Goal: Task Accomplishment & Management: Complete application form

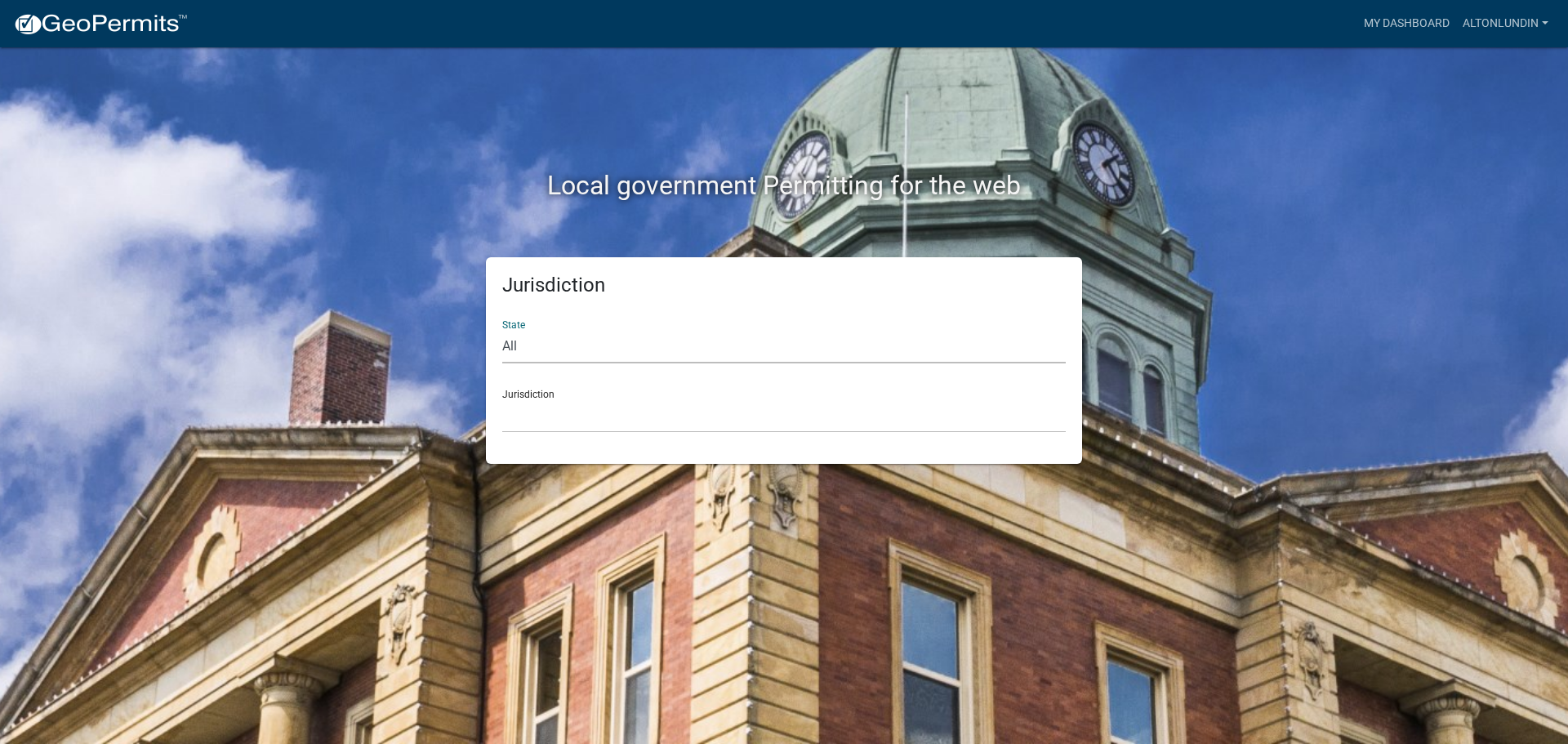
click at [508, 349] on select "All [US_STATE] [US_STATE] [US_STATE] [US_STATE] [US_STATE] [US_STATE] [US_STATE…" at bounding box center [784, 346] width 564 height 34
select select "[US_STATE]"
click at [502, 330] on select "All [US_STATE] [US_STATE] [US_STATE] [US_STATE] [US_STATE] [US_STATE] [US_STATE…" at bounding box center [784, 346] width 564 height 34
click at [537, 411] on select "[GEOGRAPHIC_DATA], [US_STATE][PERSON_NAME][GEOGRAPHIC_DATA], [US_STATE][PERSON_…" at bounding box center [784, 416] width 564 height 34
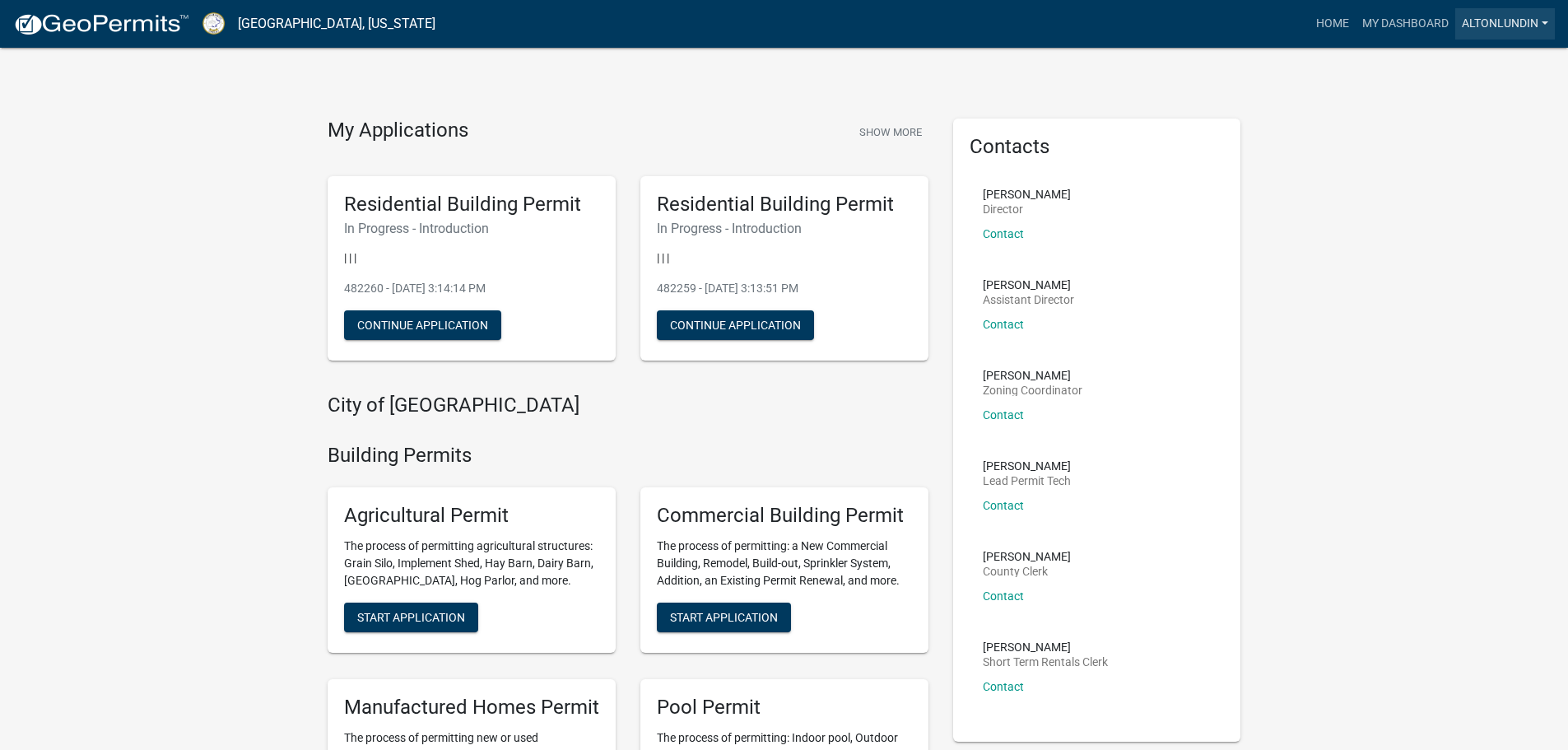
click at [1519, 23] on link "AltonLundin" at bounding box center [1505, 23] width 100 height 31
click at [1511, 22] on link "AltonLundin" at bounding box center [1505, 23] width 100 height 31
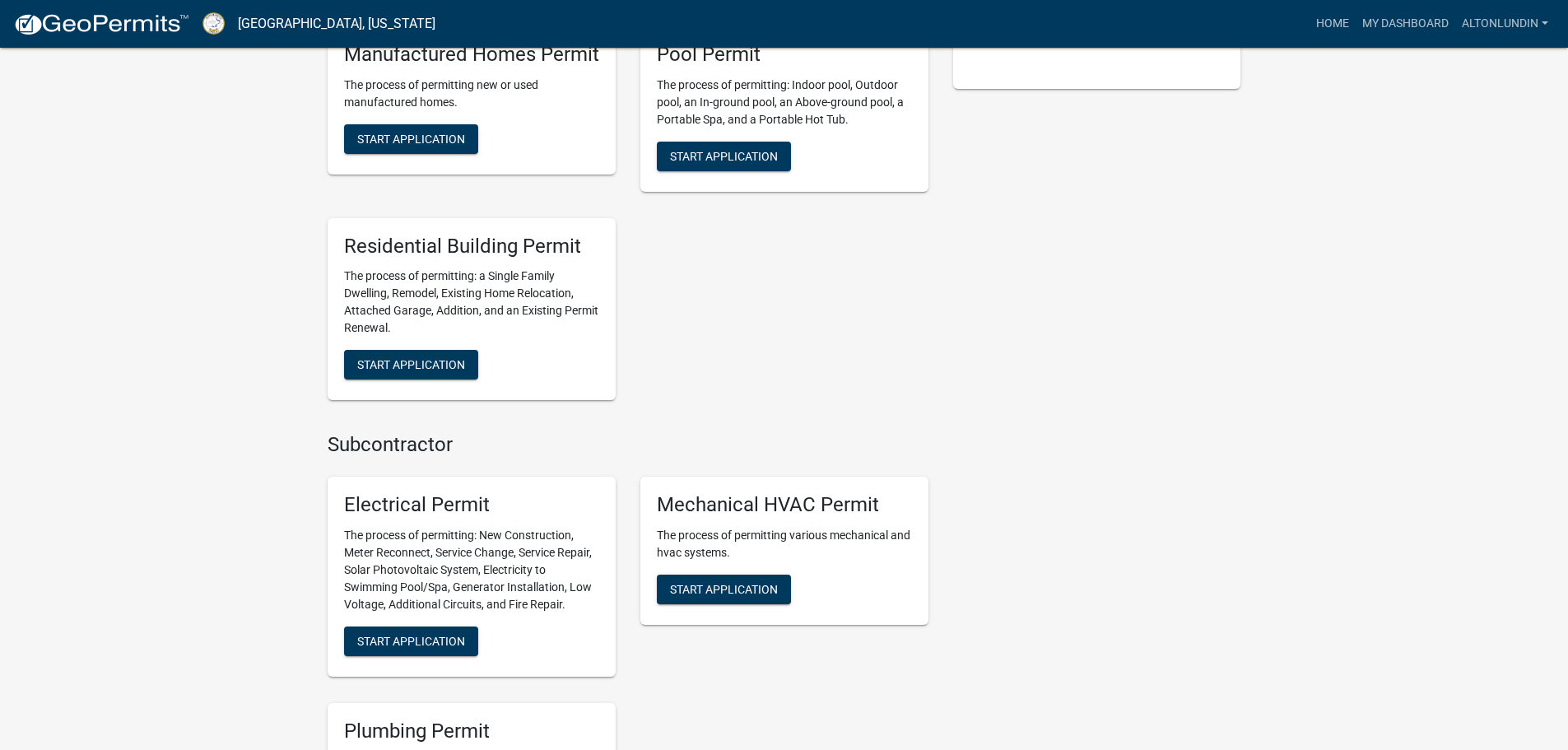
scroll to position [659, 0]
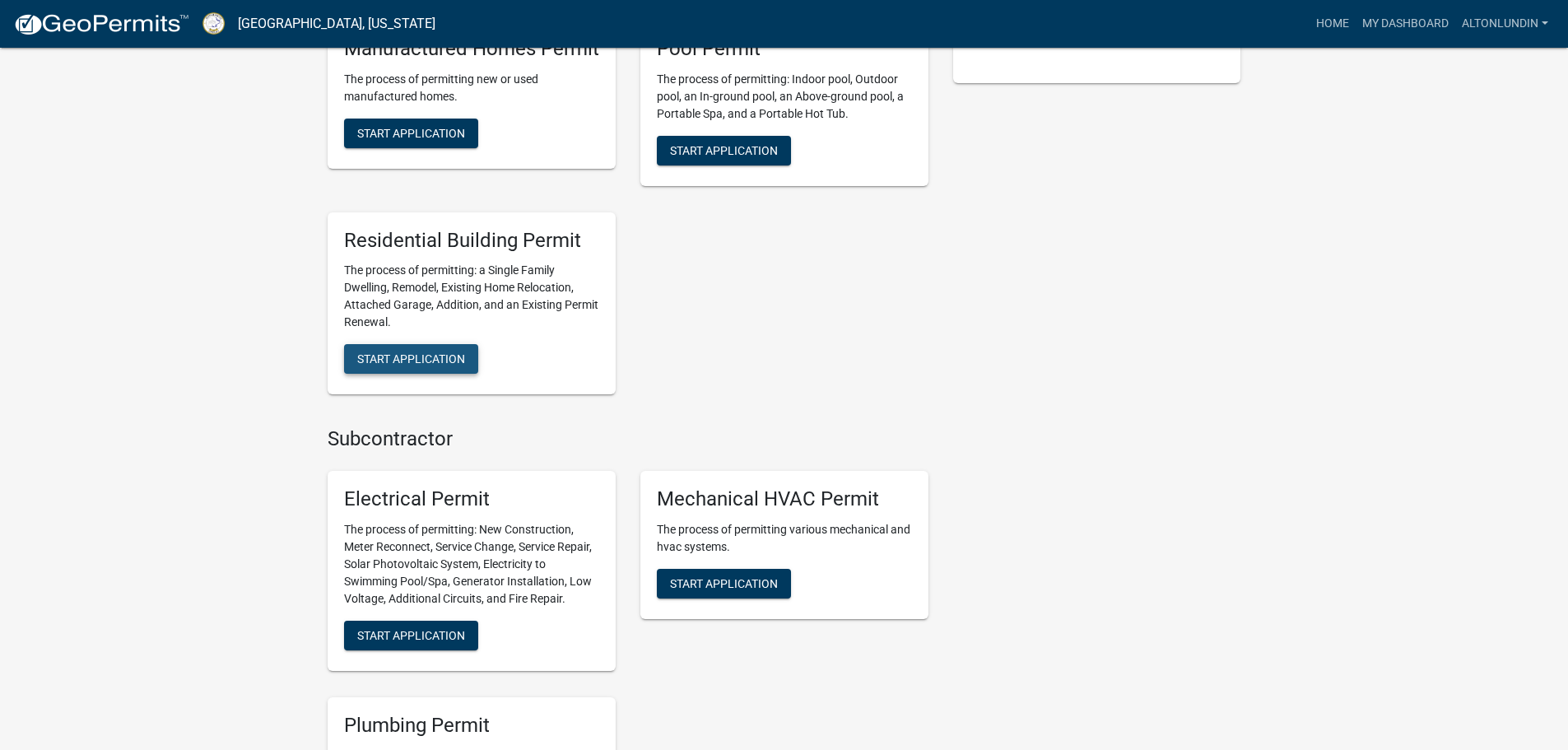
click at [404, 358] on span "Start Application" at bounding box center [411, 358] width 108 height 13
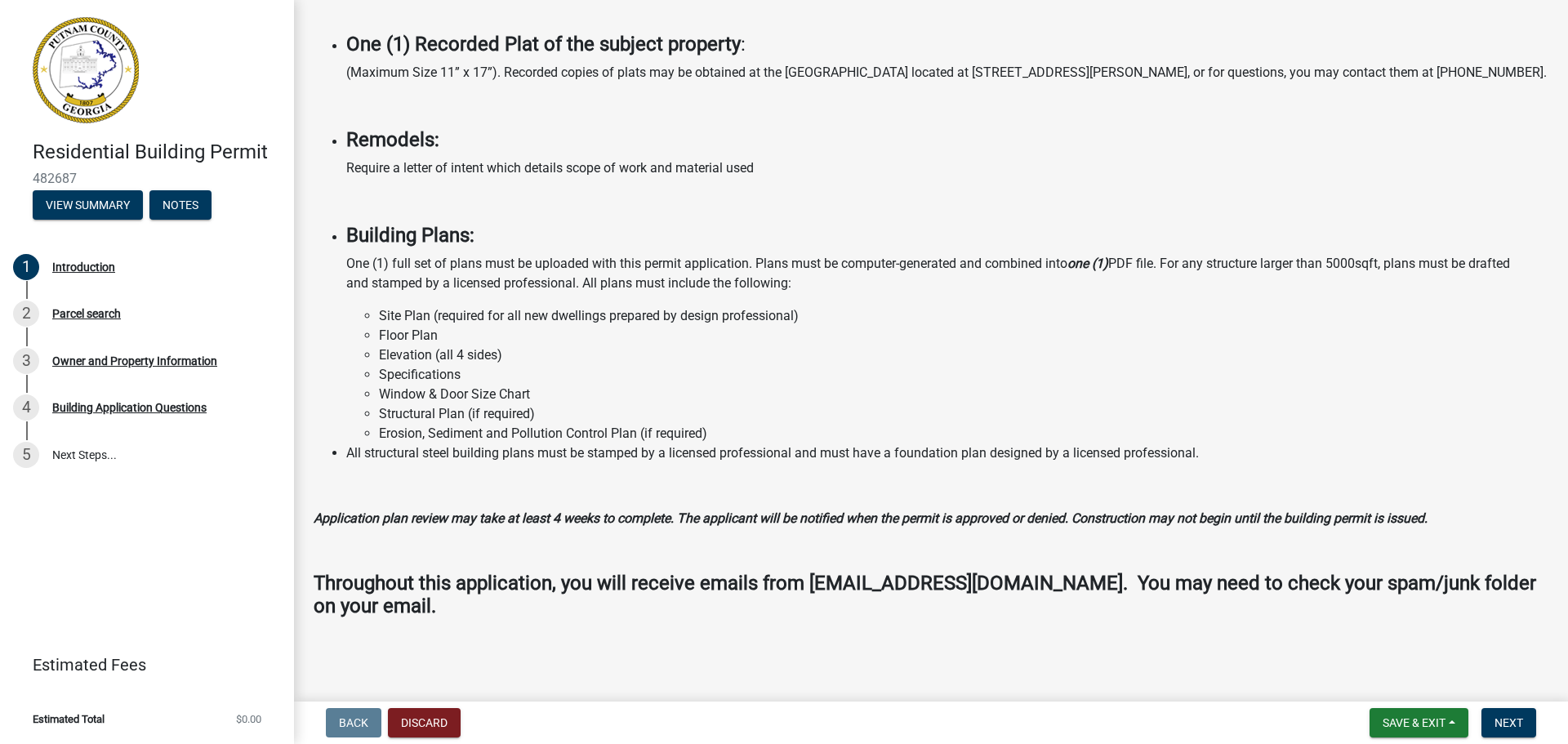
scroll to position [1135, 0]
click at [64, 312] on div "Parcel search" at bounding box center [86, 313] width 68 height 11
click at [78, 314] on div "Parcel search" at bounding box center [86, 313] width 68 height 11
click at [1502, 722] on span "Next" at bounding box center [1508, 722] width 28 height 13
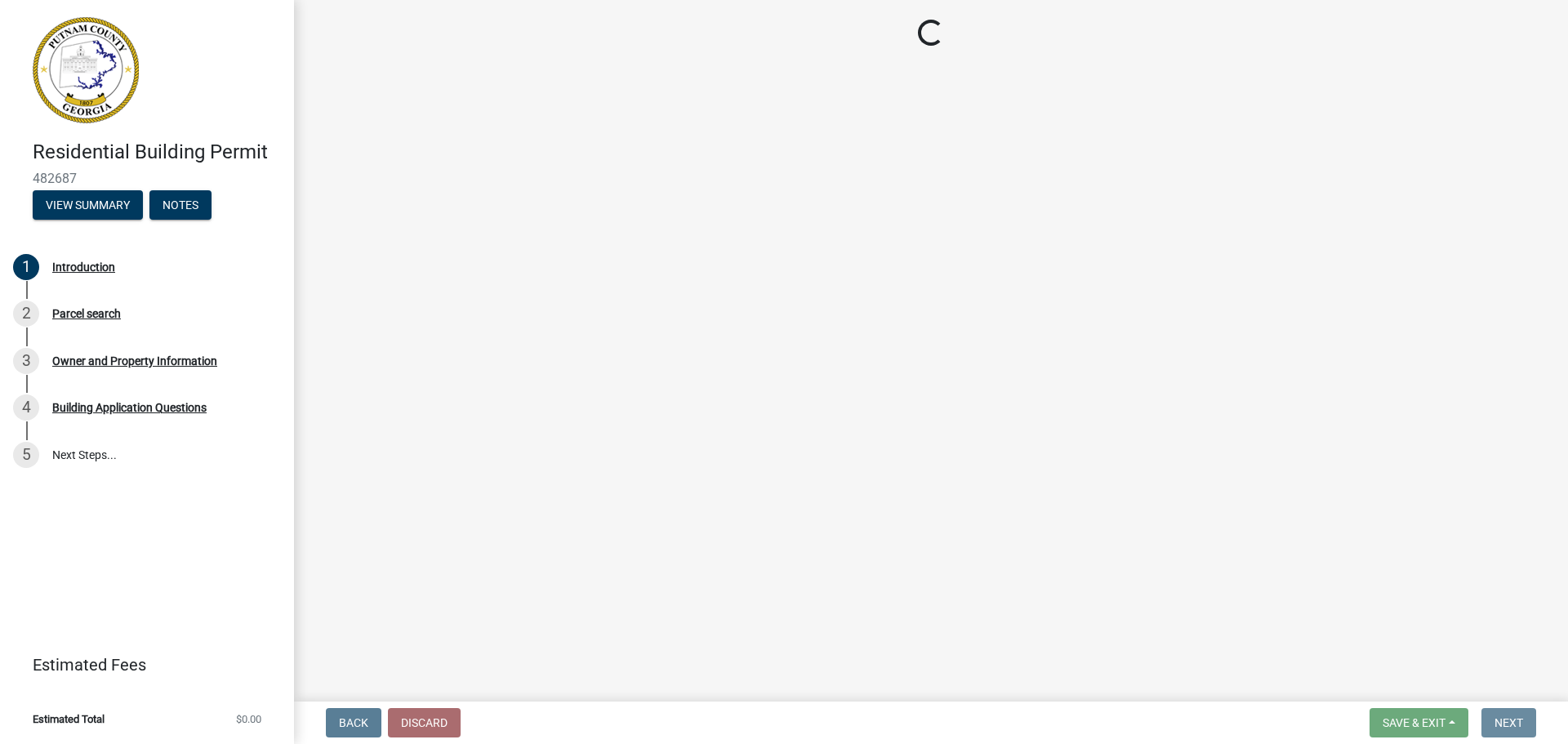
scroll to position [0, 0]
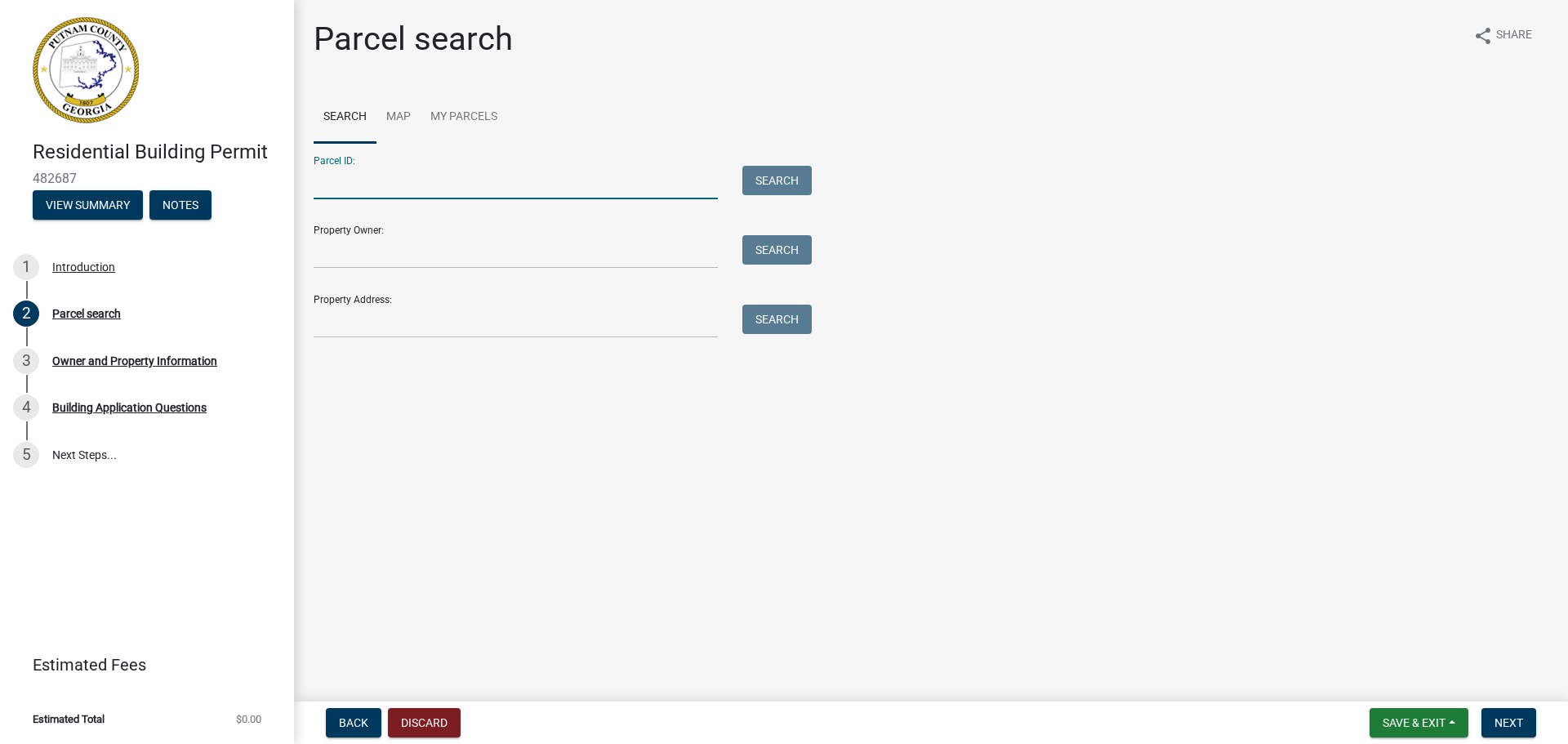
click at [321, 191] on input "Parcel ID:" at bounding box center [515, 182] width 404 height 34
click at [327, 252] on input "Property Owner:" at bounding box center [515, 252] width 404 height 34
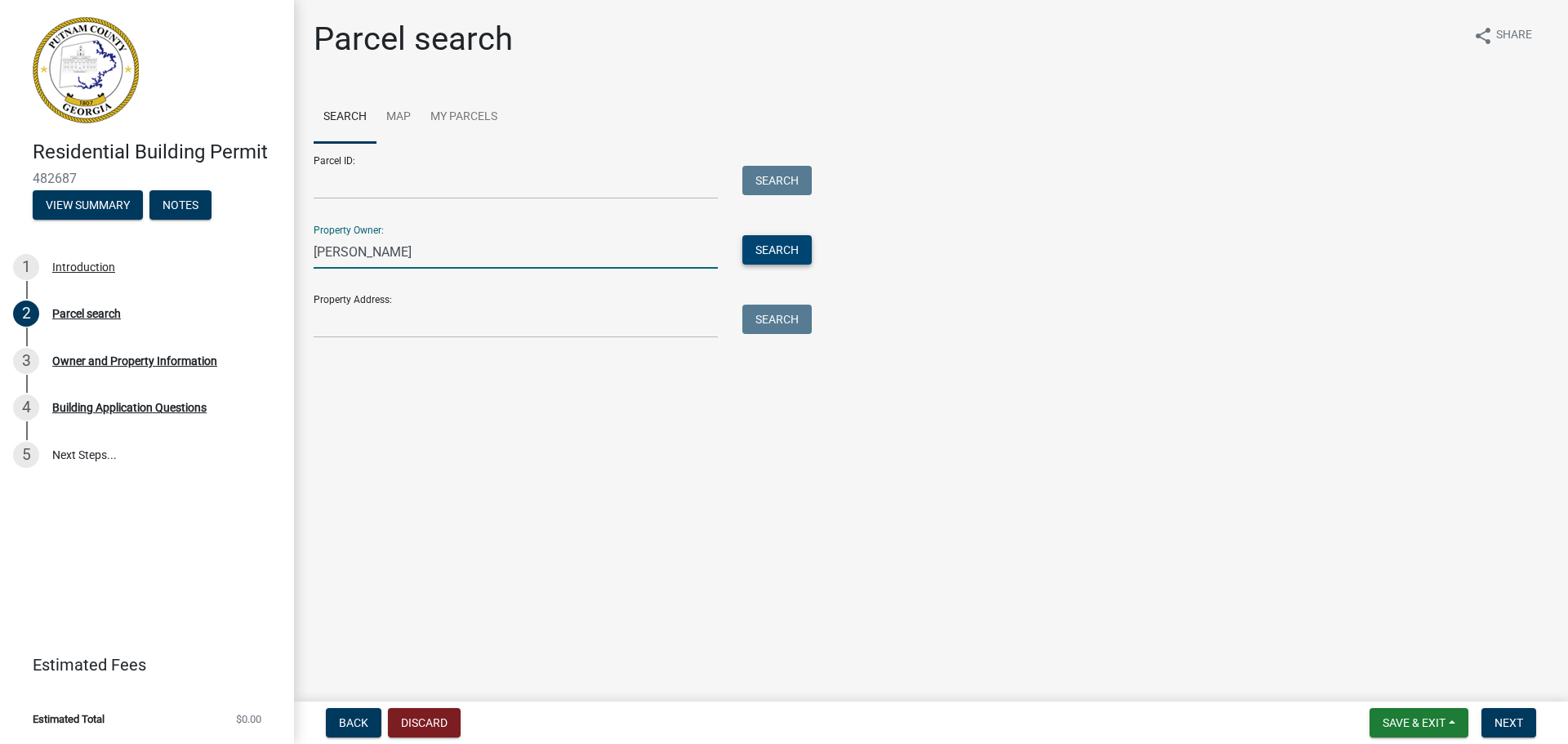
type input "[PERSON_NAME]"
click at [758, 255] on button "Search" at bounding box center [777, 250] width 69 height 29
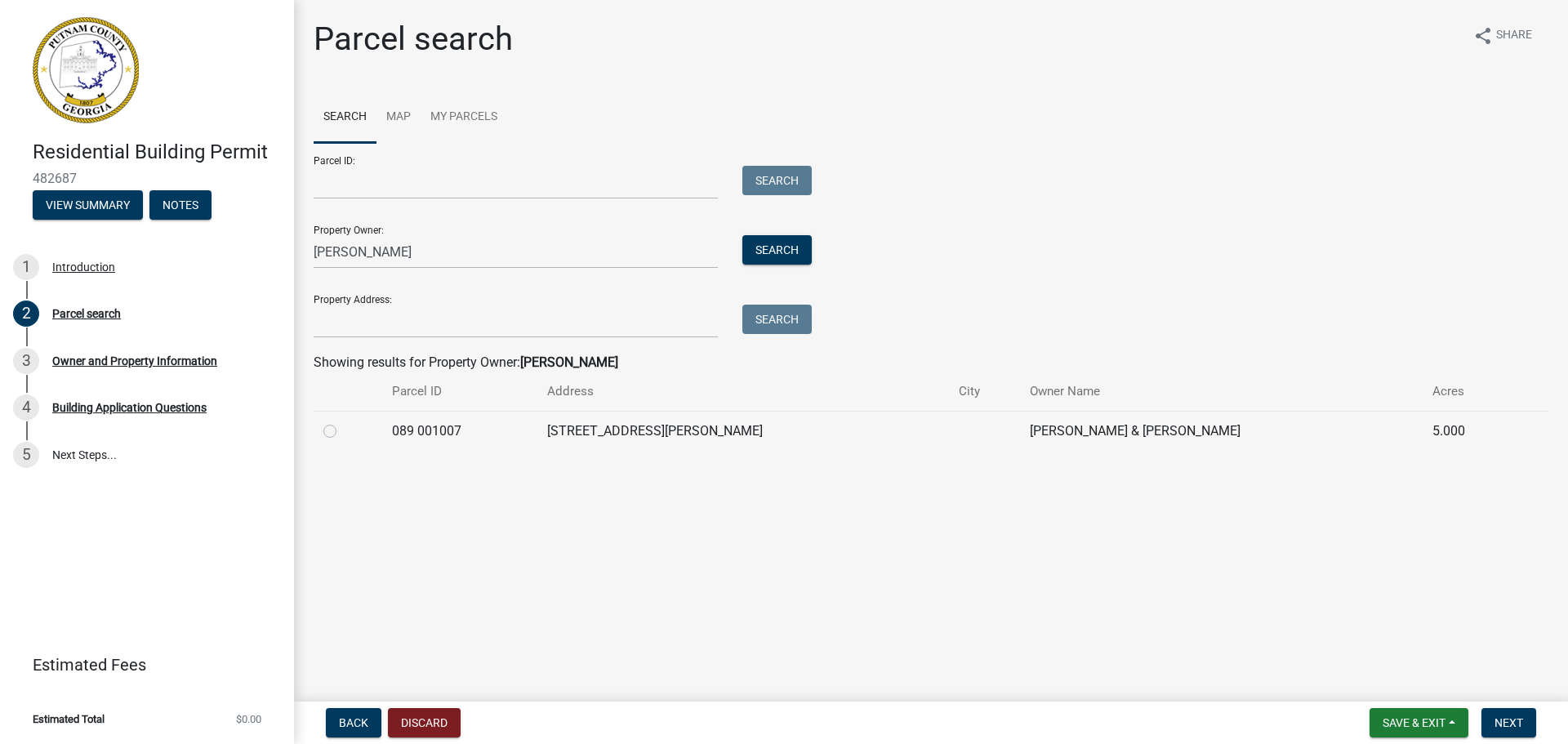
click at [343, 421] on label at bounding box center [343, 421] width 0 height 0
click at [343, 432] on 001007 "radio" at bounding box center [348, 426] width 10 height 10
radio 001007 "true"
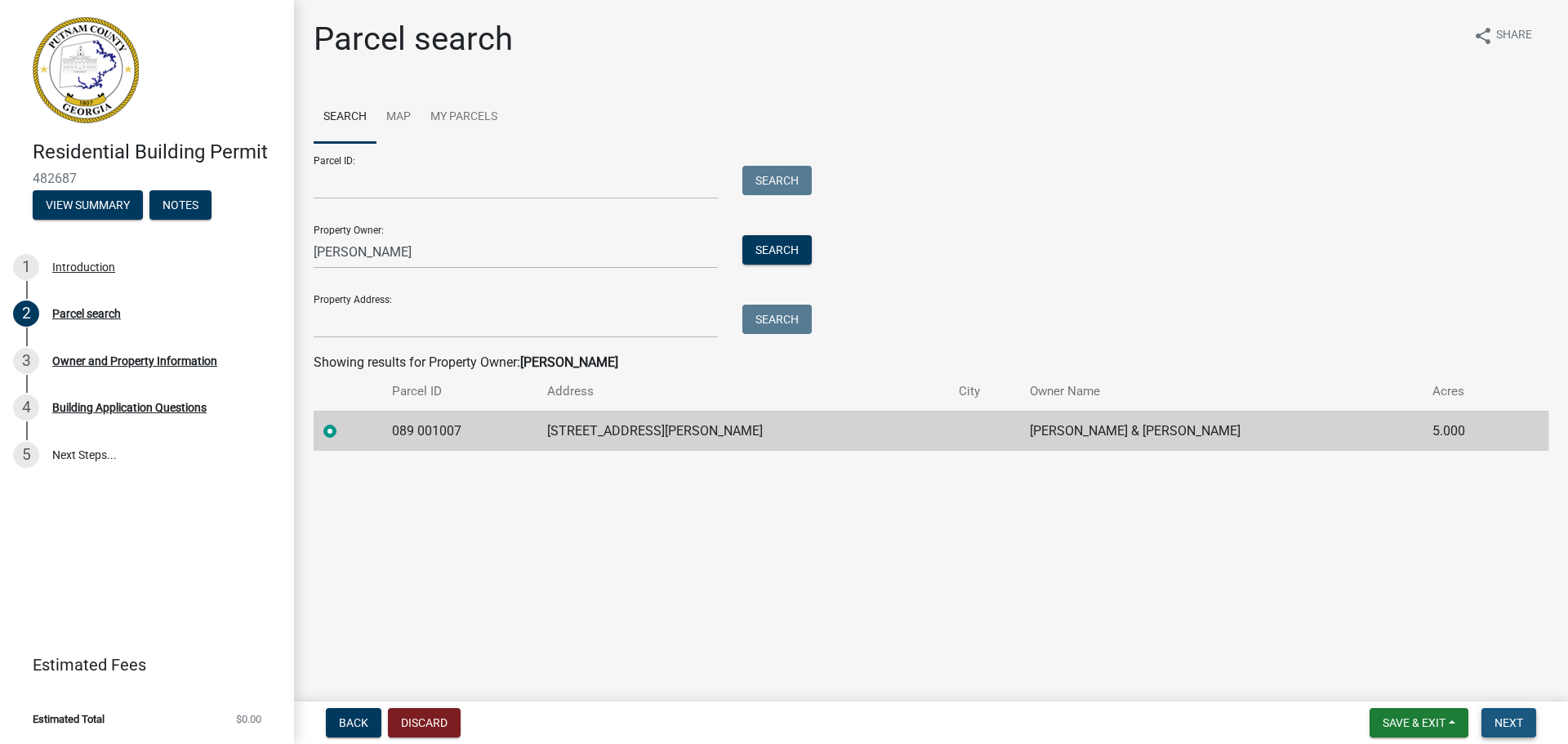
click at [1509, 724] on span "Next" at bounding box center [1508, 722] width 28 height 13
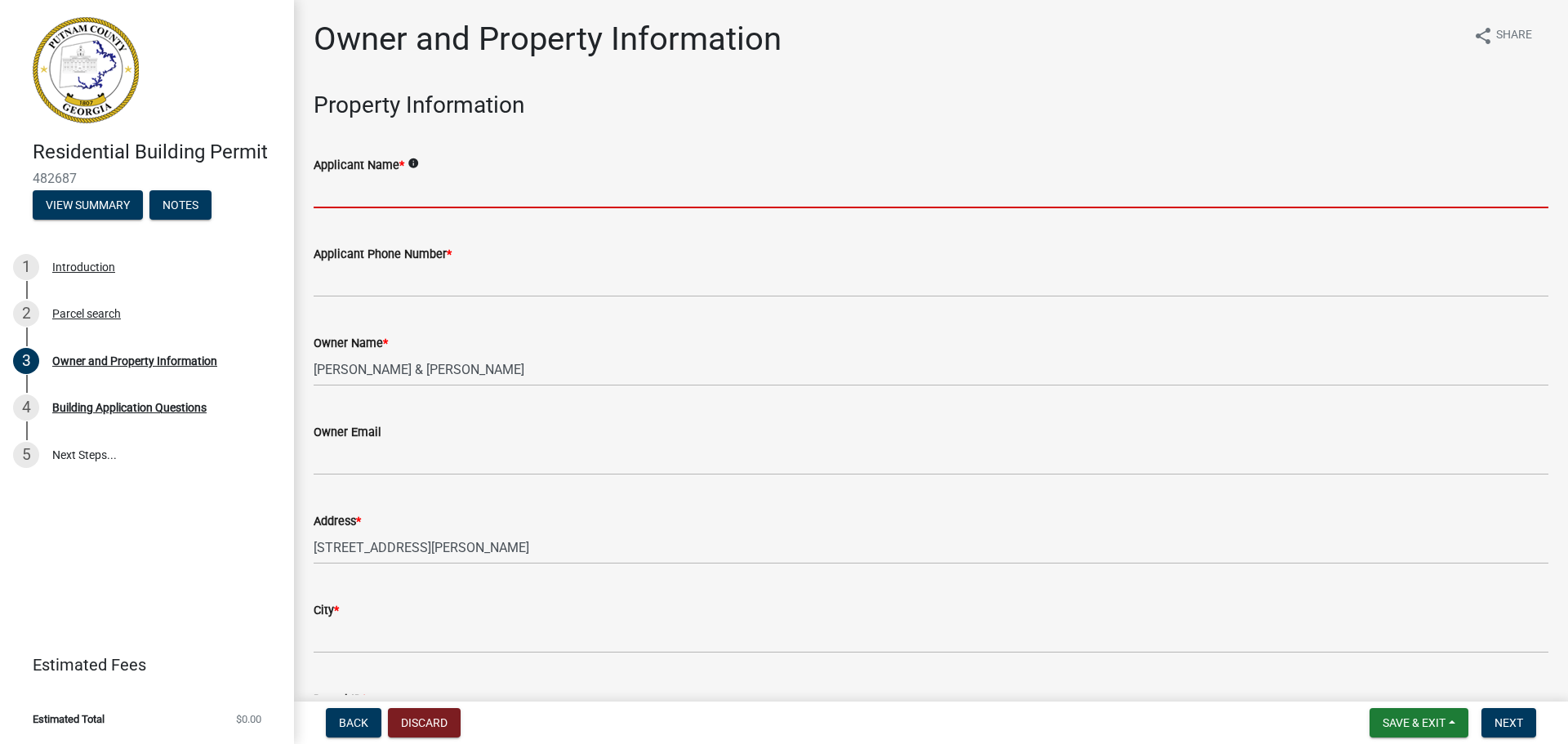
click at [331, 196] on input "Applicant Name *" at bounding box center [930, 192] width 1235 height 34
type input "[PERSON_NAME]"
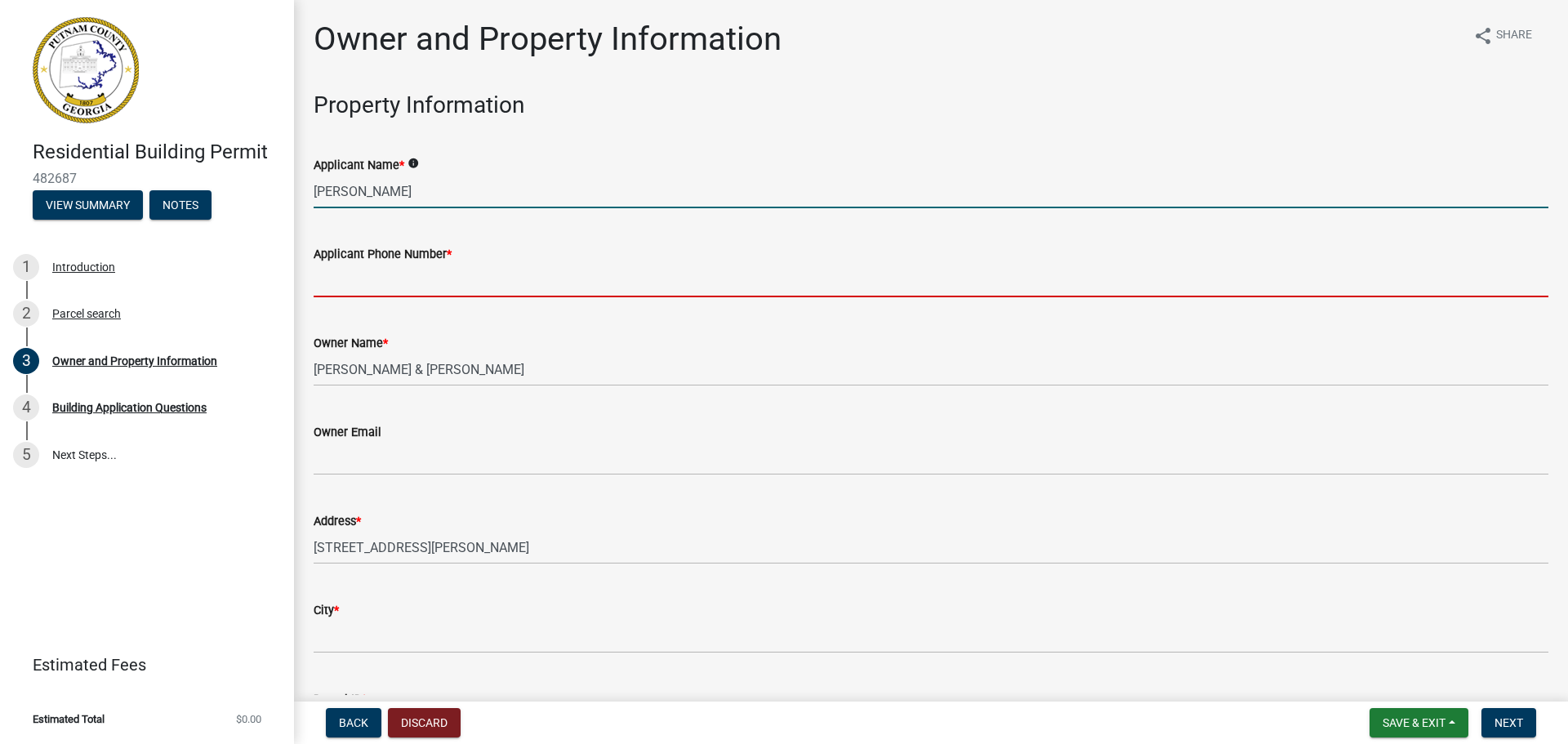
type input "6184205217"
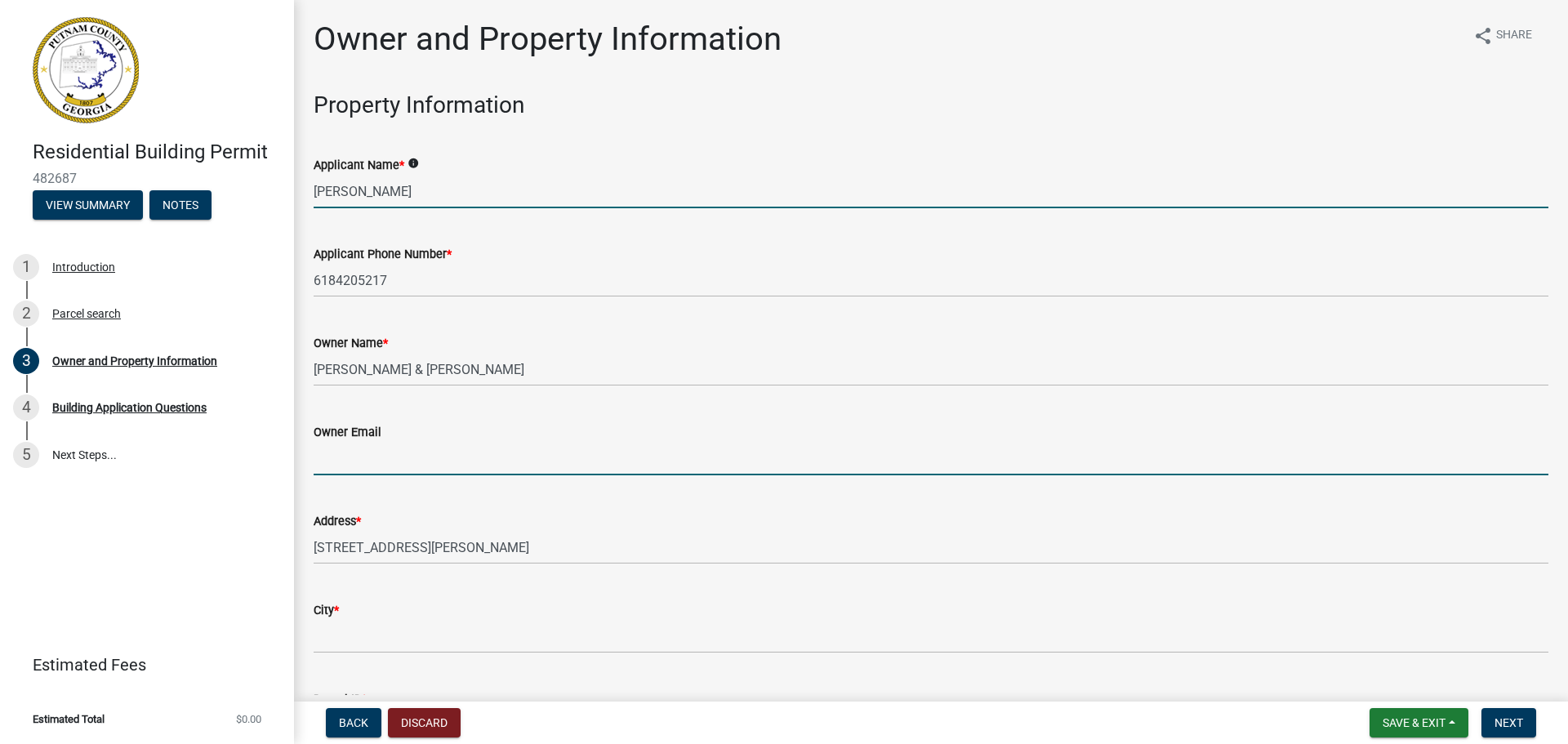
type input "[PERSON_NAME][EMAIL_ADDRESS][PERSON_NAME][DOMAIN_NAME]"
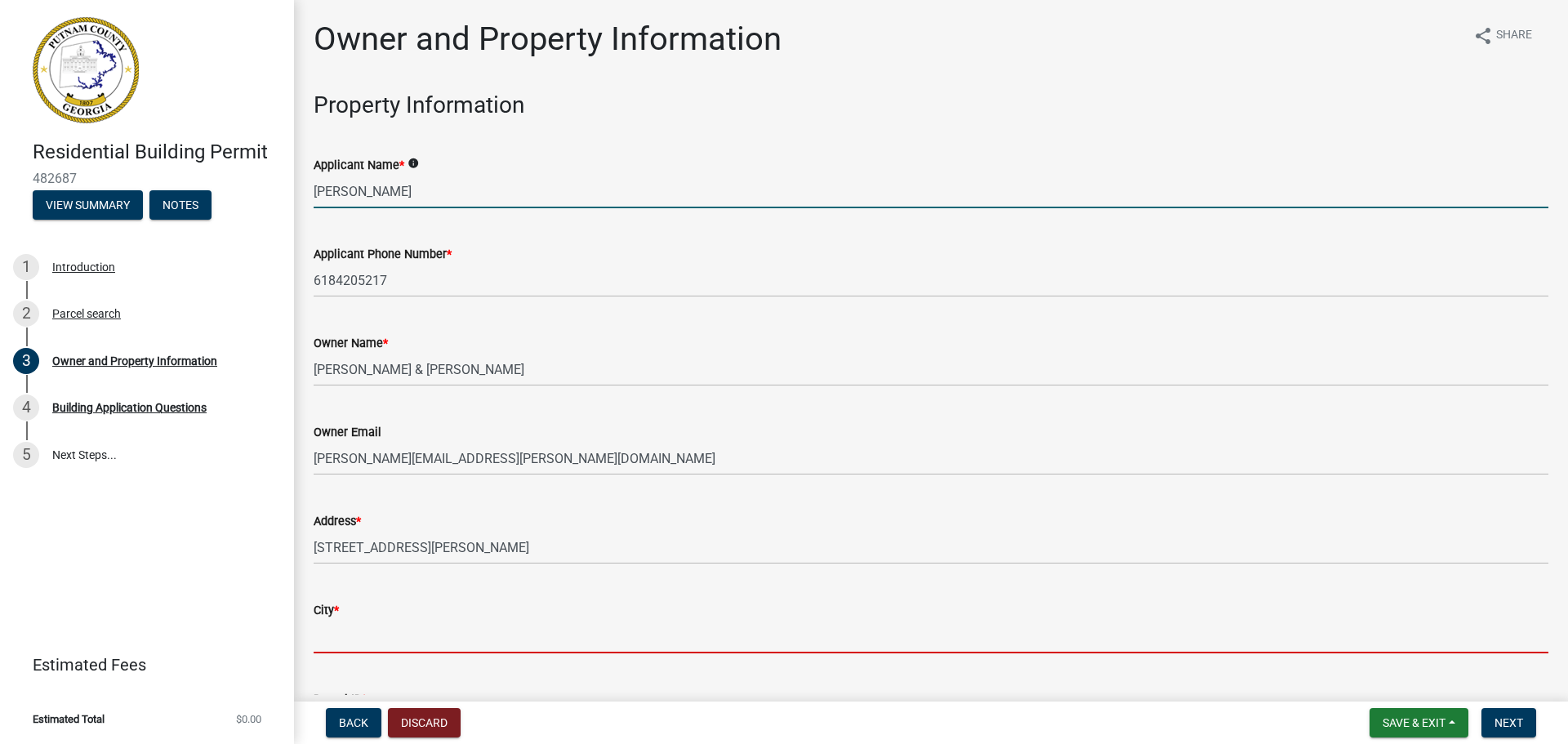
type input "Eatonton"
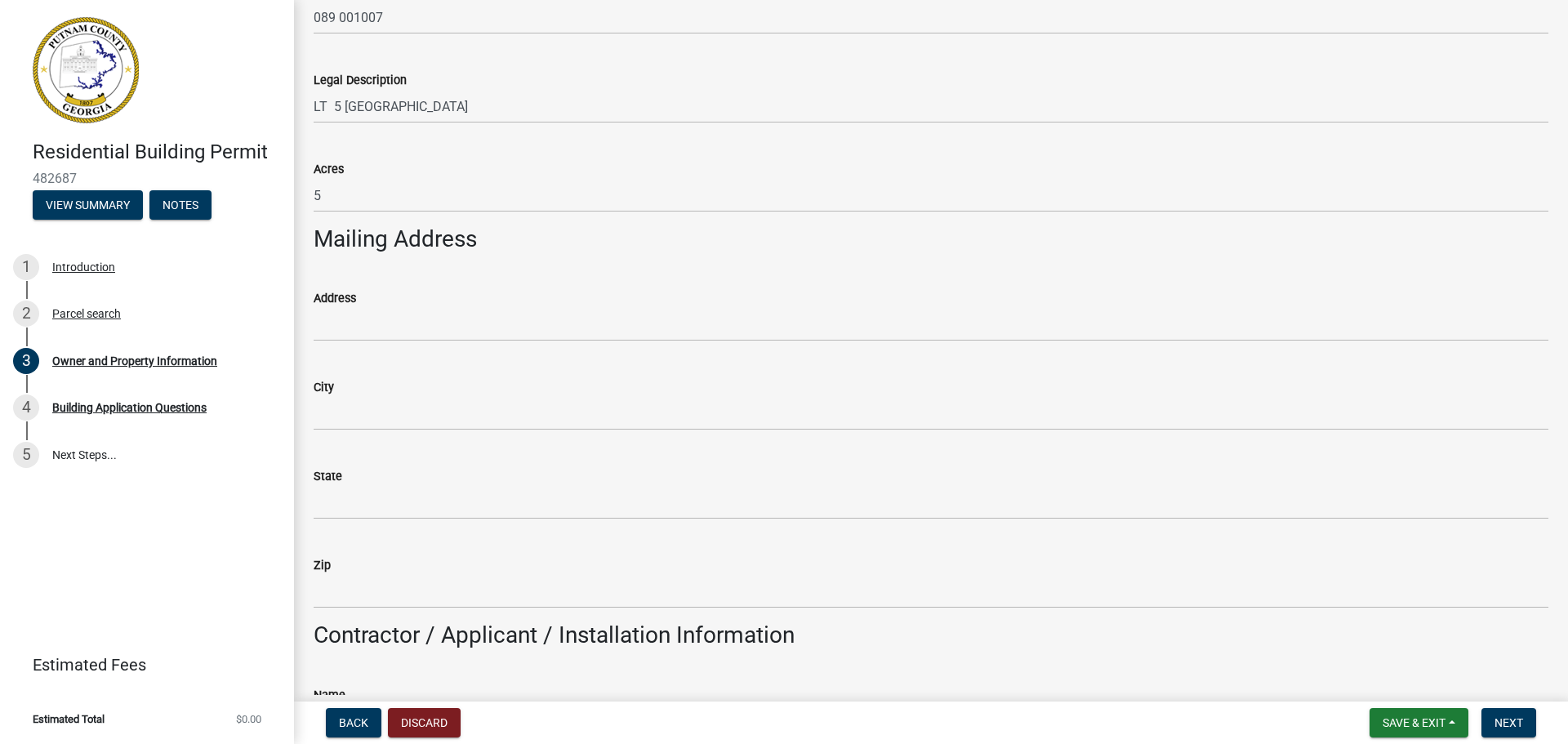
scroll to position [735, 0]
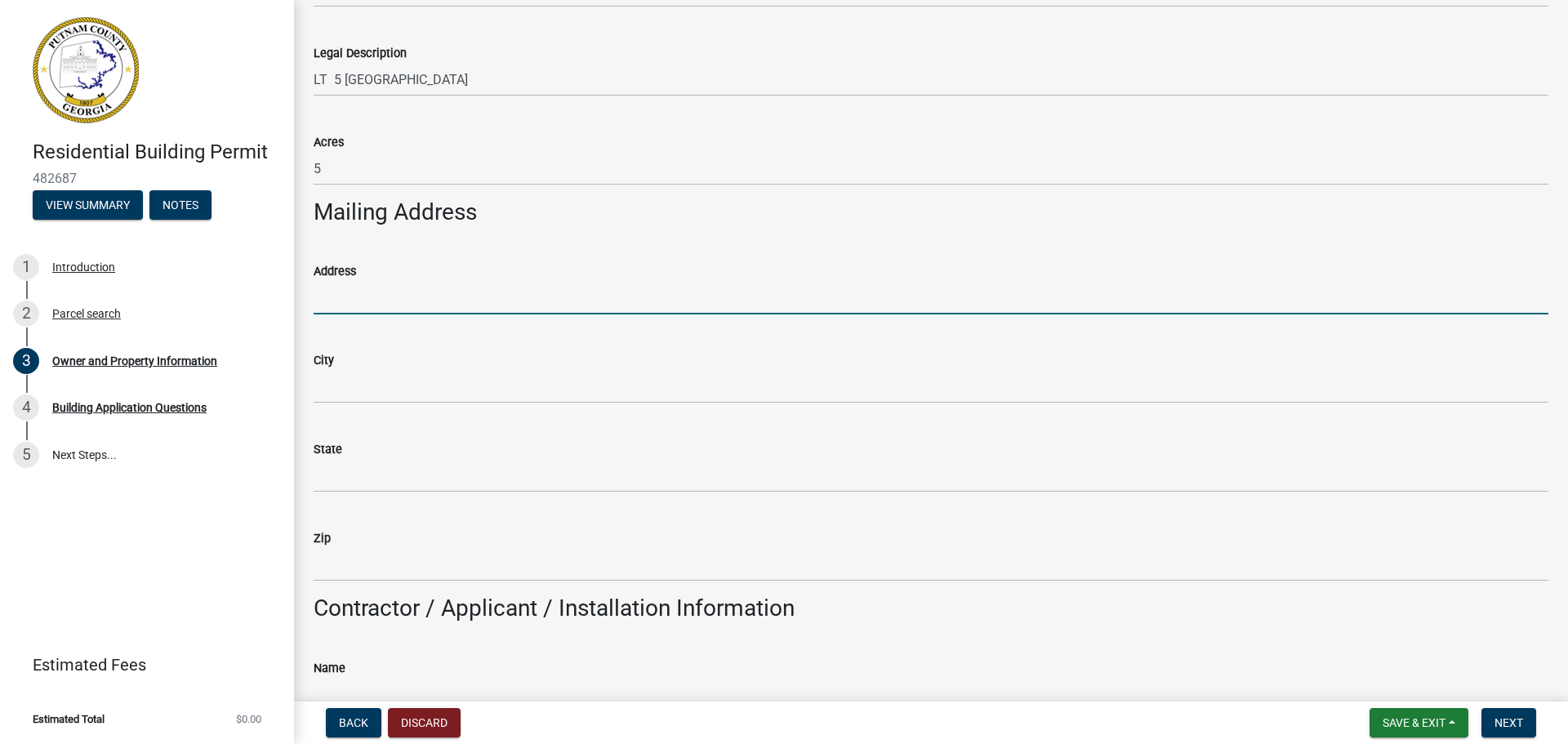
click at [331, 297] on input "Address" at bounding box center [930, 298] width 1235 height 34
type input "[STREET_ADDRESS][PERSON_NAME][PERSON_NAME]"
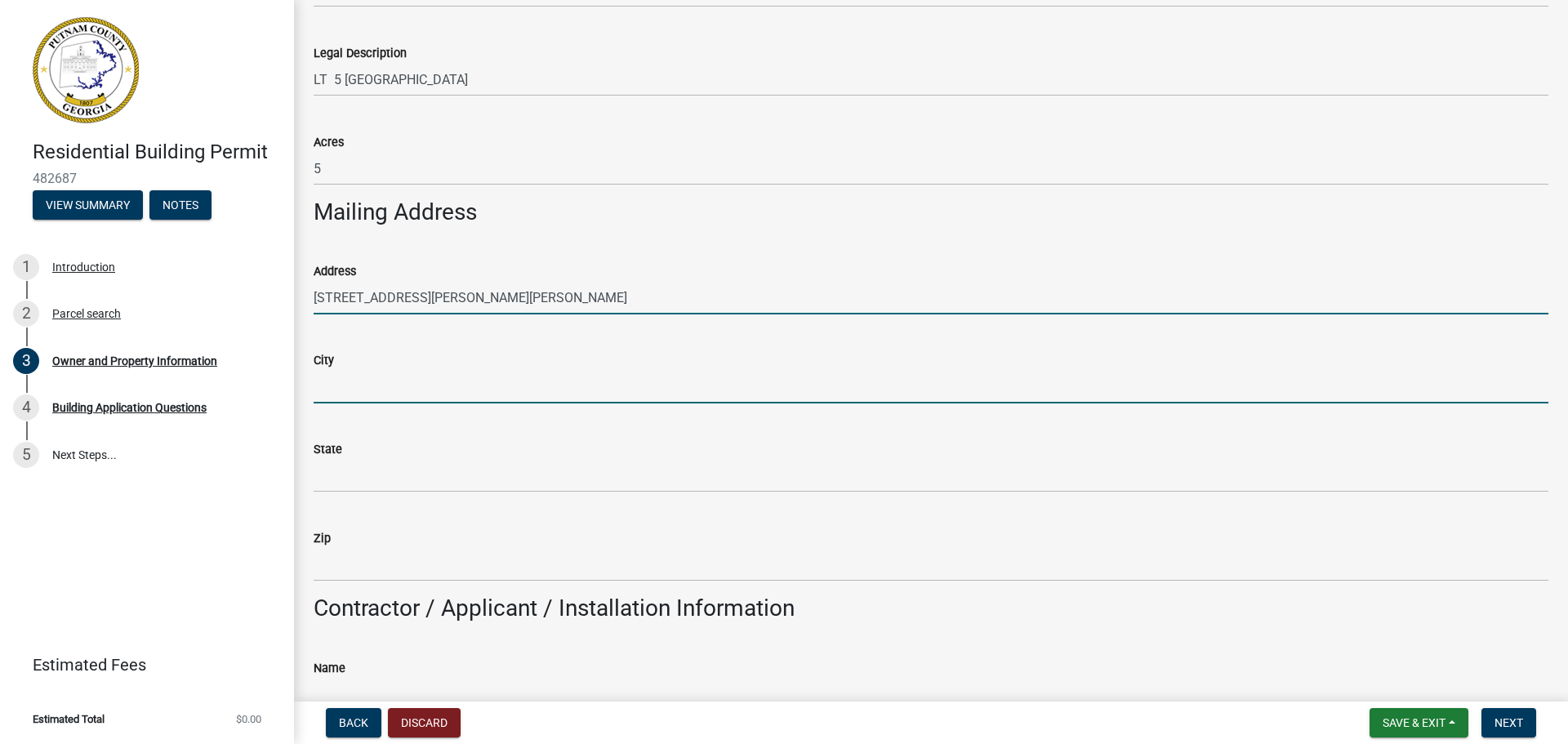
type input "Eatonton"
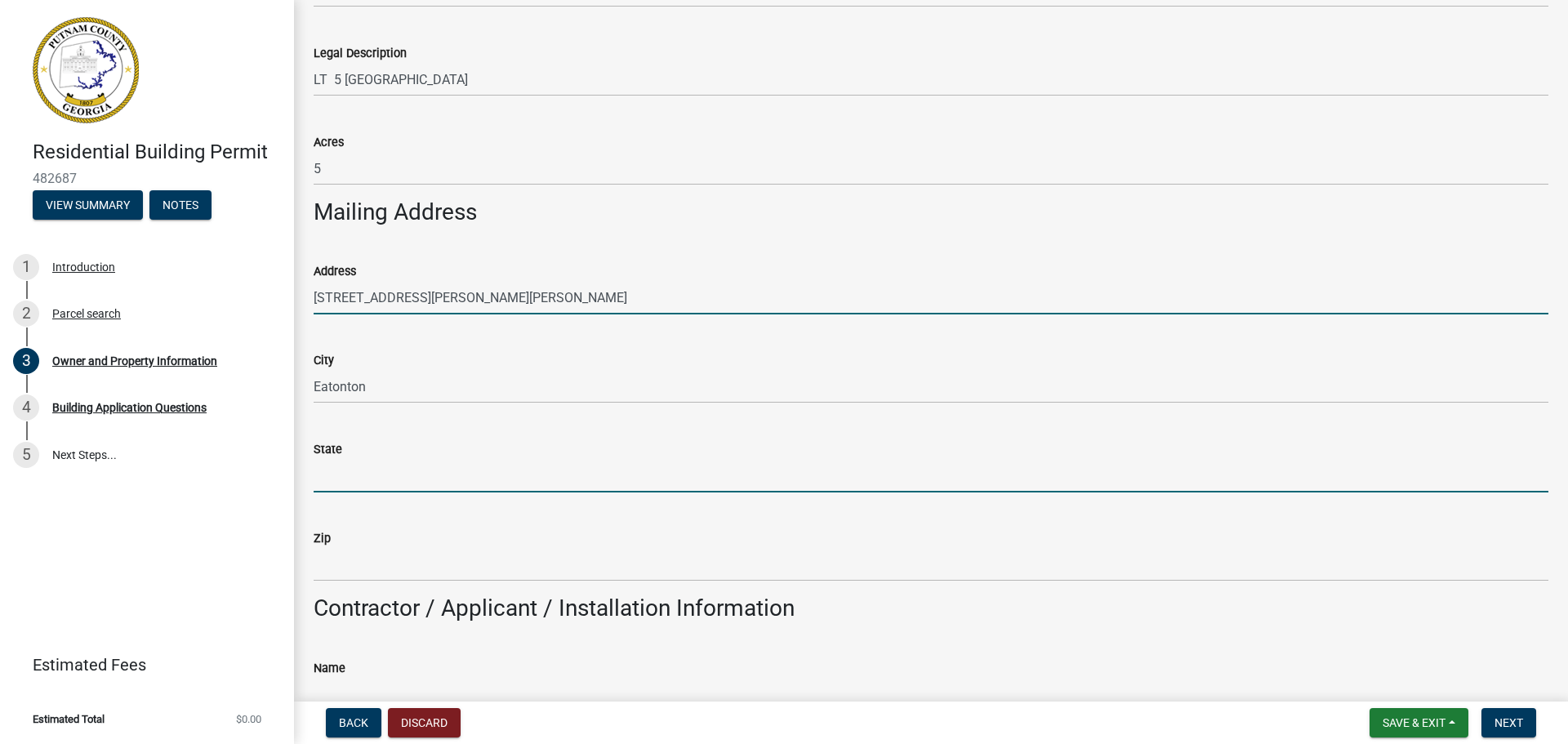
type input "[US_STATE]"
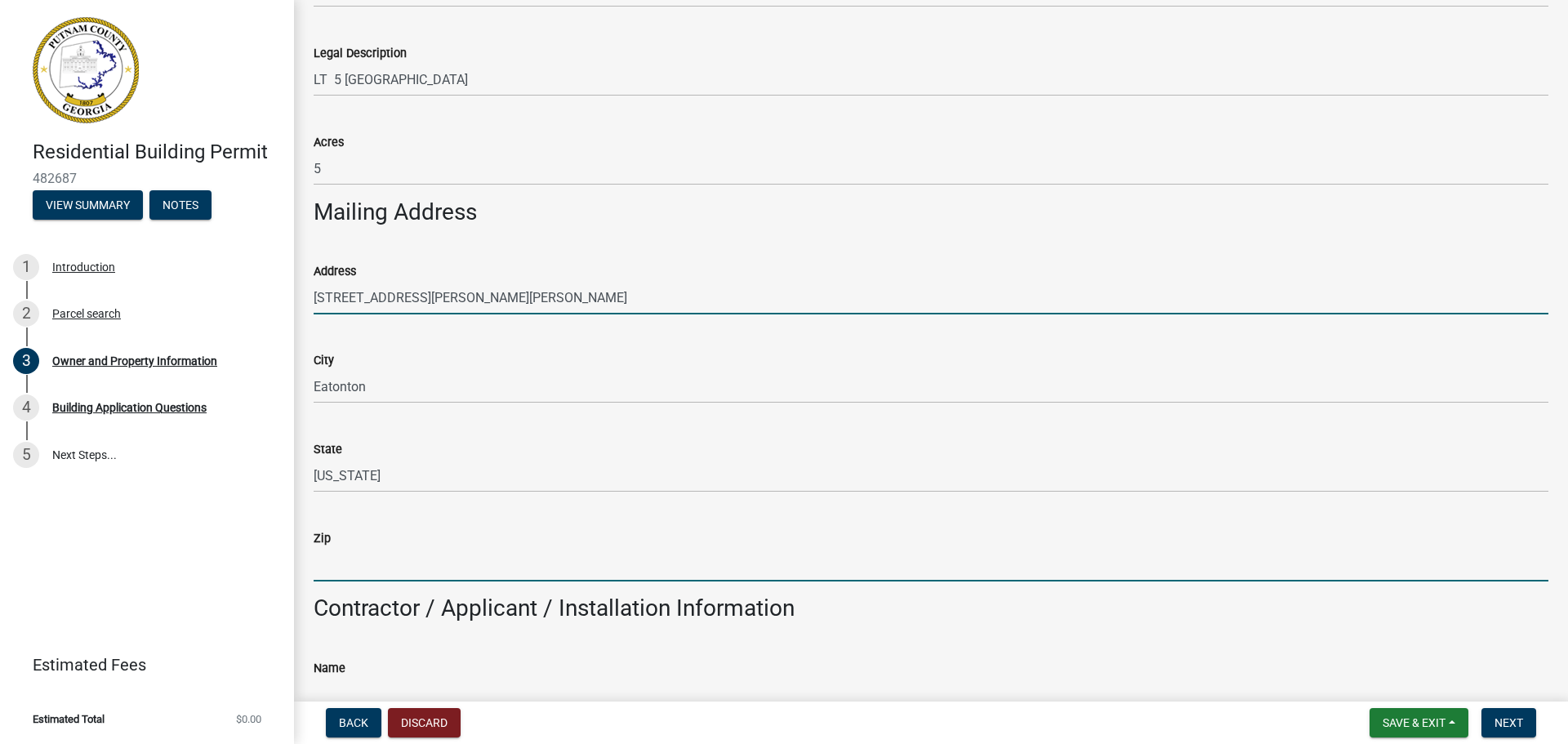
type input "31024"
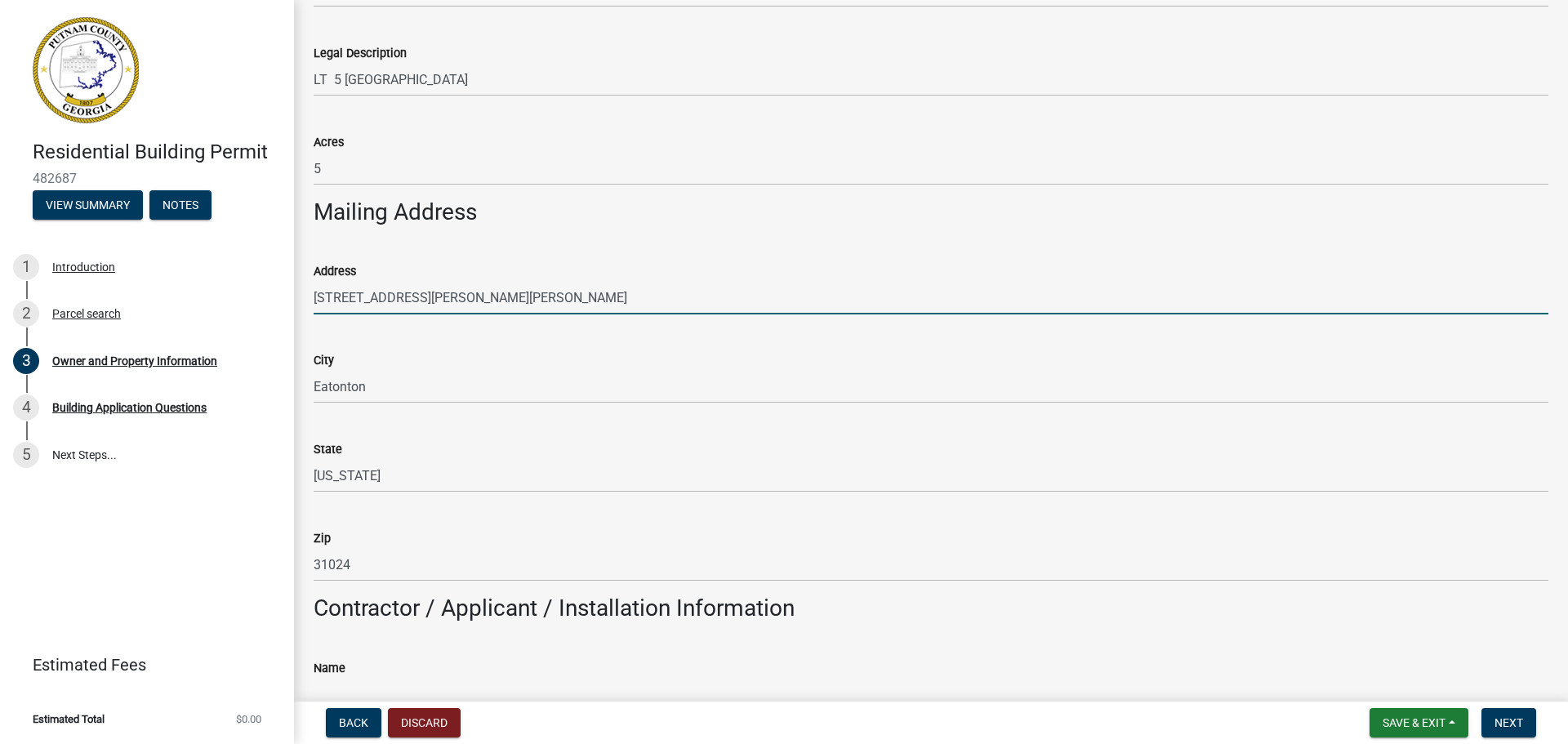
type input "[PERSON_NAME]"
type input "6184205217"
type input "[STREET_ADDRESS][PERSON_NAME][PERSON_NAME]"
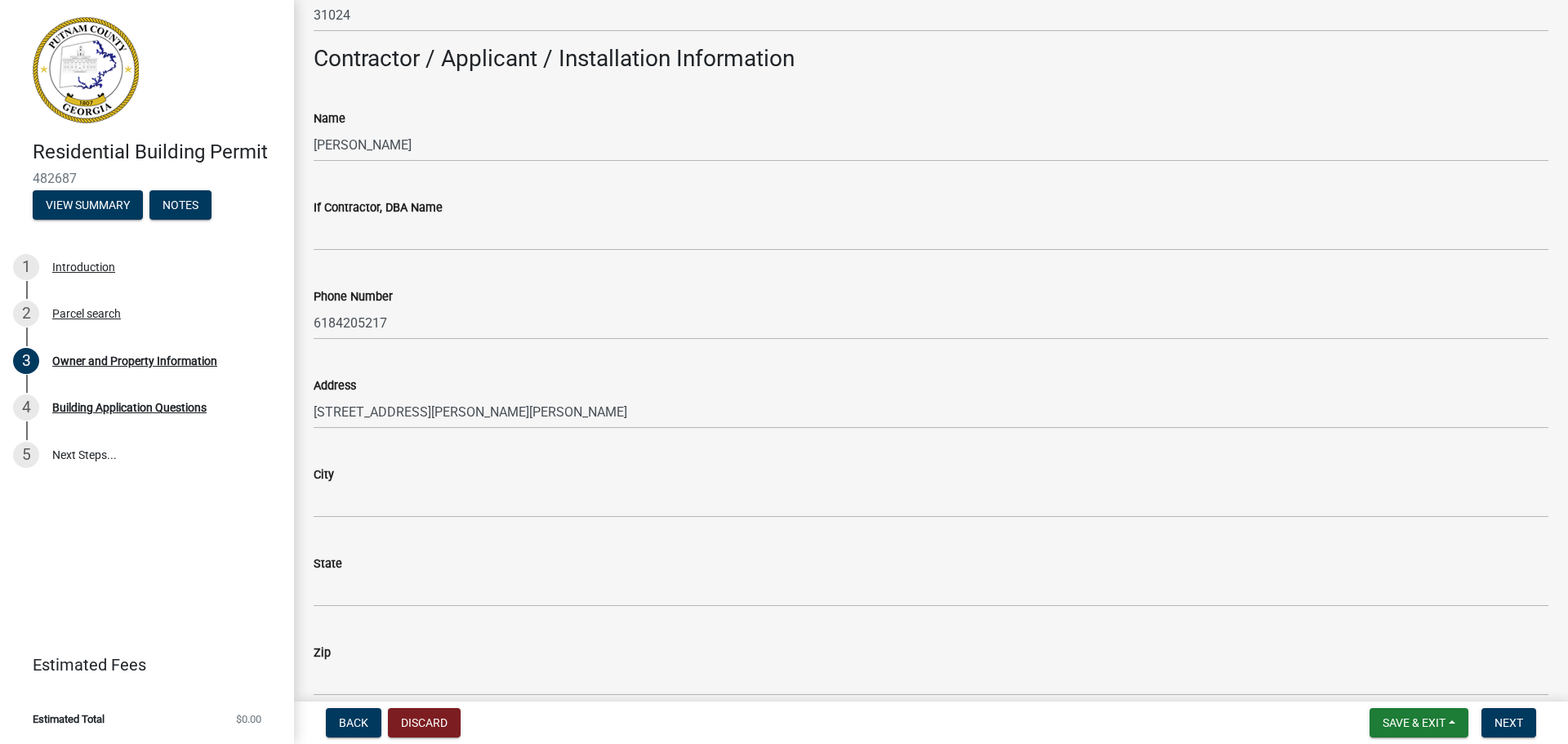
scroll to position [1389, 0]
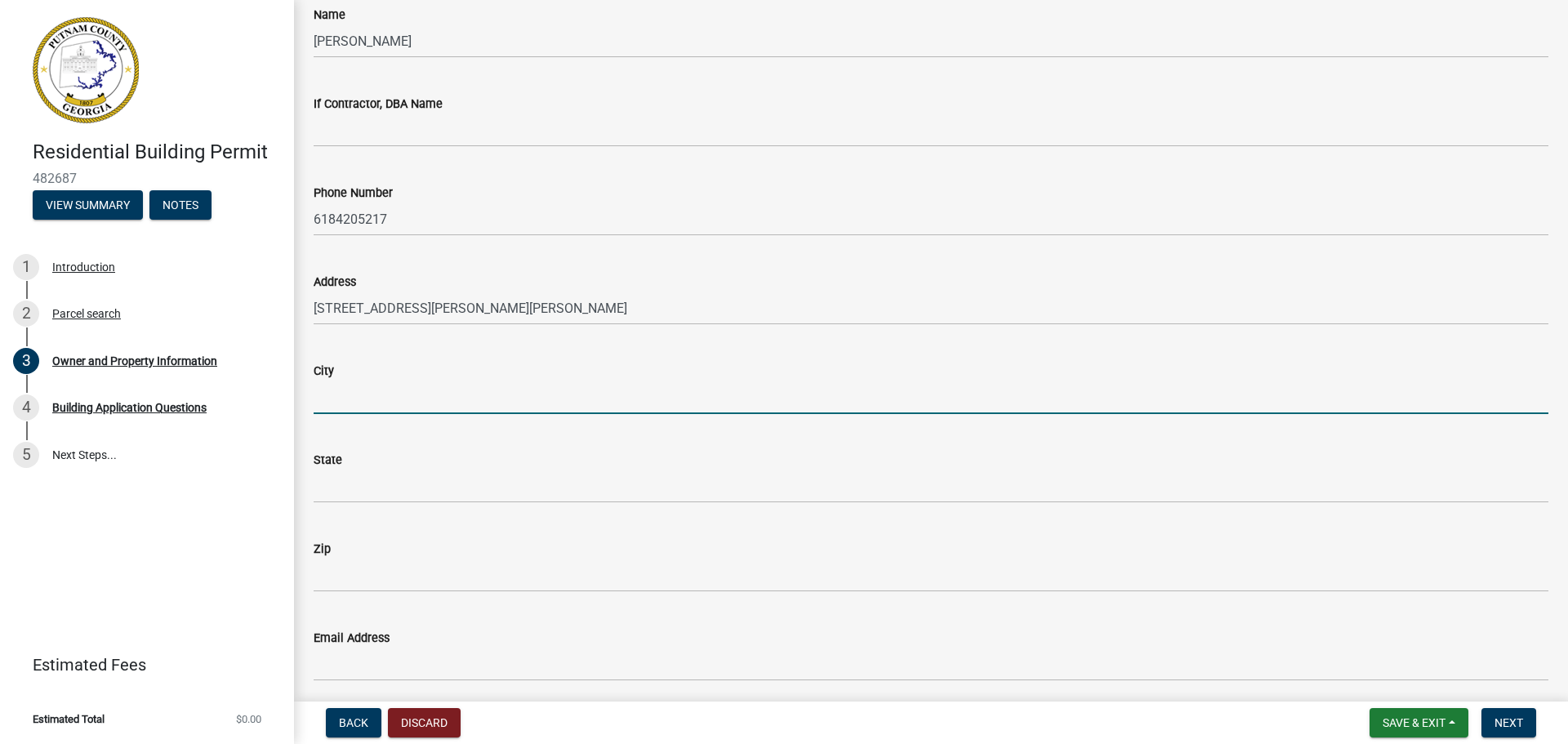
click at [323, 400] on input "City" at bounding box center [930, 397] width 1235 height 34
type input "Eatonton"
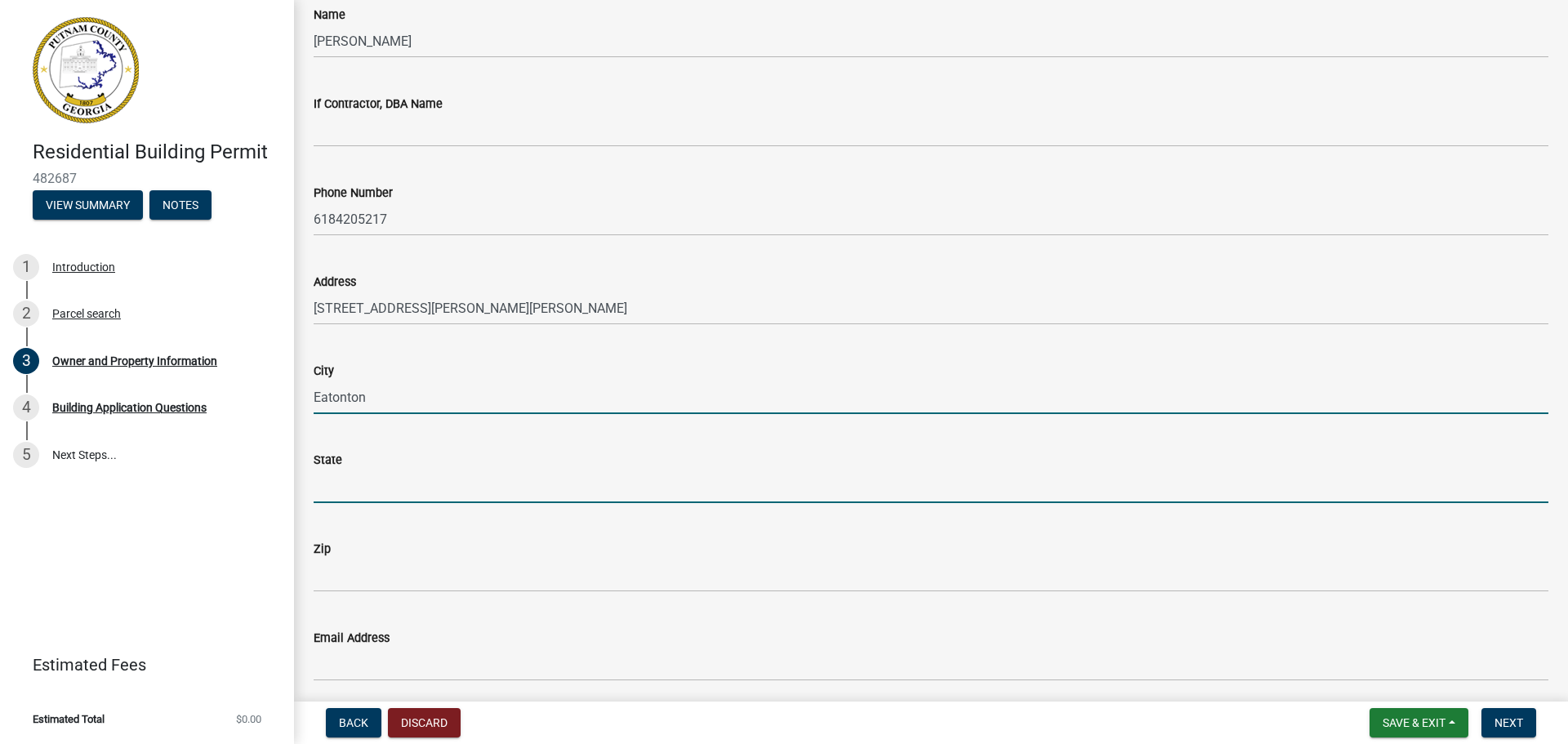
type input "[US_STATE]"
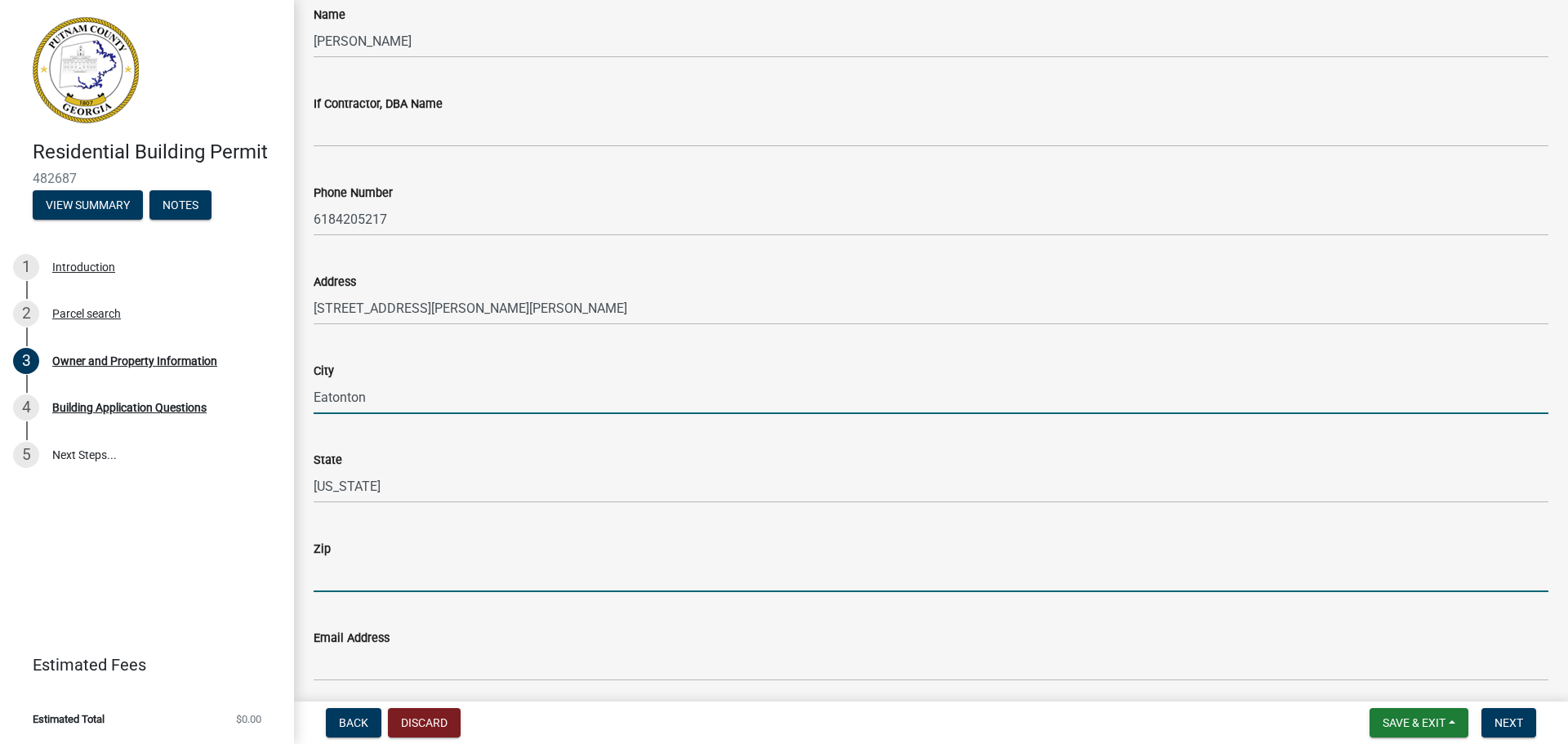
type input "31024"
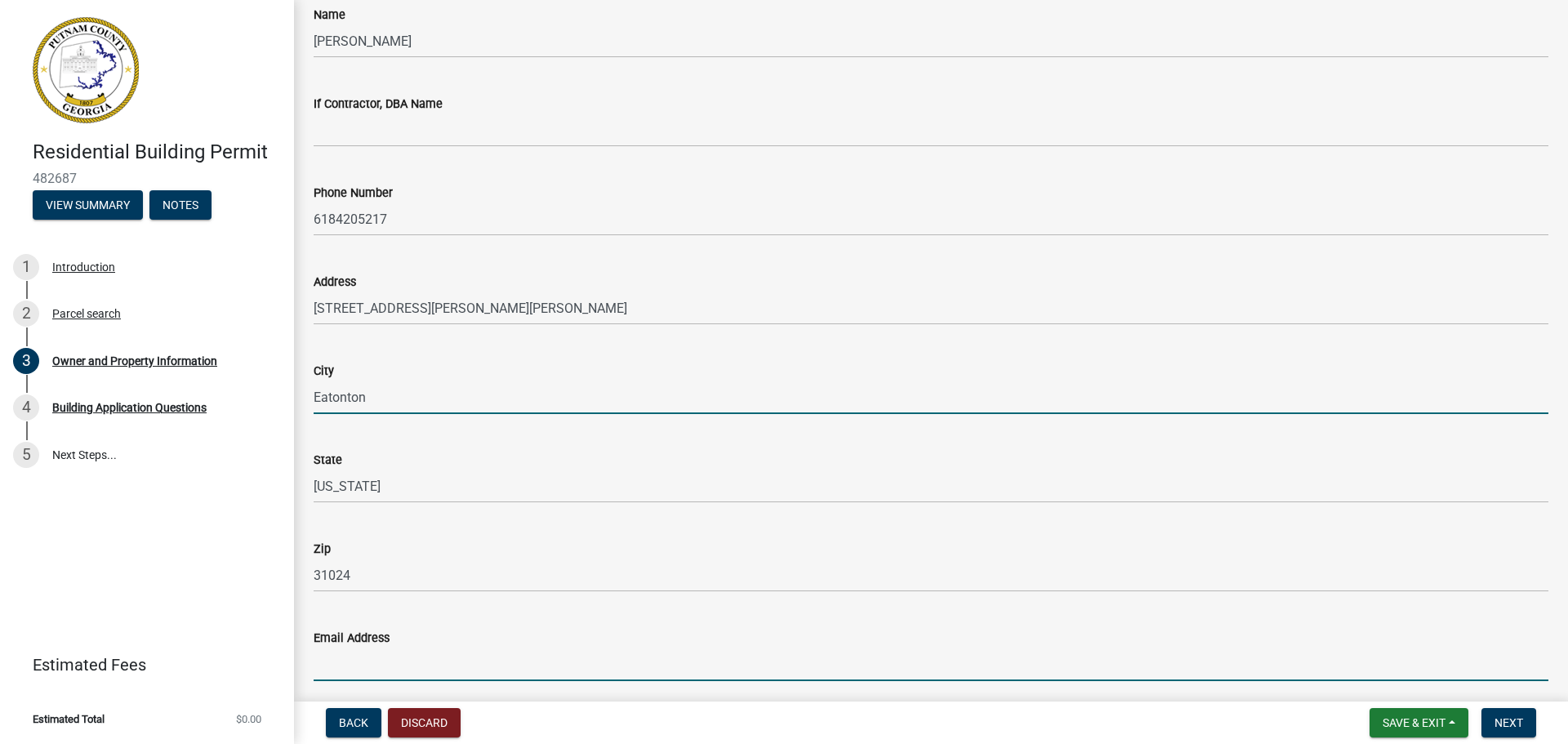
type input "[PERSON_NAME][EMAIL_ADDRESS][PERSON_NAME][DOMAIN_NAME]"
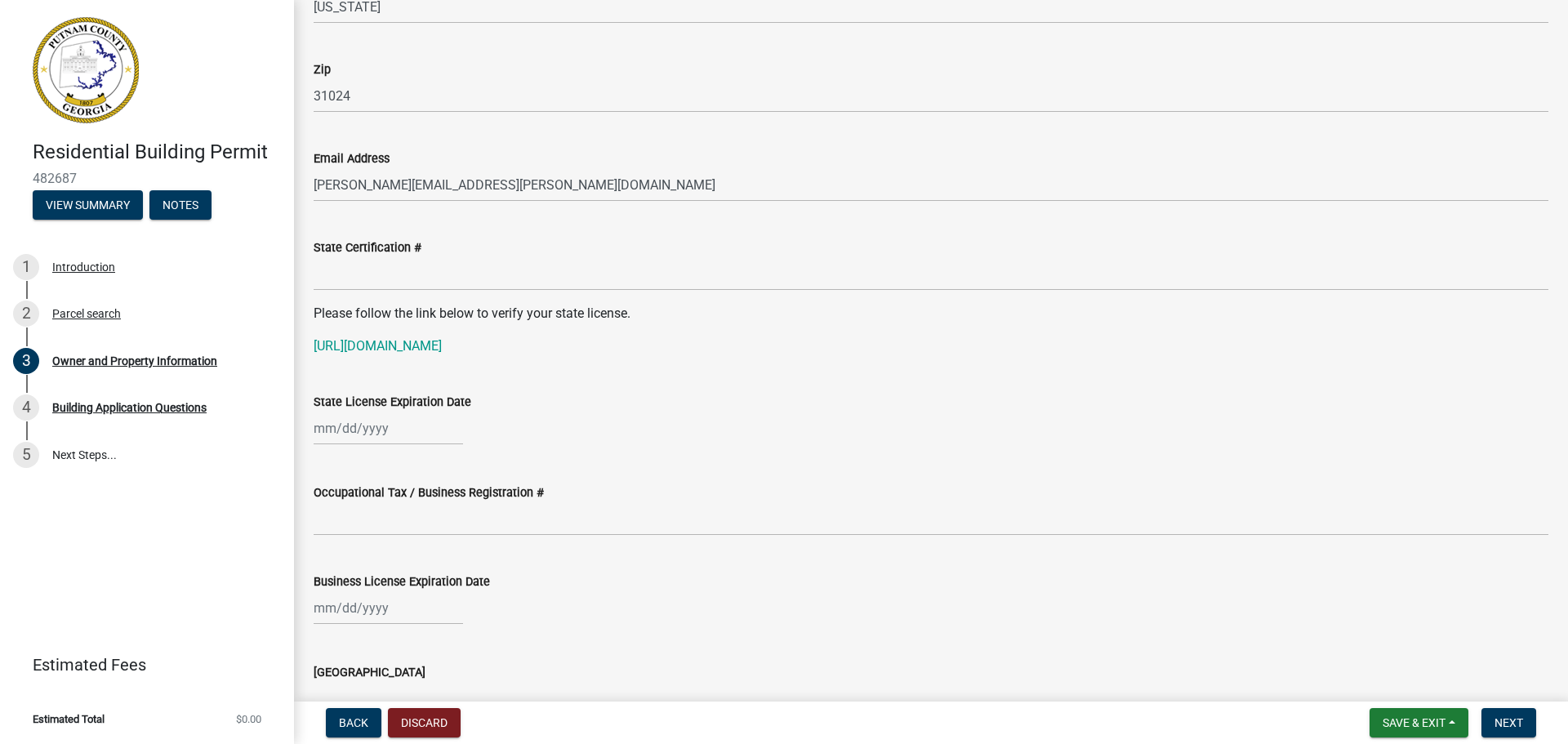
scroll to position [1879, 0]
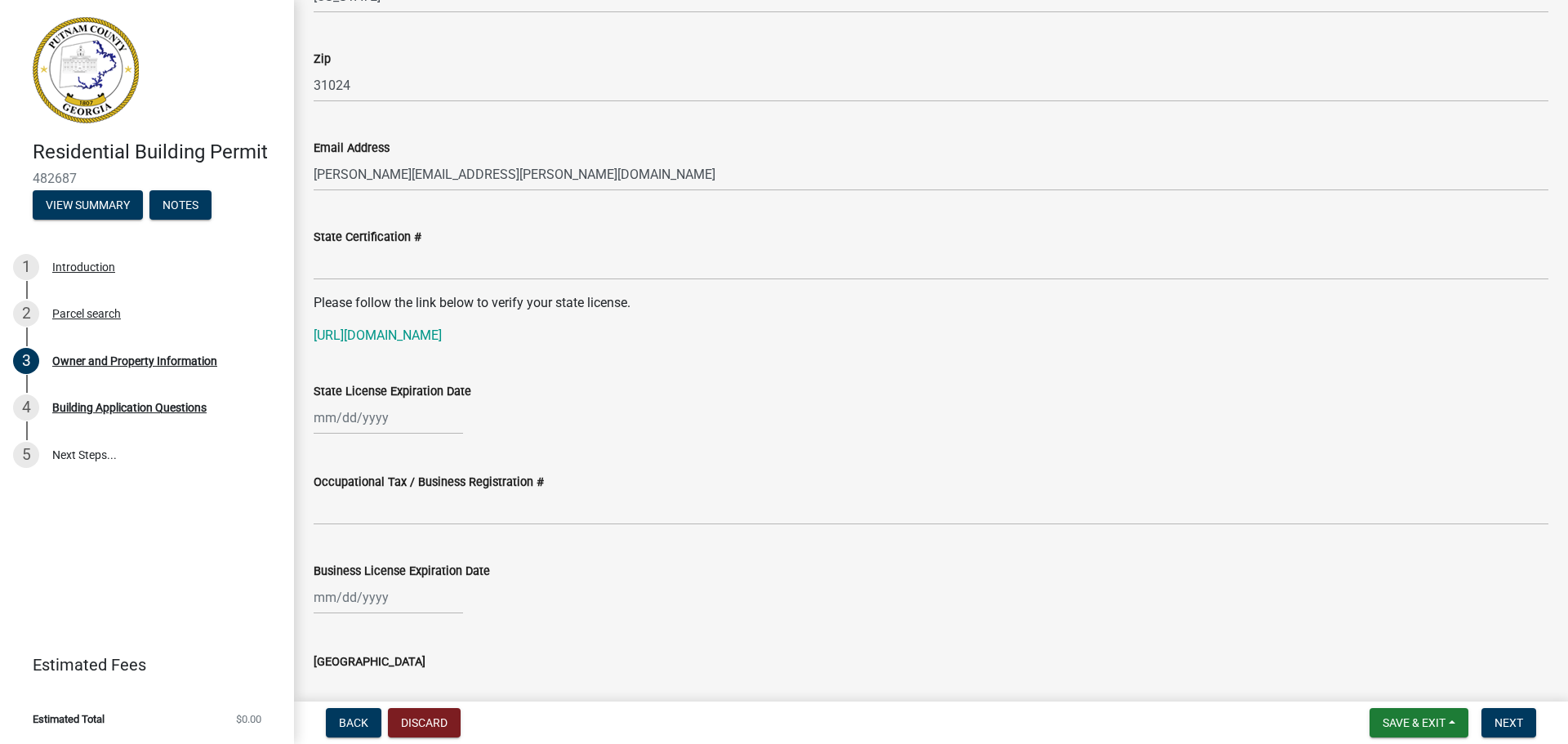
click at [357, 422] on div at bounding box center [387, 418] width 149 height 34
select select "9"
select select "2025"
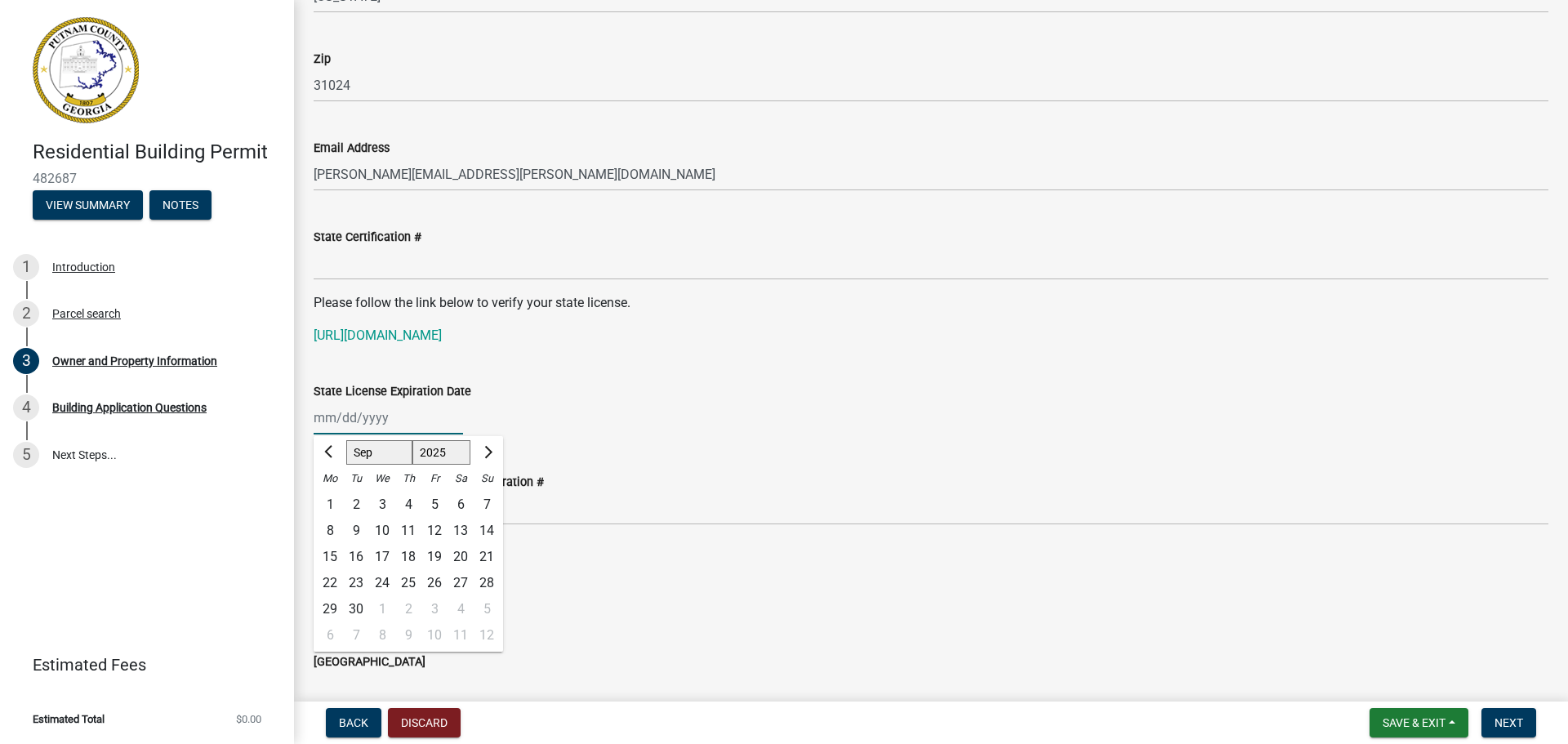
click at [336, 426] on input "State License Expiration Date" at bounding box center [387, 418] width 149 height 34
drag, startPoint x: 398, startPoint y: 419, endPoint x: 327, endPoint y: 419, distance: 71.0
click at [327, 419] on input "State License Expiration Date" at bounding box center [387, 418] width 149 height 34
click at [327, 415] on input "05182032" at bounding box center [387, 418] width 149 height 34
click at [349, 418] on input "05/182032" at bounding box center [387, 418] width 149 height 34
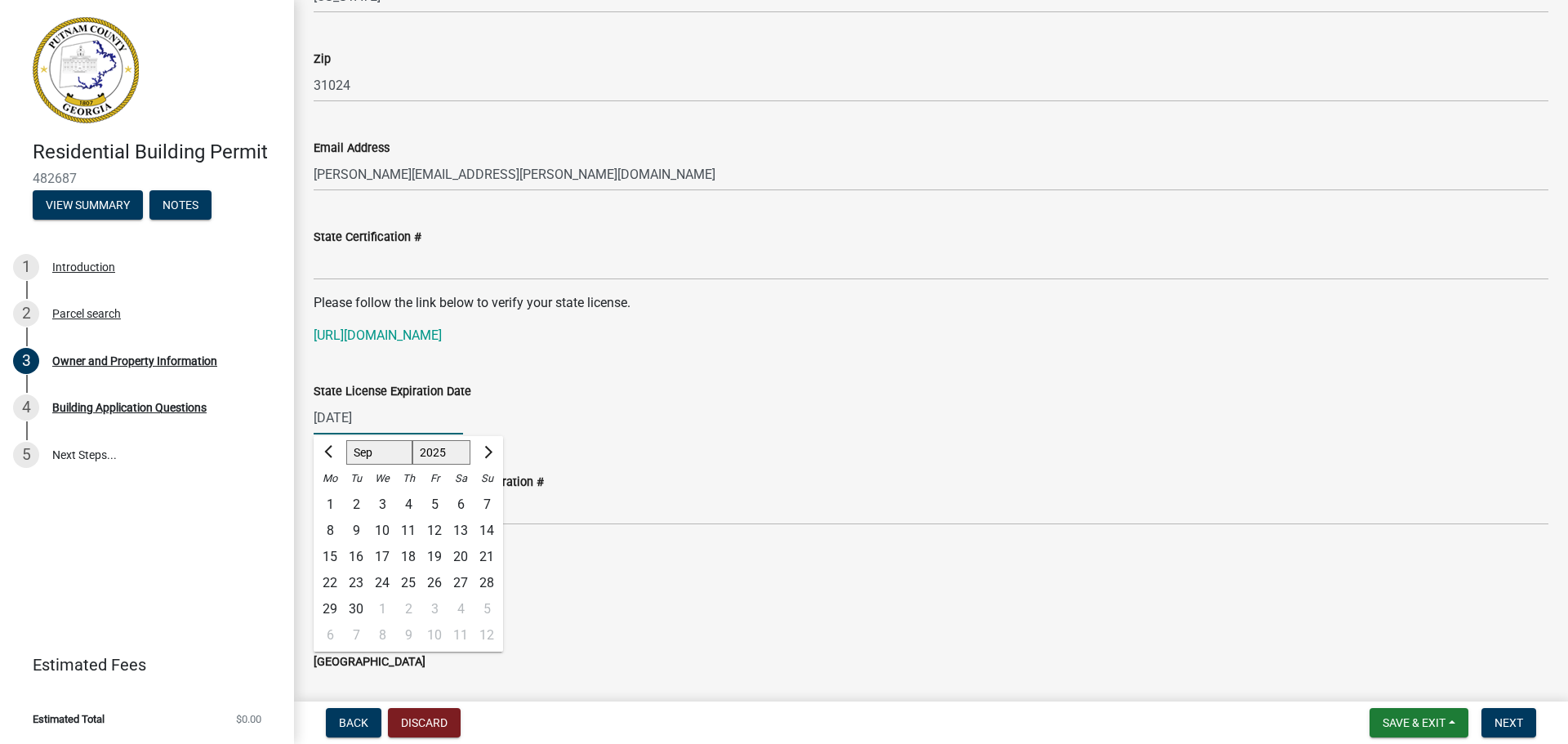
type input "[DATE]"
click at [557, 426] on div "[DATE] Jan Feb Mar Apr May Jun [DATE] Aug Sep Oct Nov [DATE] 1526 1527 1528 152…" at bounding box center [930, 418] width 1235 height 34
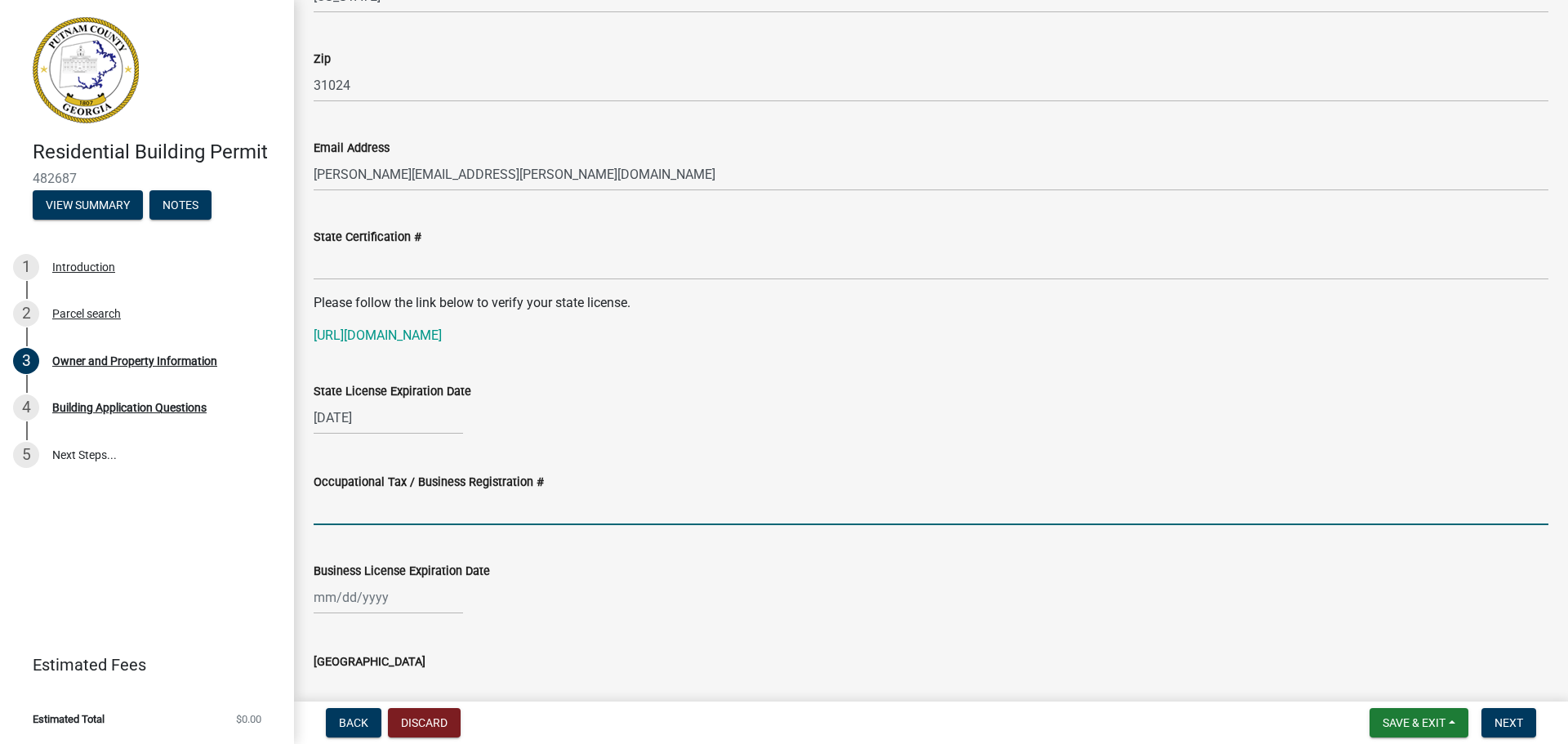
click at [343, 506] on input "Occupational Tax / Business Registration #" at bounding box center [930, 508] width 1235 height 34
click at [531, 470] on div "Occupational Tax / Business Registration #" at bounding box center [930, 487] width 1235 height 76
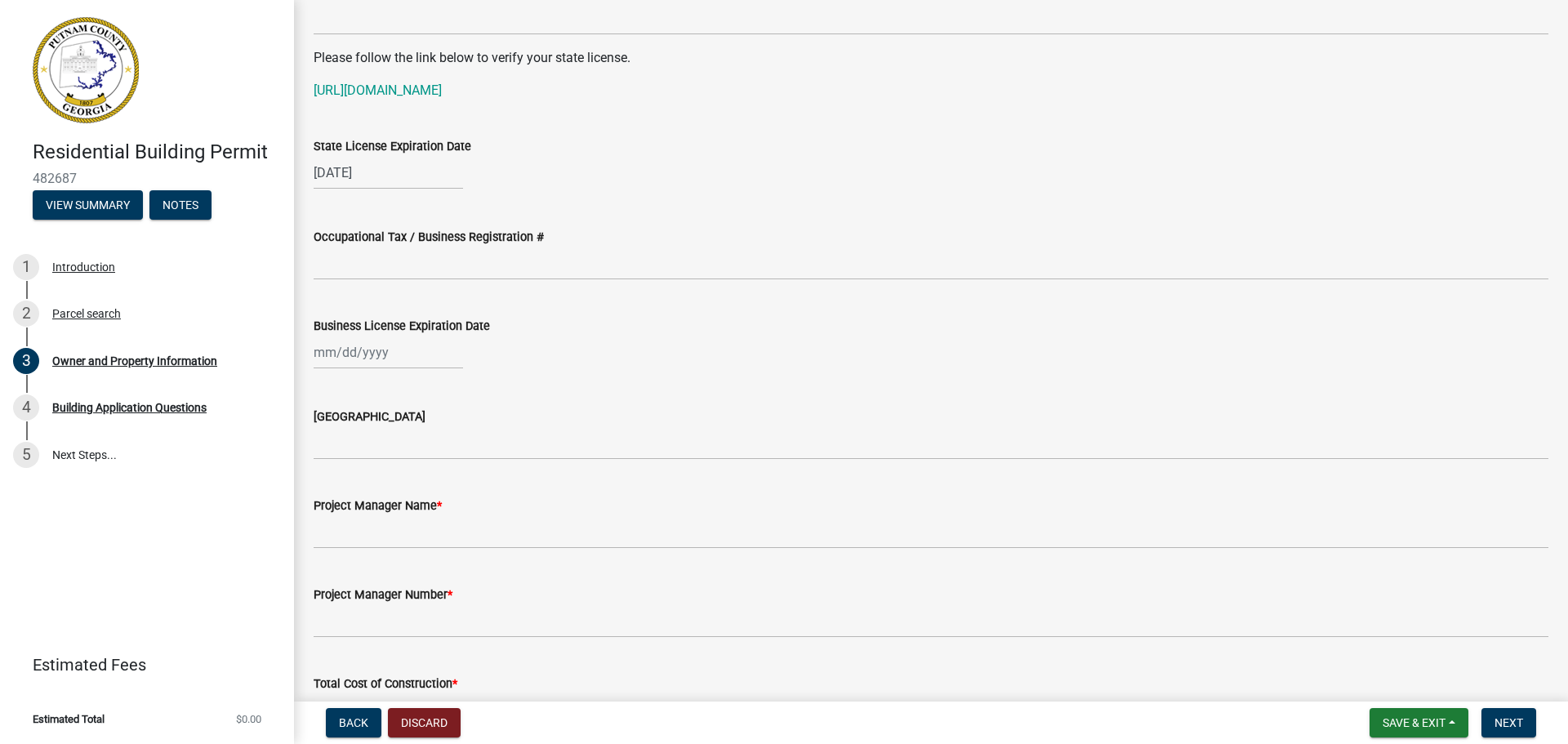
scroll to position [2205, 0]
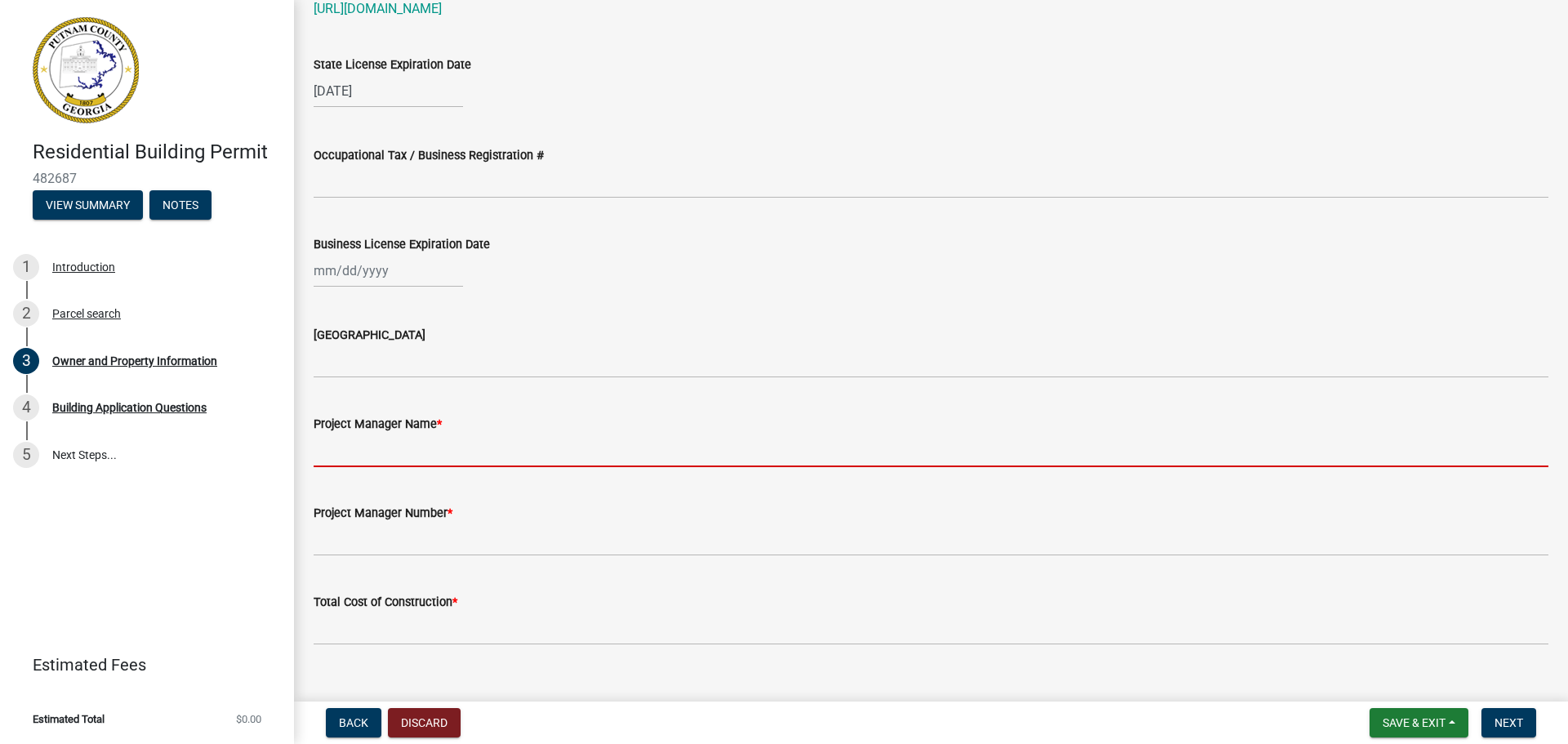
click at [330, 450] on input "Project Manager Name *" at bounding box center [930, 450] width 1235 height 34
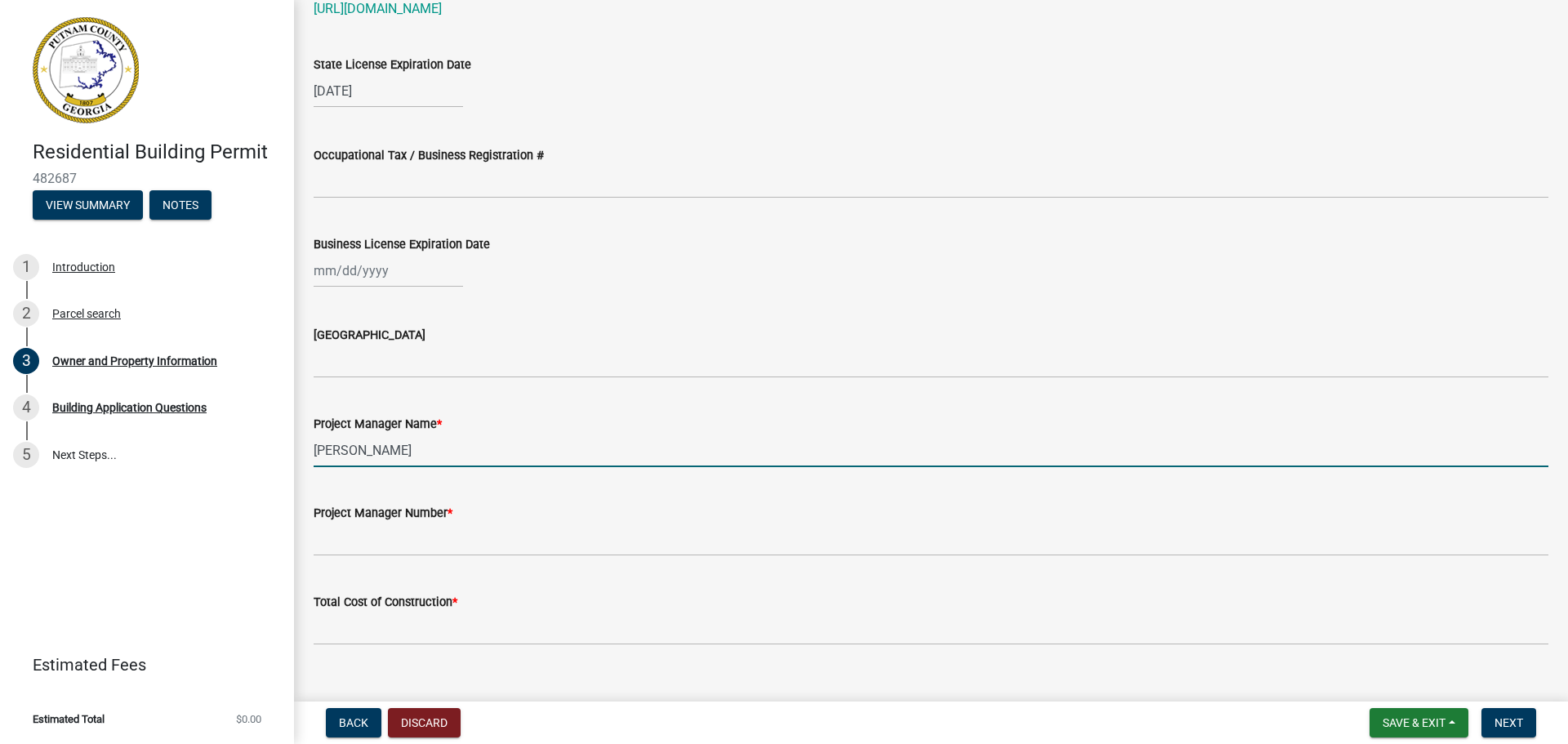
type input "[PERSON_NAME]"
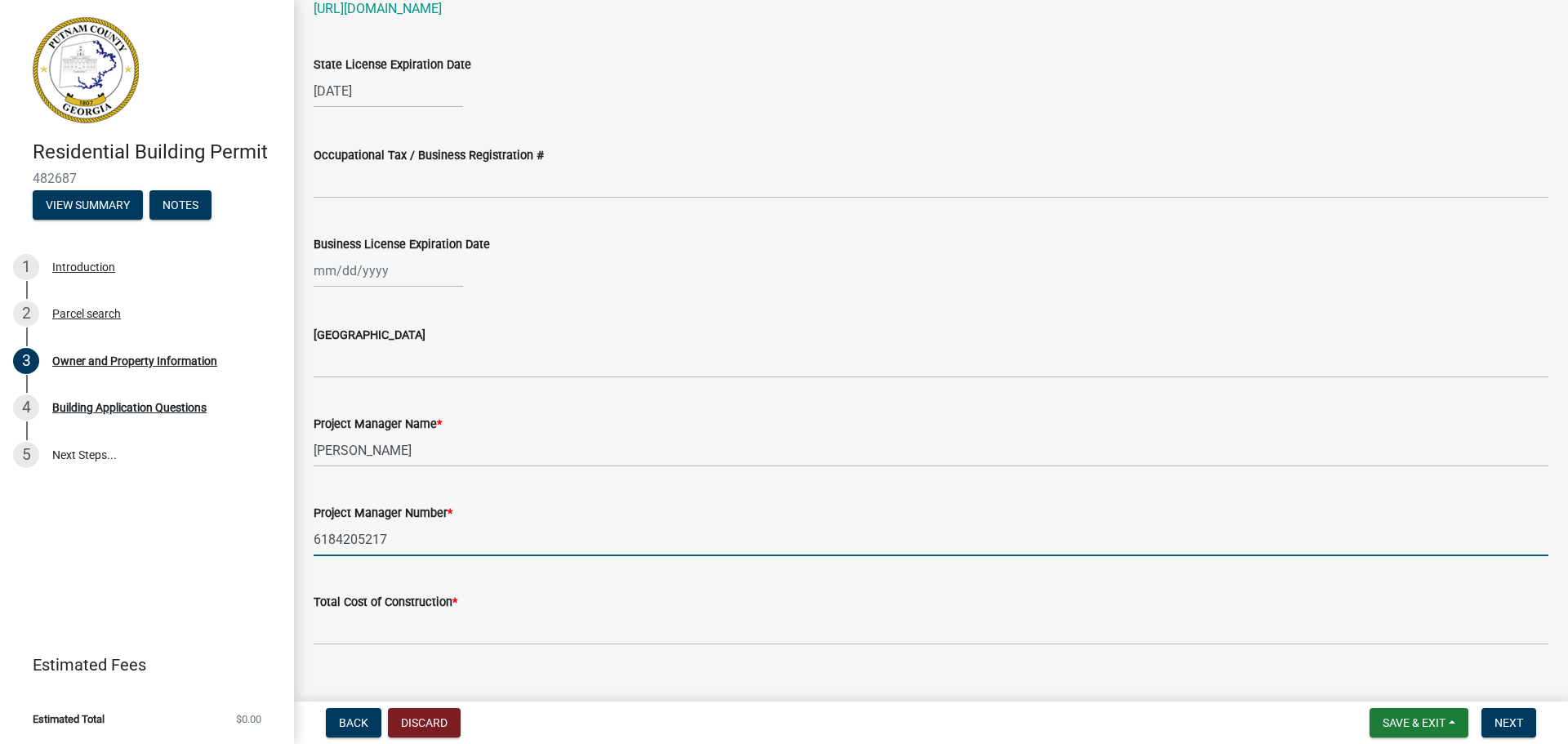
click at [337, 540] on input "6184205217" at bounding box center [930, 539] width 1235 height 34
click at [359, 538] on input "[PHONE_NUMBER]" at bounding box center [930, 539] width 1235 height 34
type input "[PHONE_NUMBER]"
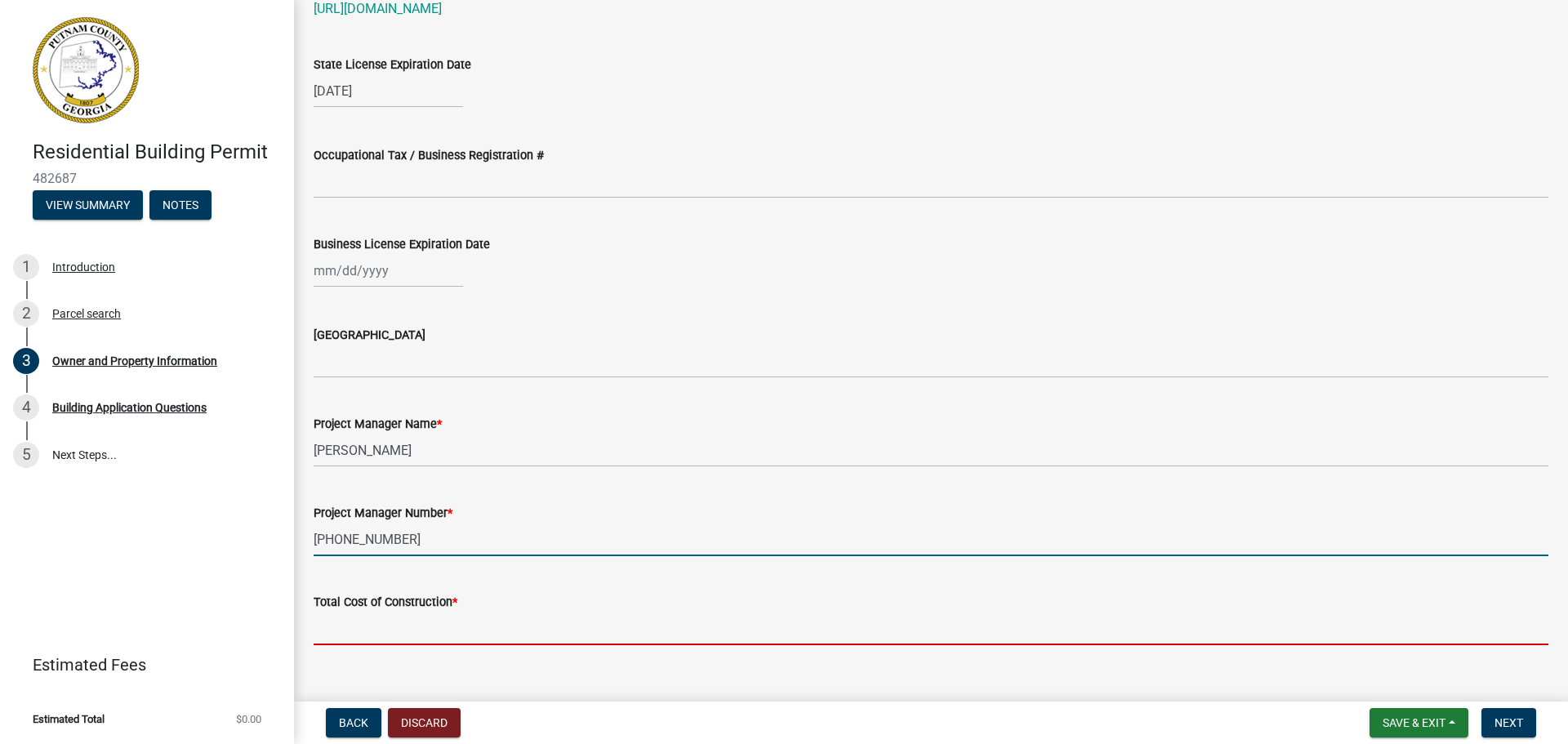
click at [333, 632] on input "text" at bounding box center [930, 628] width 1235 height 34
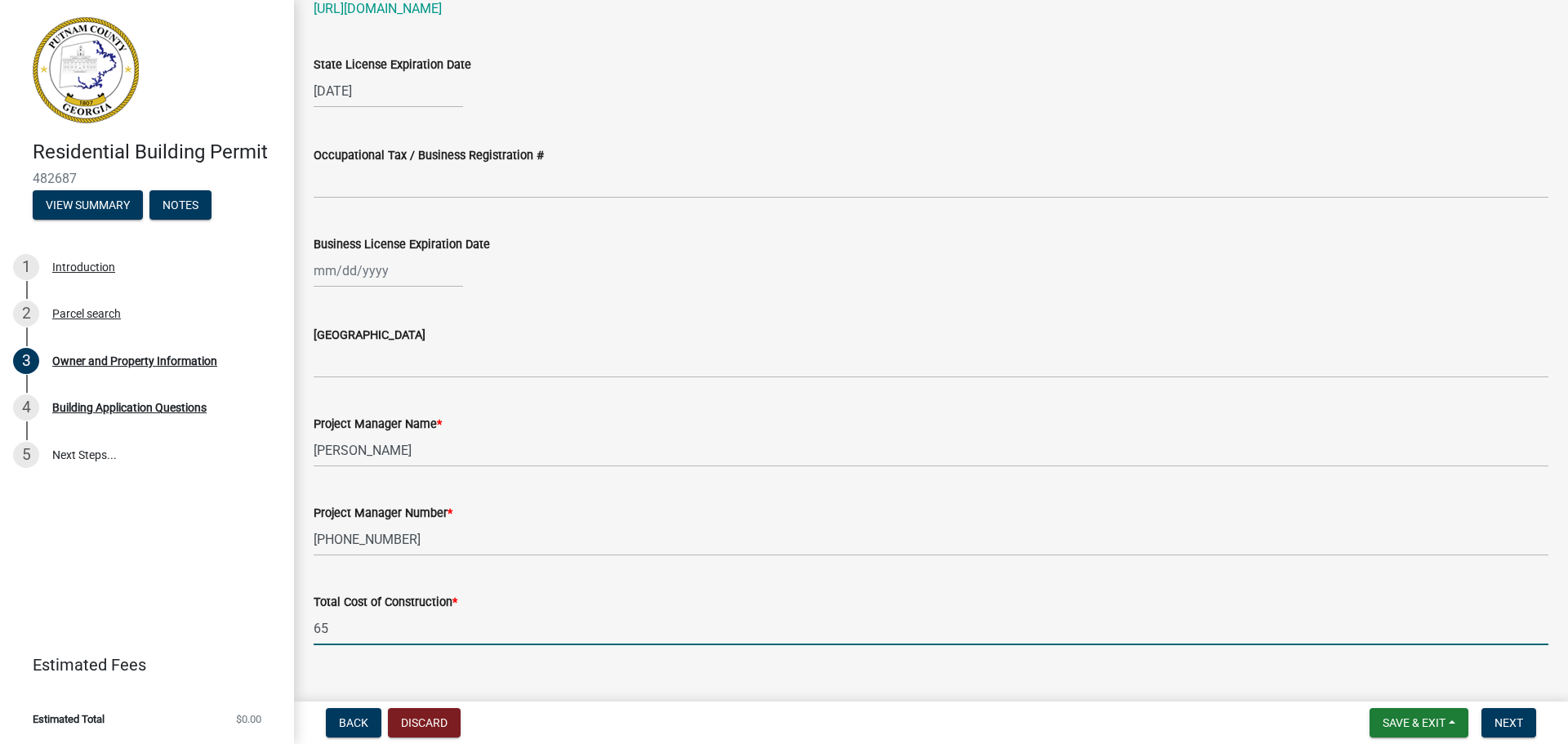
type input "6"
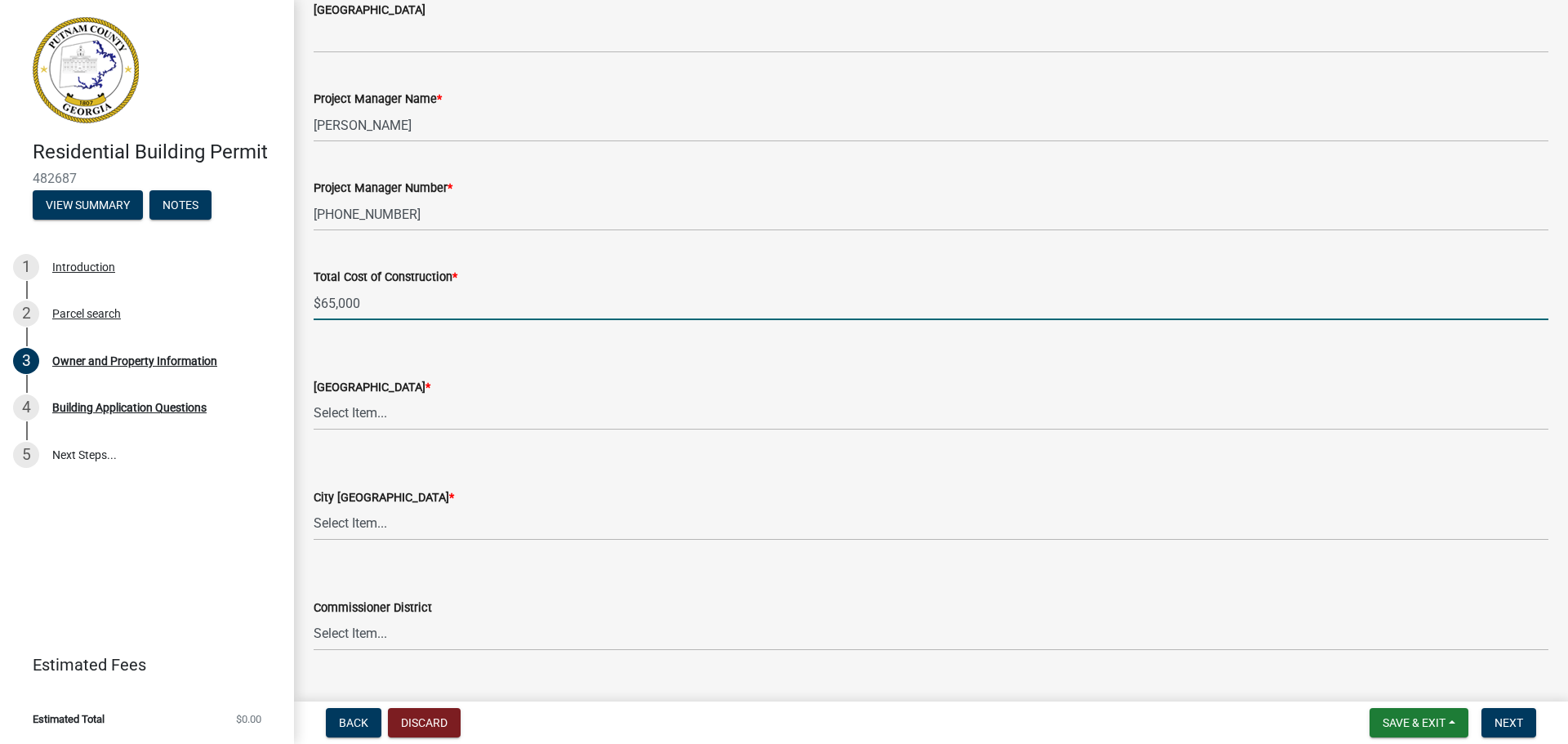
scroll to position [2532, 0]
type input "65000"
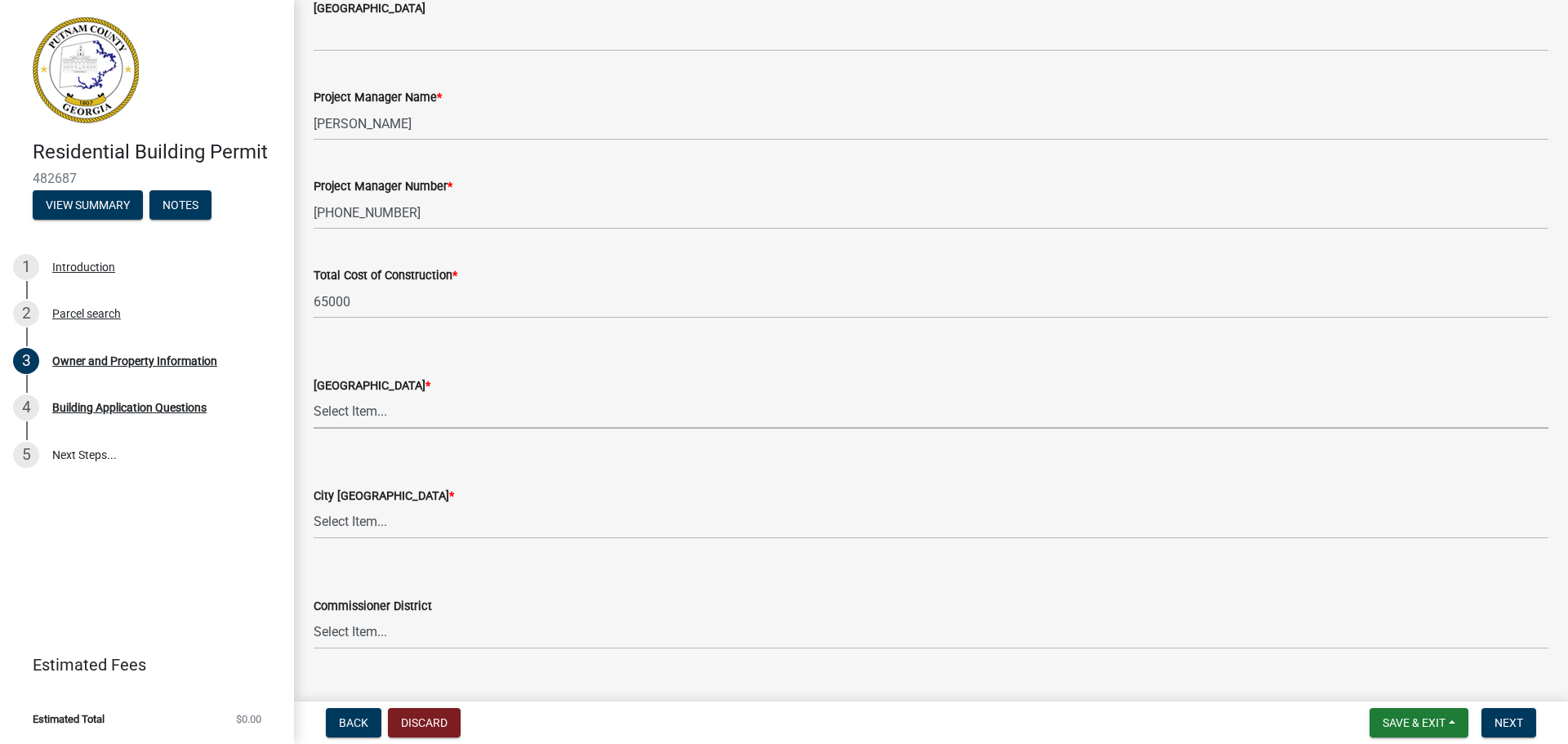
click at [375, 411] on select "Select Item... AG-1 R-1R R-1 R-2 MHP RM-1 RM-3 C-1 C-2 I-M PUD N/A" at bounding box center [930, 412] width 1235 height 34
click at [313, 395] on select "Select Item... AG-1 R-1R R-1 R-2 MHP RM-1 RM-3 C-1 C-2 I-M PUD N/A" at bounding box center [930, 412] width 1235 height 34
select select "a4366e26-0f82-401b-a682-956e4112ff86"
drag, startPoint x: 417, startPoint y: 404, endPoint x: 409, endPoint y: 413, distance: 12.0
click at [414, 407] on select "Select Item... AG-1 R-1R R-1 R-2 MHP RM-1 RM-3 C-1 C-2 I-M PUD N/A" at bounding box center [930, 412] width 1235 height 34
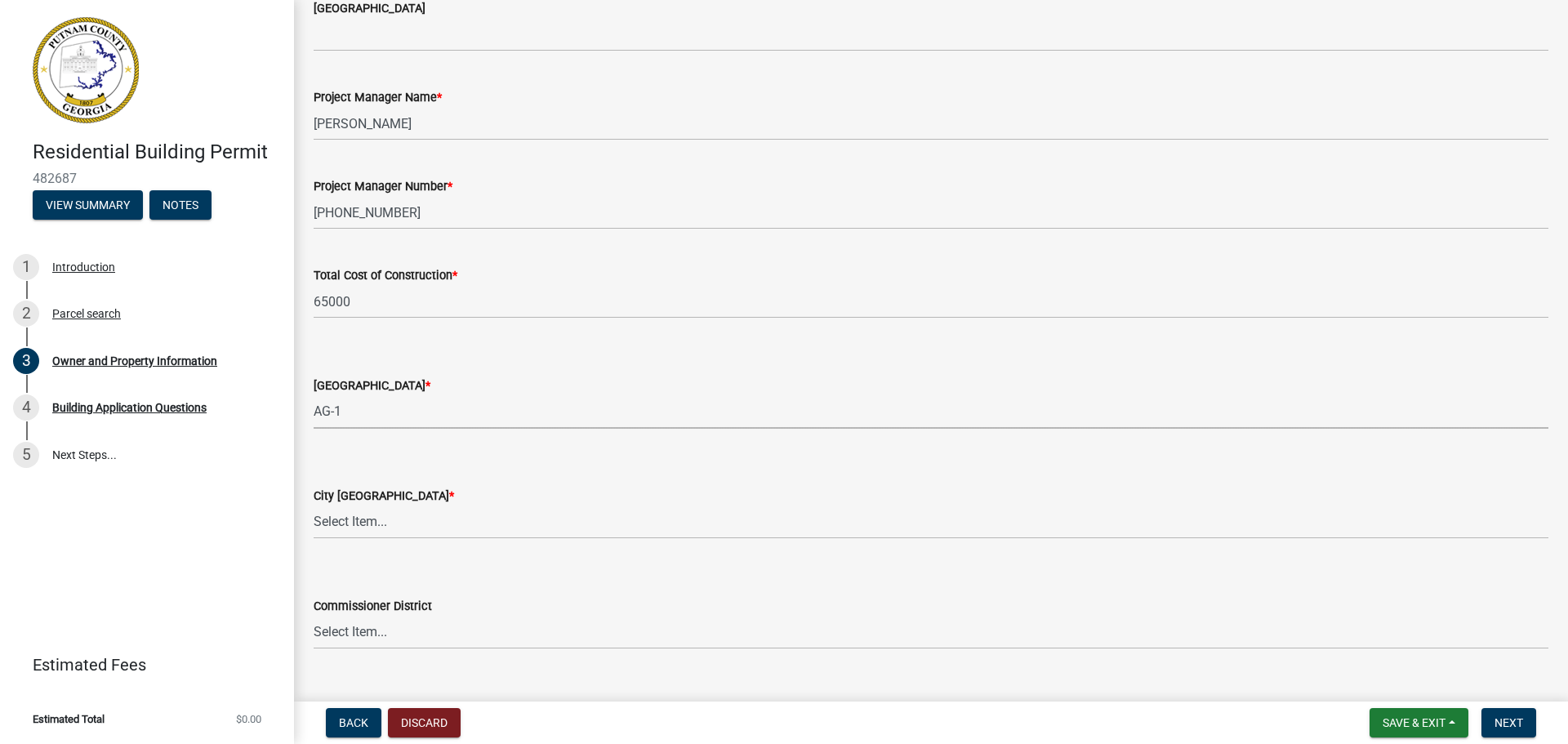
click at [406, 416] on select "Select Item... AG-1 R-1R R-1 R-2 MHP RM-1 RM-3 C-1 C-2 I-M PUD N/A" at bounding box center [930, 412] width 1235 height 34
click at [360, 524] on select "Select Item... A-1 A-2 R-1 R-2 R-3 R-4 MHP C-1 C-2 I-1 I-2 DB FH H-P N/A" at bounding box center [930, 522] width 1235 height 34
click at [313, 506] on select "Select Item... A-1 A-2 R-1 R-2 R-3 R-4 MHP C-1 C-2 I-1 I-2 DB FH H-P N/A" at bounding box center [930, 522] width 1235 height 34
select select "333e9b37-8f9e-4c36-bc21-2ca50ed92d5c"
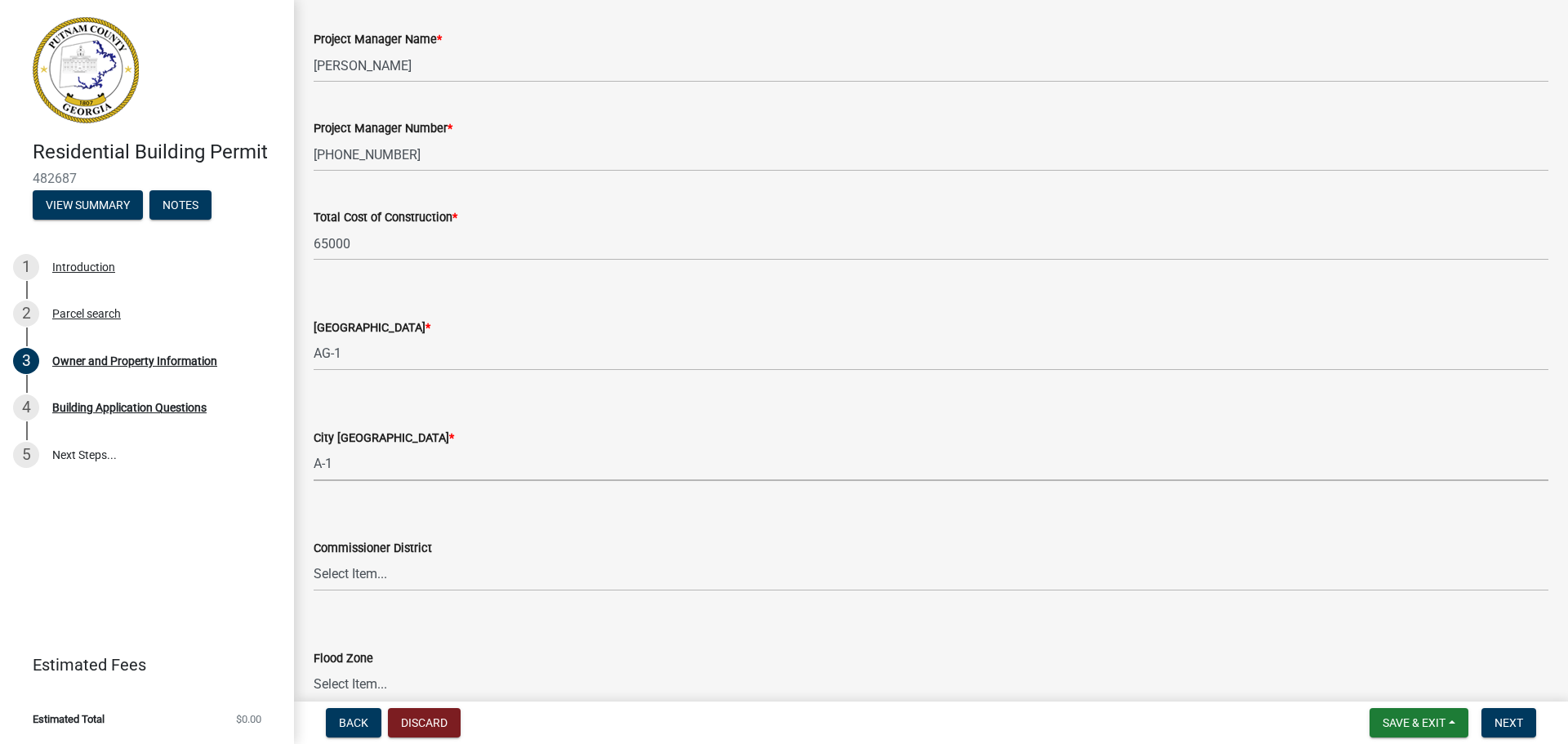
scroll to position [2675, 0]
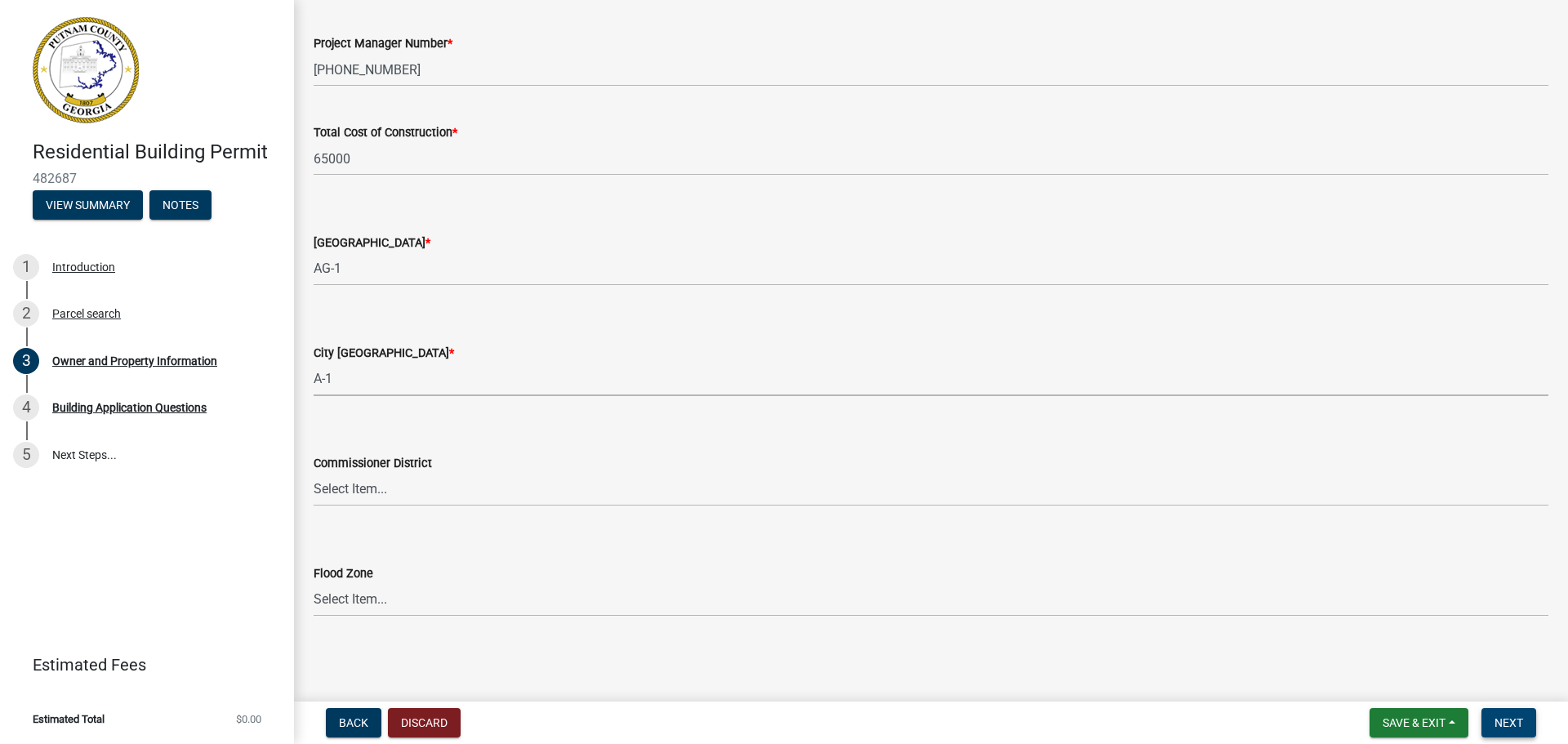
click at [1506, 723] on span "Next" at bounding box center [1508, 722] width 28 height 13
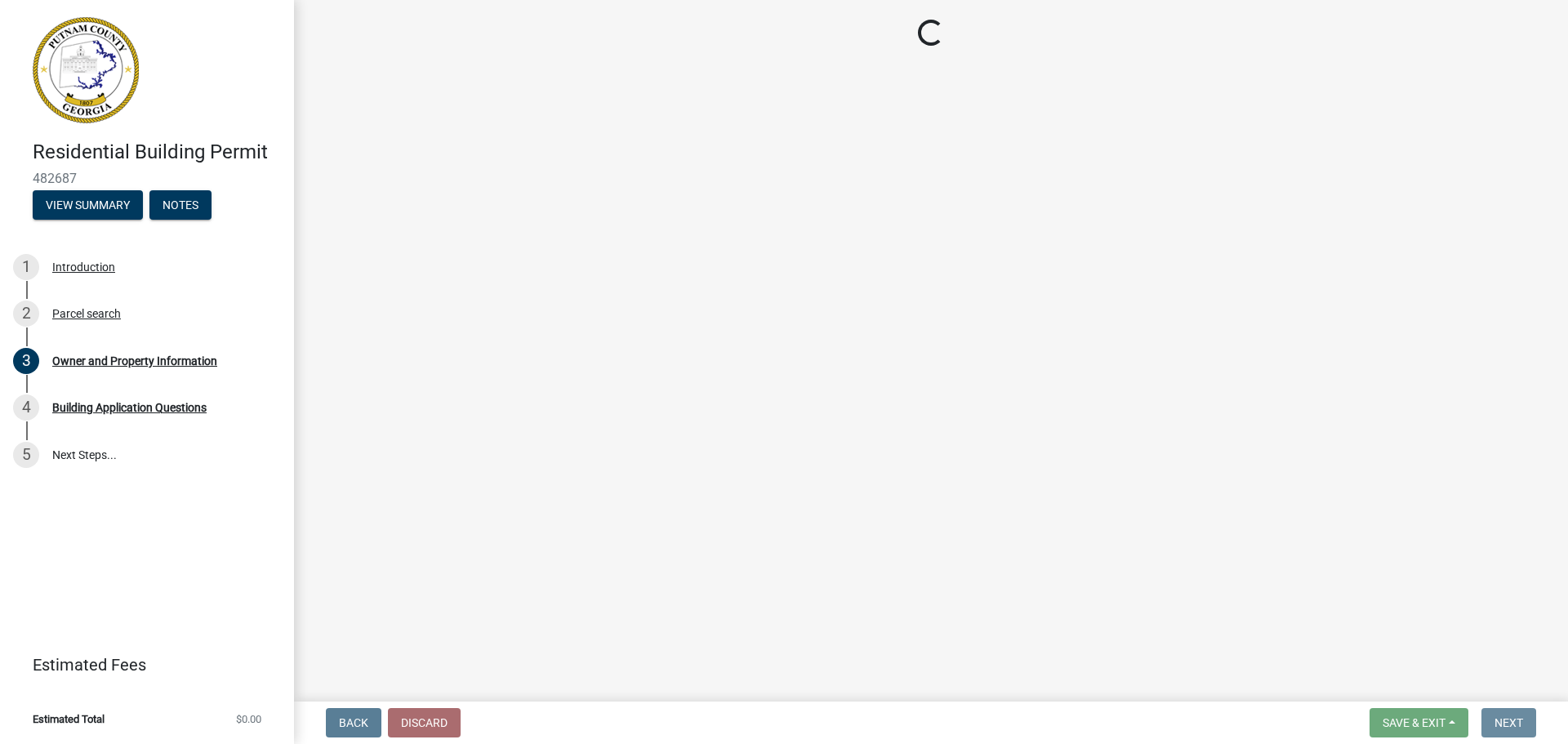
scroll to position [0, 0]
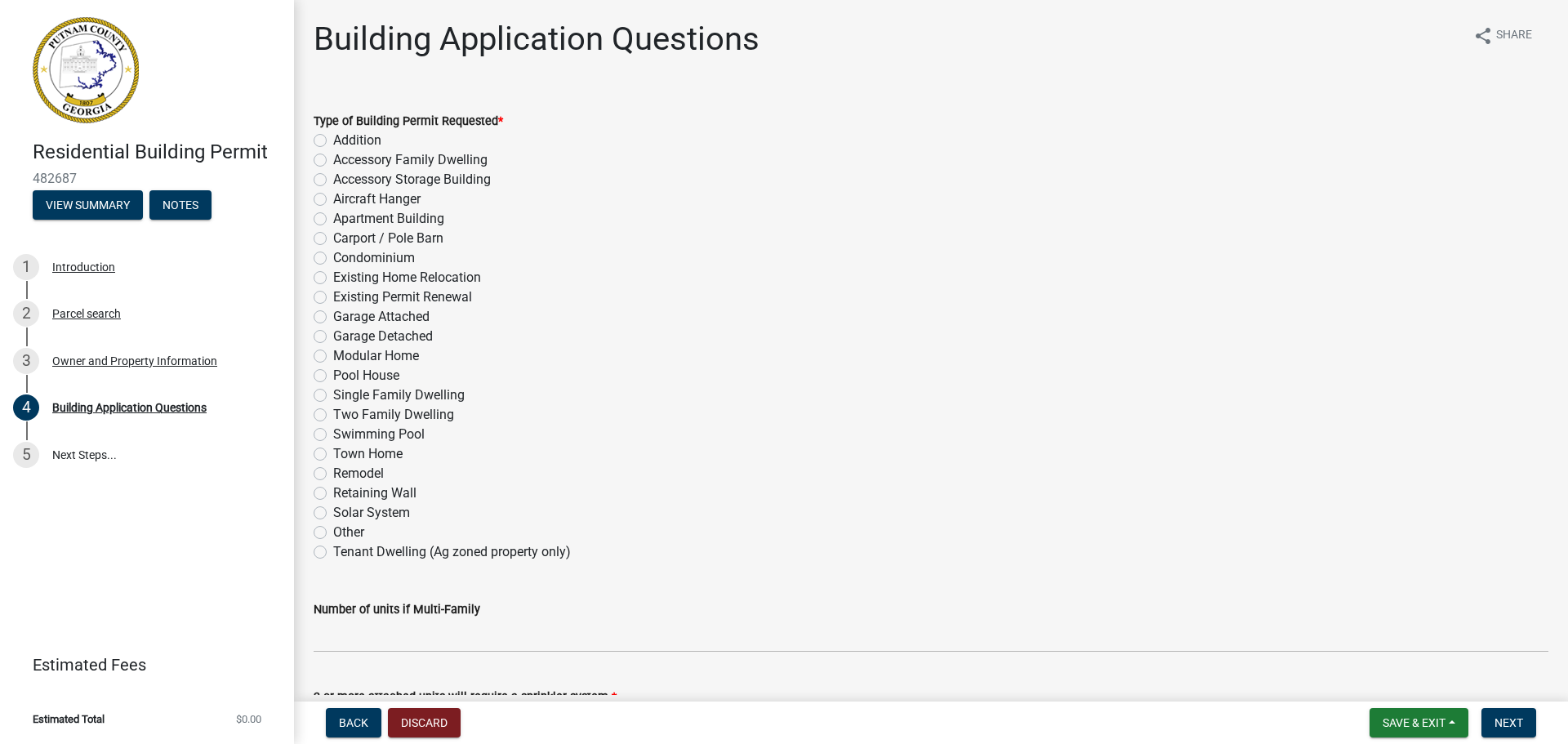
click at [333, 161] on label "Accessory Family Dwelling" at bounding box center [410, 160] width 154 height 20
click at [333, 161] on input "Accessory Family Dwelling" at bounding box center [338, 155] width 10 height 10
radio input "true"
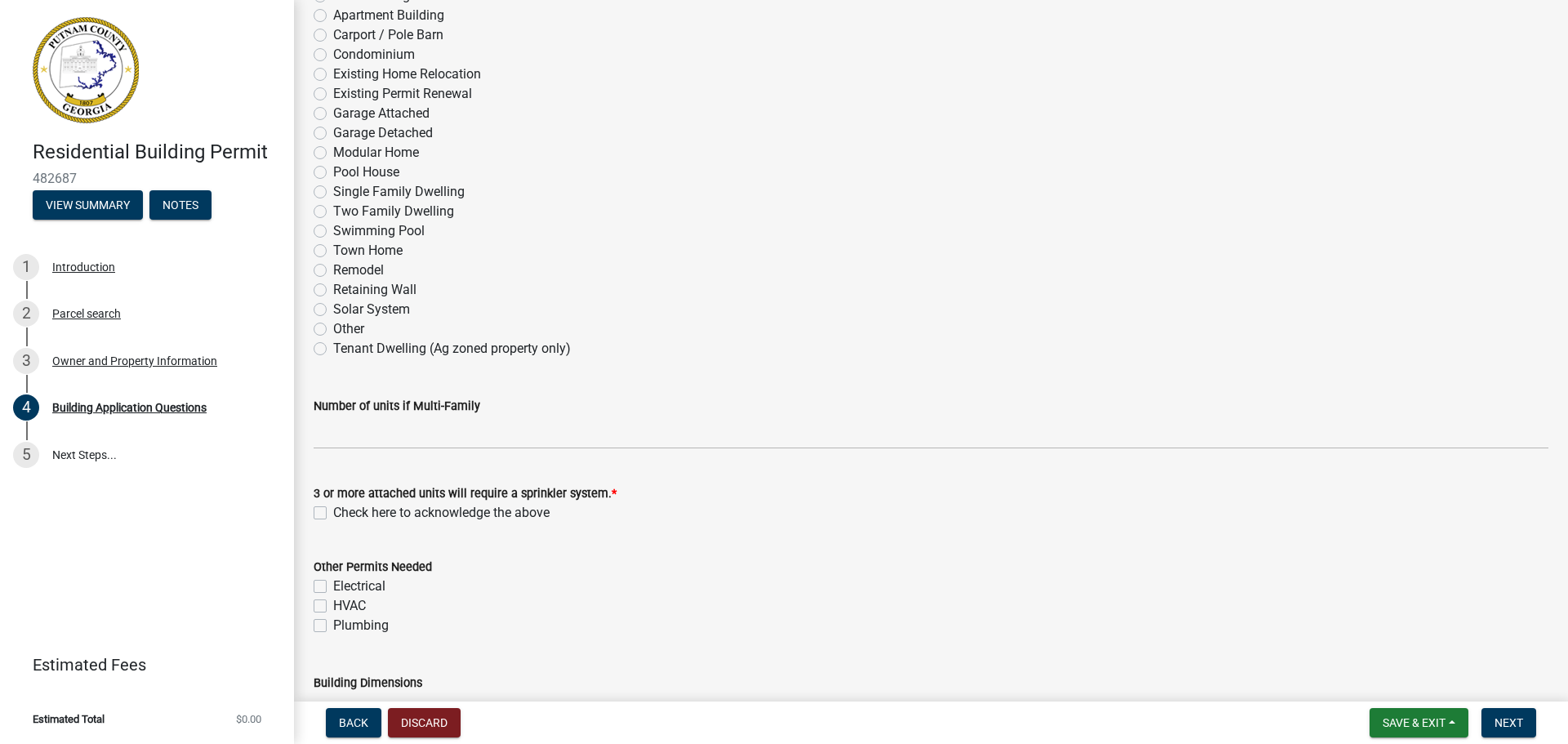
scroll to position [245, 0]
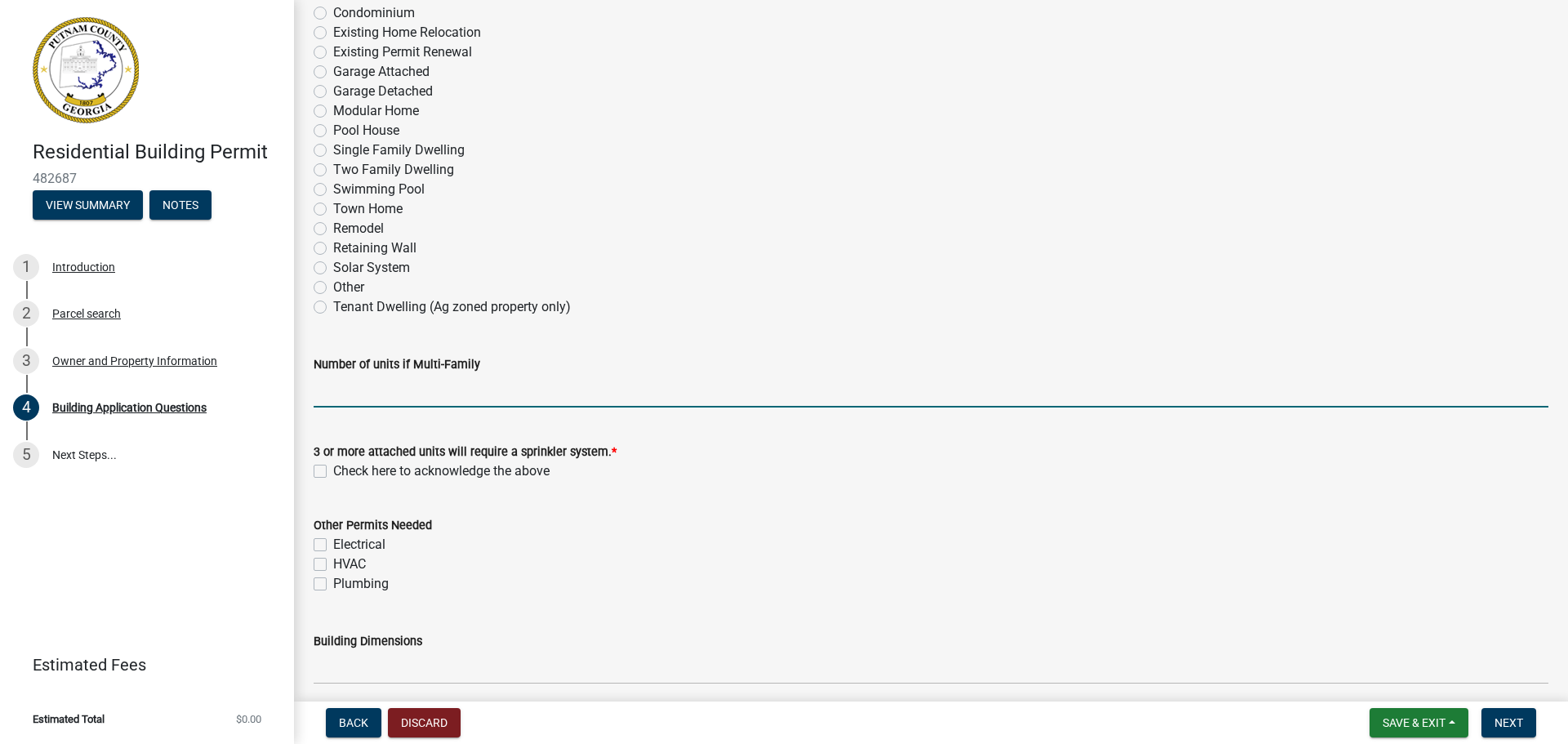
click at [344, 392] on input "text" at bounding box center [930, 390] width 1235 height 34
click at [333, 471] on label "Check here to acknowledge the above" at bounding box center [441, 471] width 217 height 20
click at [333, 471] on input "Check here to acknowledge the above" at bounding box center [338, 467] width 10 height 10
checkbox input "true"
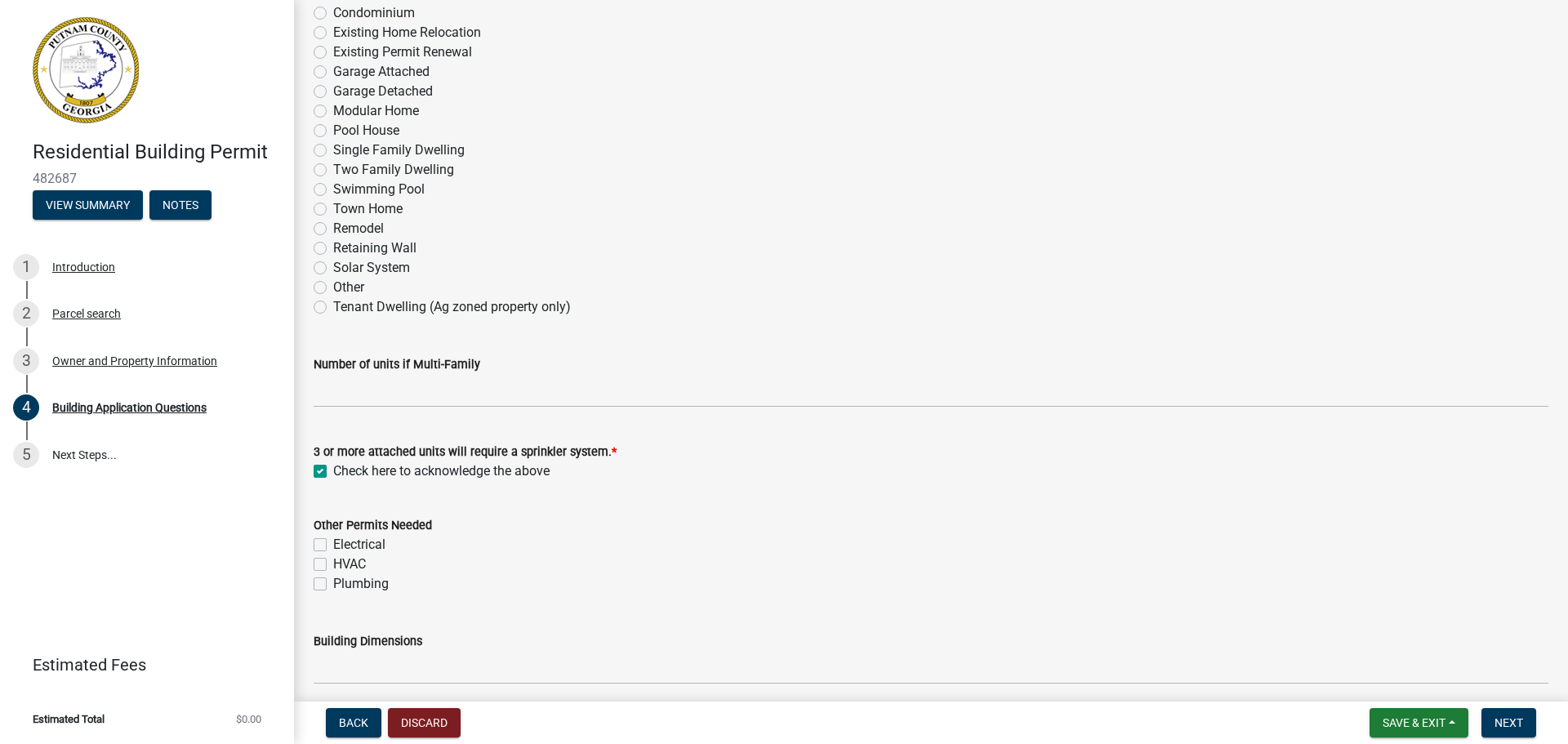
click at [333, 545] on label "Electrical" at bounding box center [359, 545] width 53 height 20
click at [333, 545] on input "Electrical" at bounding box center [338, 540] width 10 height 10
checkbox input "true"
checkbox input "false"
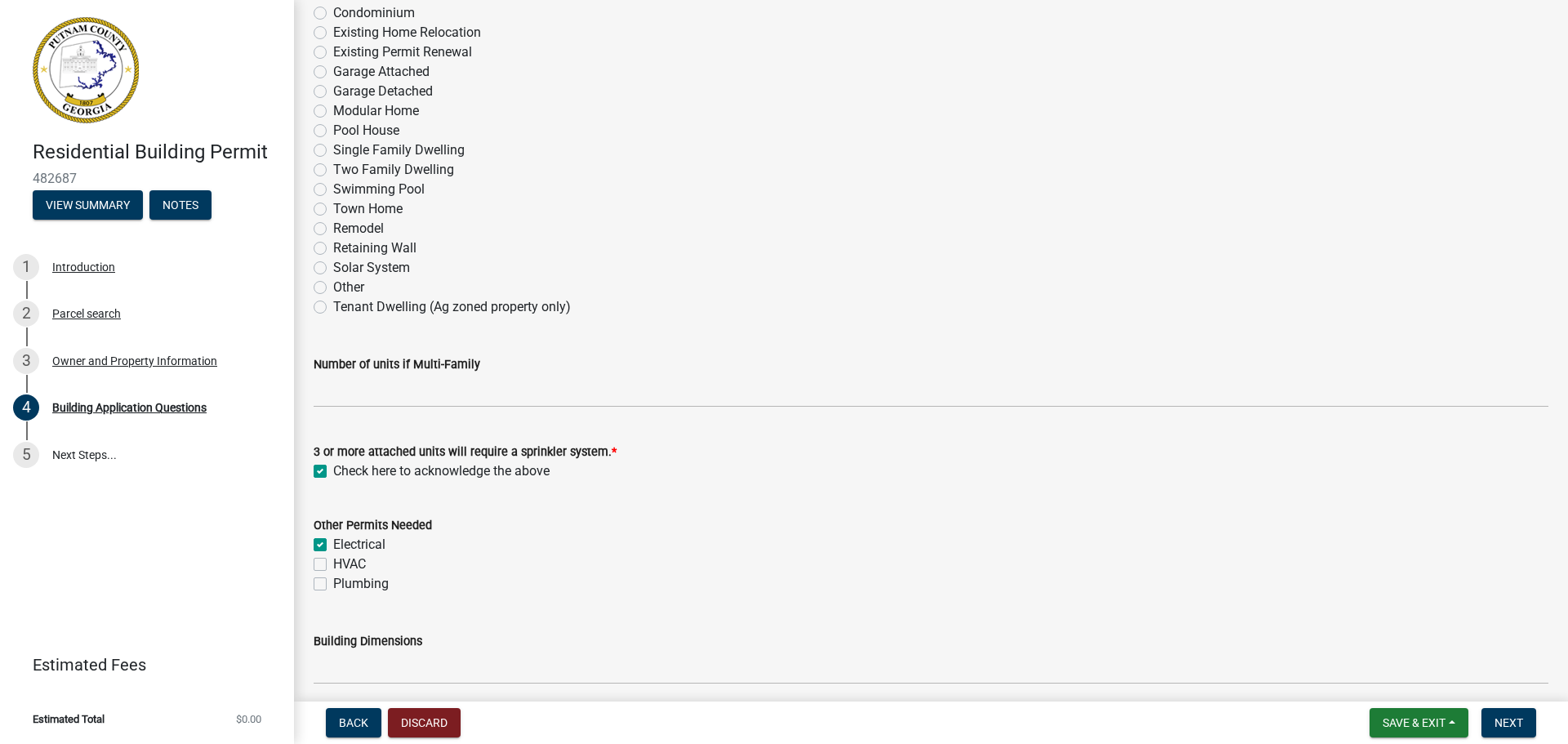
click at [333, 567] on label "HVAC" at bounding box center [349, 564] width 33 height 20
click at [333, 565] on input "HVAC" at bounding box center [338, 560] width 10 height 10
checkbox input "true"
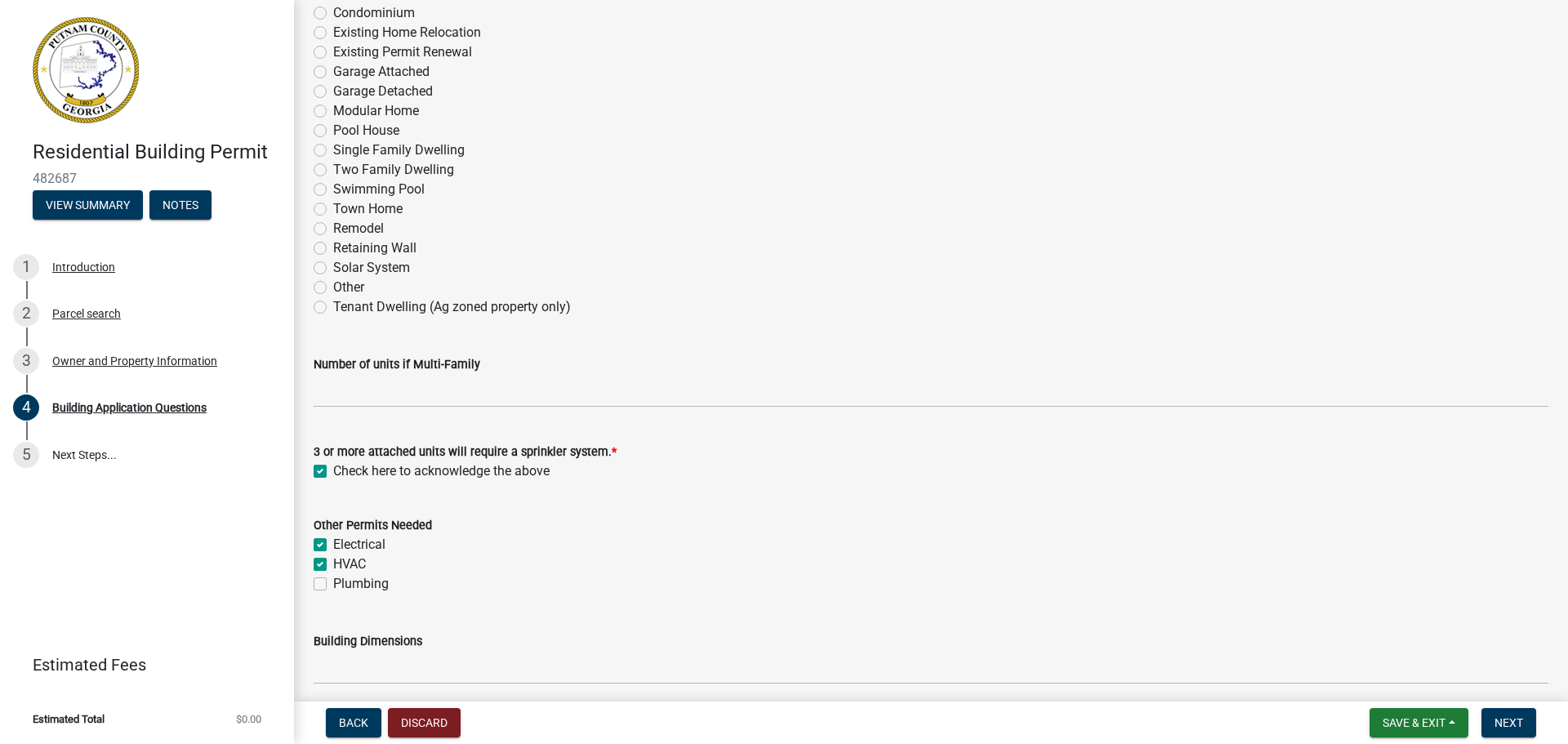
click at [333, 582] on label "Plumbing" at bounding box center [361, 583] width 55 height 20
click at [333, 582] on input "Plumbing" at bounding box center [338, 579] width 10 height 10
checkbox input "true"
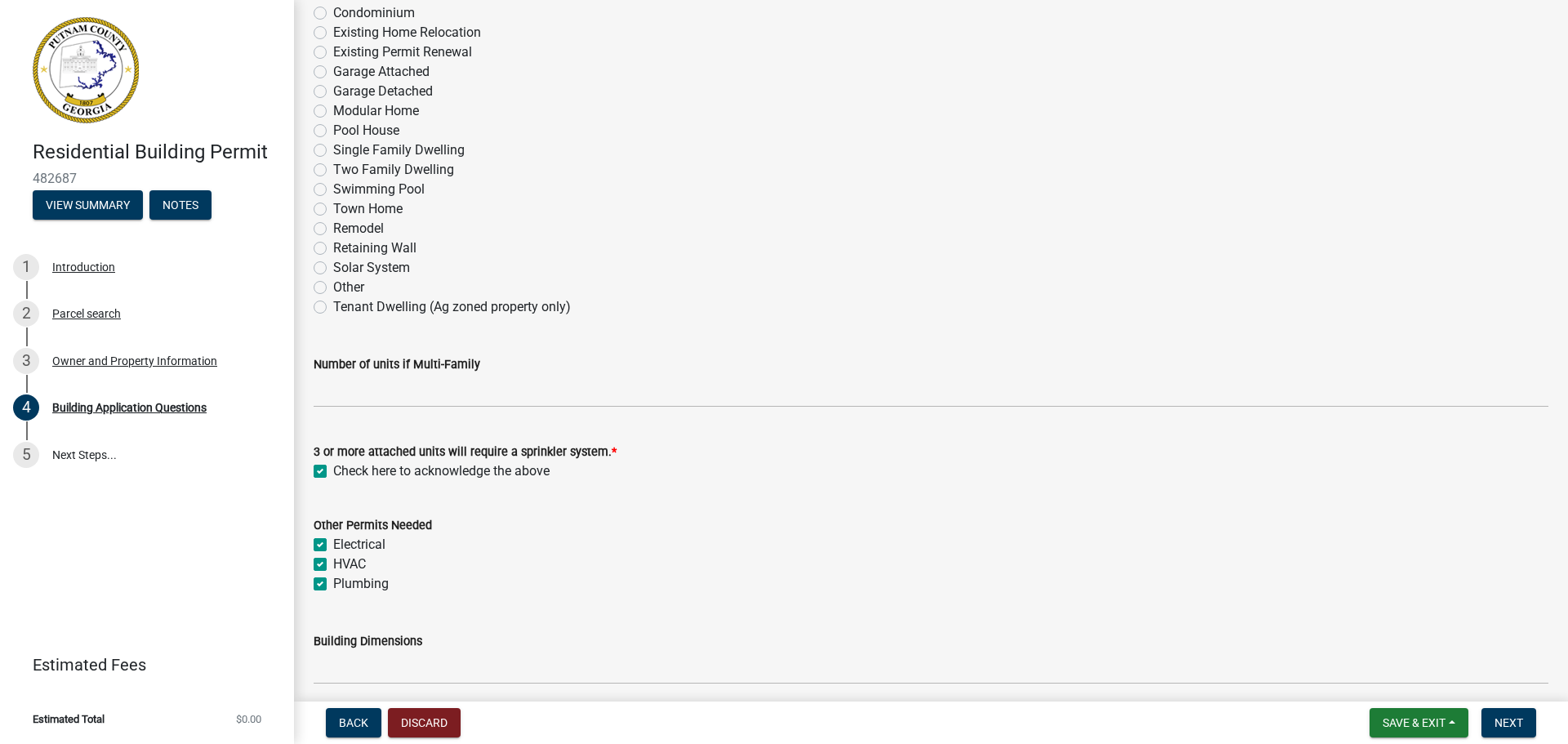
checkbox input "true"
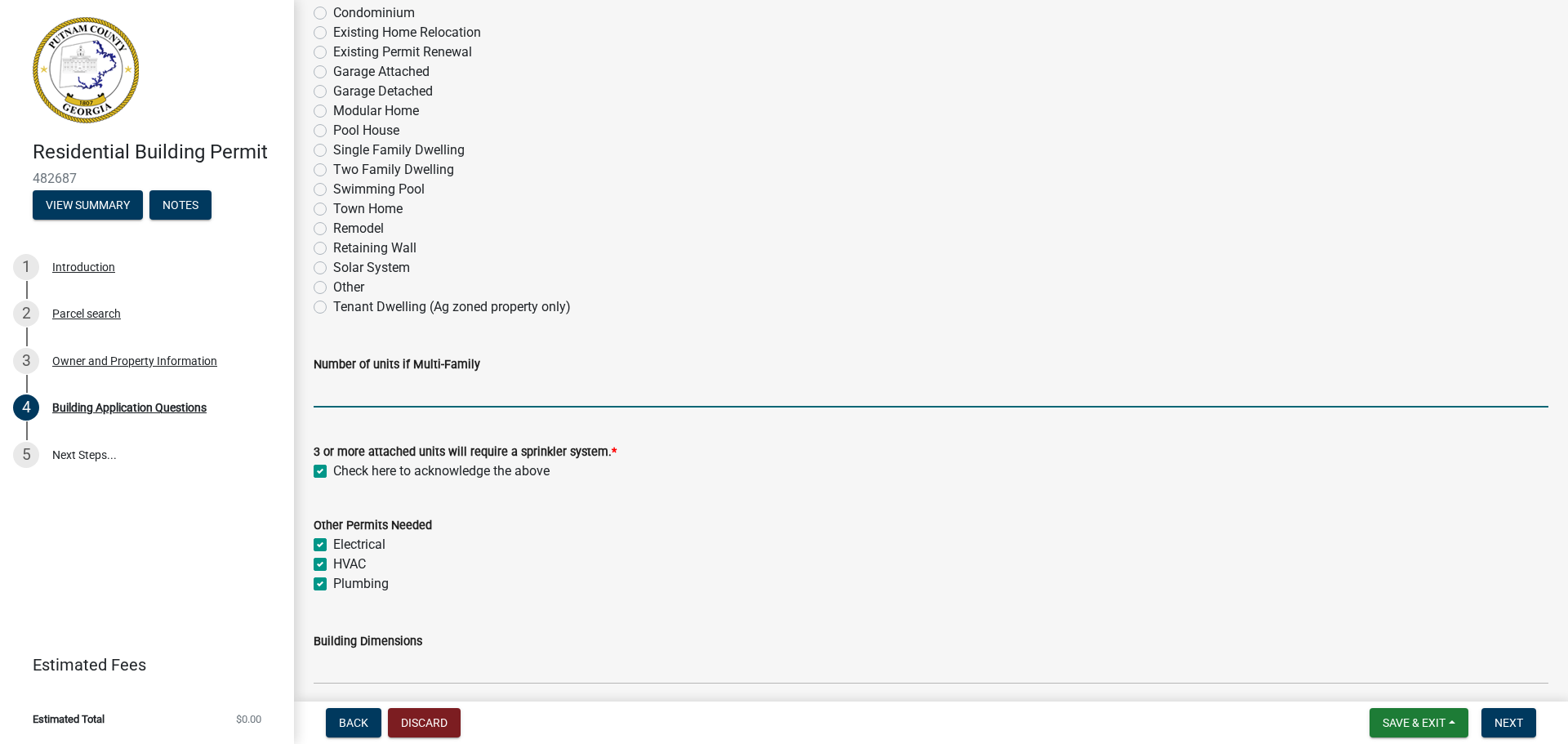
click at [339, 398] on input "text" at bounding box center [930, 390] width 1235 height 34
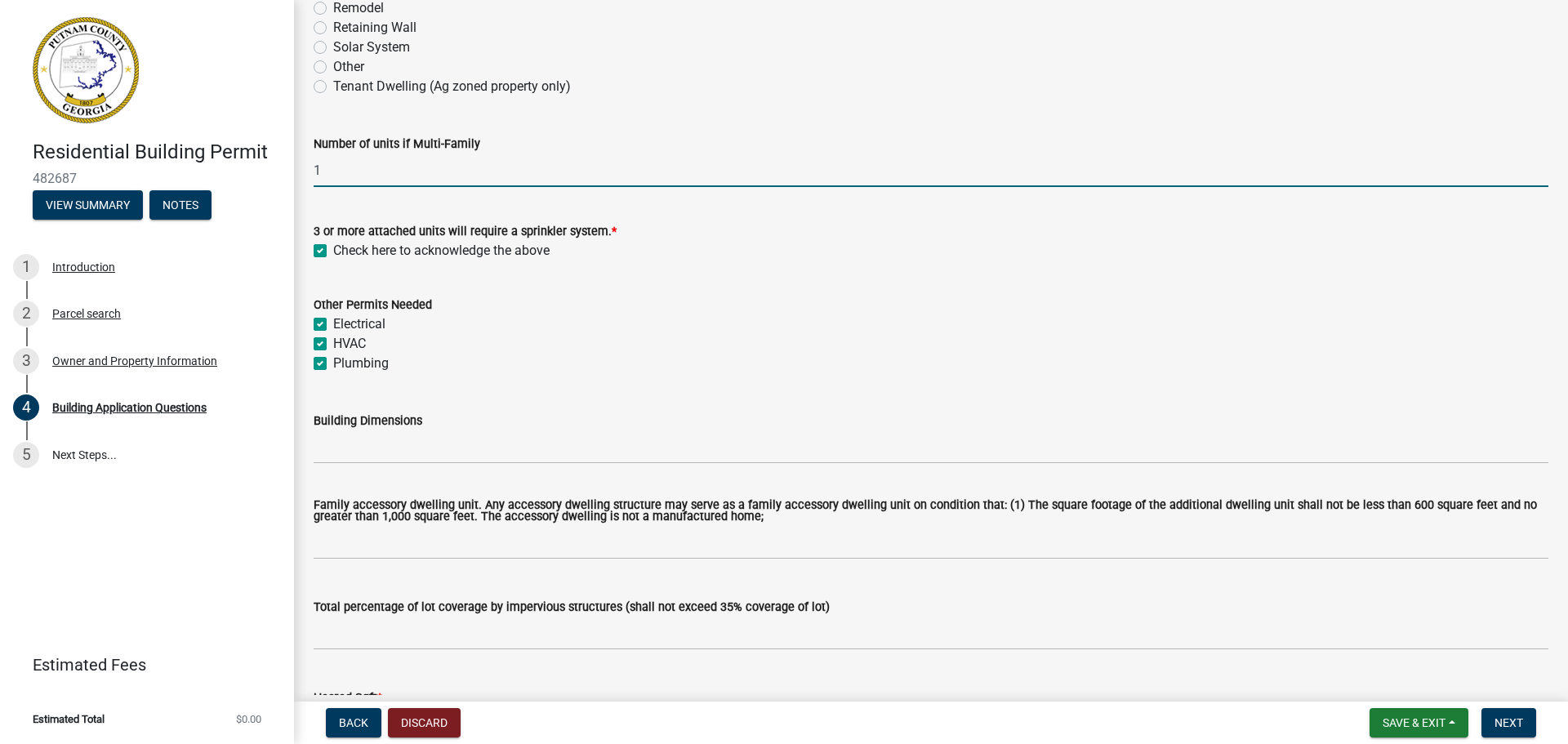
scroll to position [571, 0]
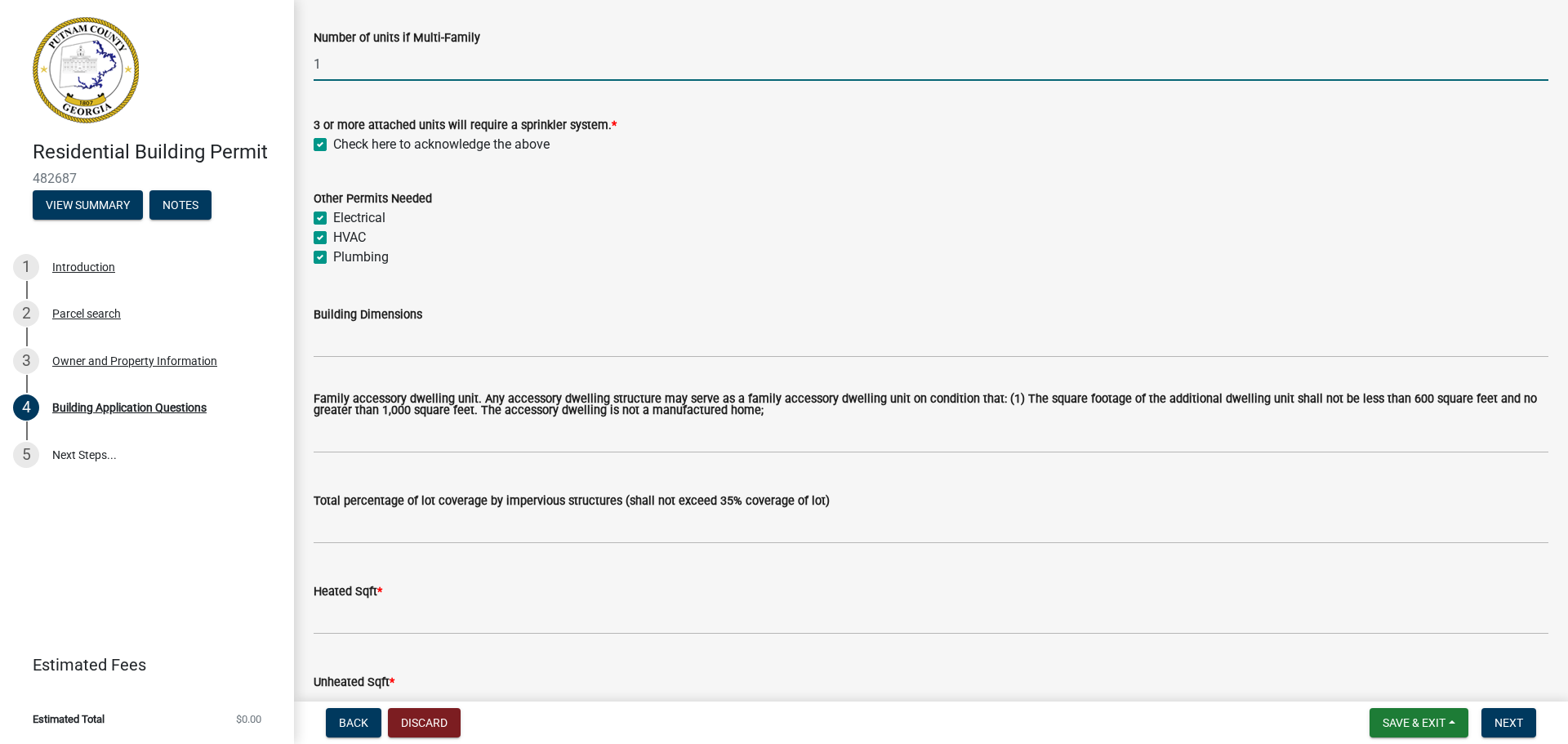
type input "1"
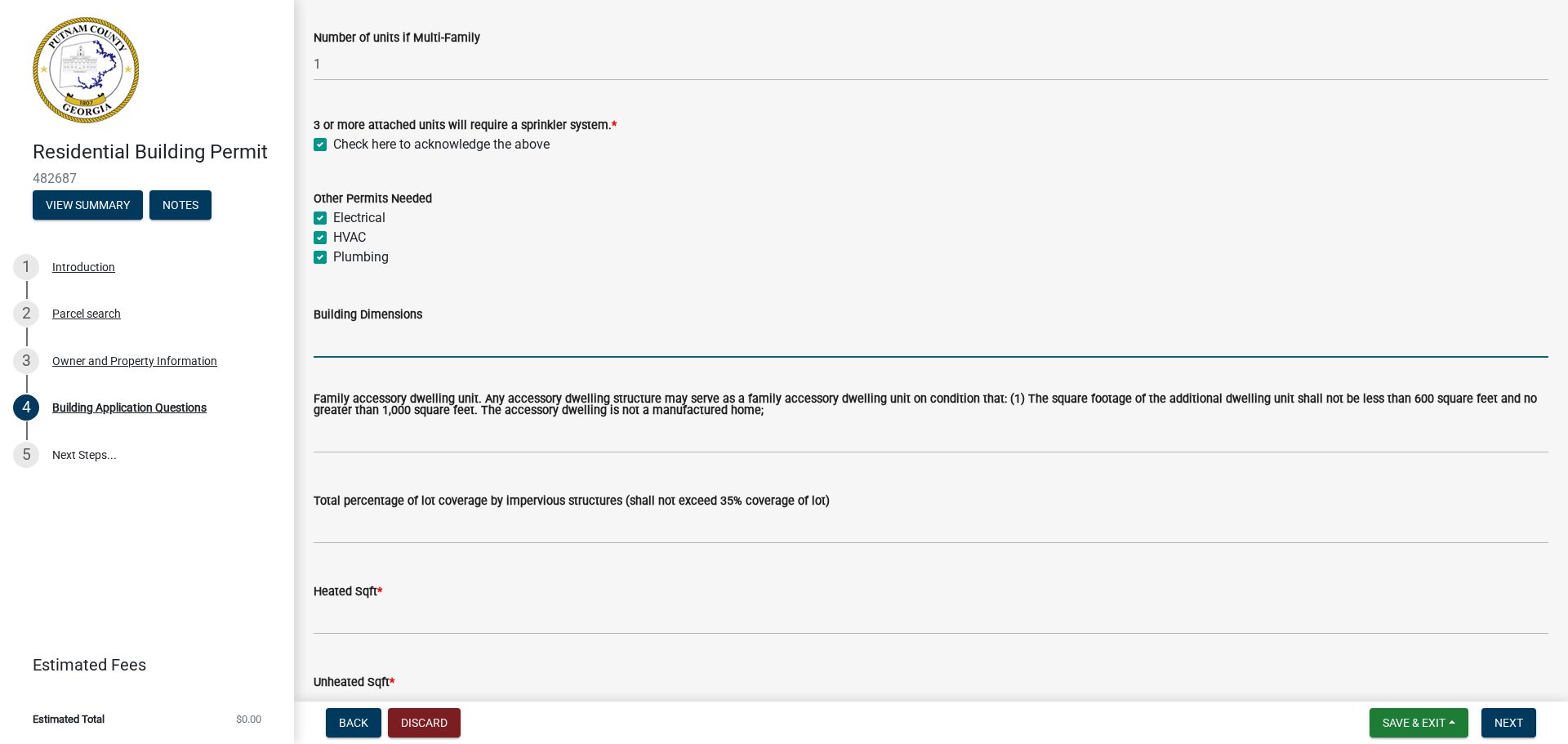
click at [324, 344] on input "Building Dimensions" at bounding box center [930, 341] width 1235 height 34
type input "30 x 20"
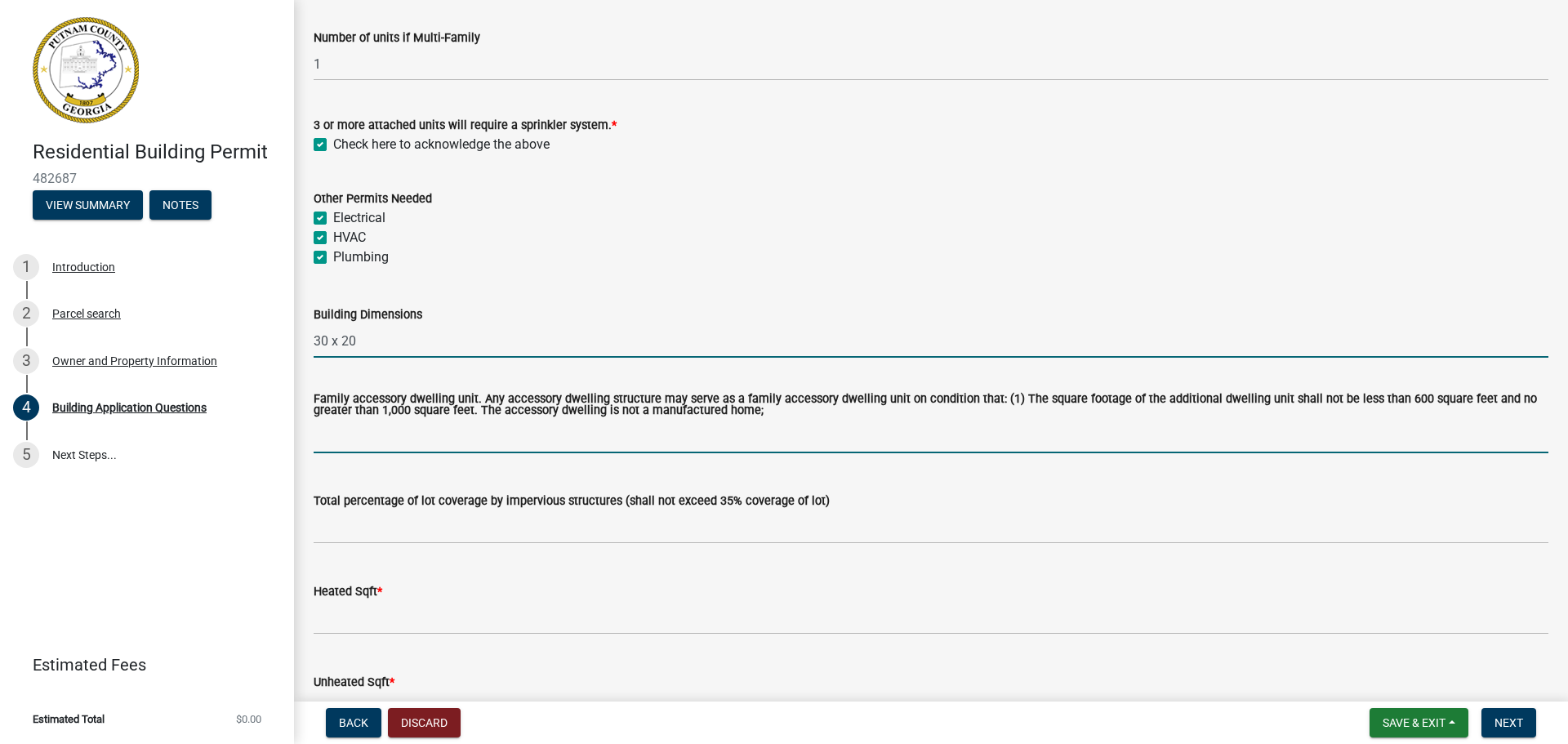
click at [330, 440] on input "text" at bounding box center [930, 436] width 1235 height 34
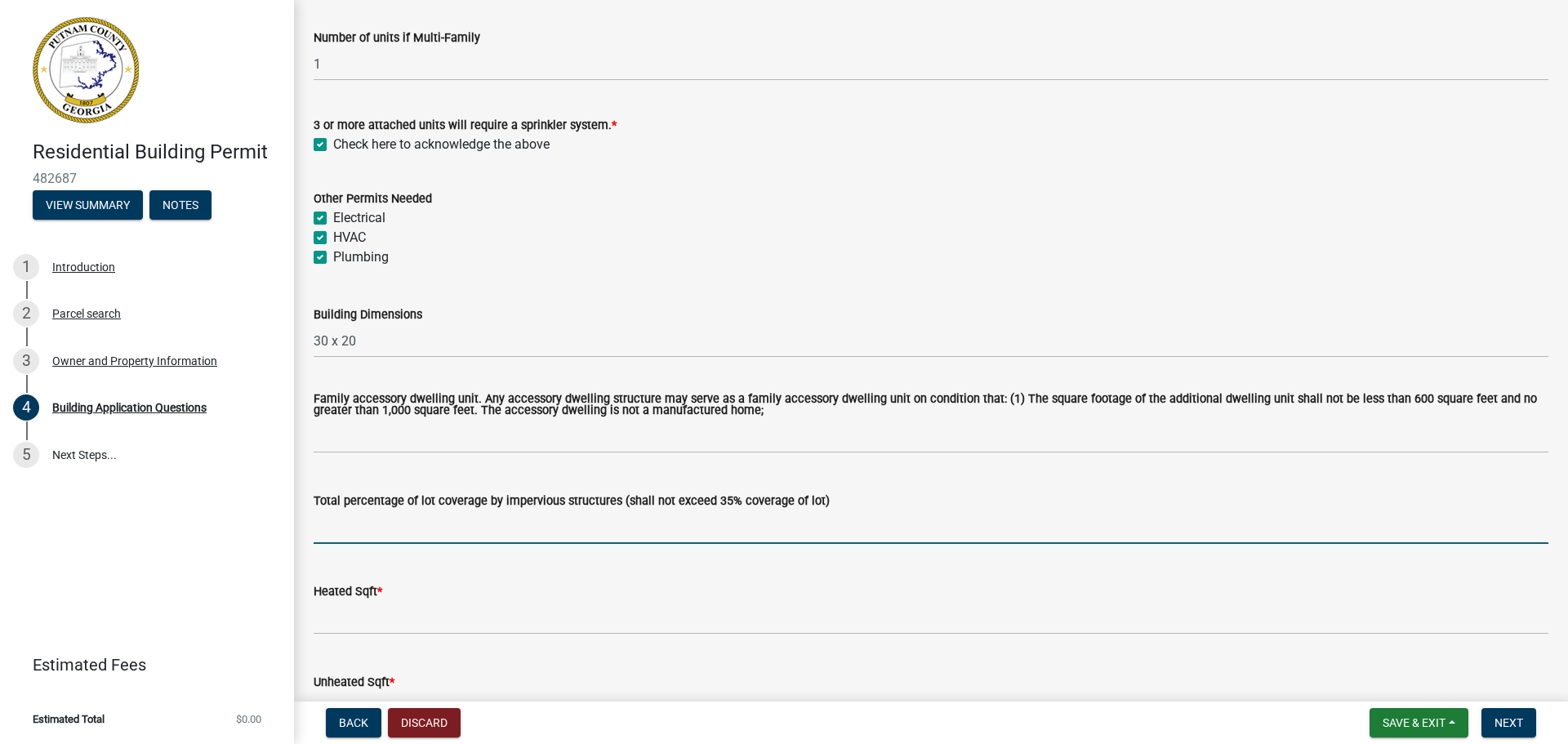
click at [324, 526] on input "text" at bounding box center [930, 526] width 1235 height 34
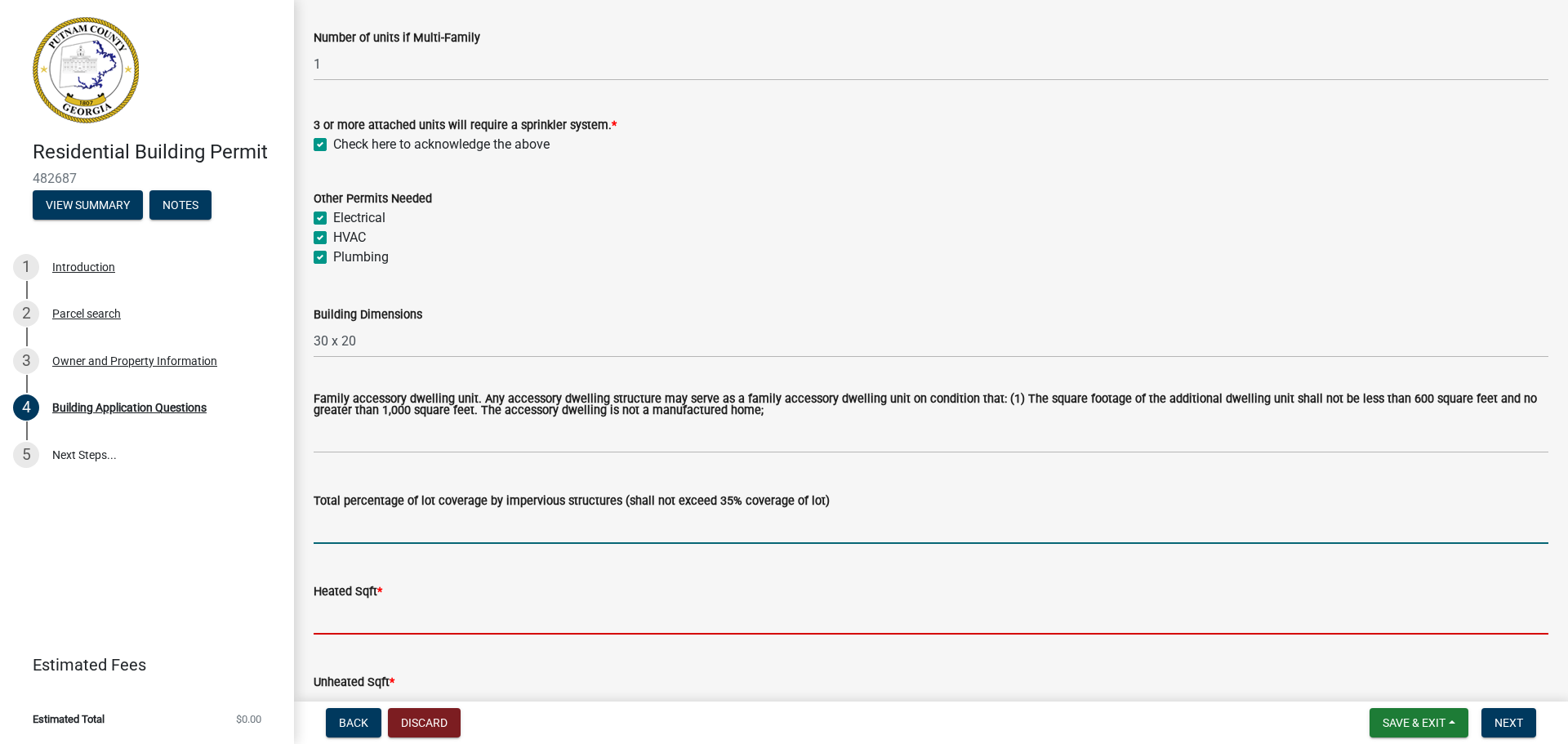
click at [318, 629] on input "text" at bounding box center [930, 617] width 1235 height 34
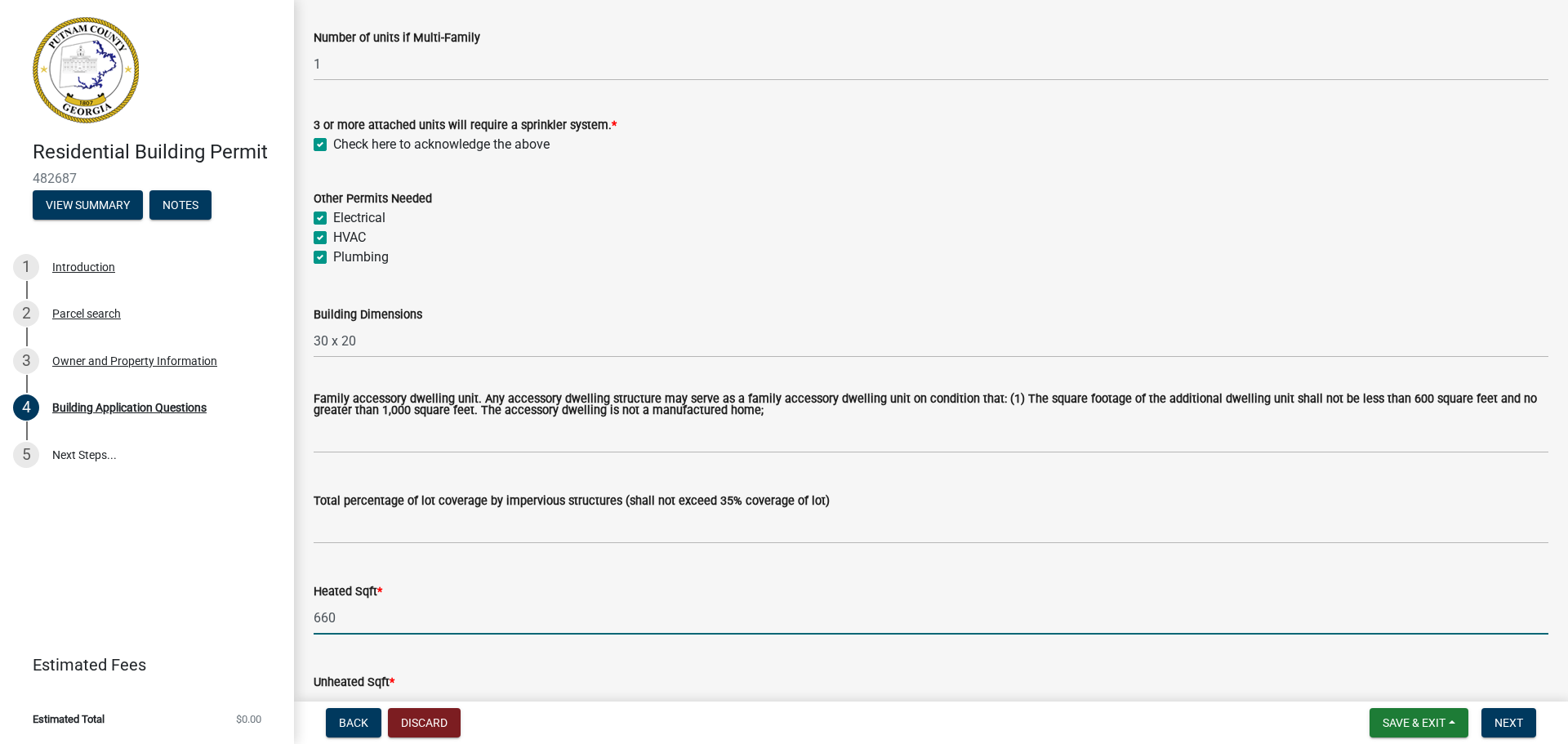
scroll to position [817, 0]
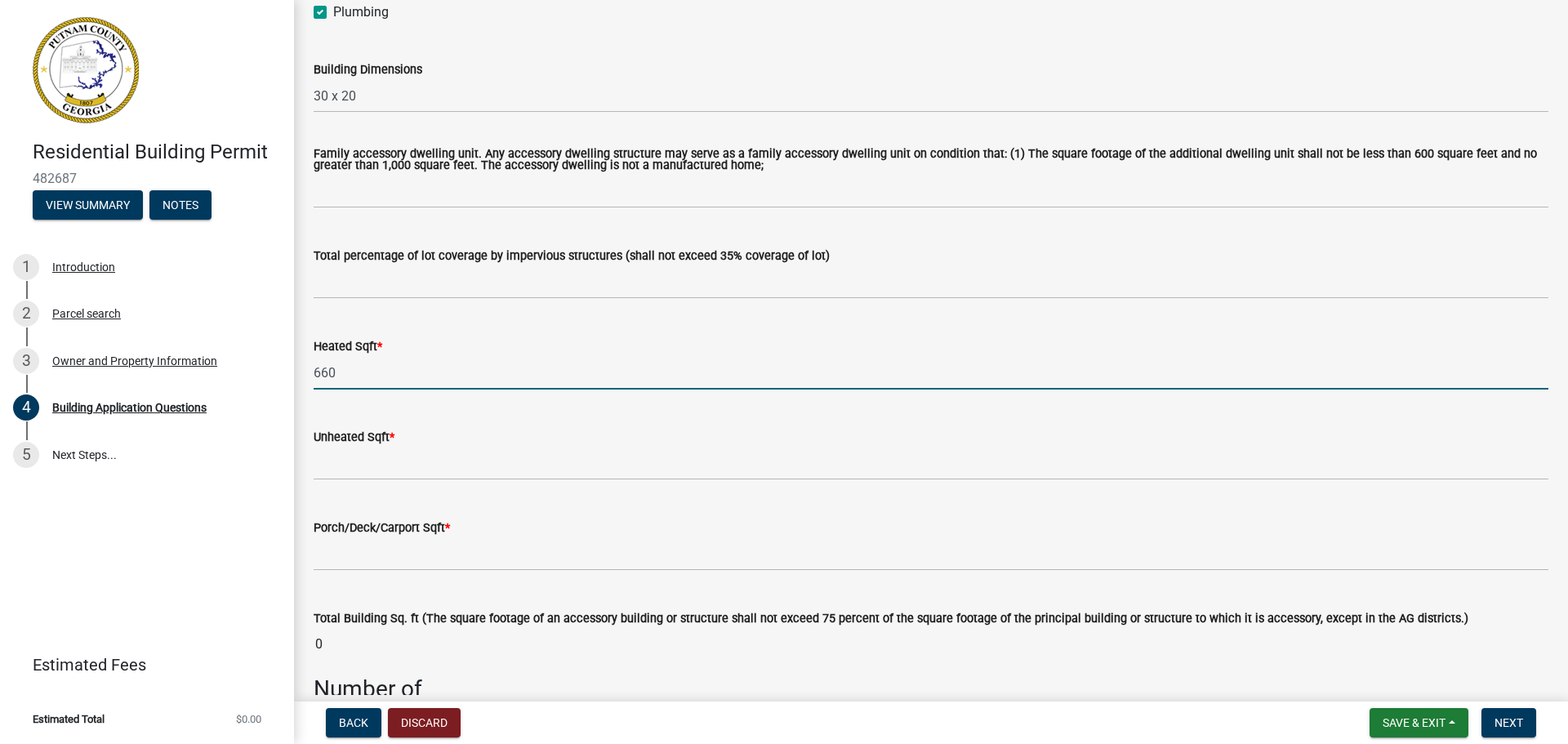
type input "660"
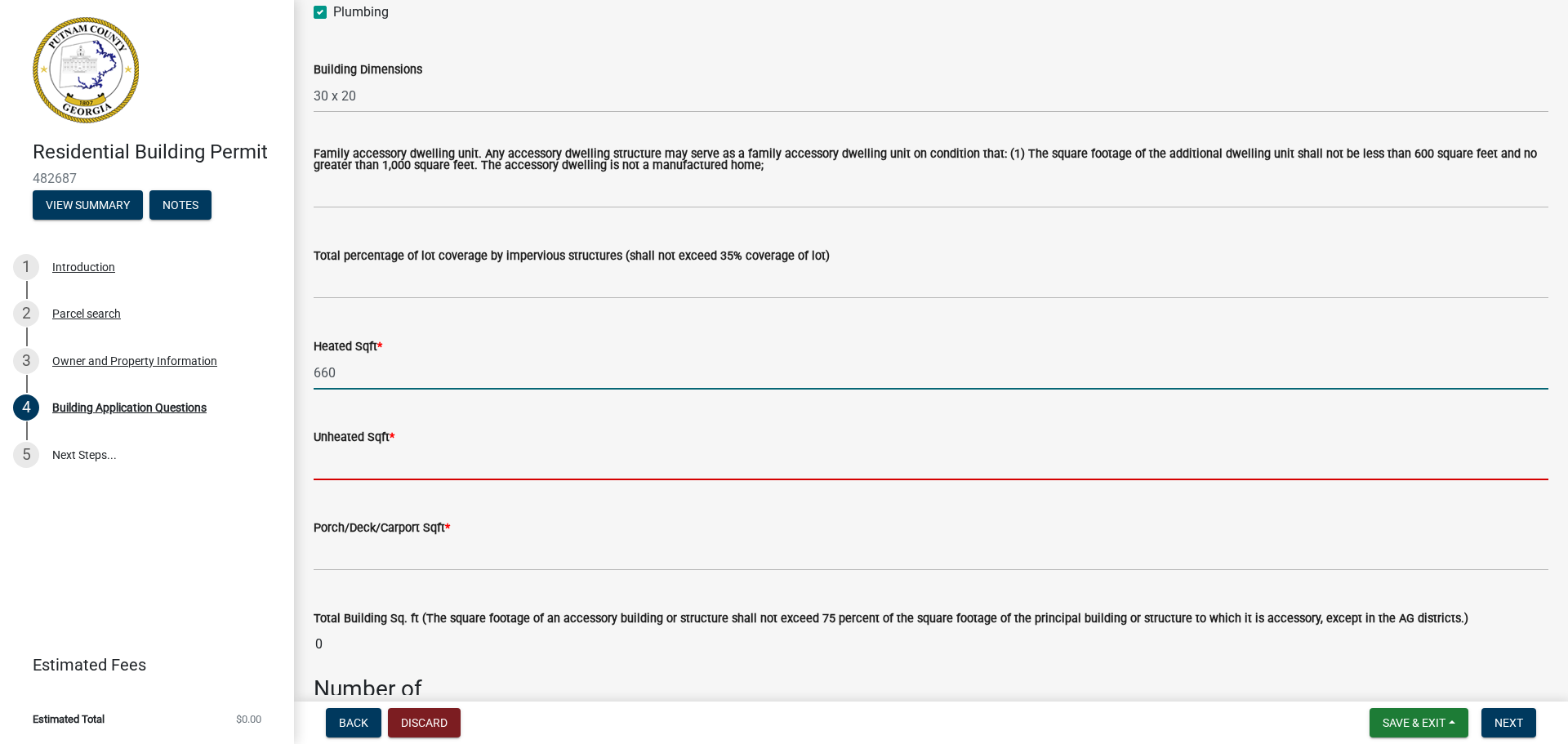
click at [330, 464] on input "text" at bounding box center [930, 463] width 1235 height 34
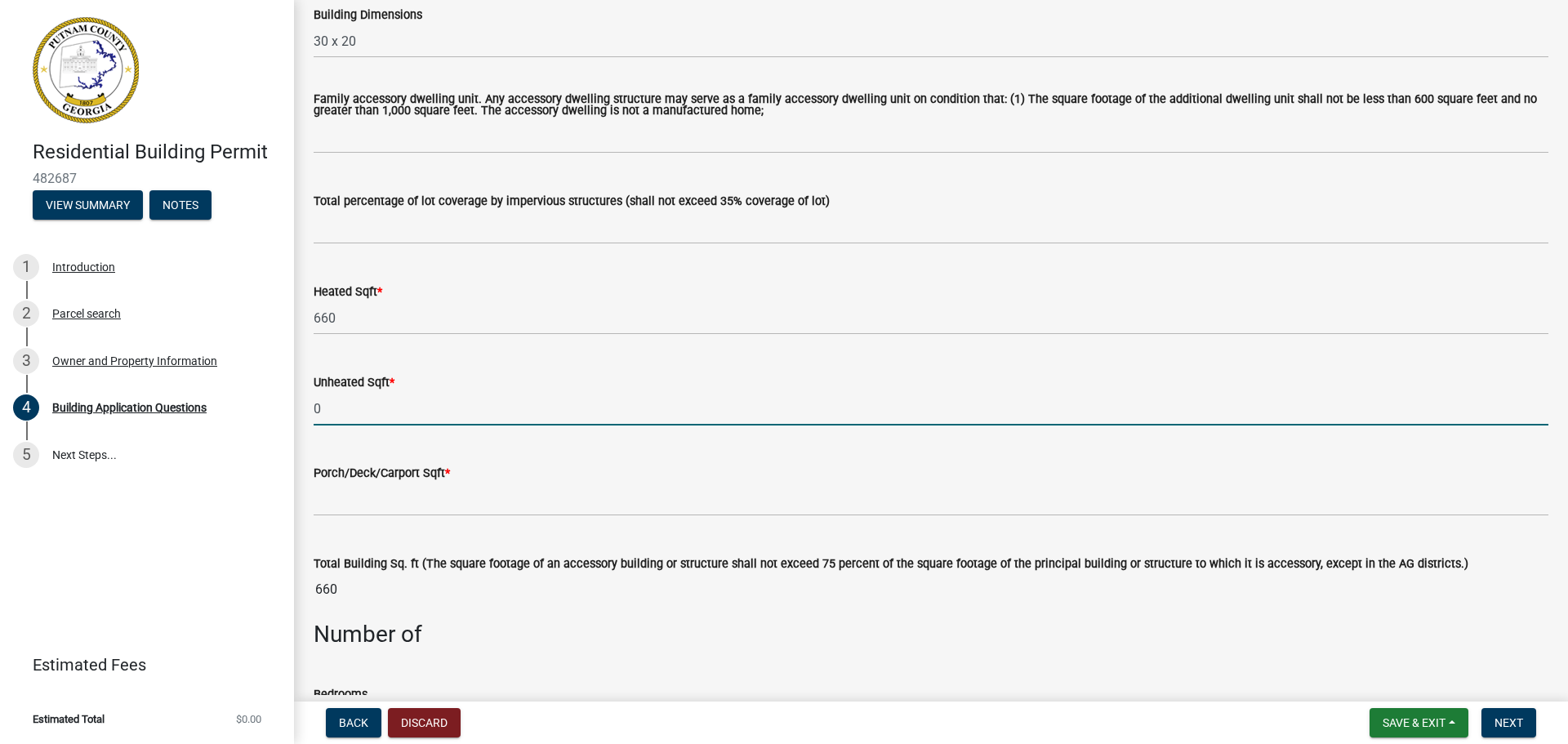
scroll to position [980, 0]
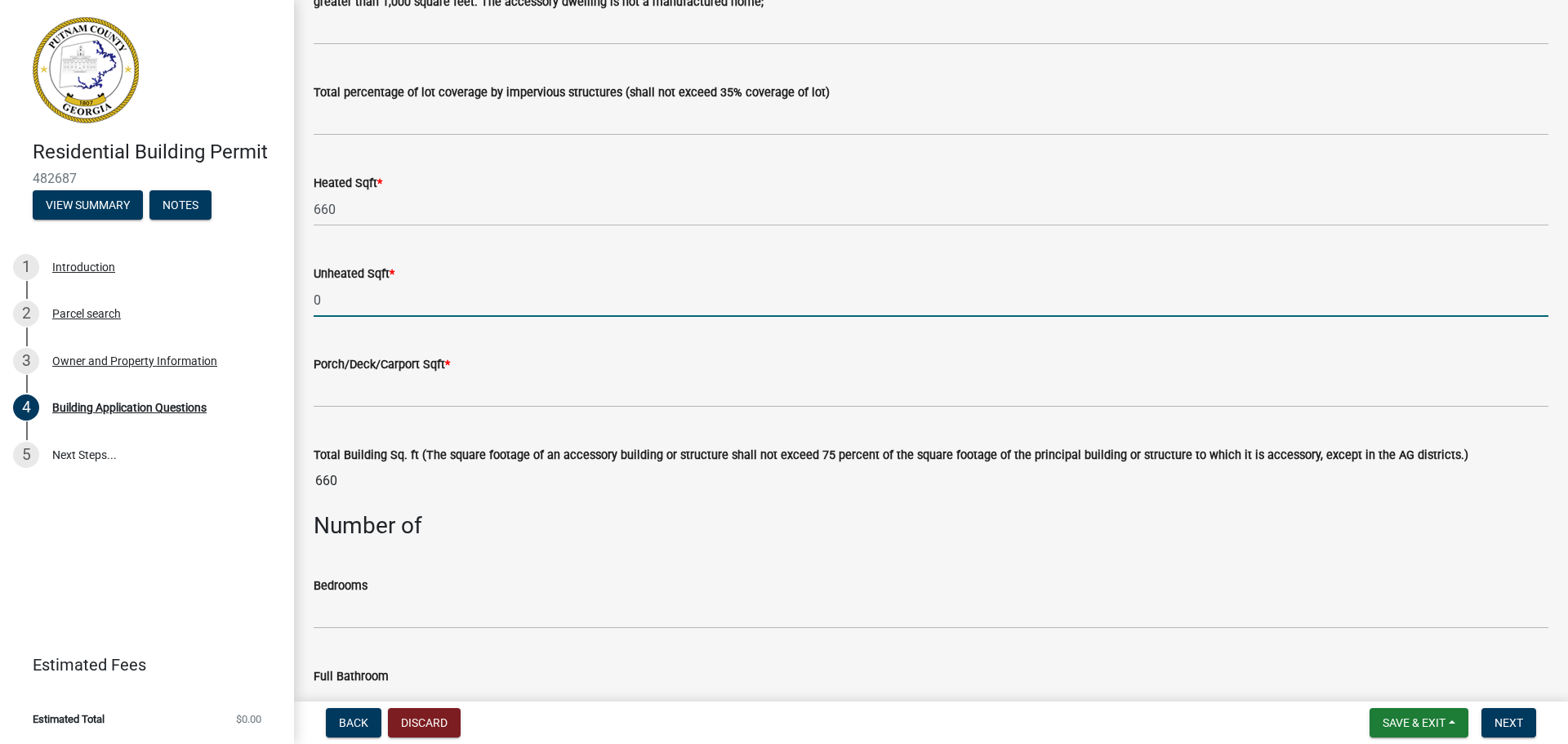
type input "0"
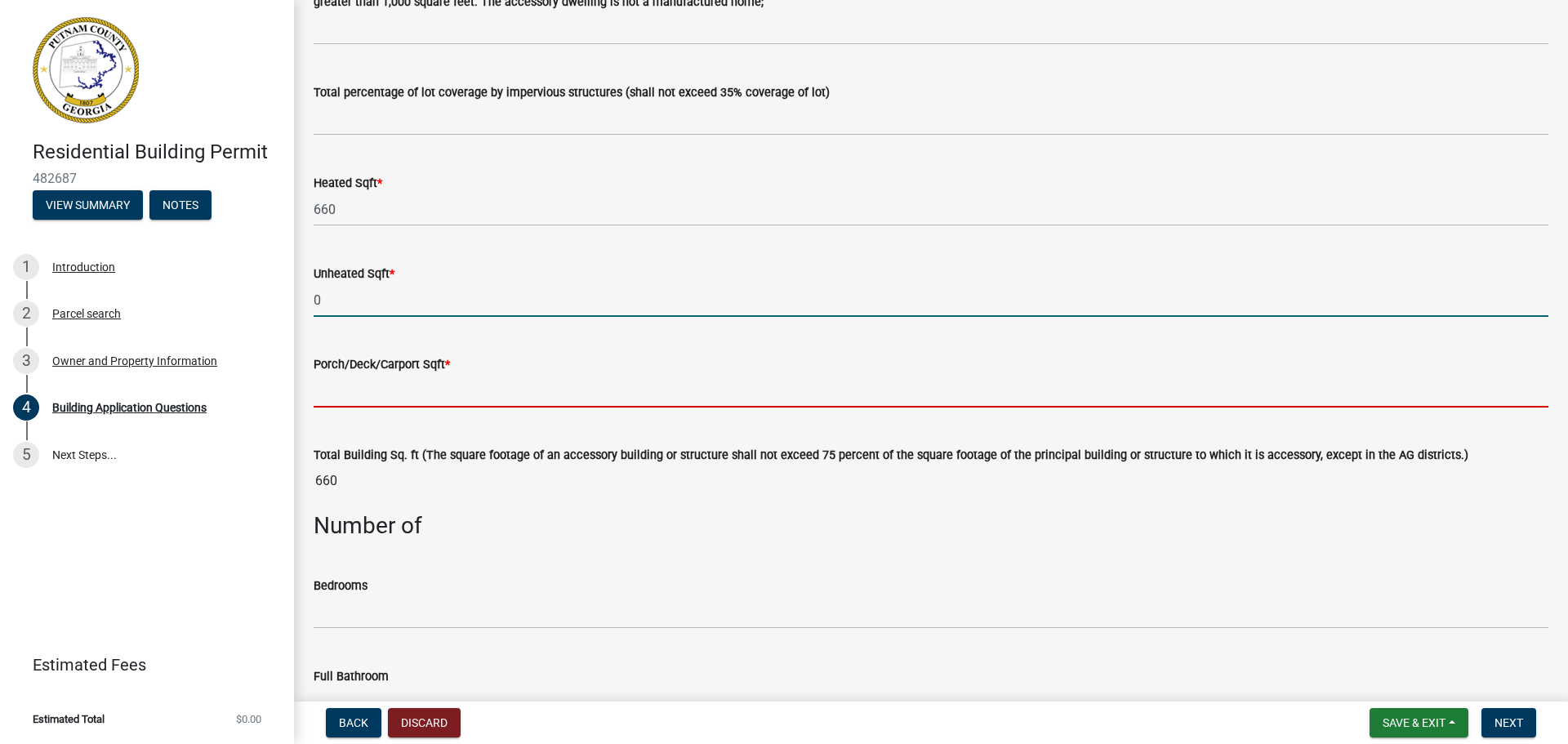
click at [343, 385] on input "text" at bounding box center [930, 390] width 1235 height 34
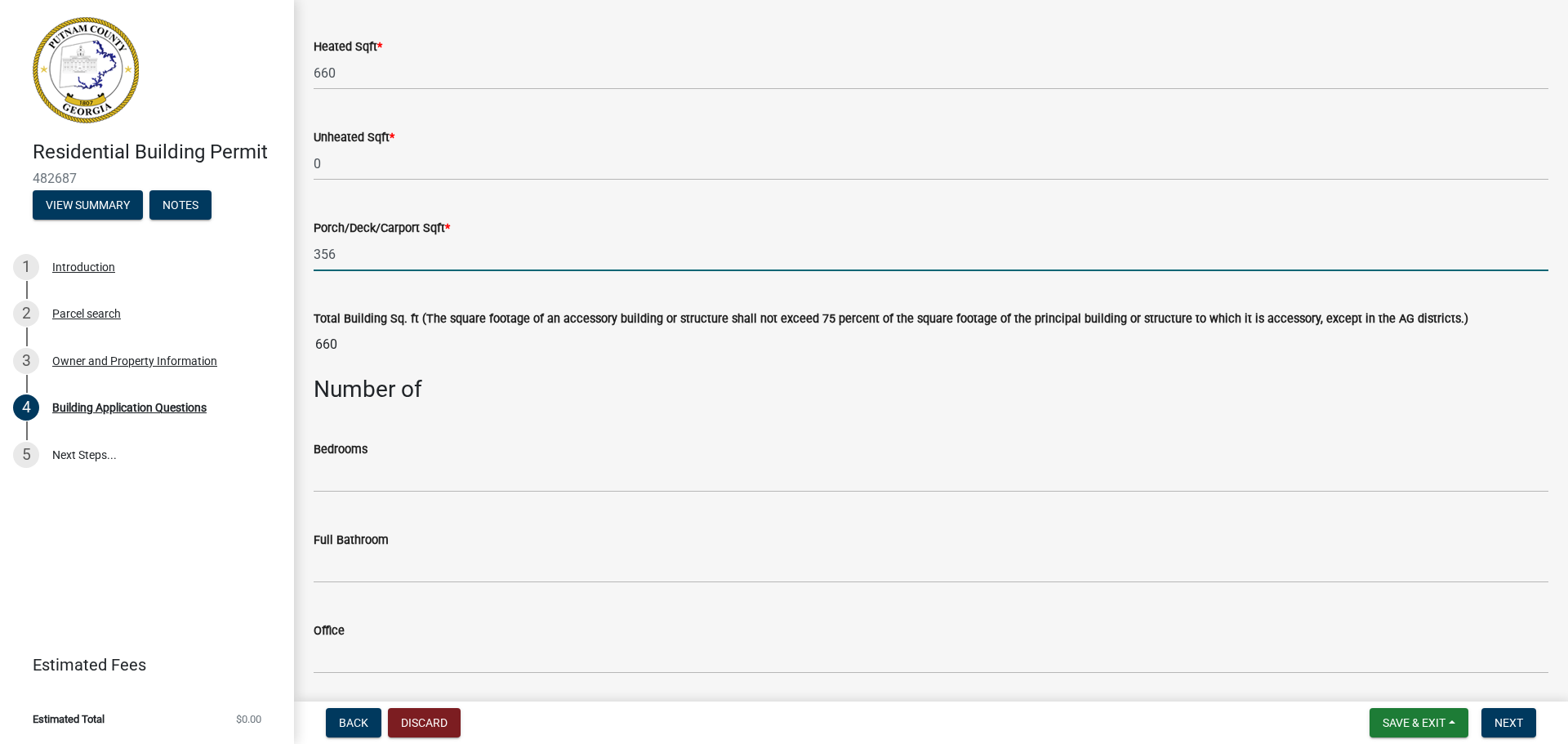
scroll to position [1144, 0]
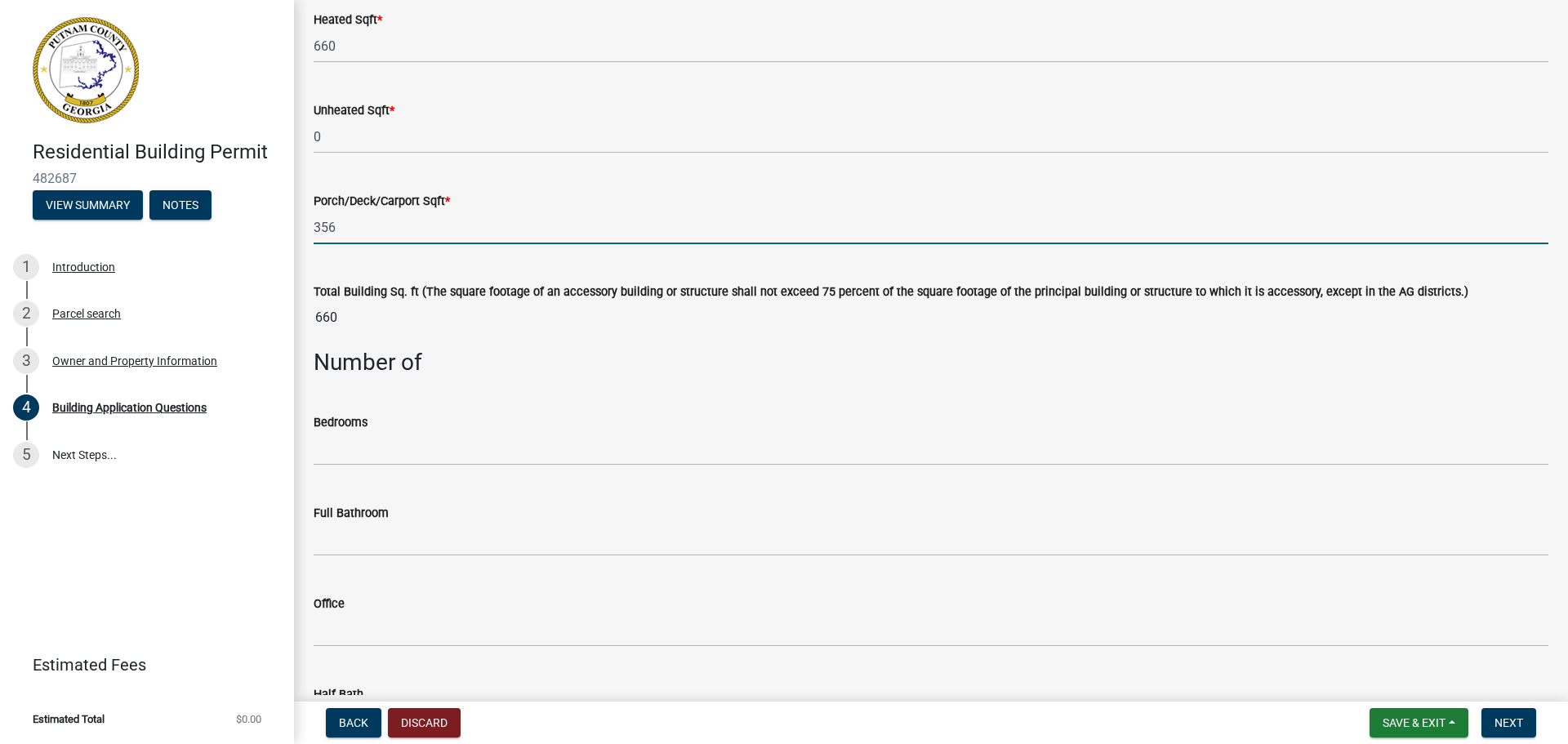
type input "356"
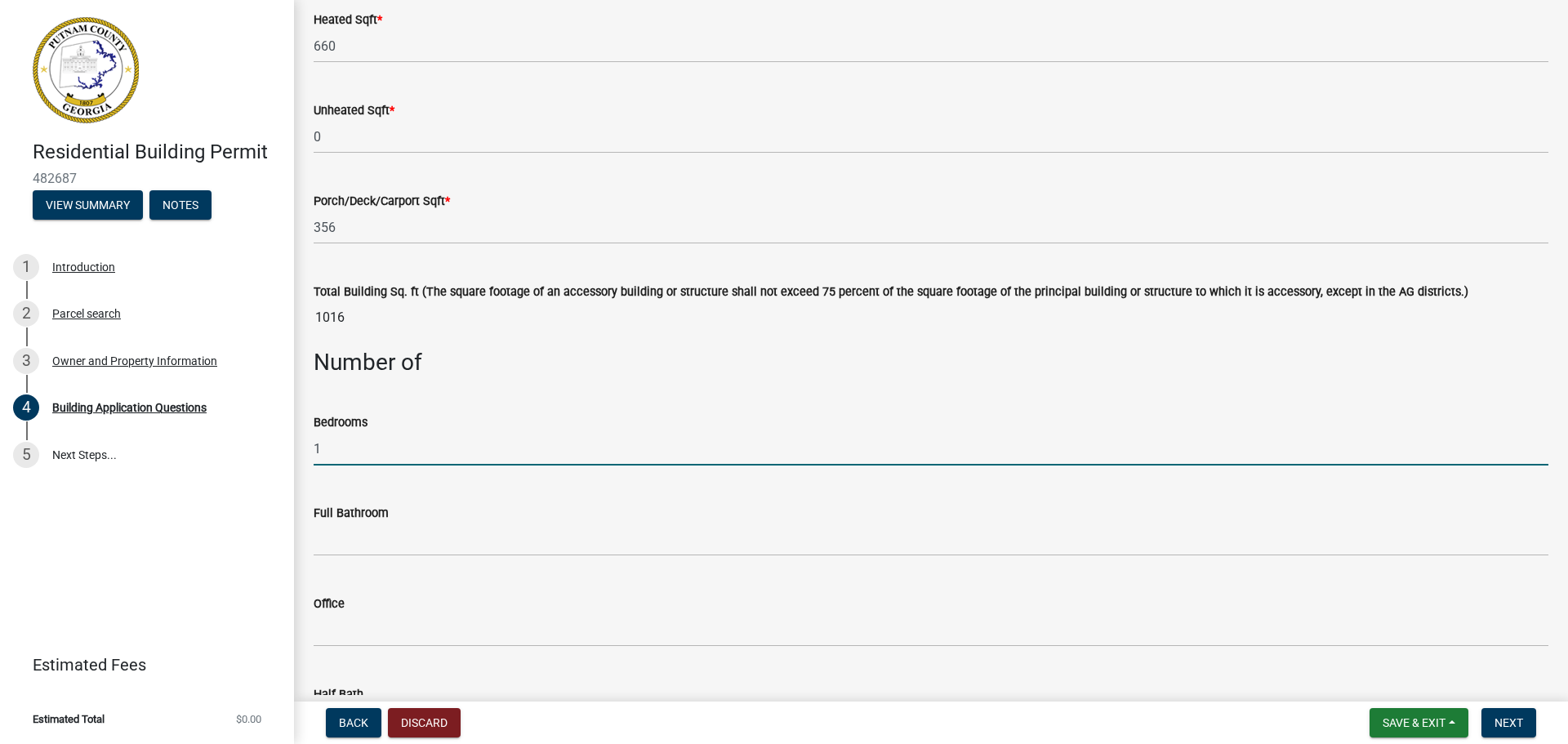
type input "1"
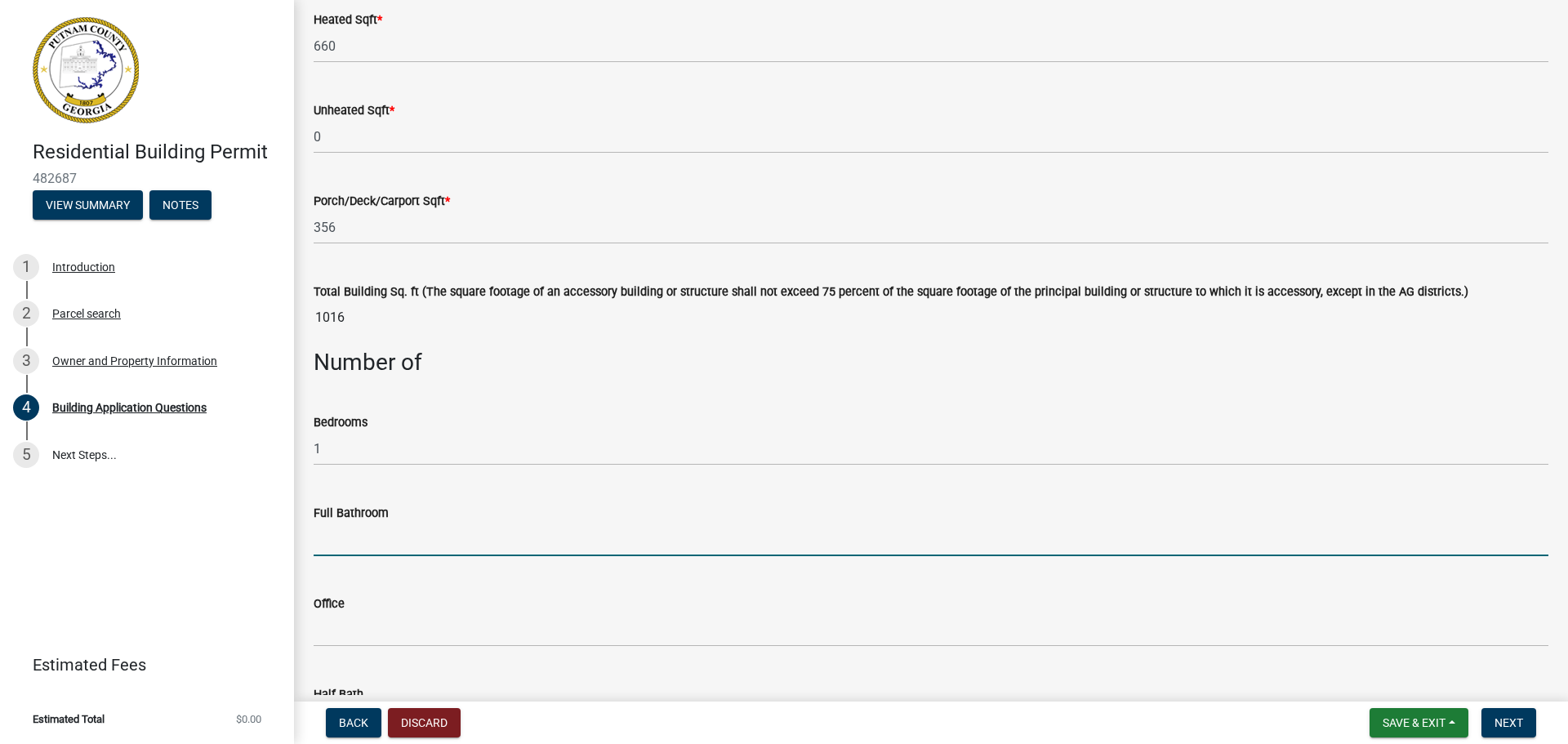
click at [329, 544] on input "text" at bounding box center [930, 539] width 1235 height 34
type input "1"
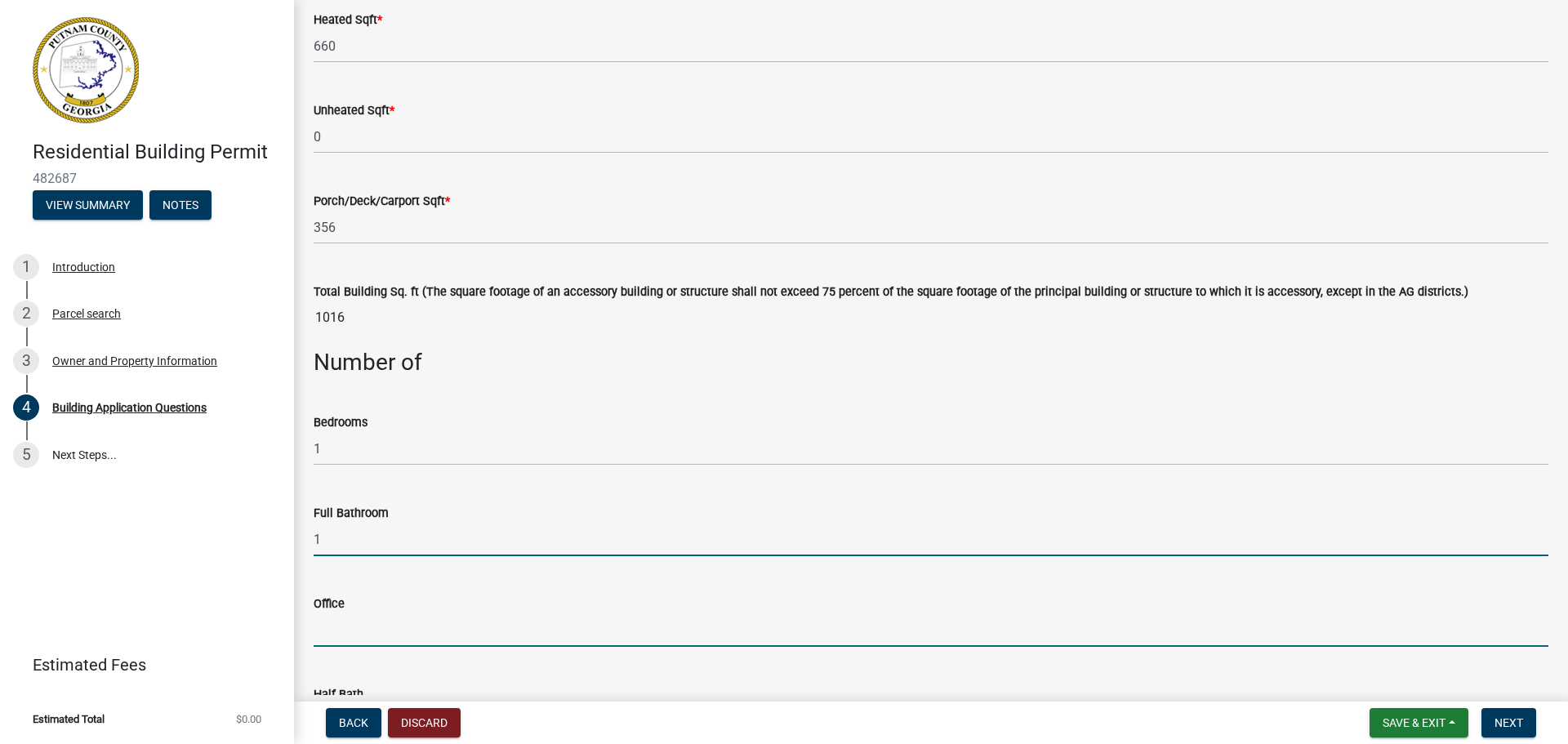
click at [322, 636] on input "text" at bounding box center [930, 630] width 1235 height 34
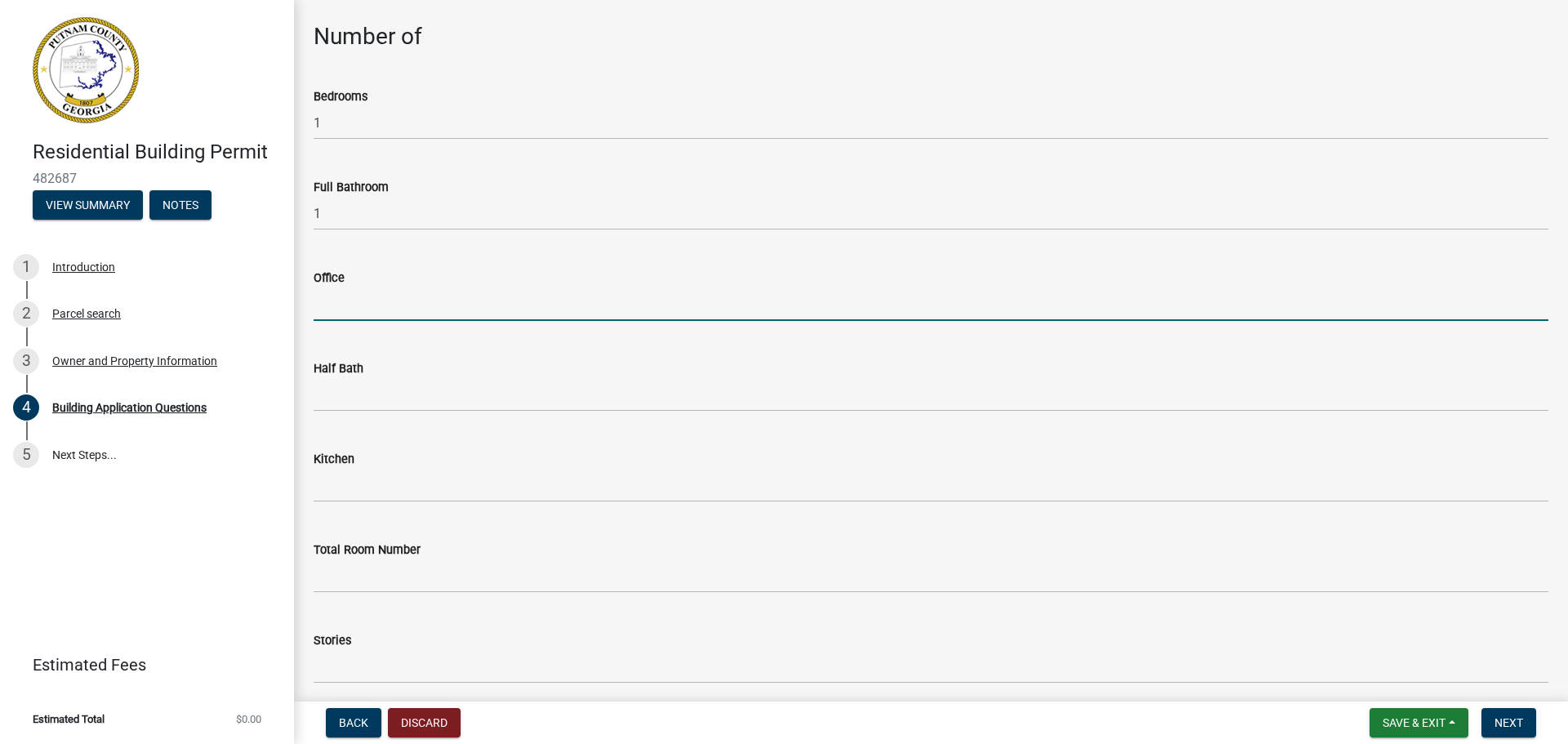
scroll to position [1470, 0]
type input "0"
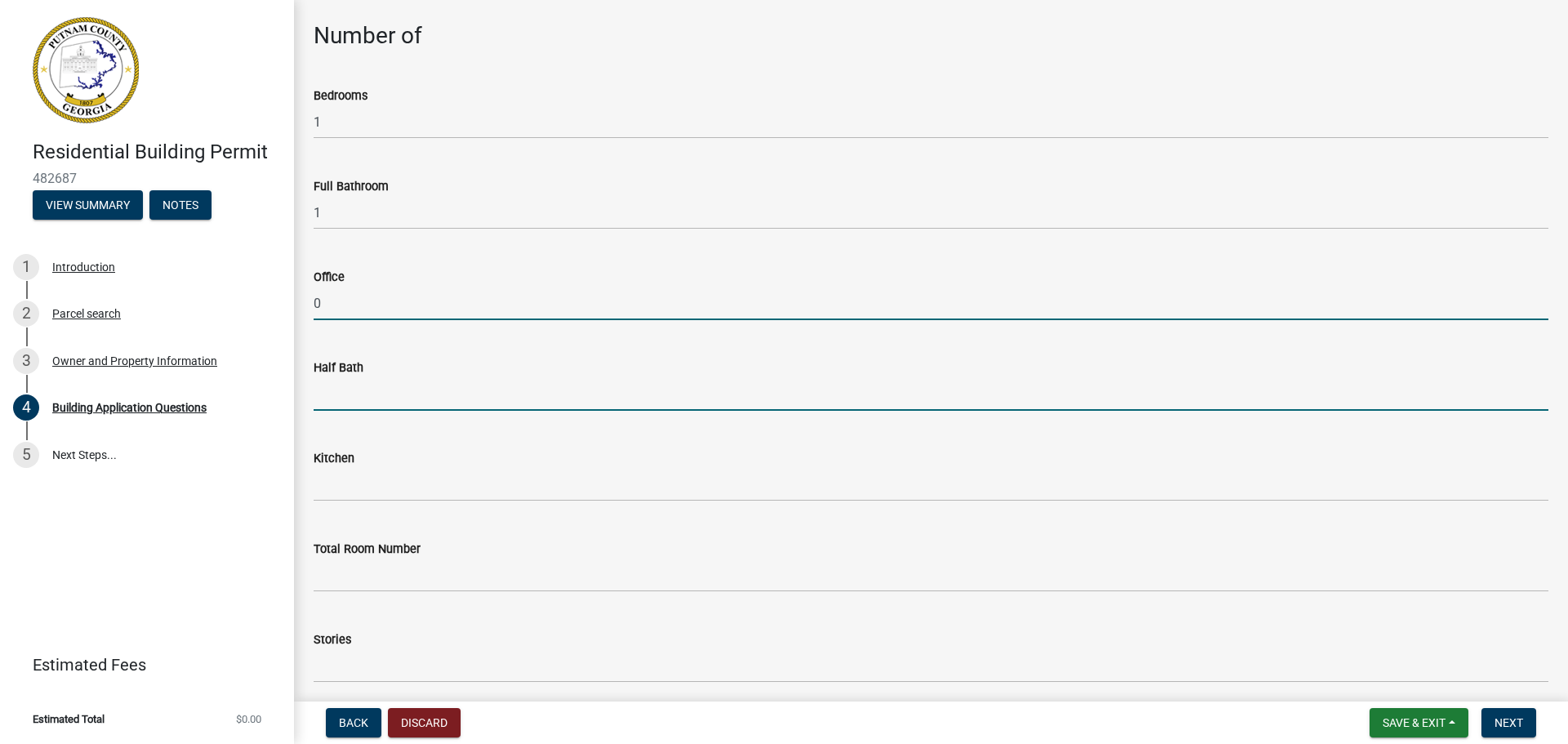
click at [331, 396] on input "text" at bounding box center [930, 394] width 1235 height 34
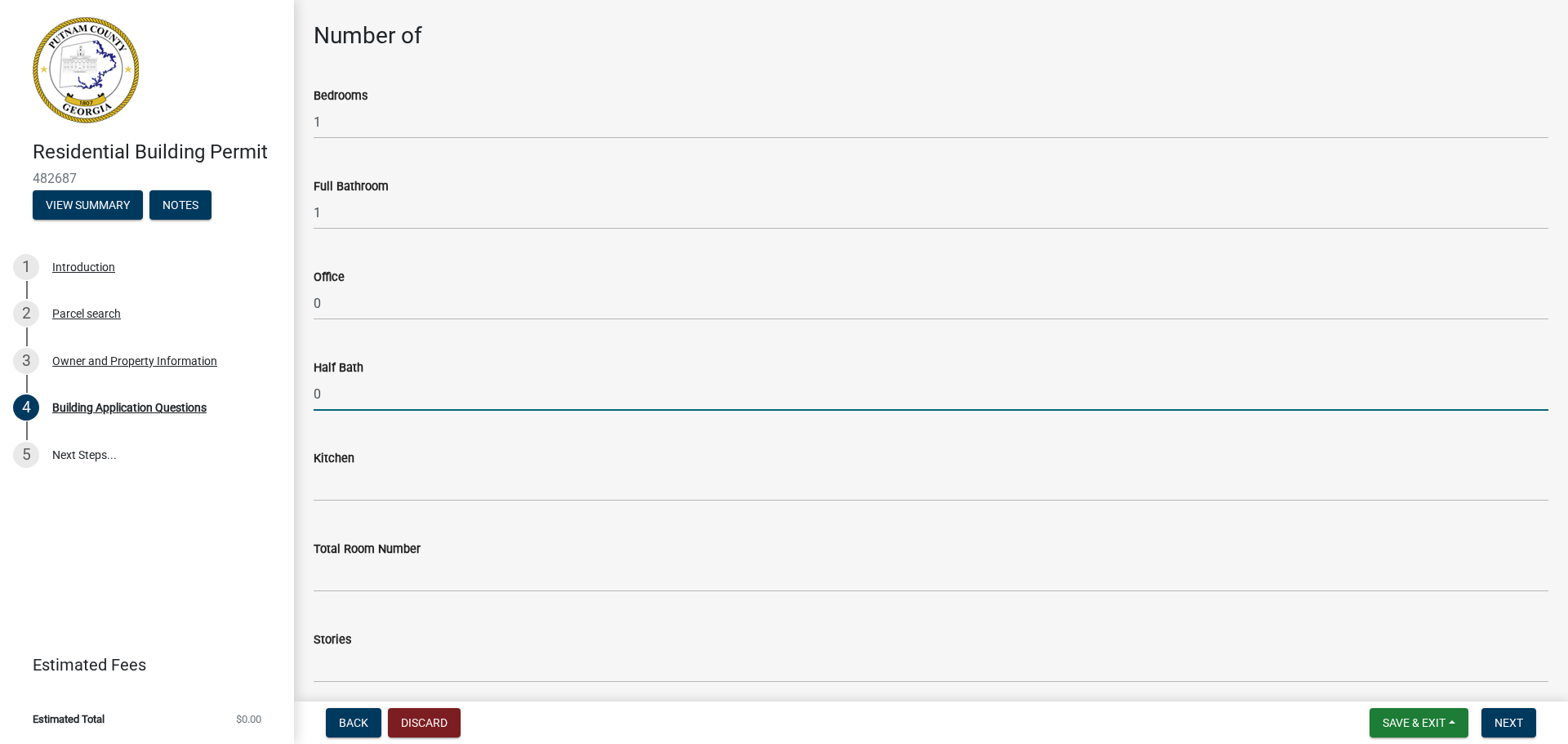
type input "0"
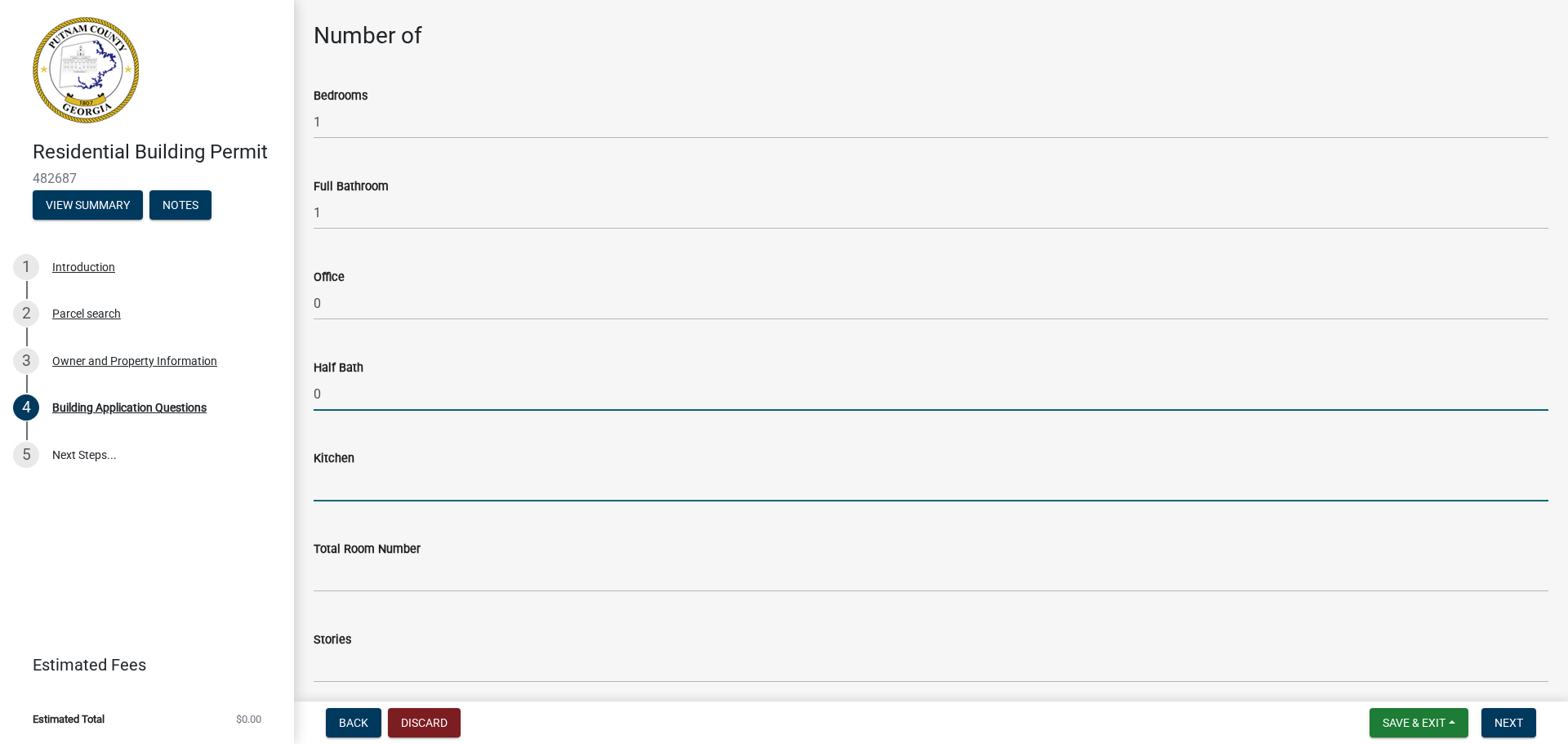
click at [330, 495] on input "text" at bounding box center [930, 484] width 1235 height 34
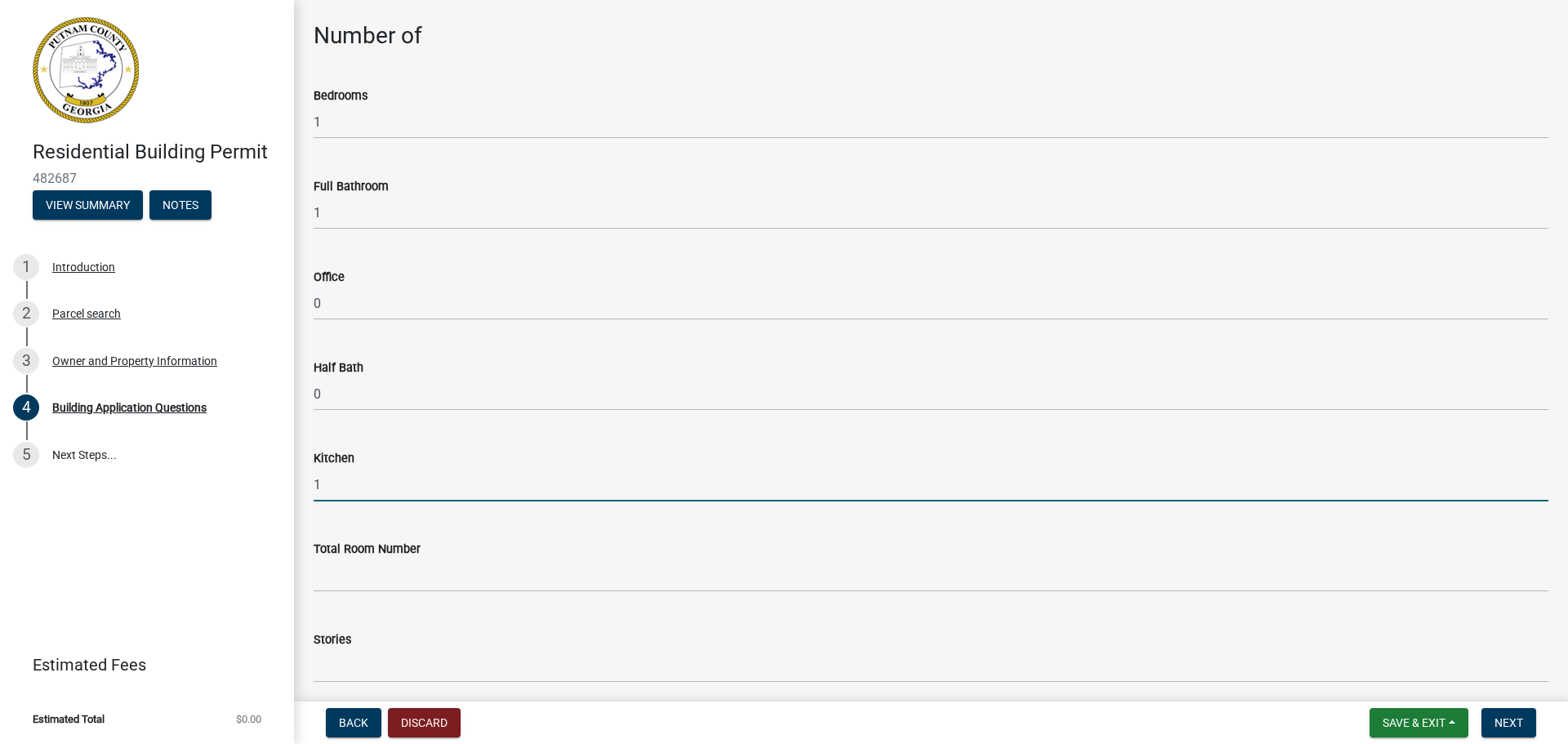
type input "1"
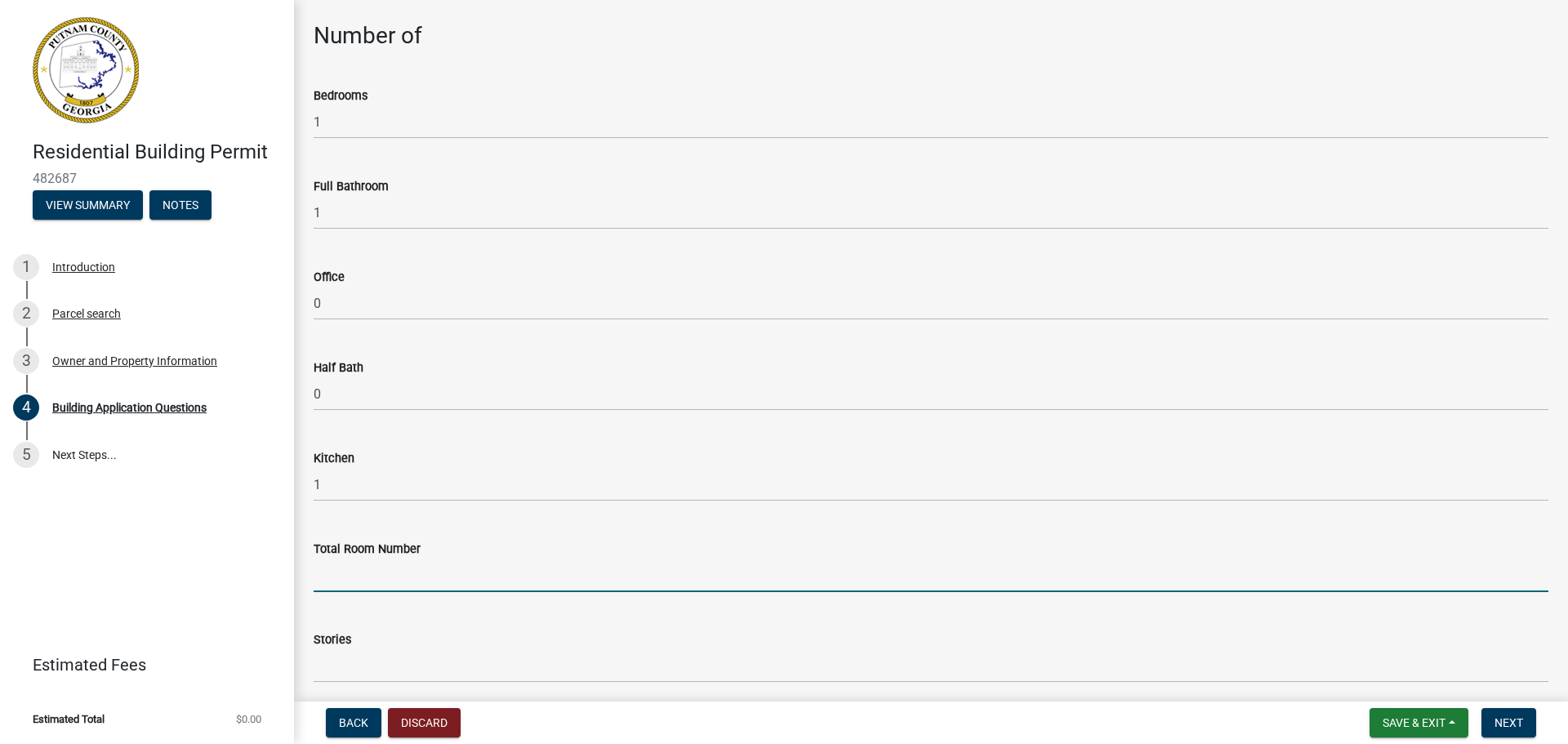
click at [335, 583] on input "text" at bounding box center [930, 575] width 1235 height 34
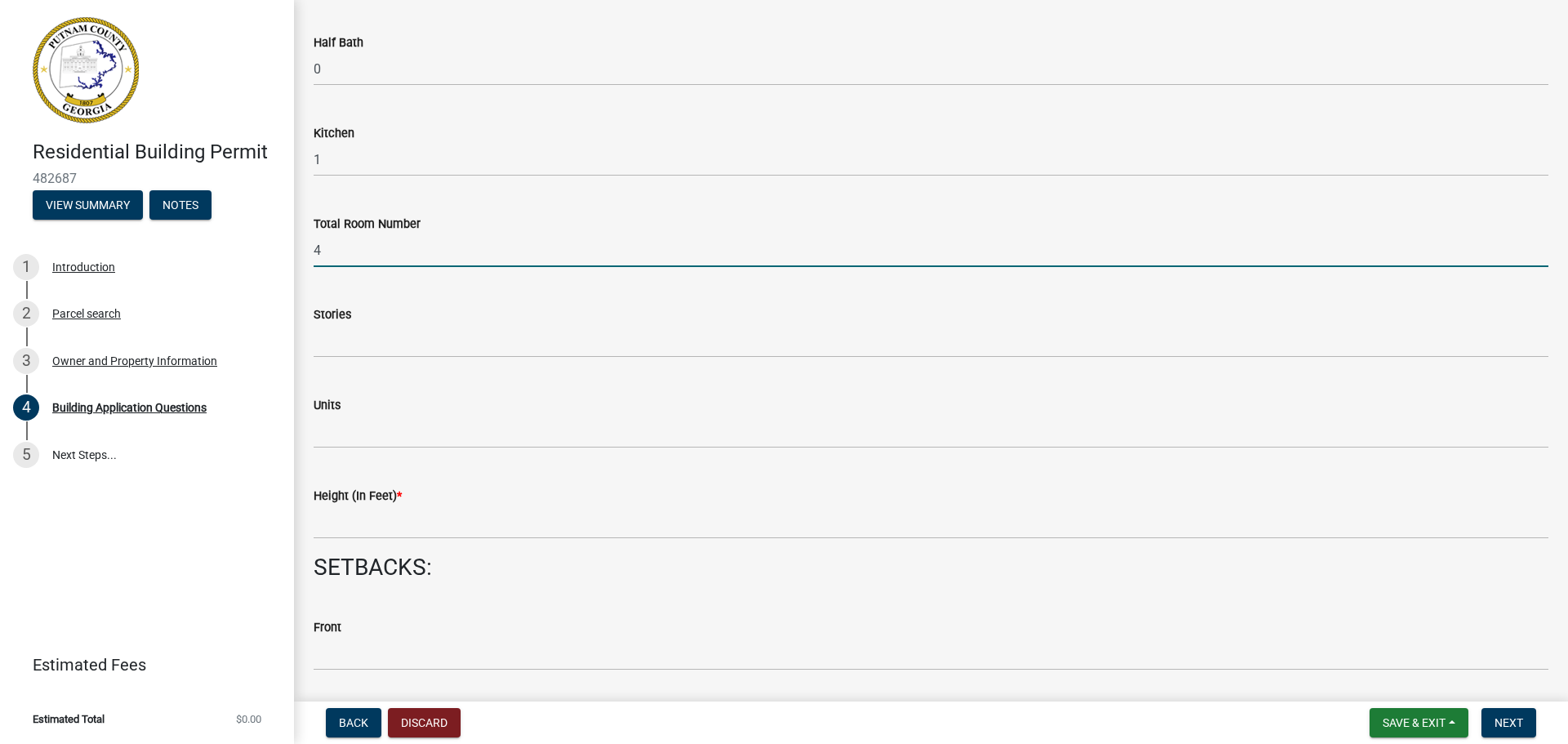
scroll to position [1797, 0]
type input "4"
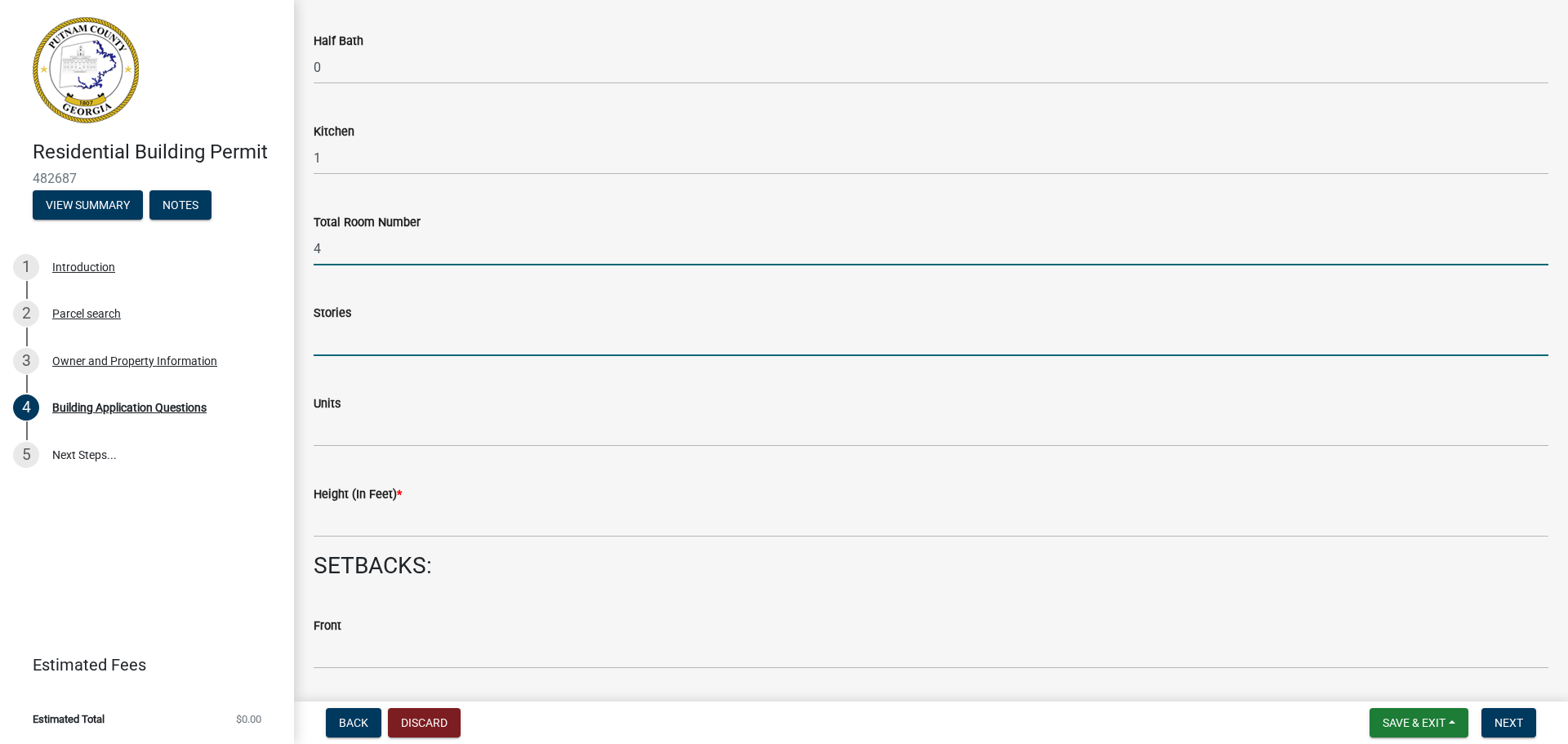
click at [329, 337] on input "text" at bounding box center [930, 339] width 1235 height 34
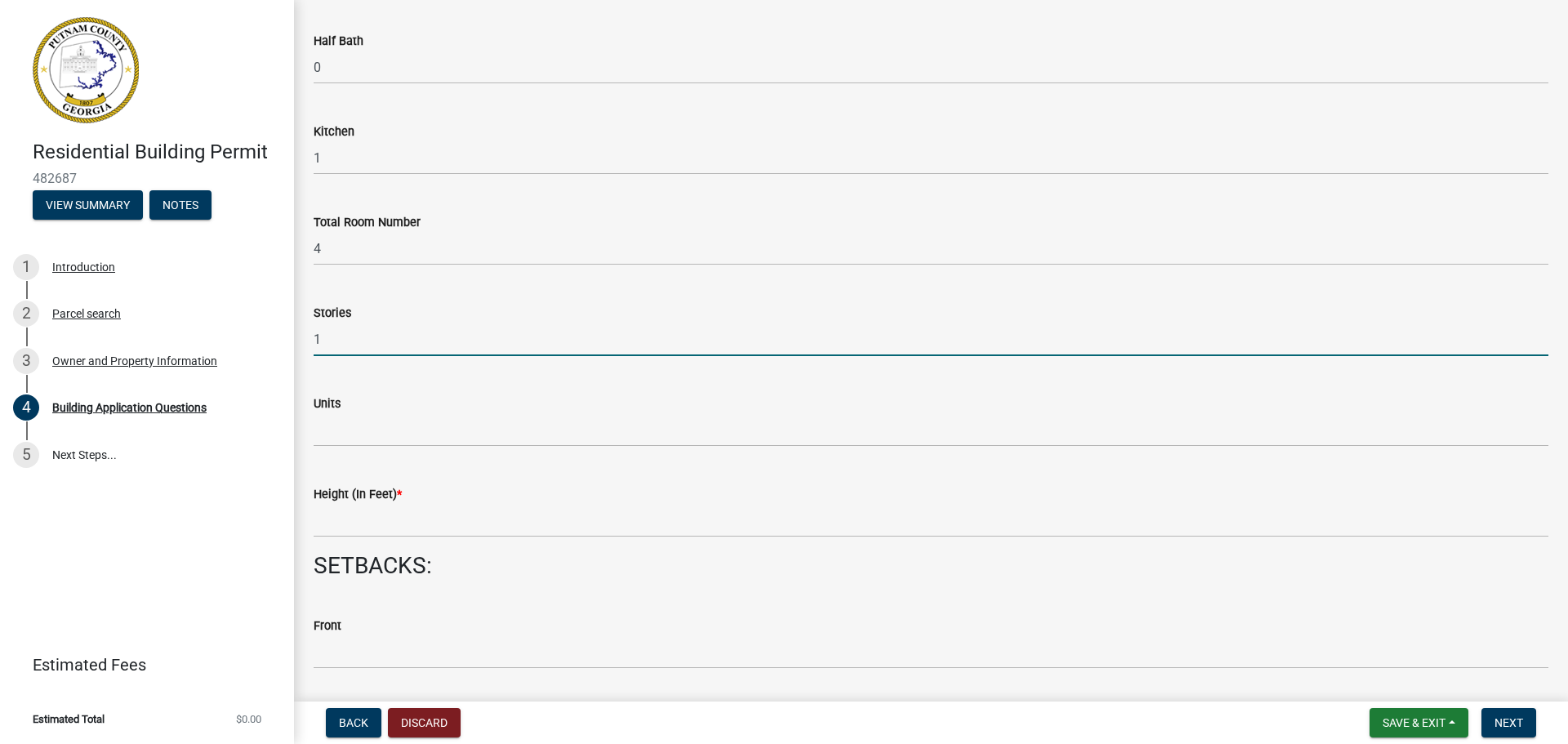
type input "1"
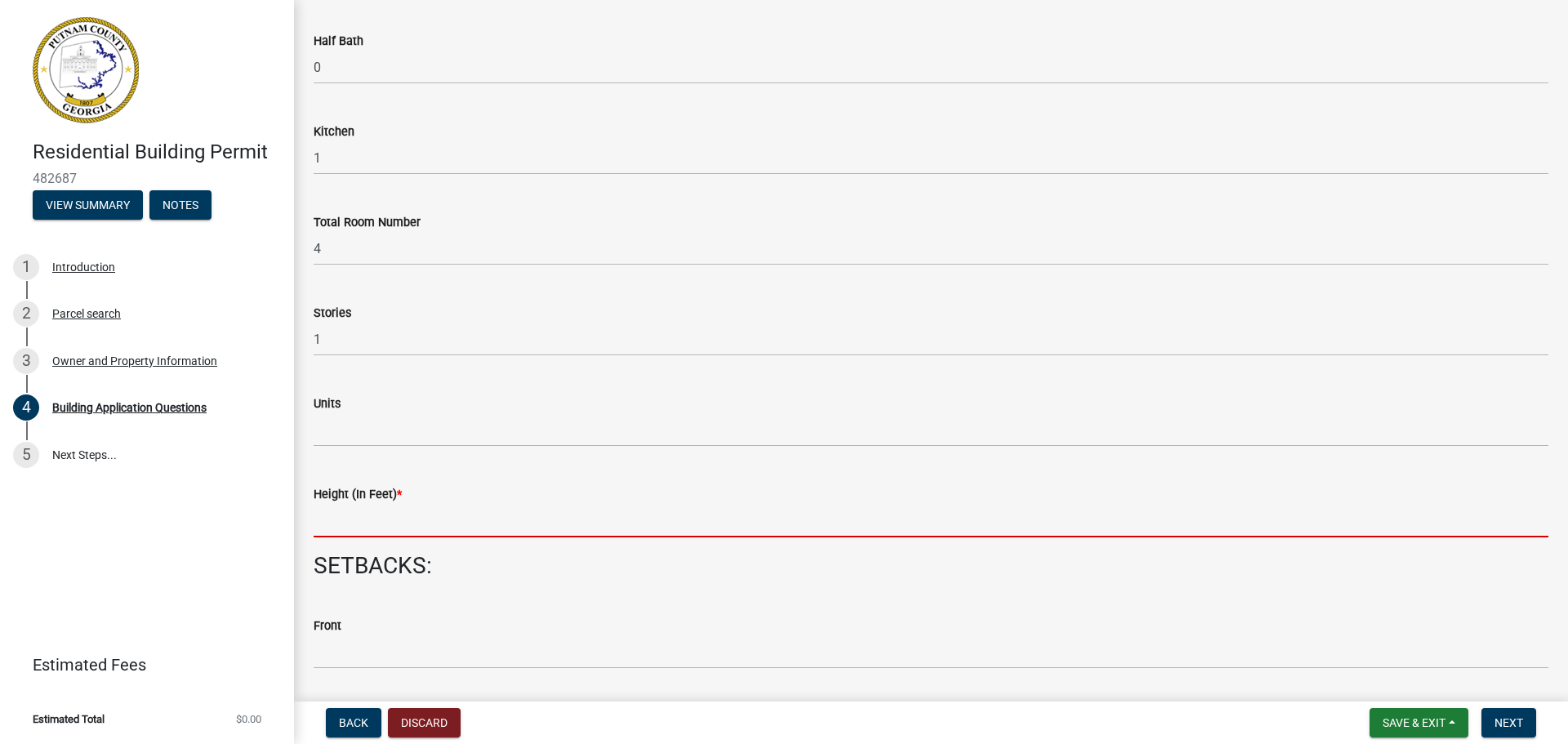
click at [325, 520] on input "text" at bounding box center [930, 520] width 1235 height 34
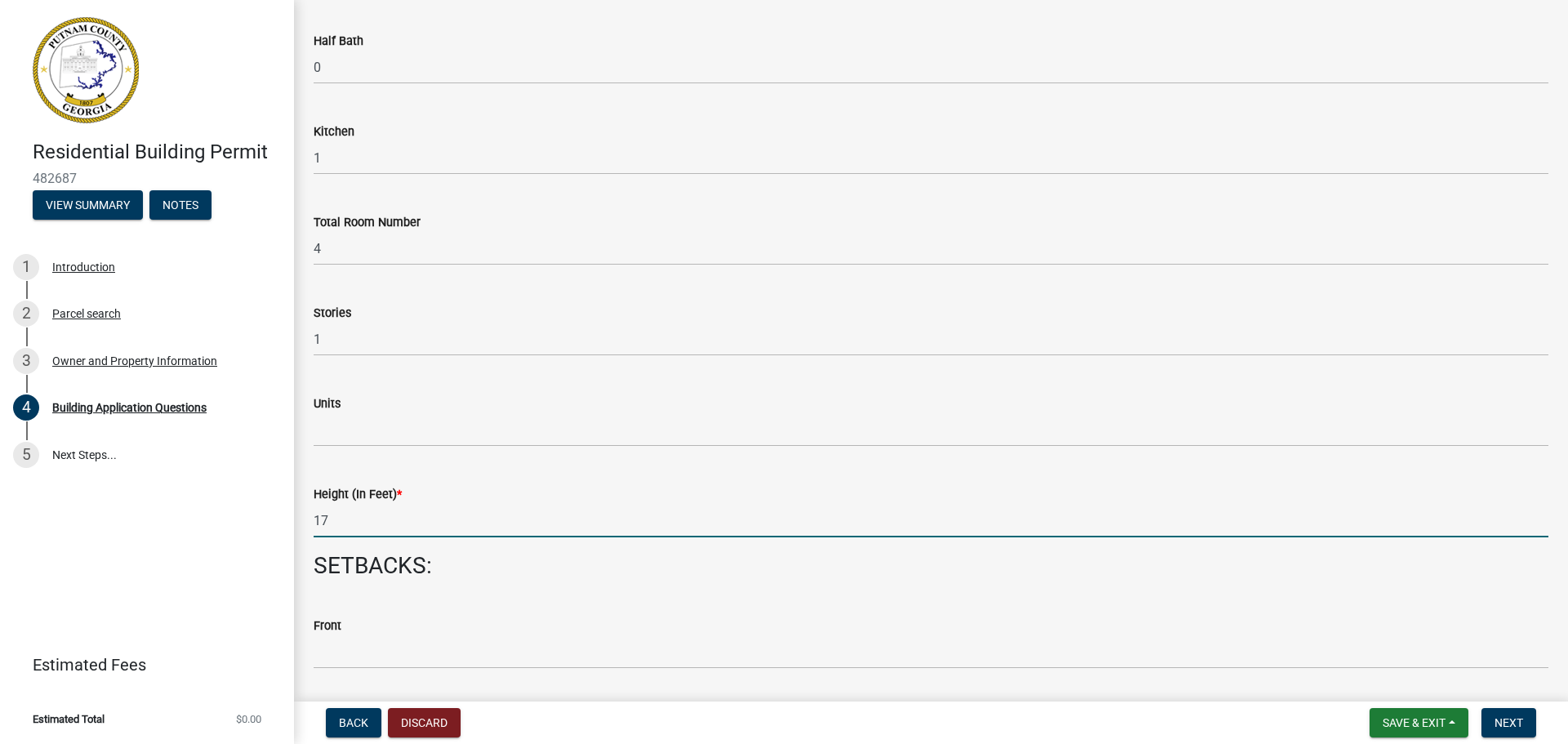
type input "17"
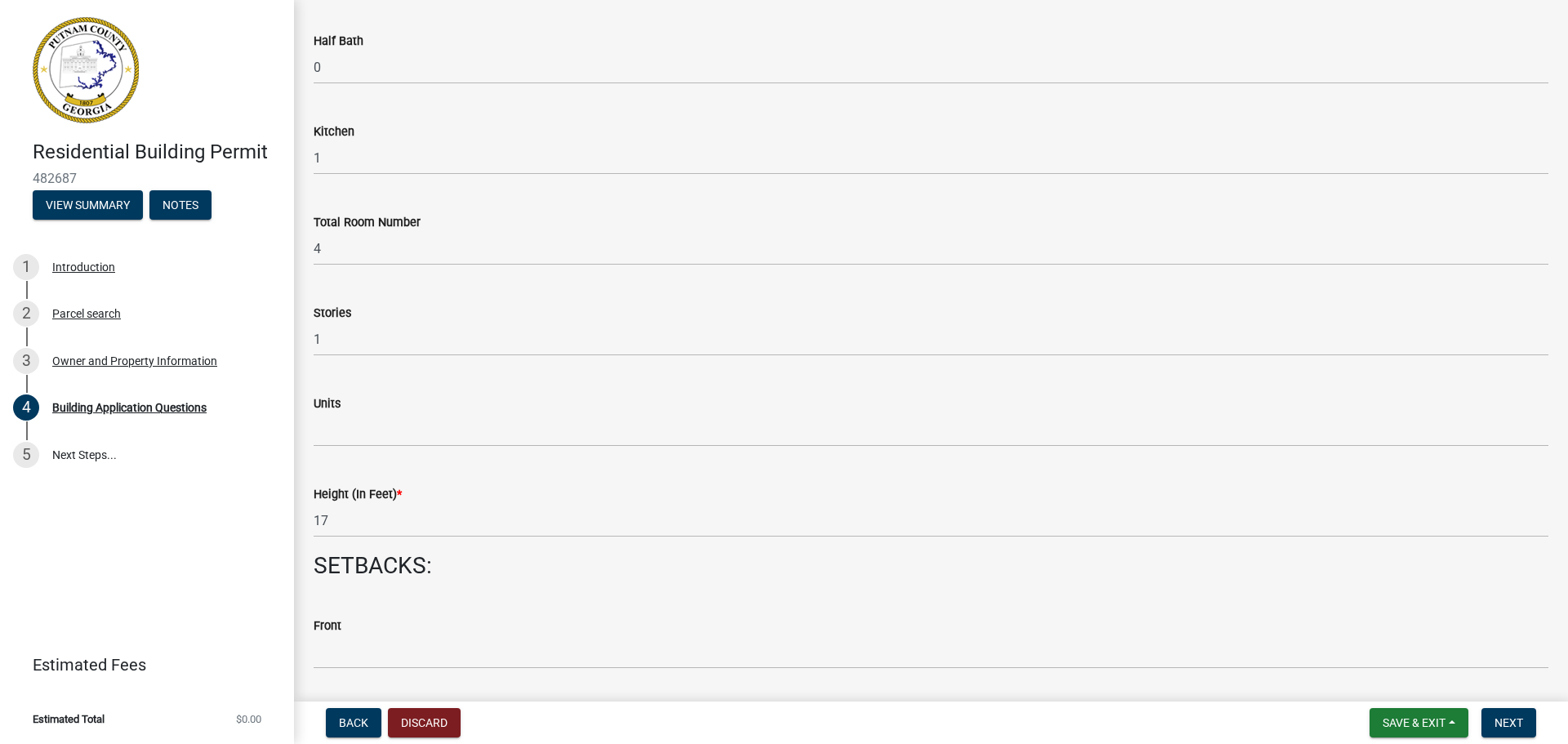
click at [373, 624] on div "Front" at bounding box center [930, 626] width 1235 height 20
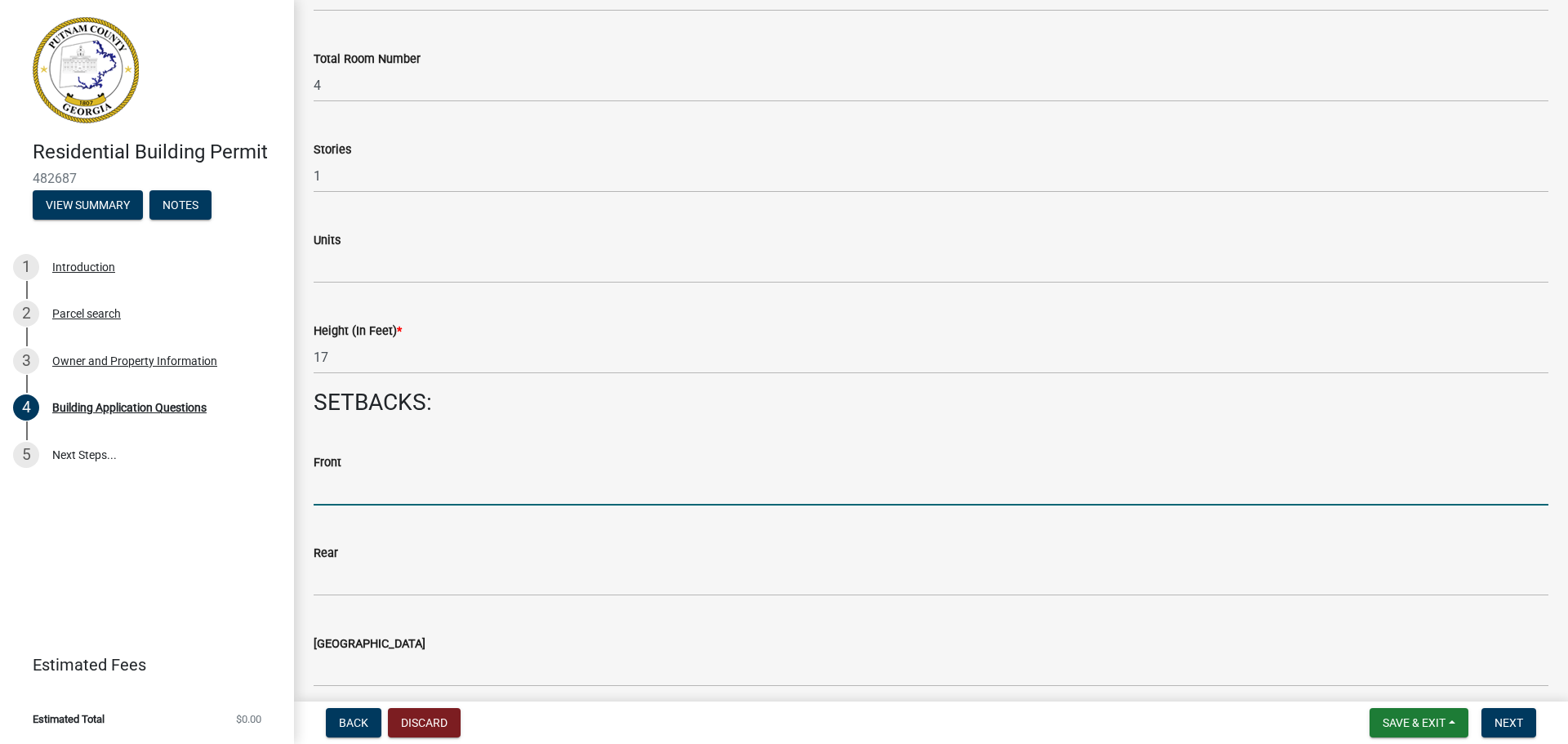
click at [324, 498] on input "text" at bounding box center [930, 489] width 1235 height 34
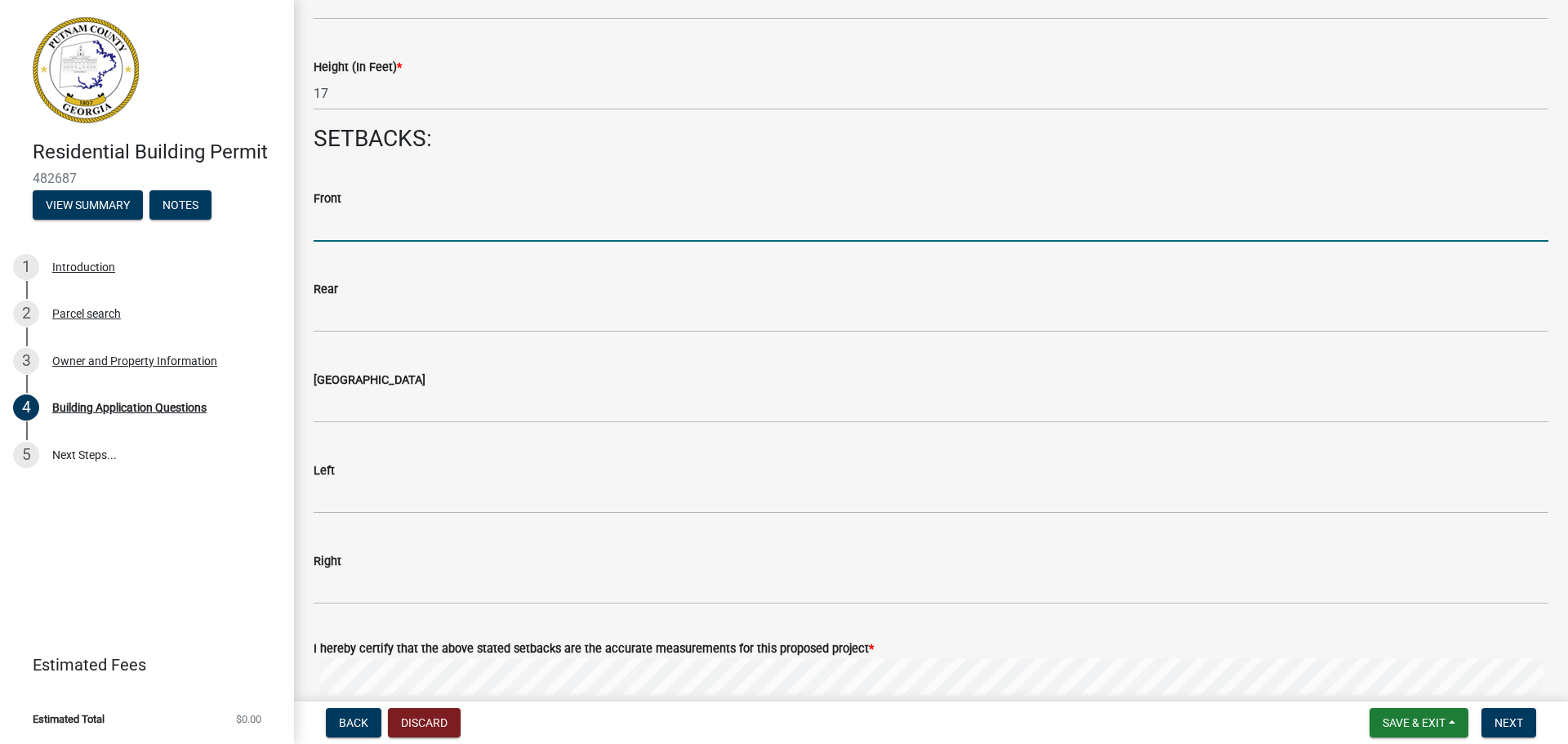
scroll to position [2205, 0]
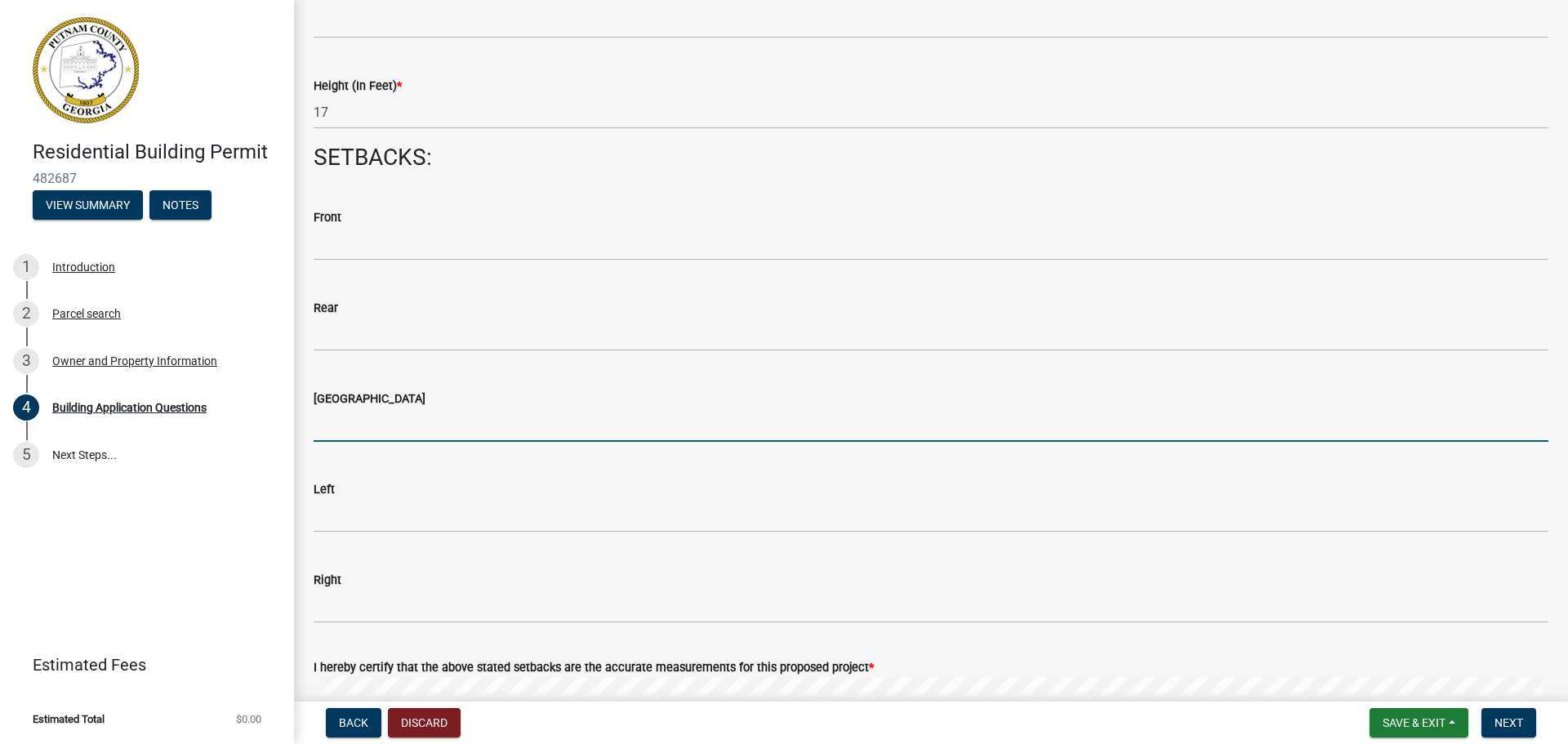
click at [326, 431] on input "text" at bounding box center [930, 425] width 1235 height 34
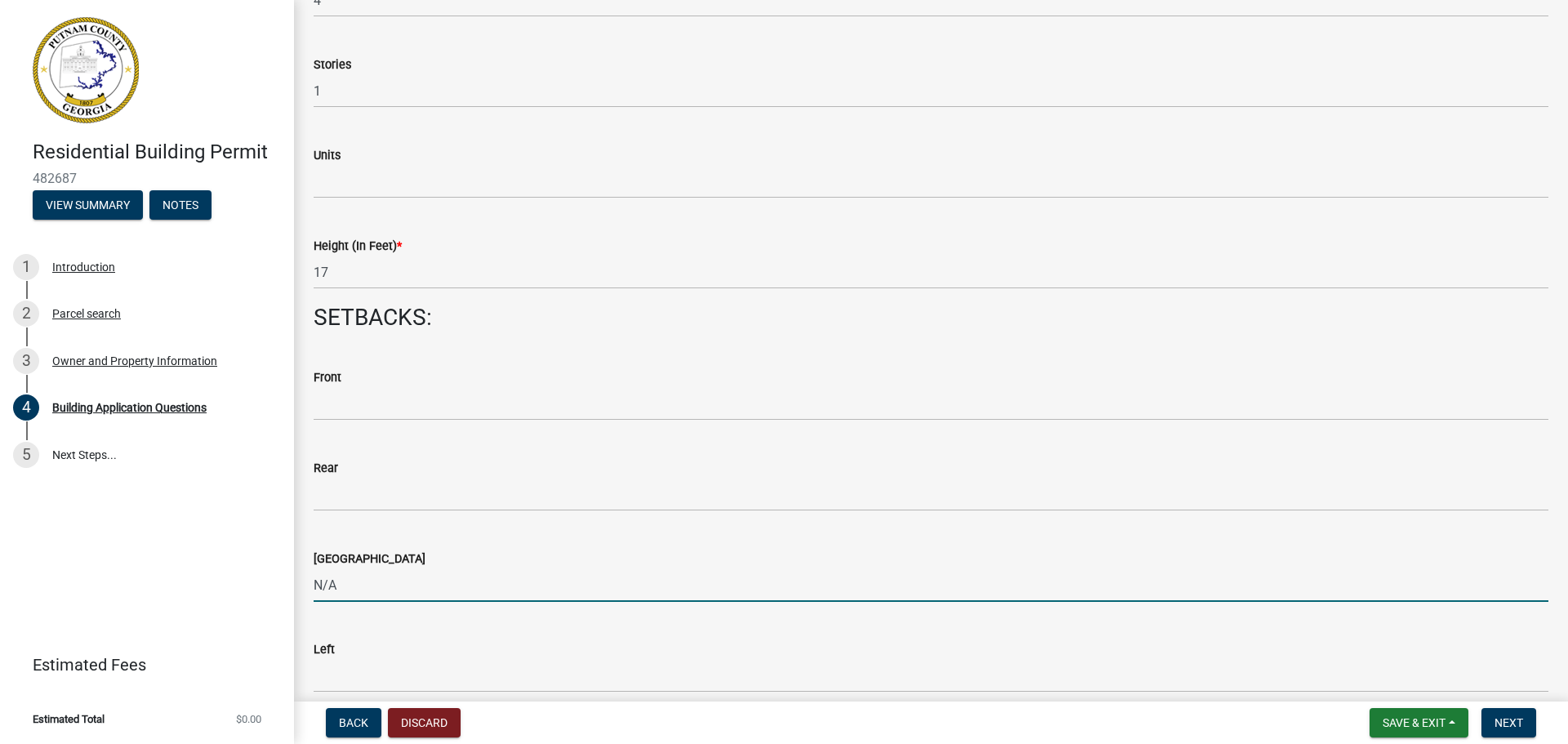
scroll to position [2042, 0]
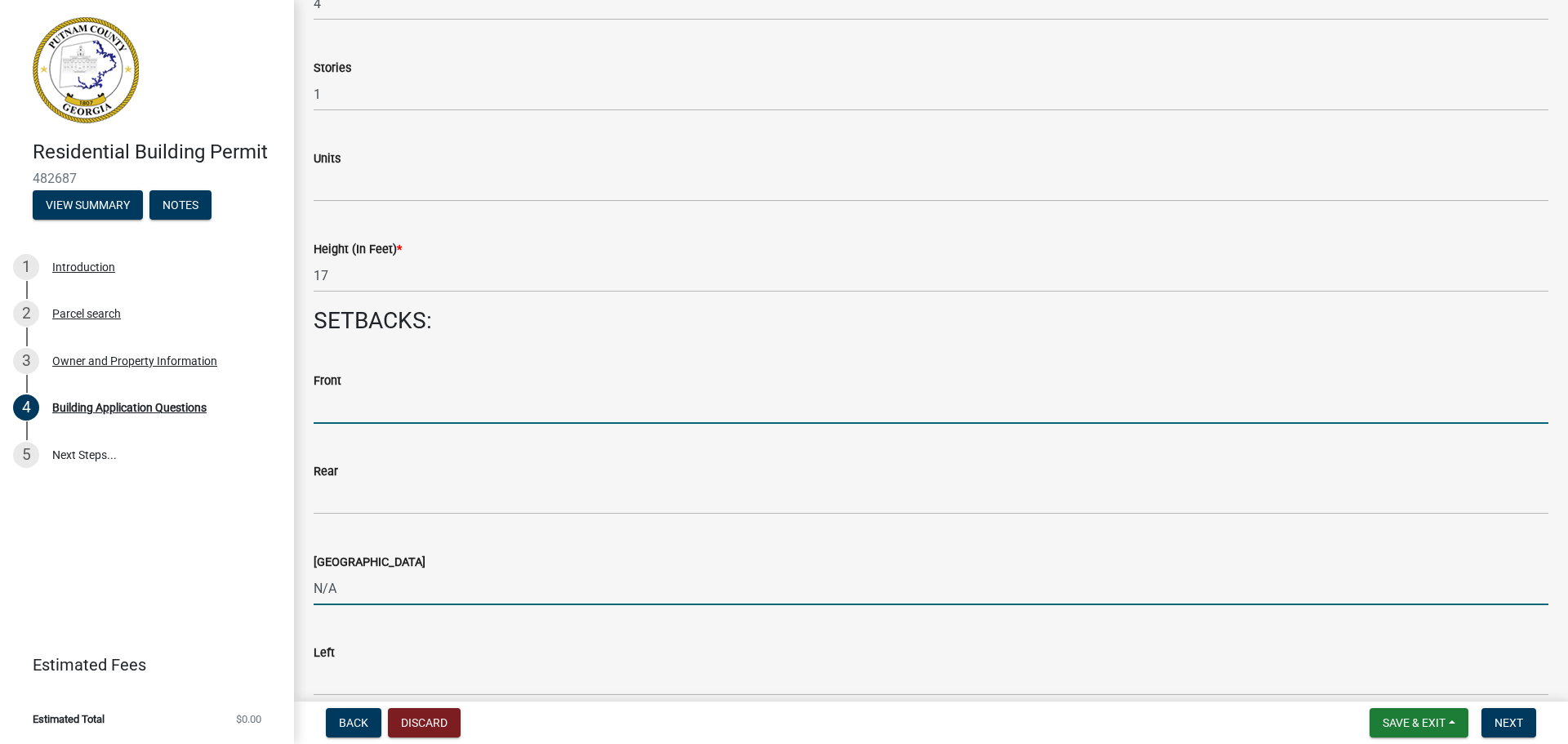
type input "0"
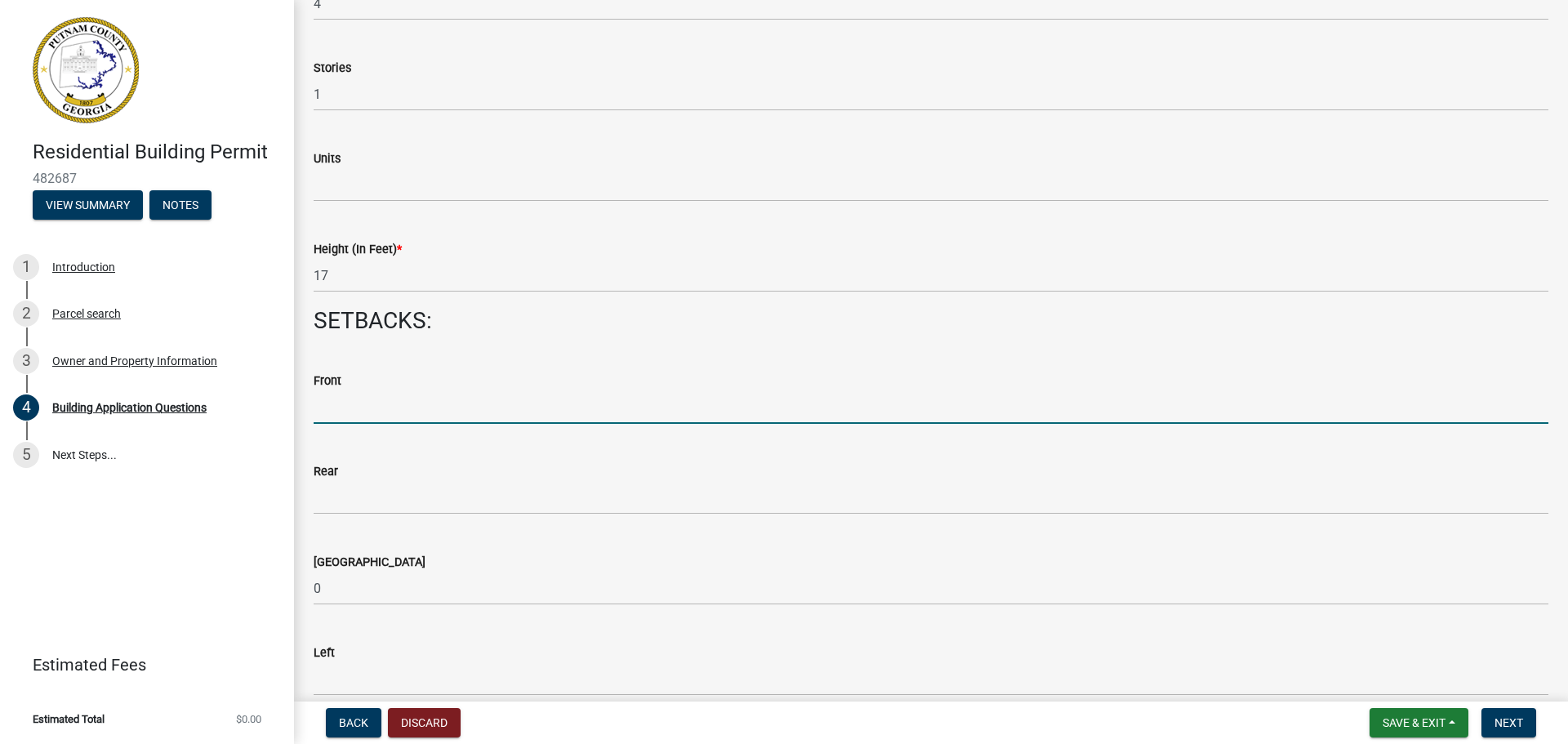
click at [333, 413] on input "text" at bounding box center [930, 407] width 1235 height 34
type input "65"
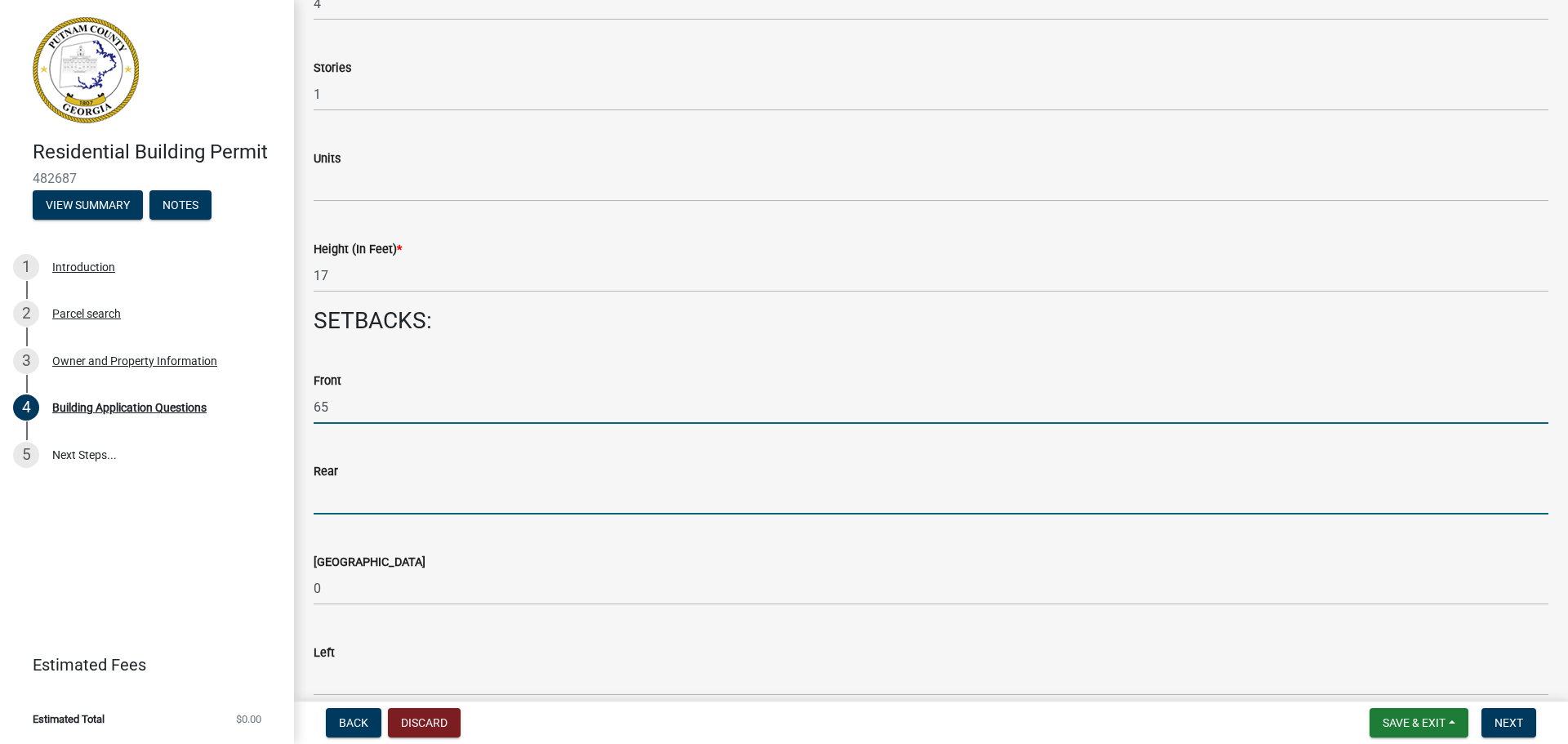
click at [327, 501] on input "text" at bounding box center [930, 497] width 1235 height 34
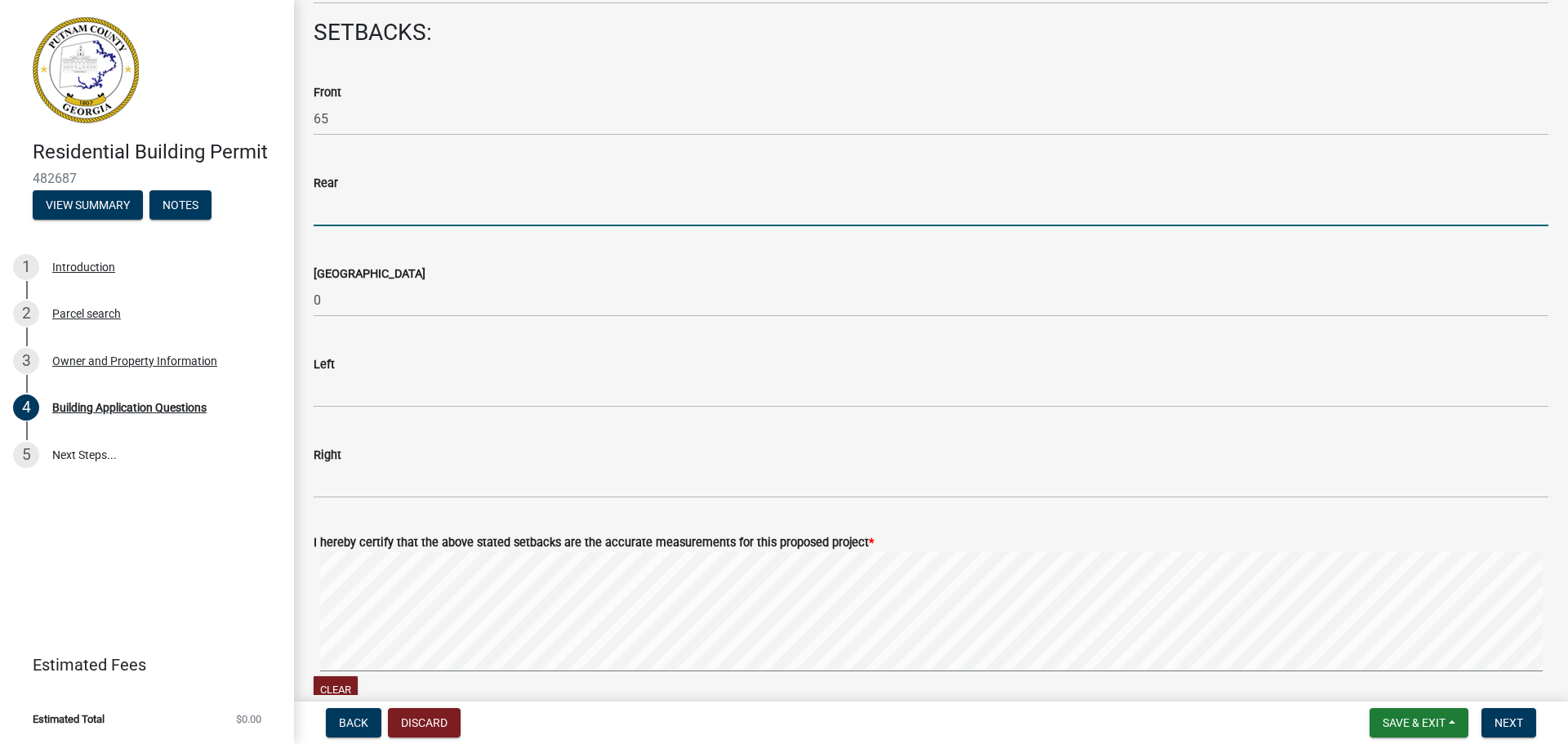
scroll to position [2368, 0]
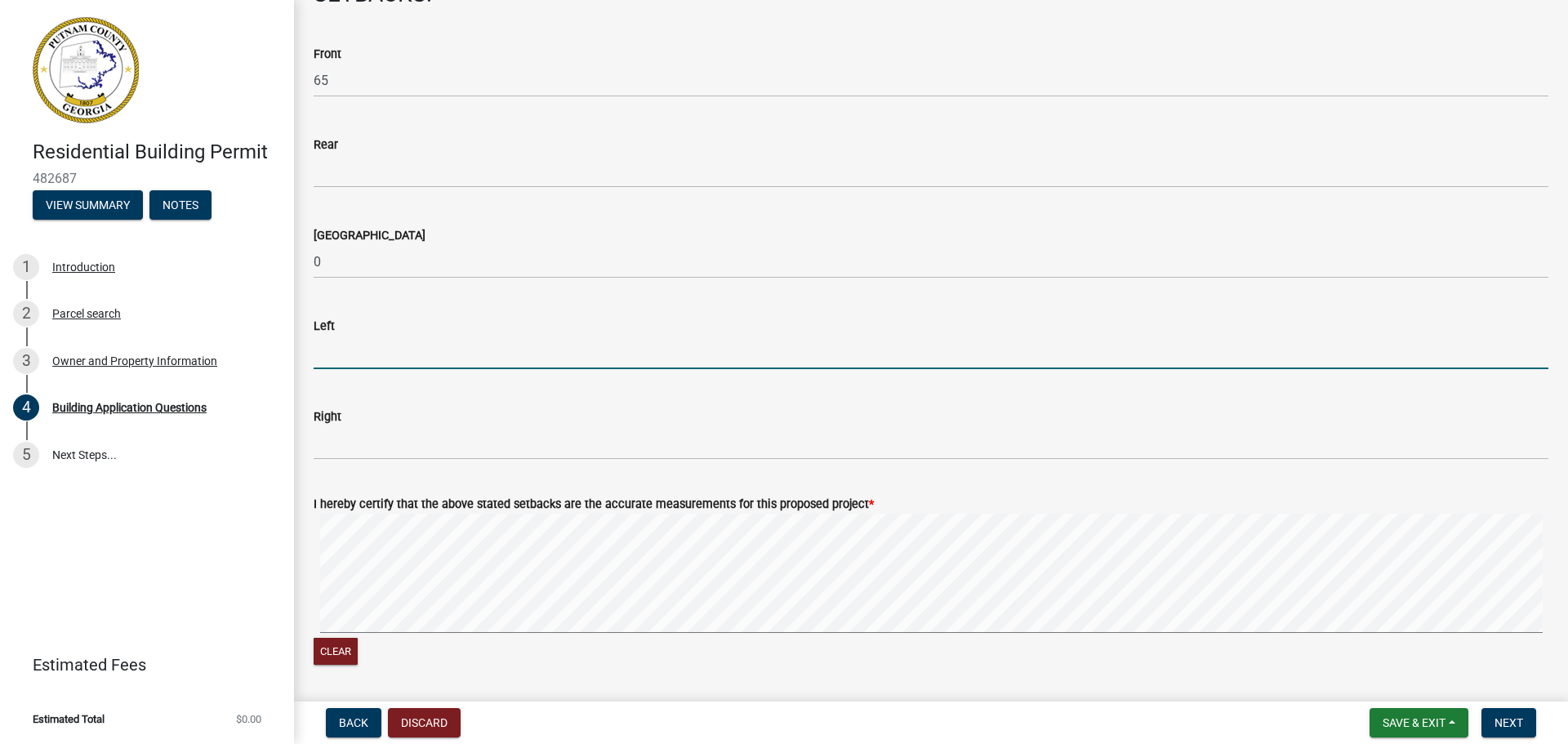
click at [331, 358] on input "text" at bounding box center [930, 352] width 1235 height 34
type input "65"
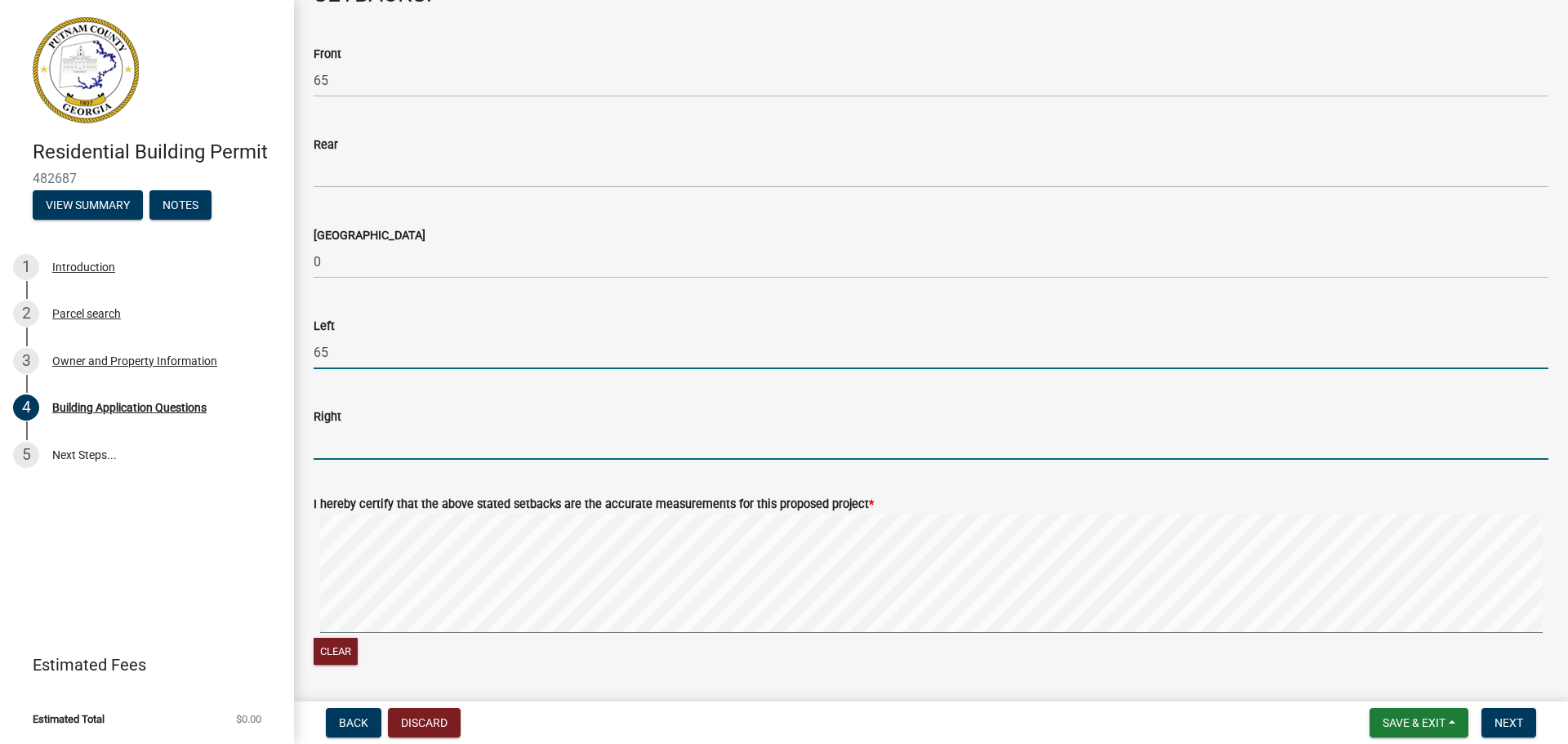
click at [331, 448] on input "text" at bounding box center [930, 443] width 1235 height 34
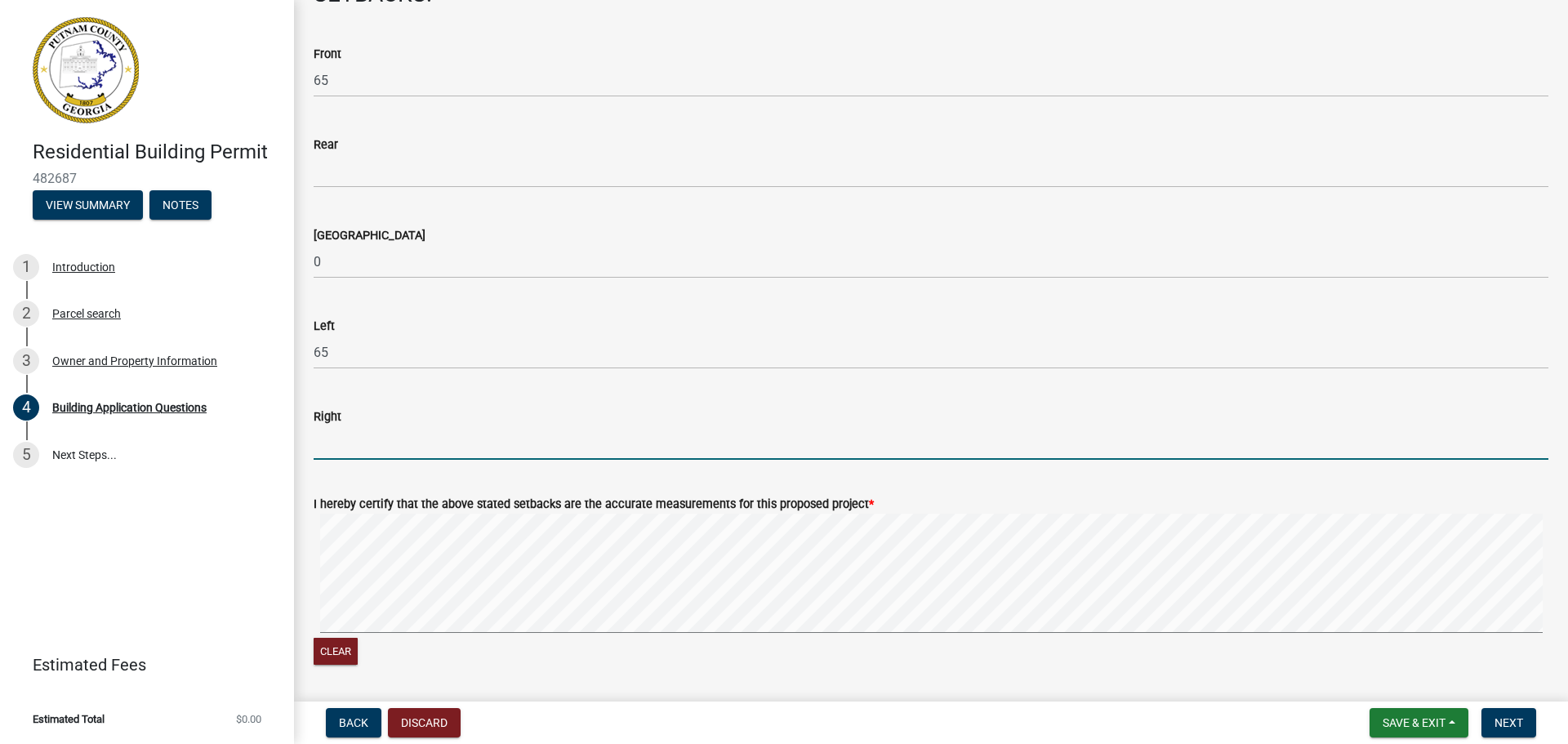
click at [331, 442] on input "text" at bounding box center [930, 443] width 1235 height 34
type input "175"
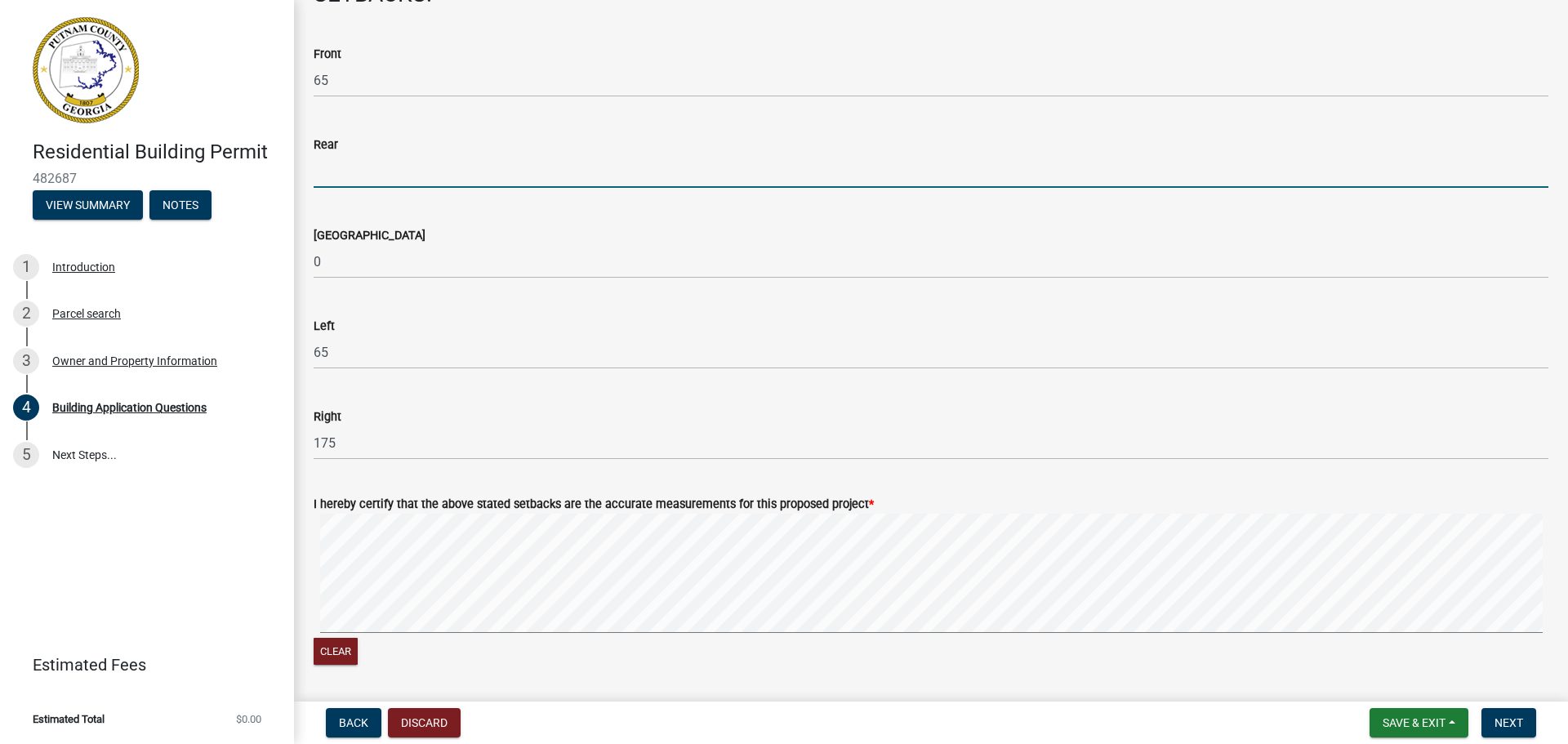
click at [330, 177] on input "text" at bounding box center [930, 171] width 1235 height 34
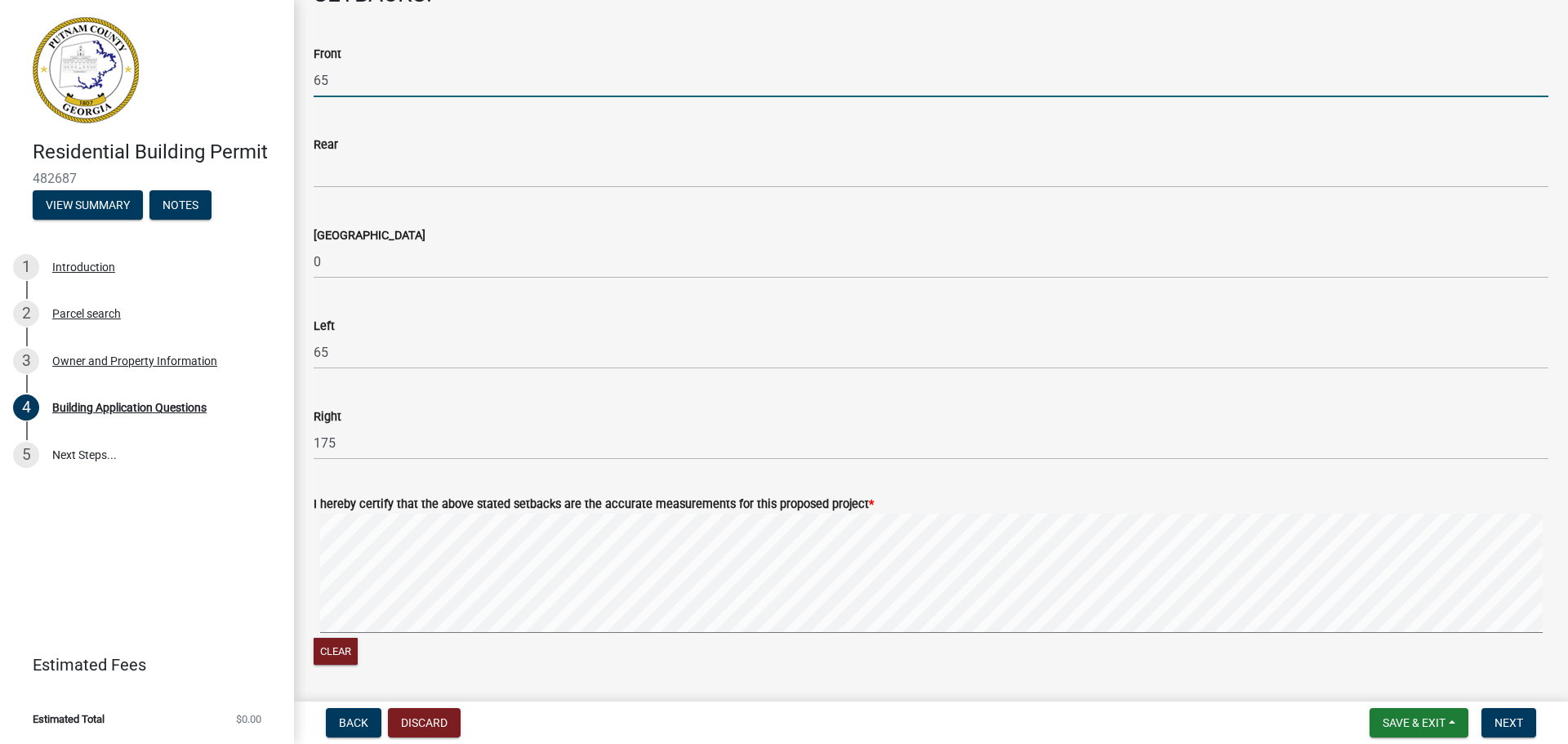
click at [1030, 82] on input "65" at bounding box center [930, 80] width 1235 height 34
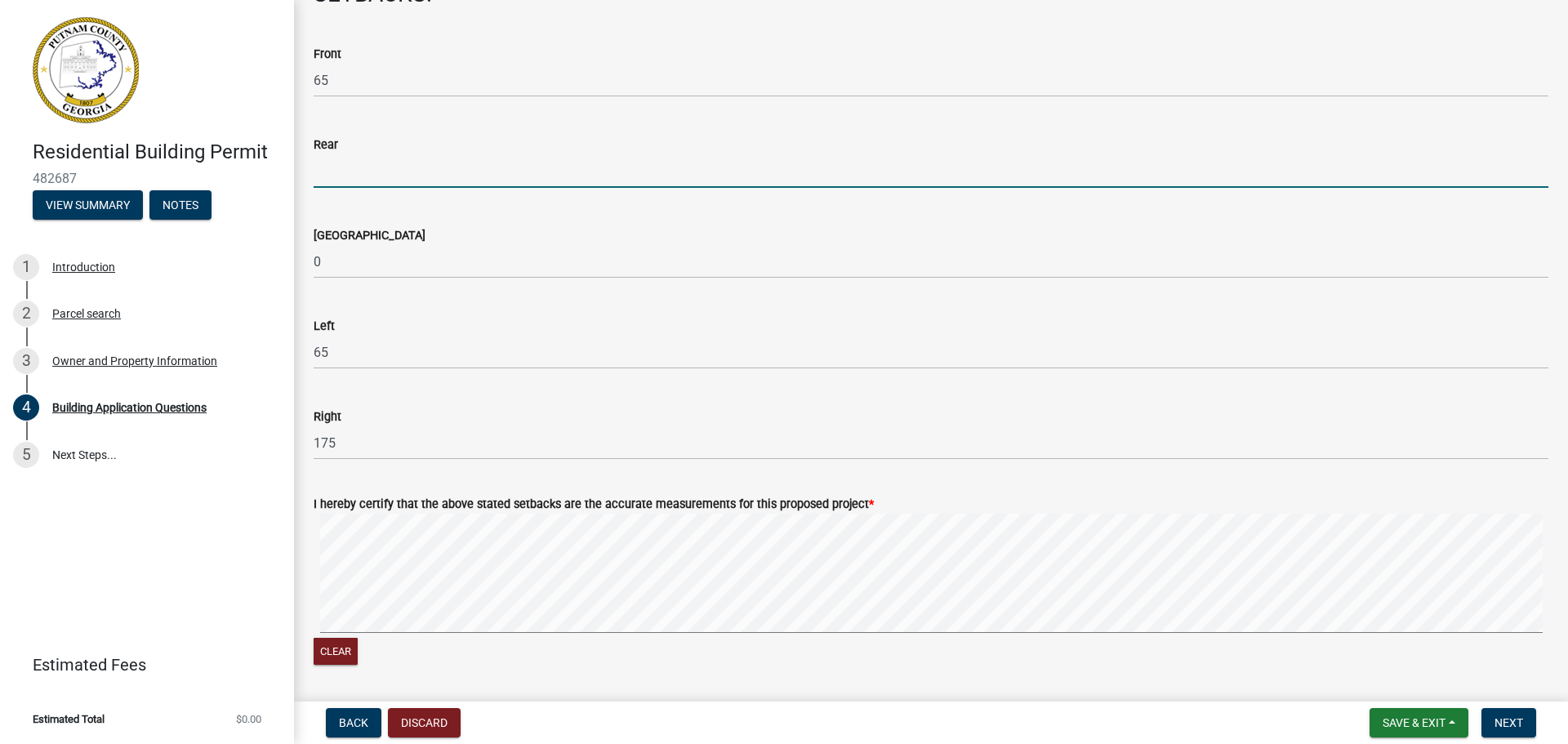
click at [336, 169] on input "text" at bounding box center [930, 171] width 1235 height 34
type input "700"
click at [396, 290] on wm-data-entity-input "Lake Side 0" at bounding box center [930, 248] width 1235 height 91
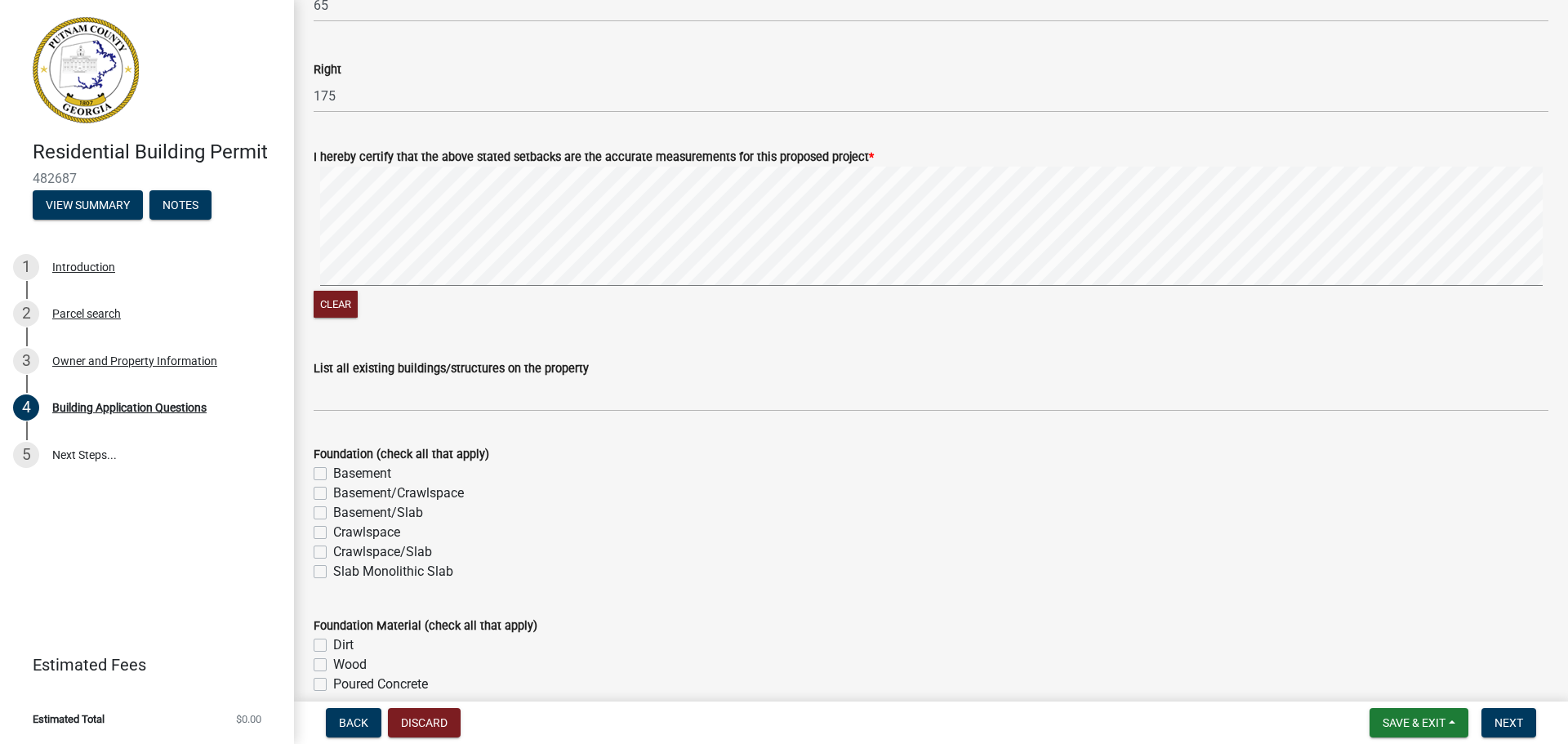
scroll to position [2941, 0]
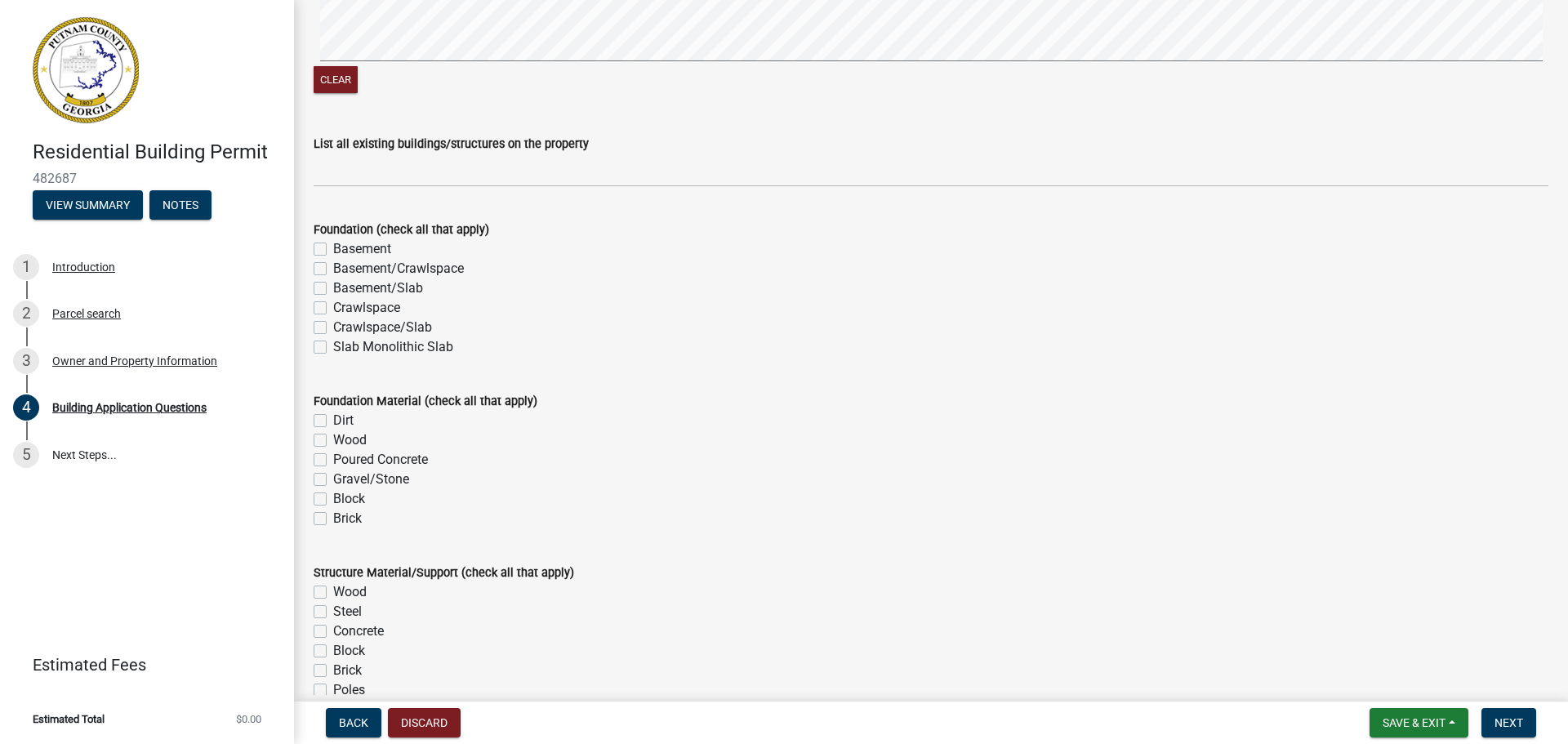
click at [333, 350] on label "Slab Monolithic Slab" at bounding box center [393, 347] width 120 height 20
click at [333, 348] on input "Slab Monolithic Slab" at bounding box center [338, 343] width 10 height 10
checkbox input "true"
checkbox input "false"
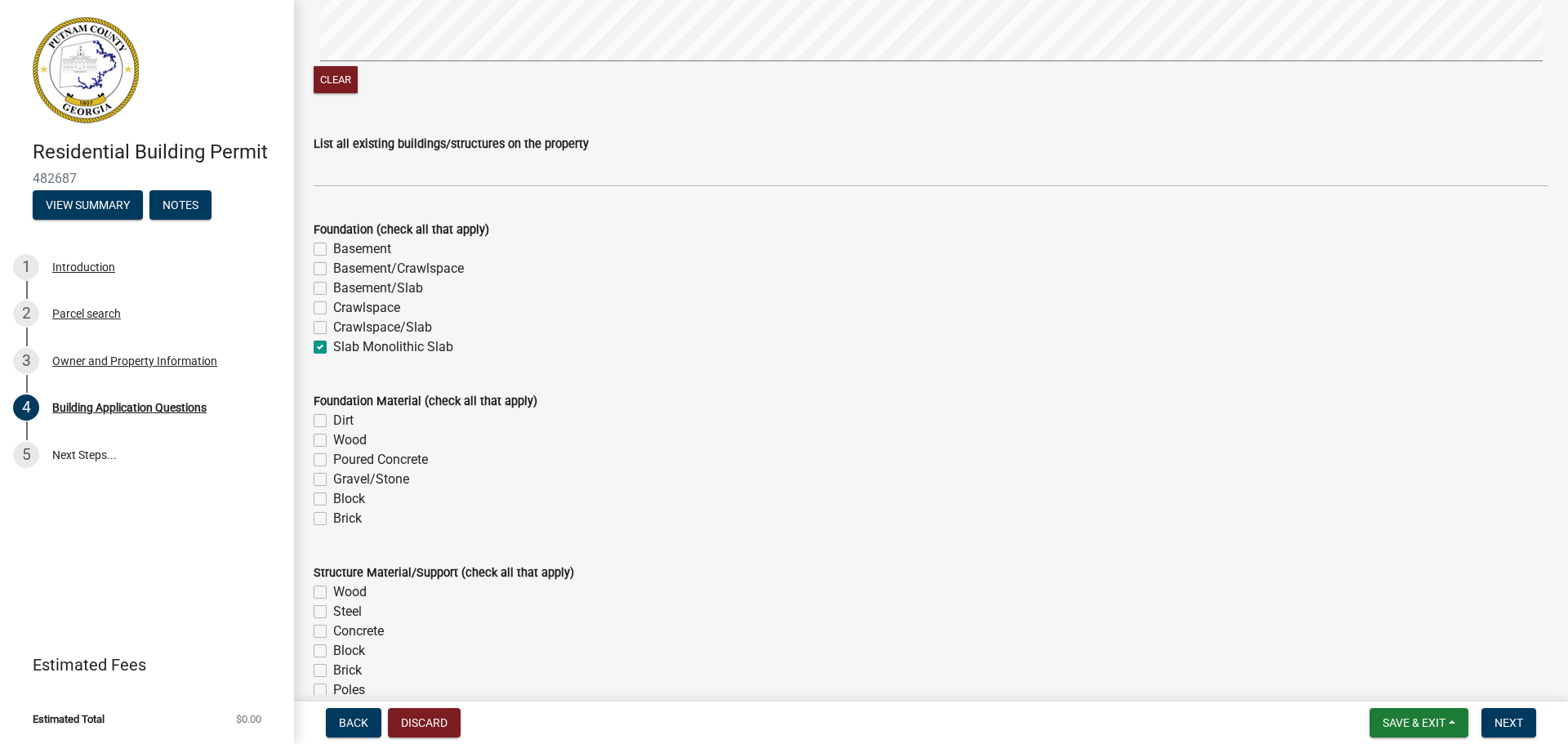
checkbox input "false"
checkbox input "true"
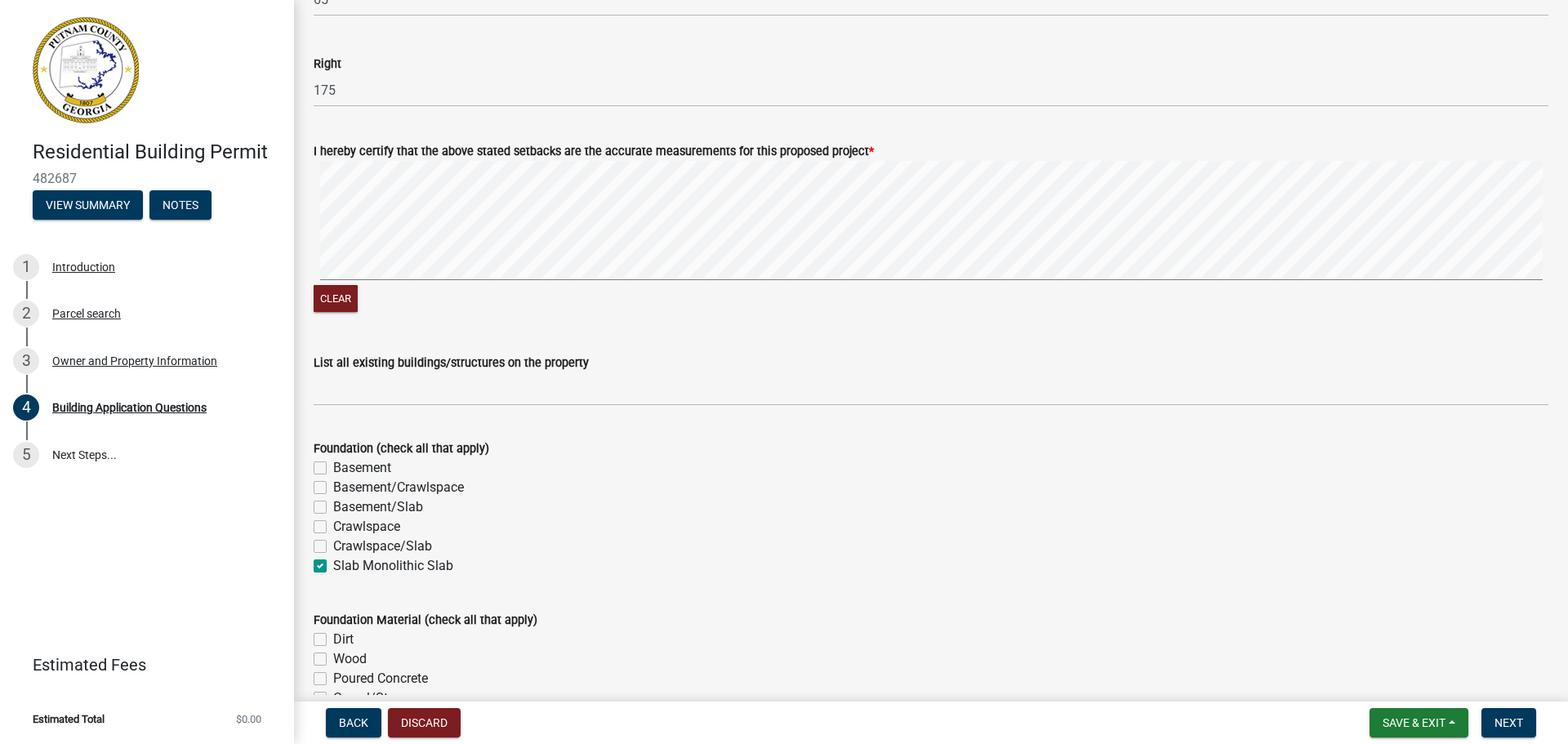
scroll to position [2695, 0]
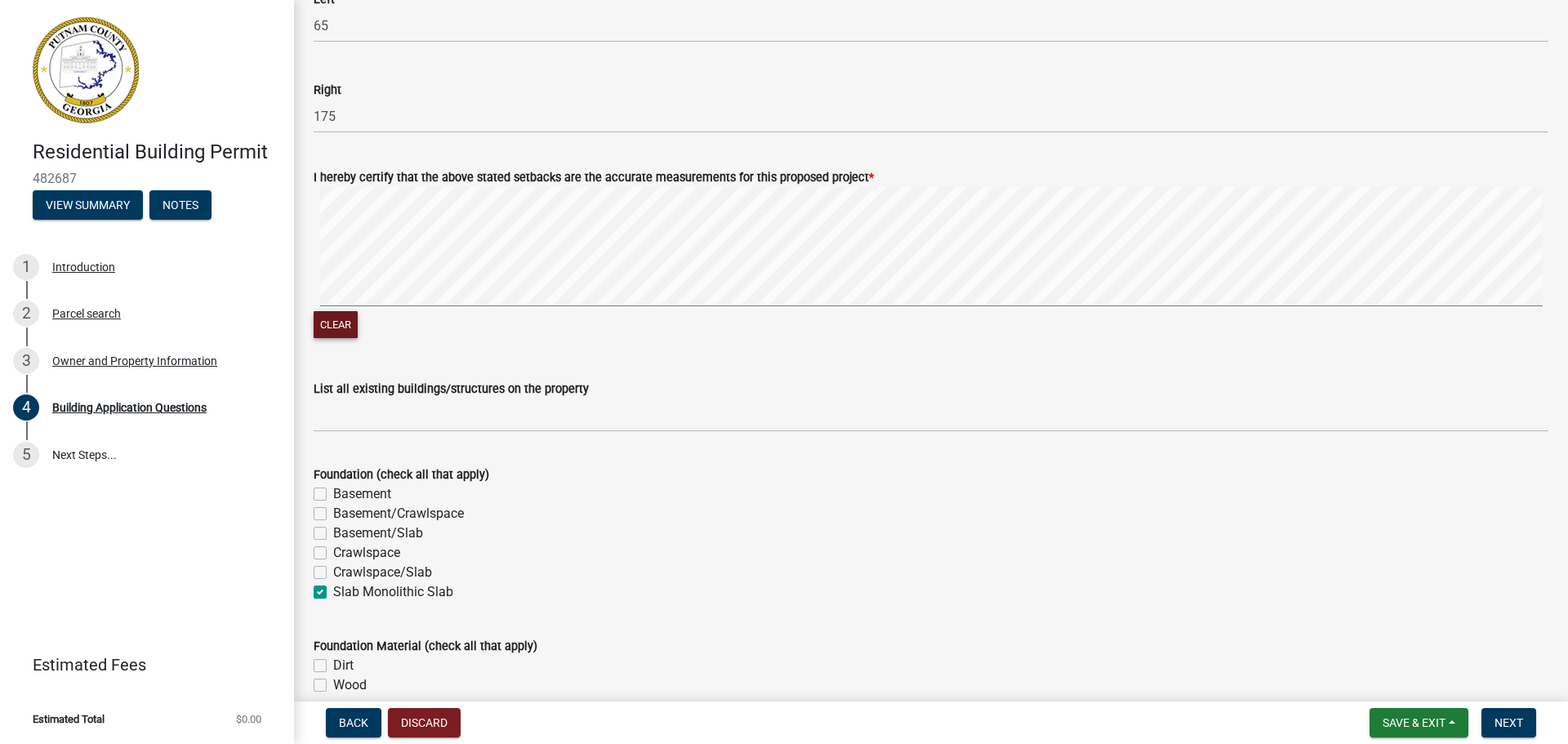
click at [342, 326] on button "Clear" at bounding box center [335, 325] width 44 height 27
click at [339, 325] on button "Clear" at bounding box center [335, 325] width 44 height 27
click at [325, 327] on button "Clear" at bounding box center [335, 325] width 44 height 27
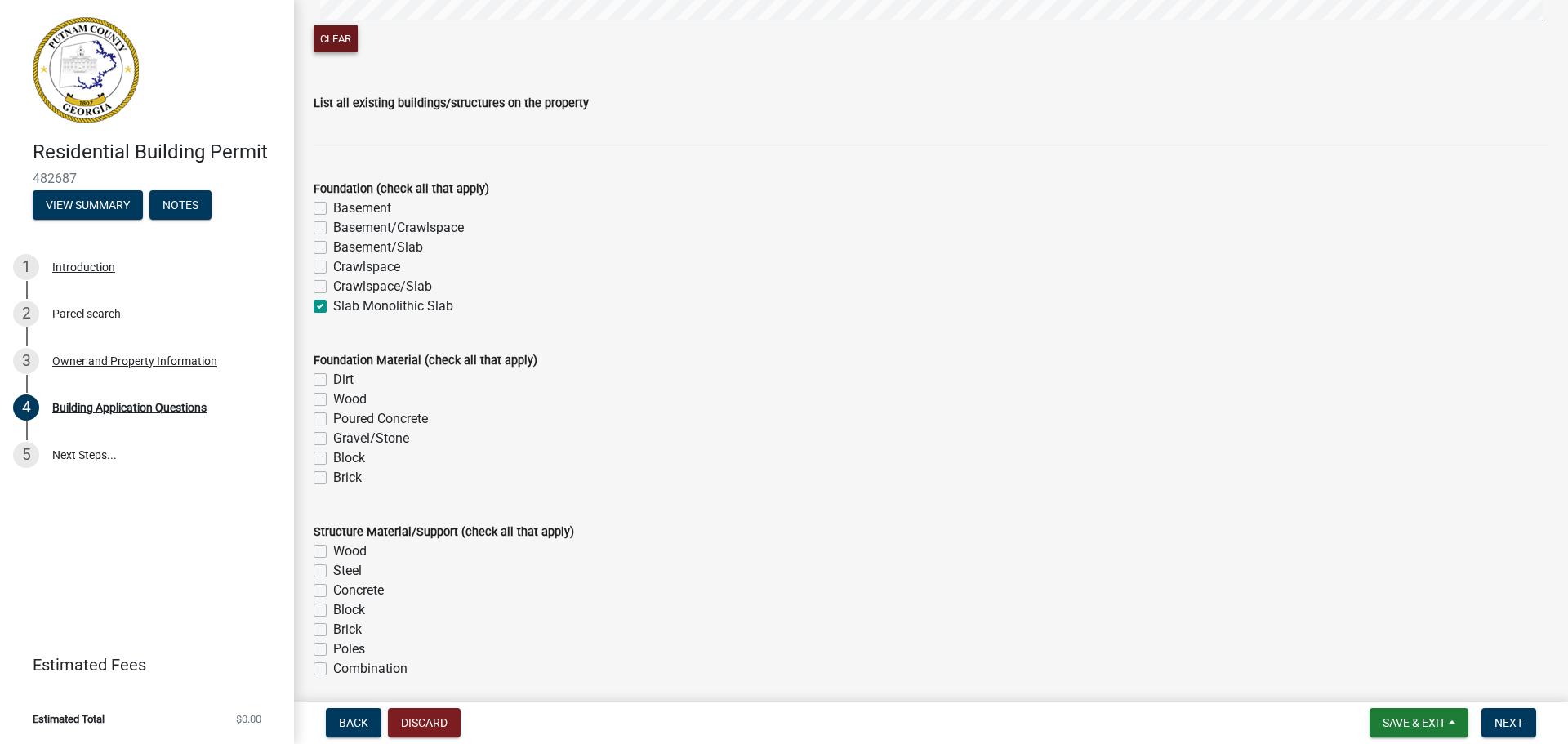
scroll to position [3022, 0]
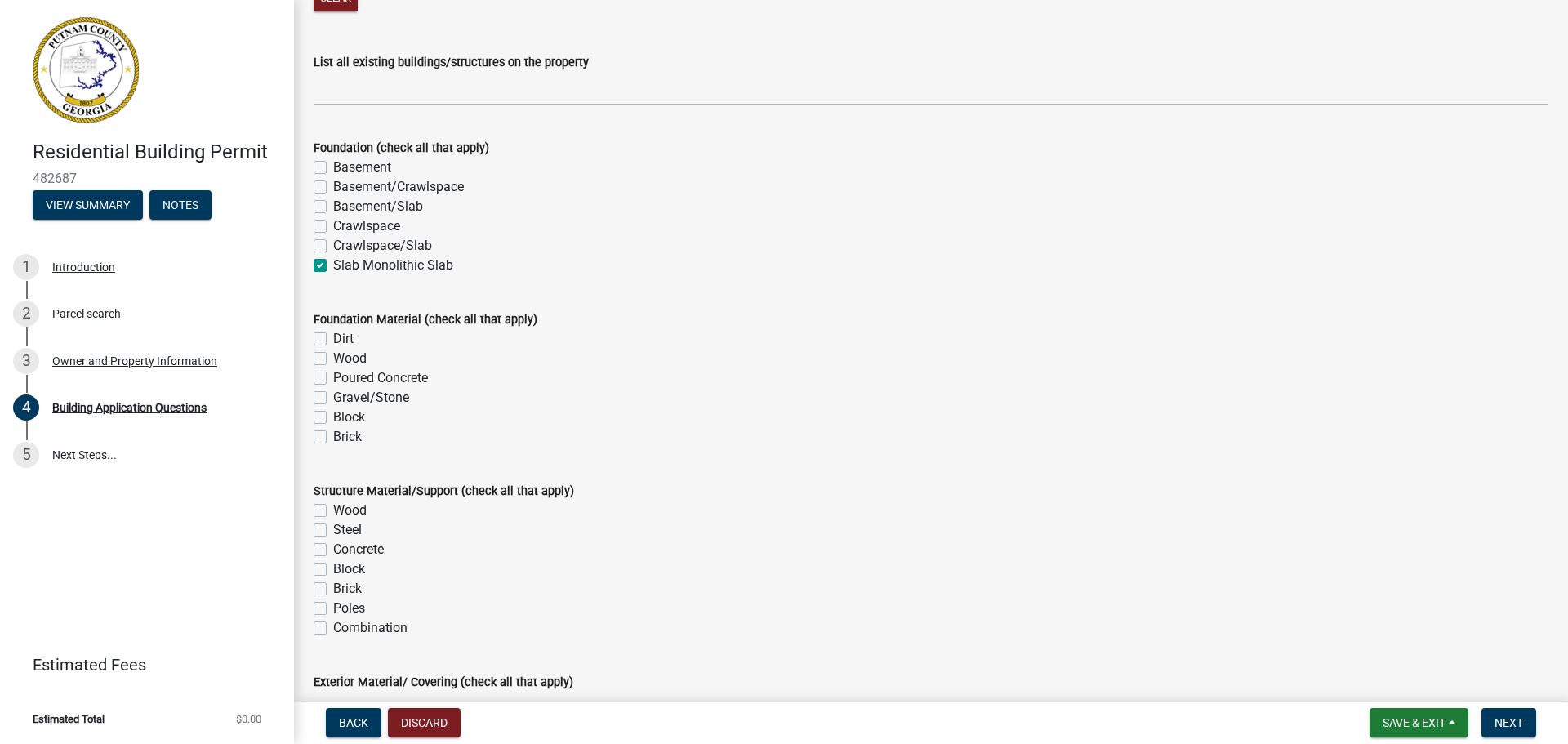
click at [333, 381] on label "Poured Concrete" at bounding box center [381, 378] width 95 height 20
click at [333, 379] on input "Poured Concrete" at bounding box center [338, 374] width 10 height 10
checkbox input "true"
checkbox input "false"
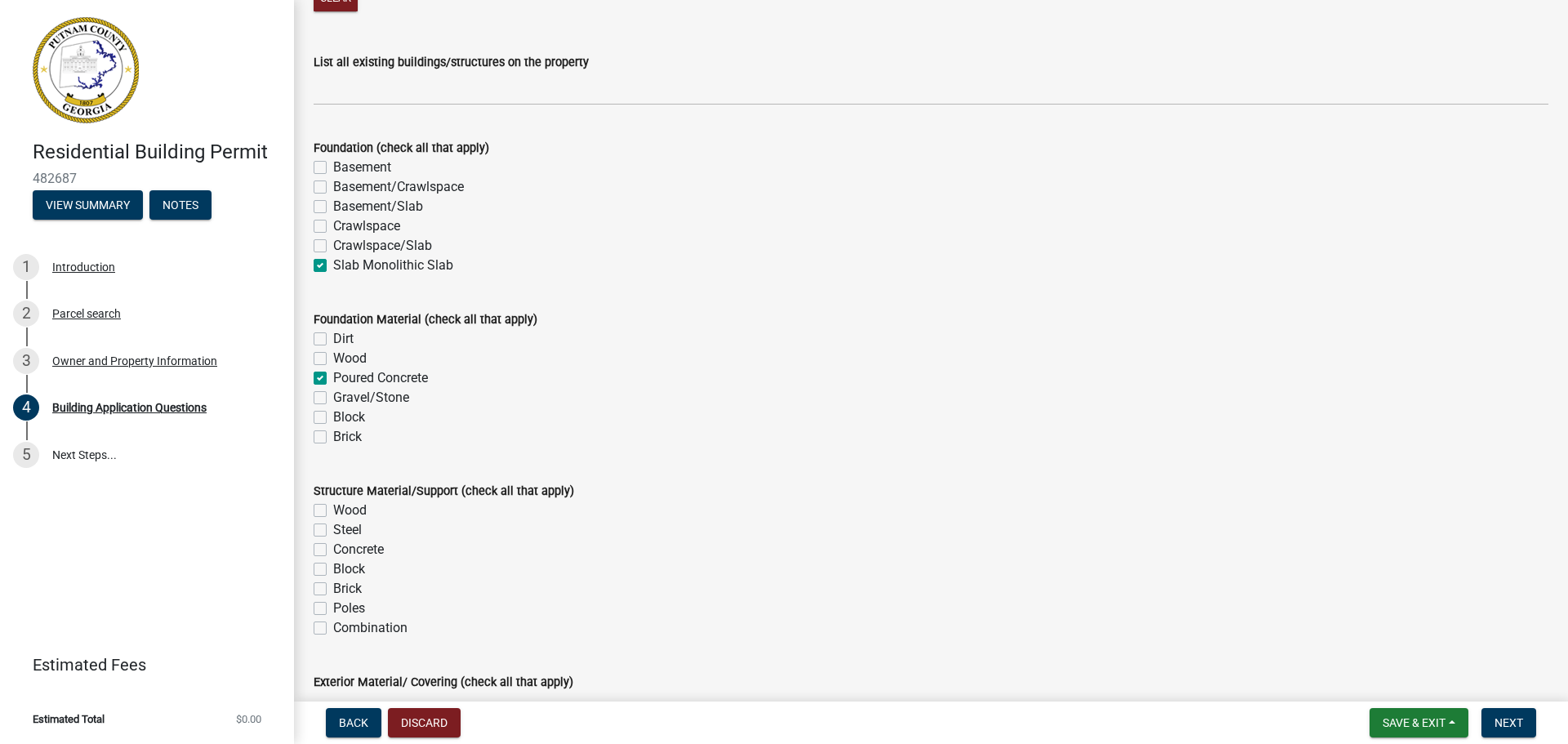
checkbox input "true"
checkbox input "false"
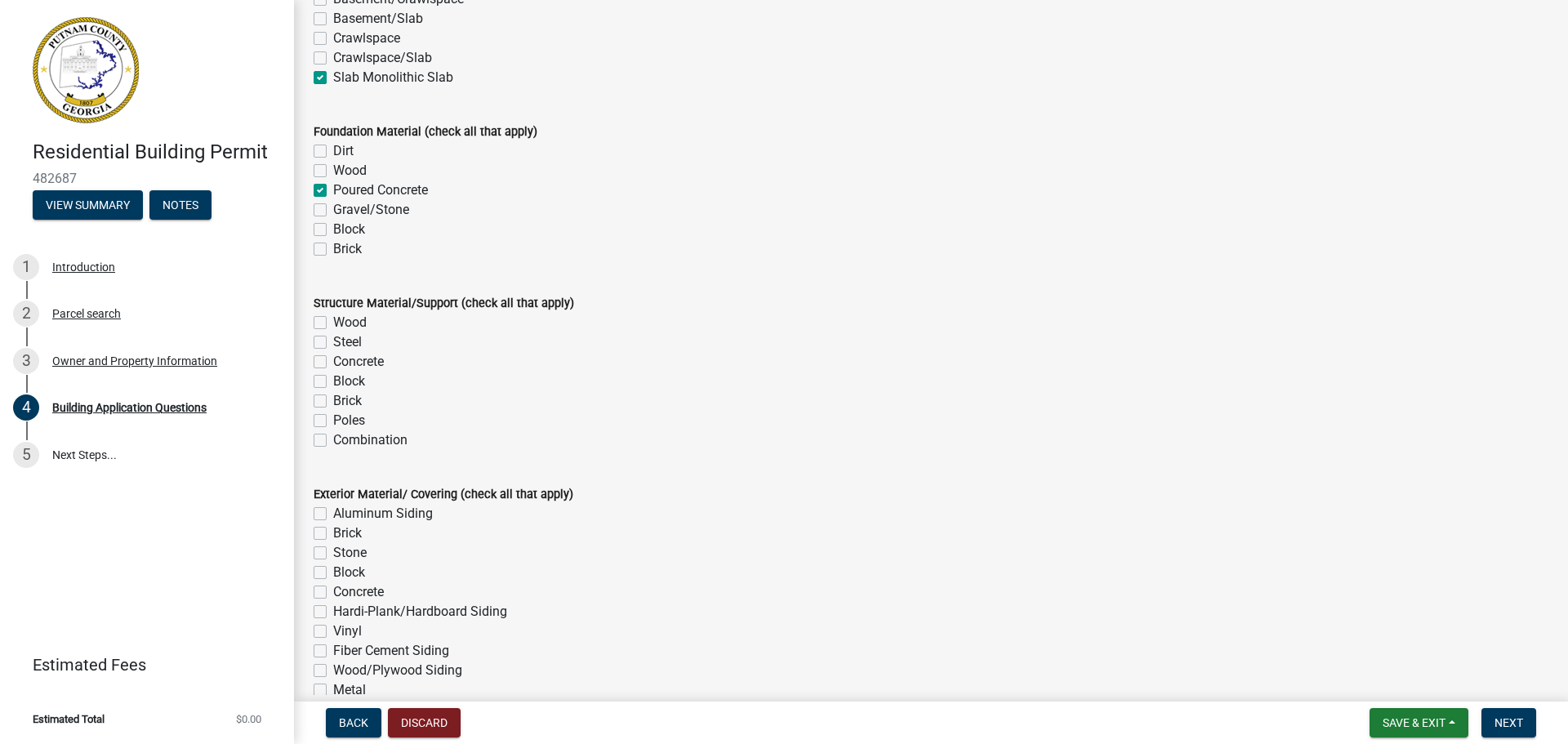
scroll to position [3267, 0]
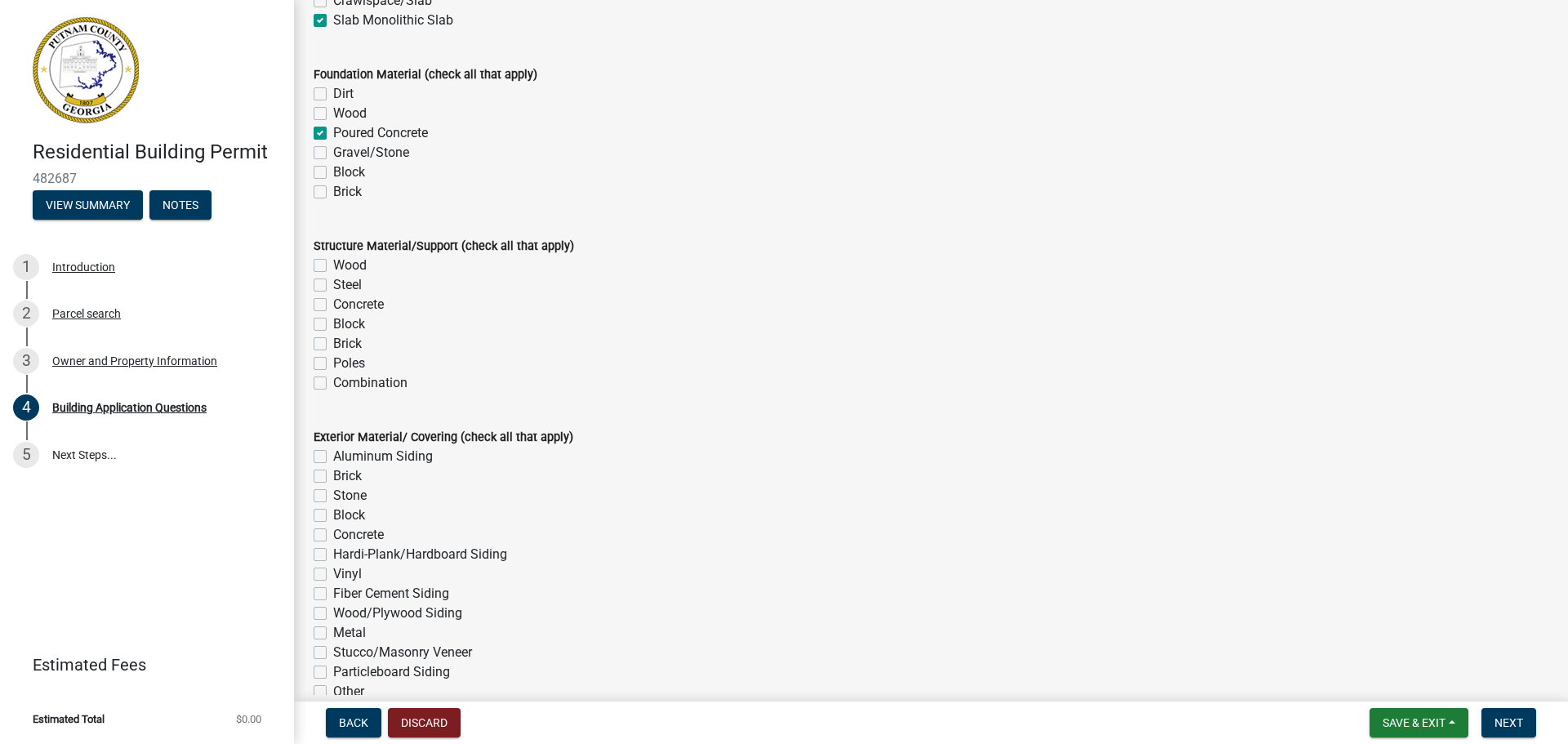
click at [333, 266] on label "Wood" at bounding box center [349, 265] width 34 height 20
click at [333, 266] on input "Wood" at bounding box center [338, 261] width 10 height 10
checkbox input "true"
checkbox input "false"
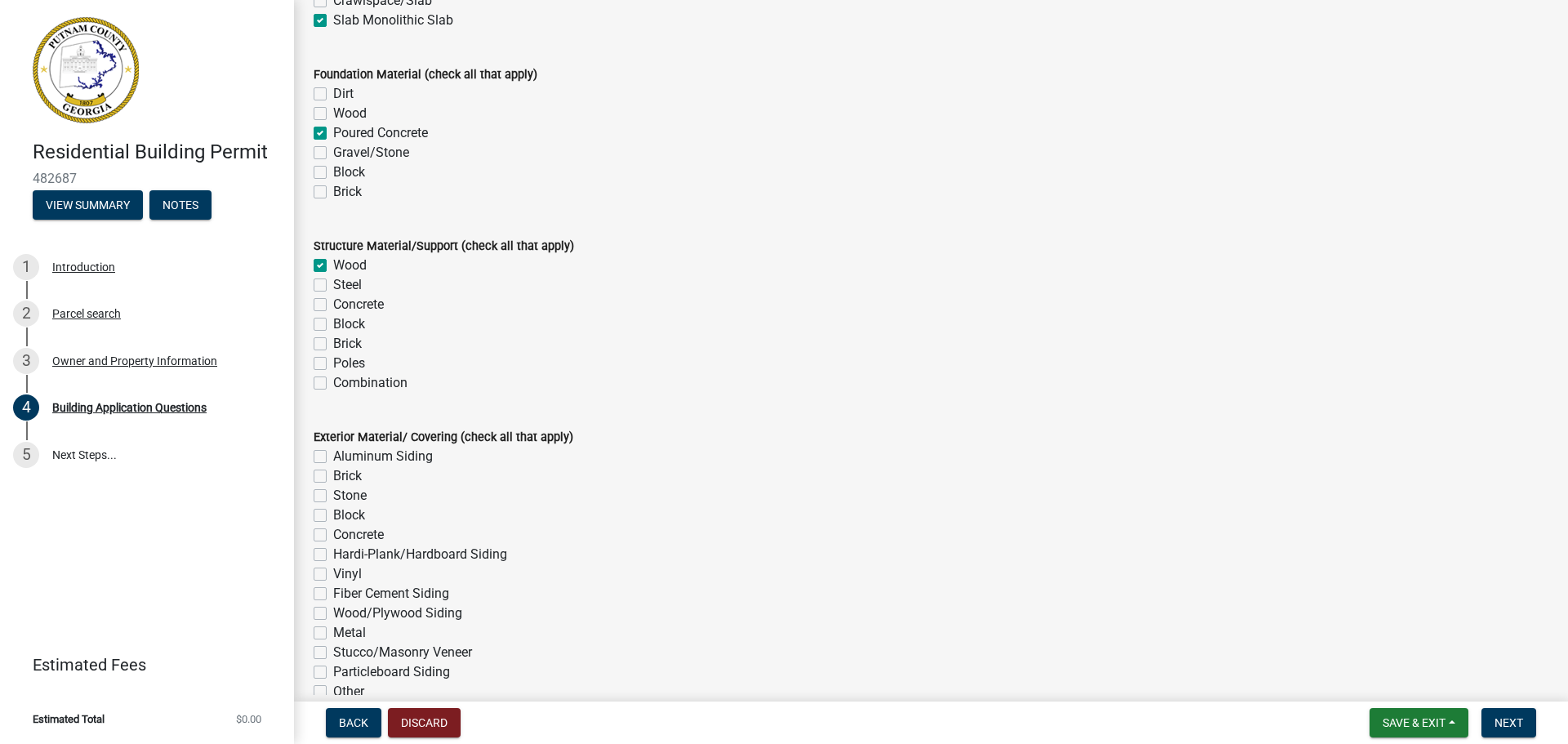
checkbox input "false"
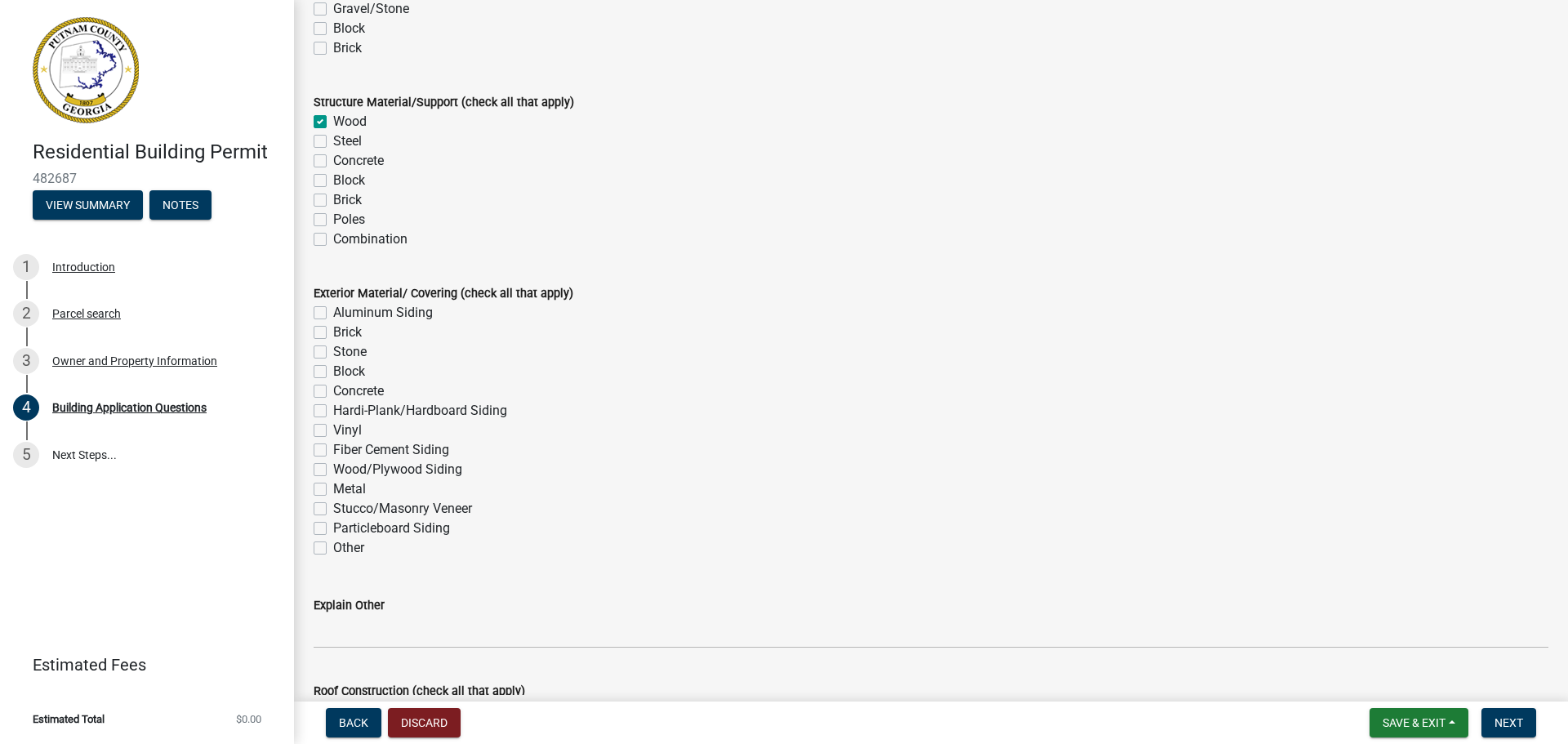
scroll to position [3431, 0]
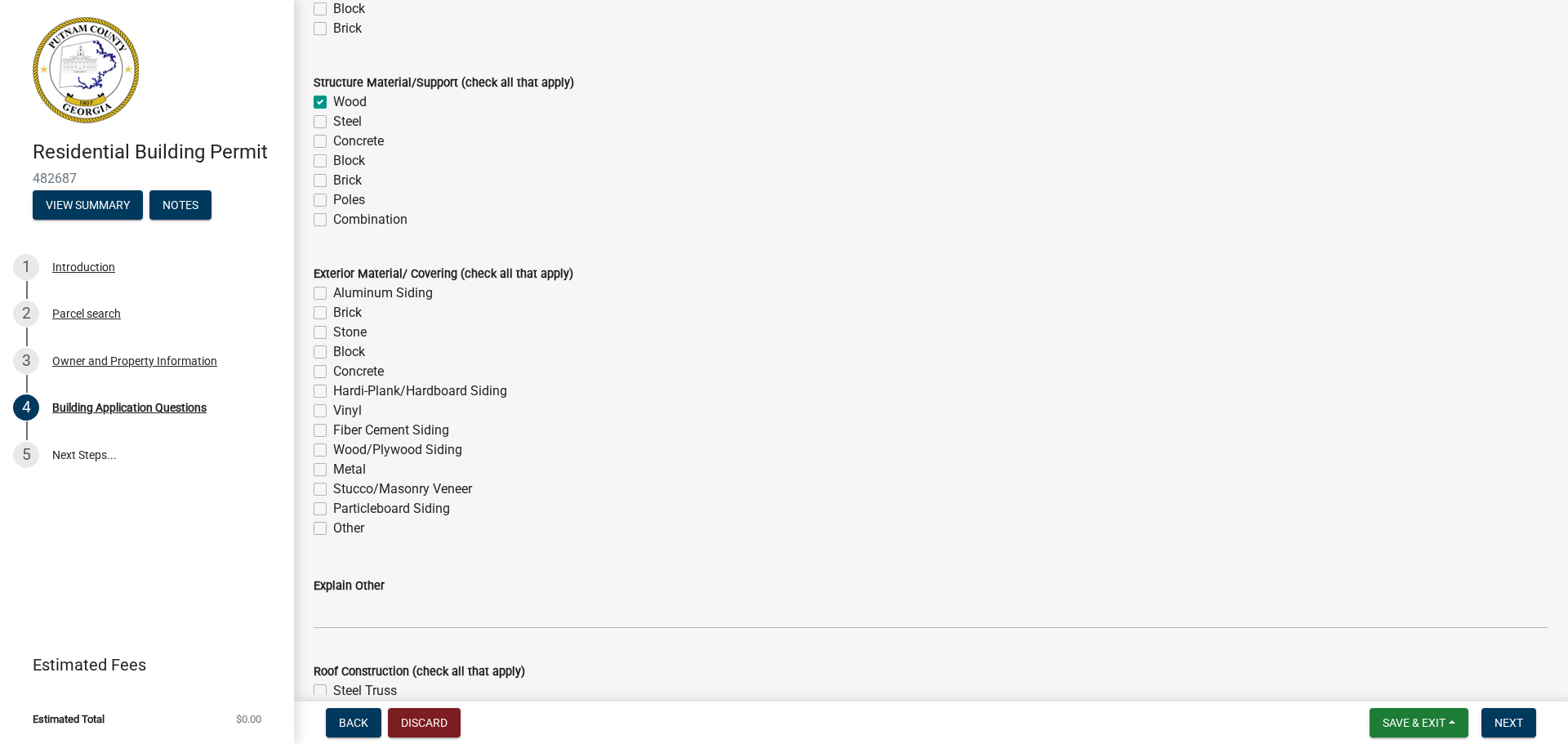
click at [333, 412] on label "Vinyl" at bounding box center [347, 411] width 28 height 20
click at [333, 412] on input "Vinyl" at bounding box center [338, 407] width 10 height 10
checkbox input "true"
checkbox input "false"
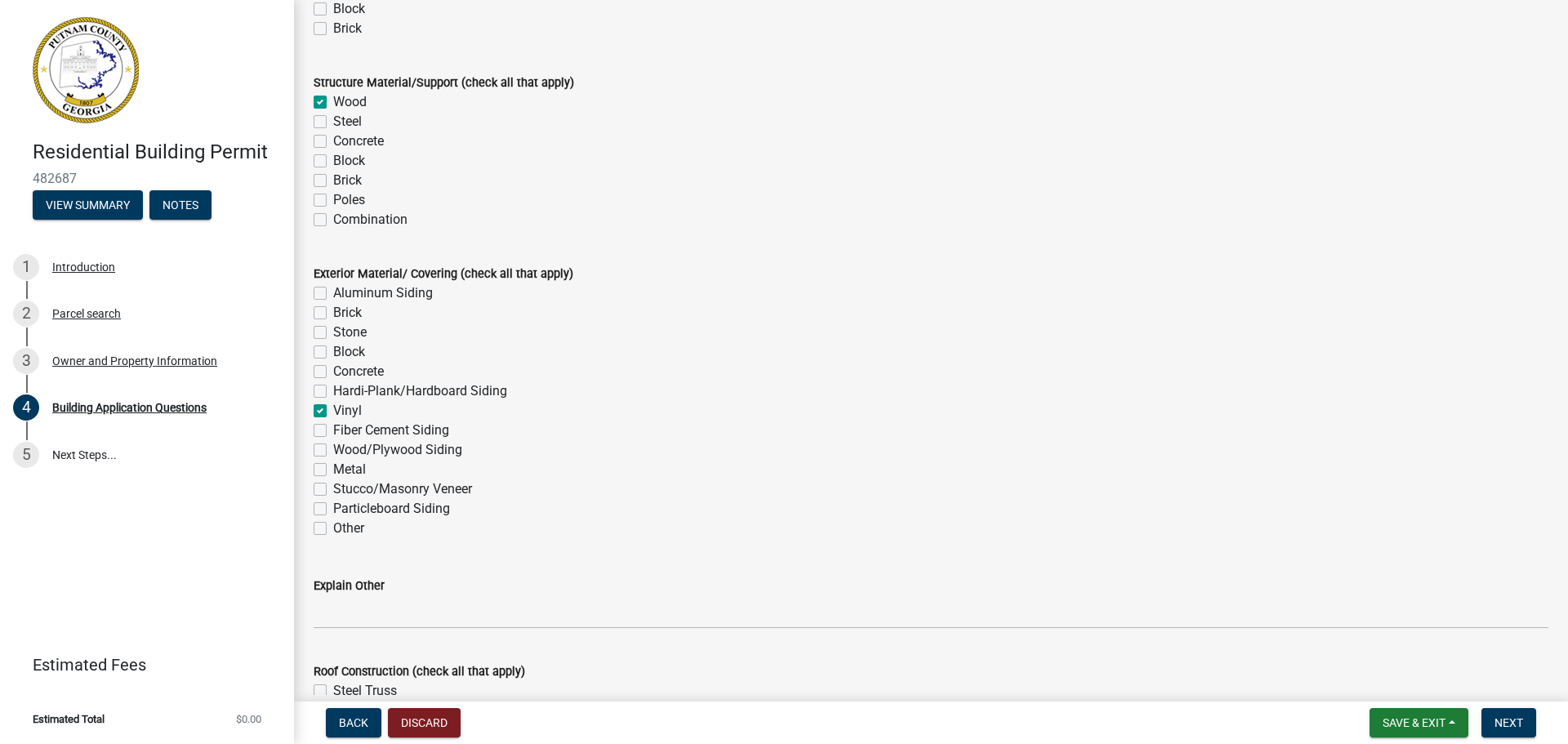
checkbox input "false"
checkbox input "true"
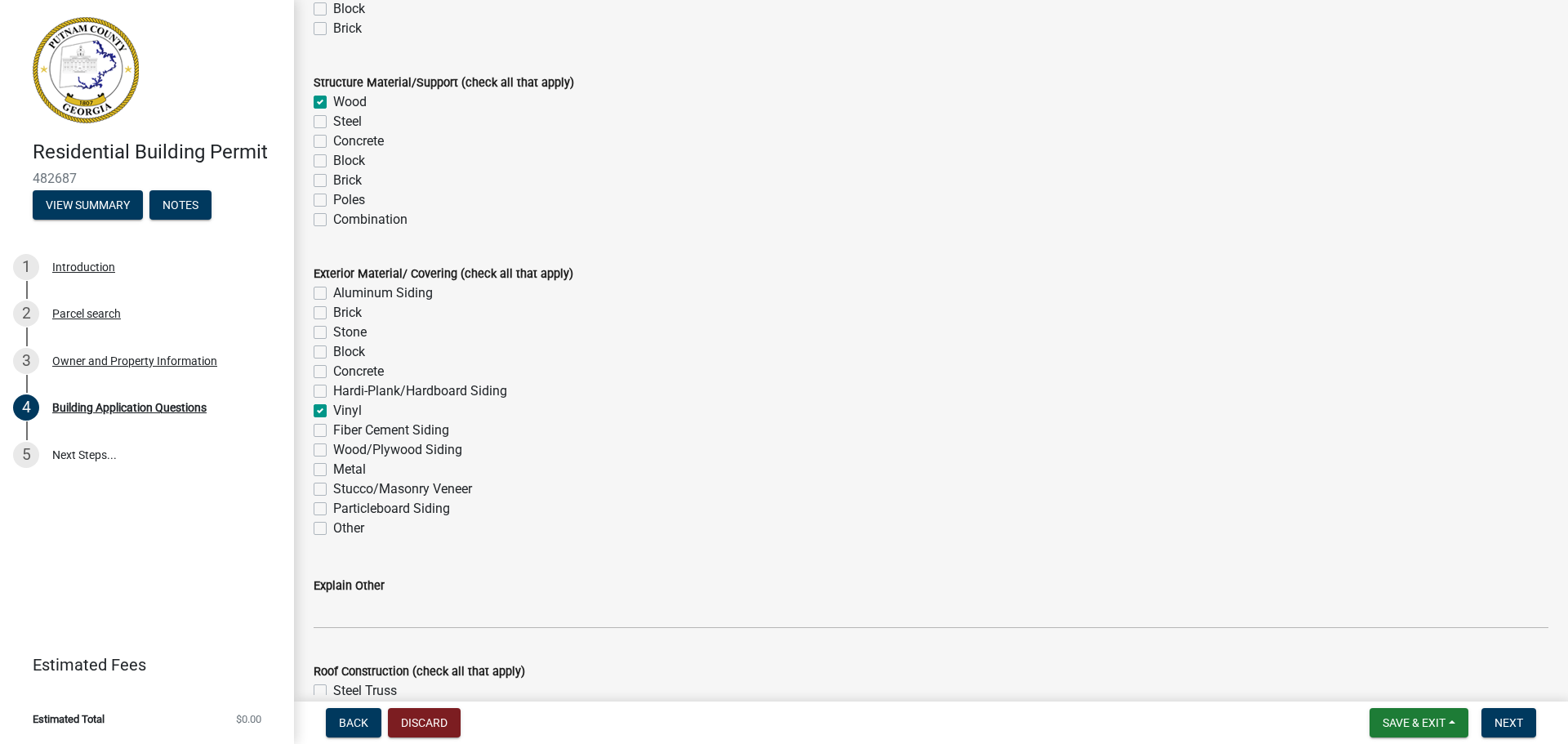
checkbox input "false"
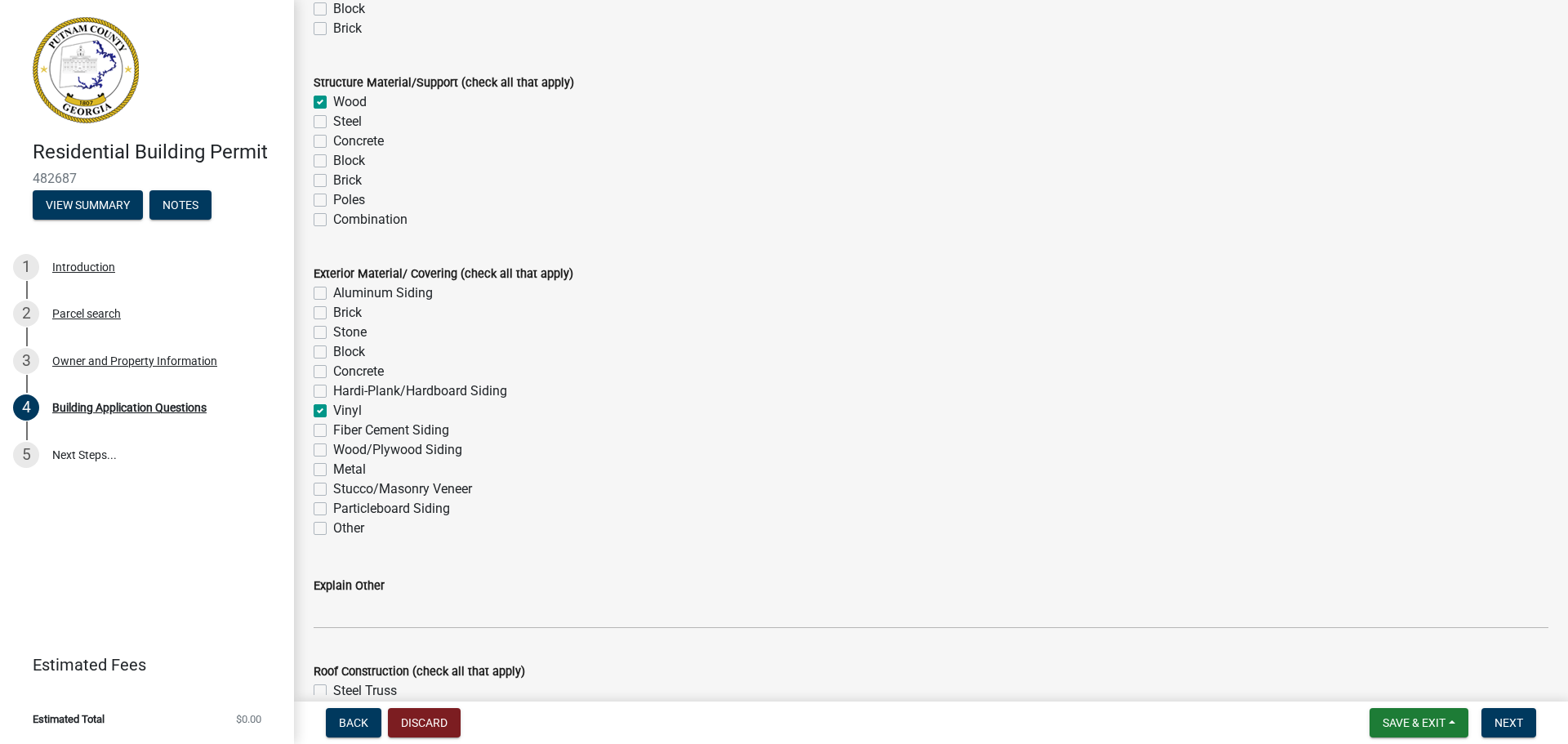
checkbox input "false"
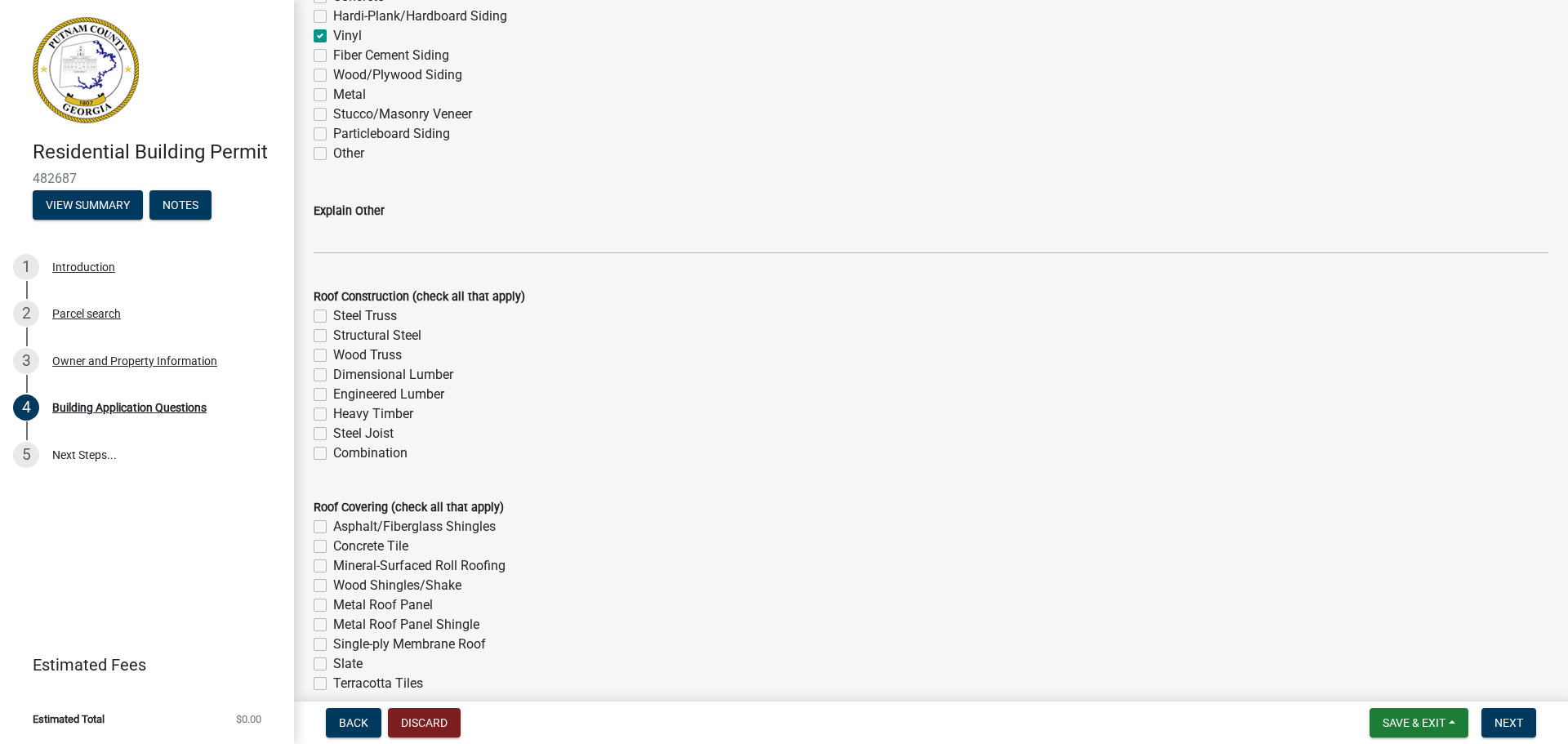
scroll to position [3839, 0]
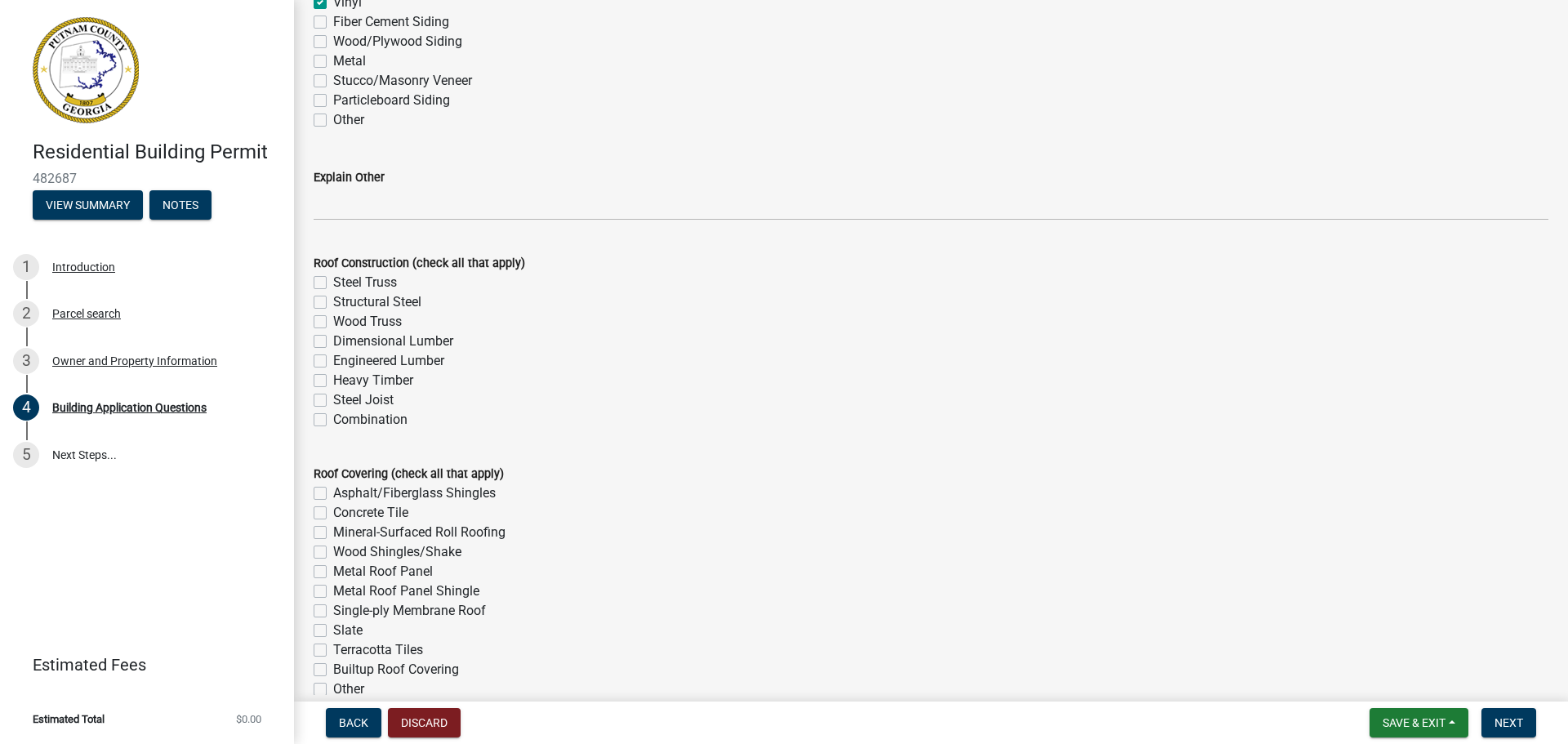
click at [333, 325] on label "Wood Truss" at bounding box center [367, 321] width 68 height 20
click at [333, 323] on input "Wood Truss" at bounding box center [338, 317] width 10 height 10
checkbox input "true"
checkbox input "false"
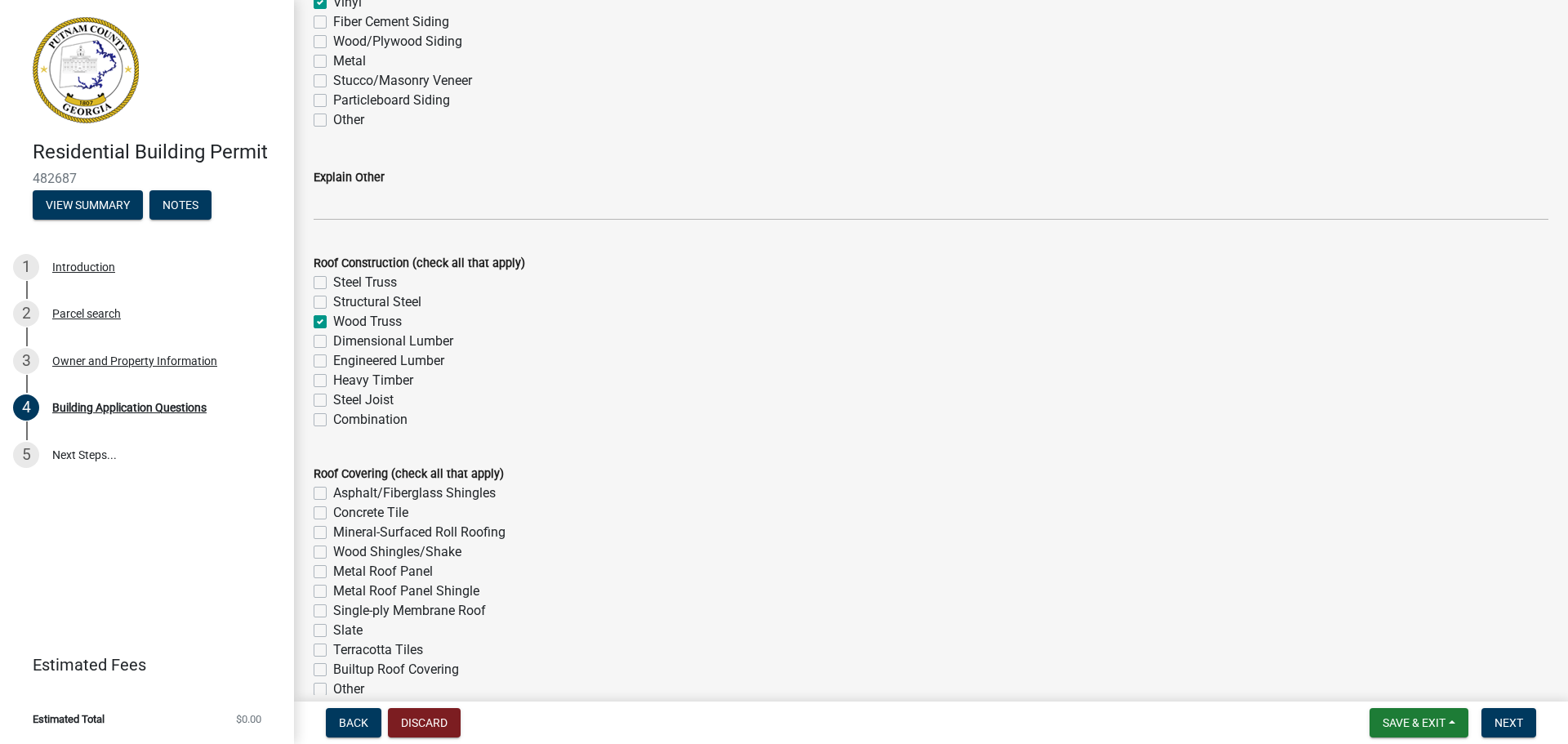
checkbox input "true"
checkbox input "false"
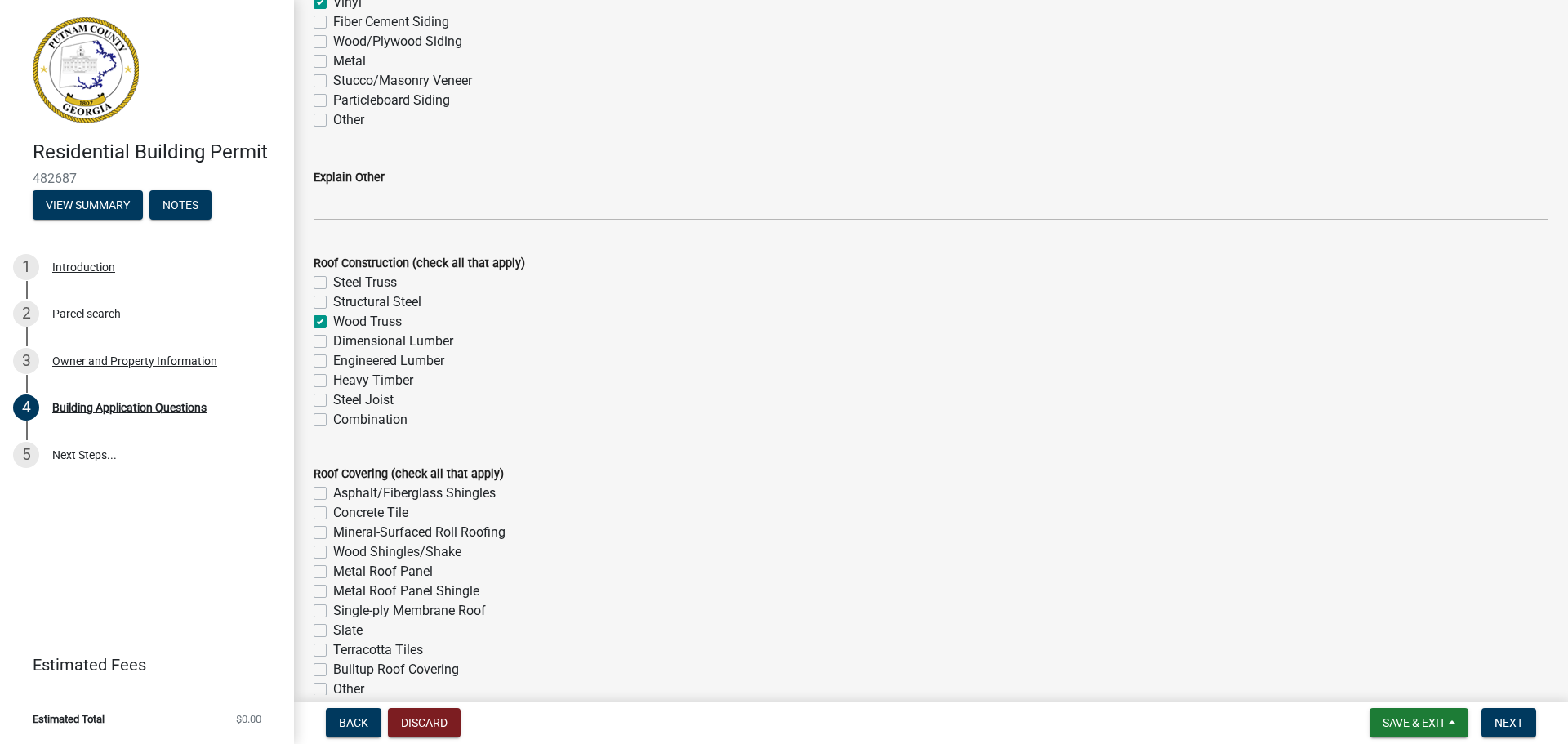
checkbox input "false"
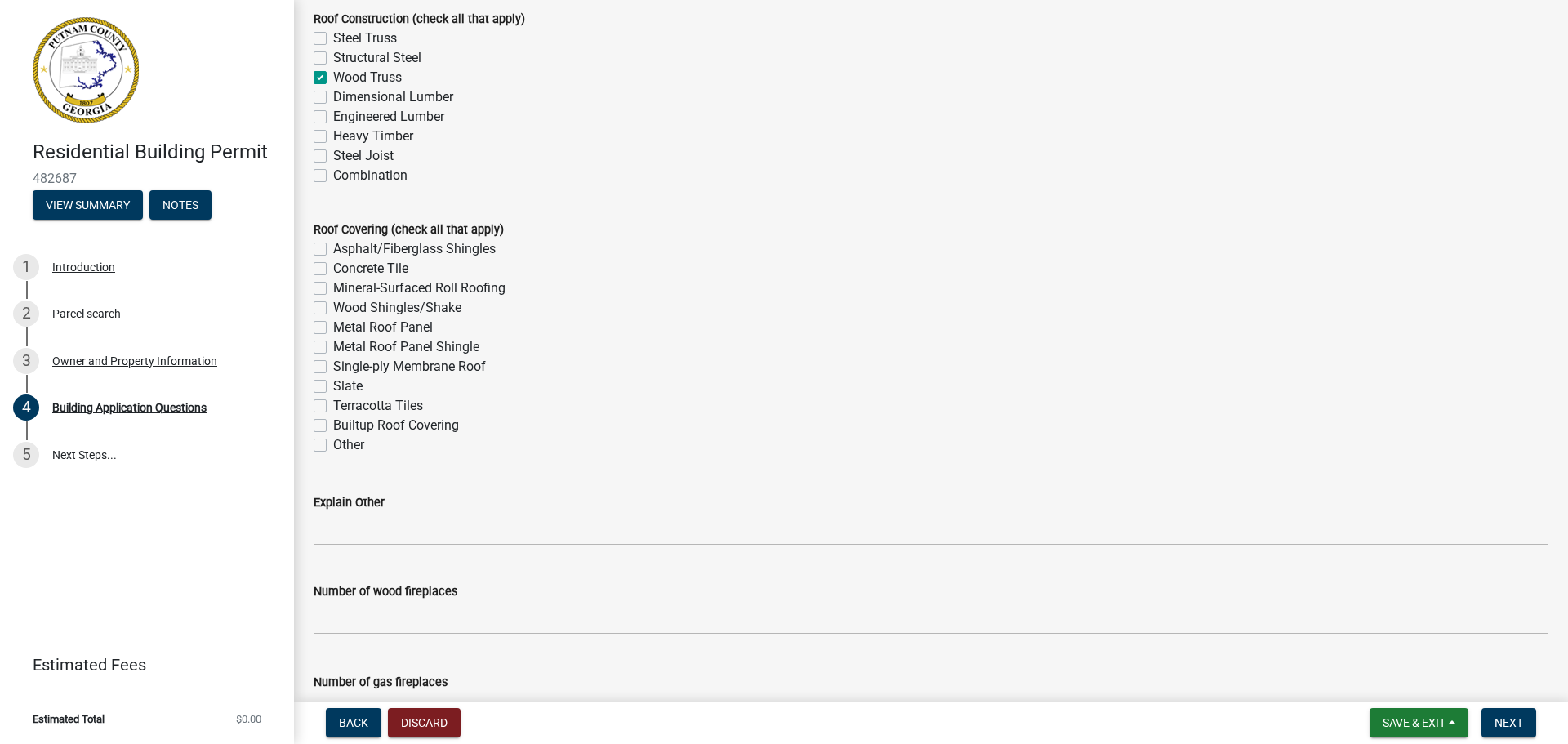
scroll to position [4084, 0]
click at [333, 248] on label "Asphalt/Fiberglass Shingles" at bounding box center [414, 248] width 162 height 20
click at [333, 248] on input "Asphalt/Fiberglass Shingles" at bounding box center [338, 243] width 10 height 10
checkbox input "true"
checkbox input "false"
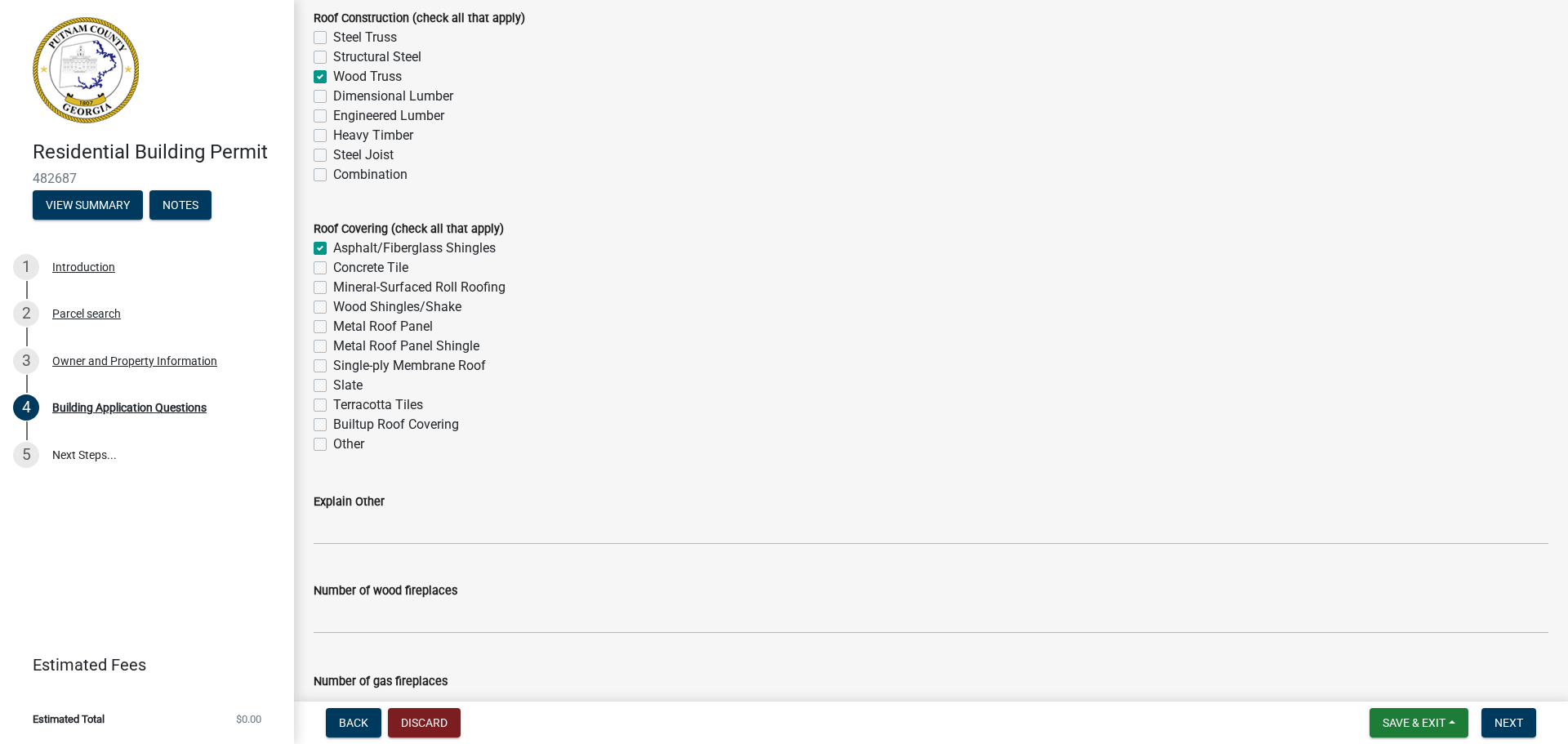
checkbox input "false"
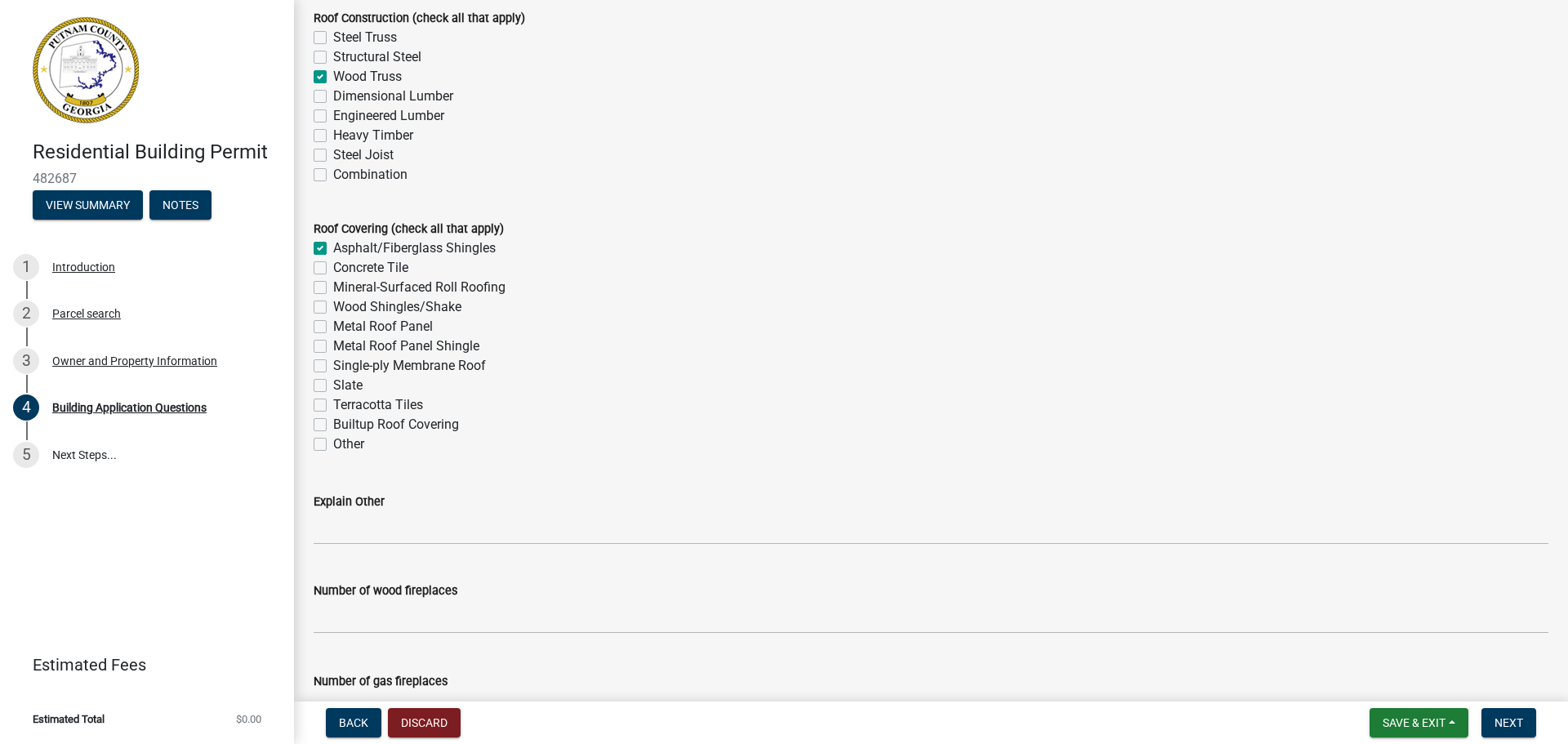
checkbox input "false"
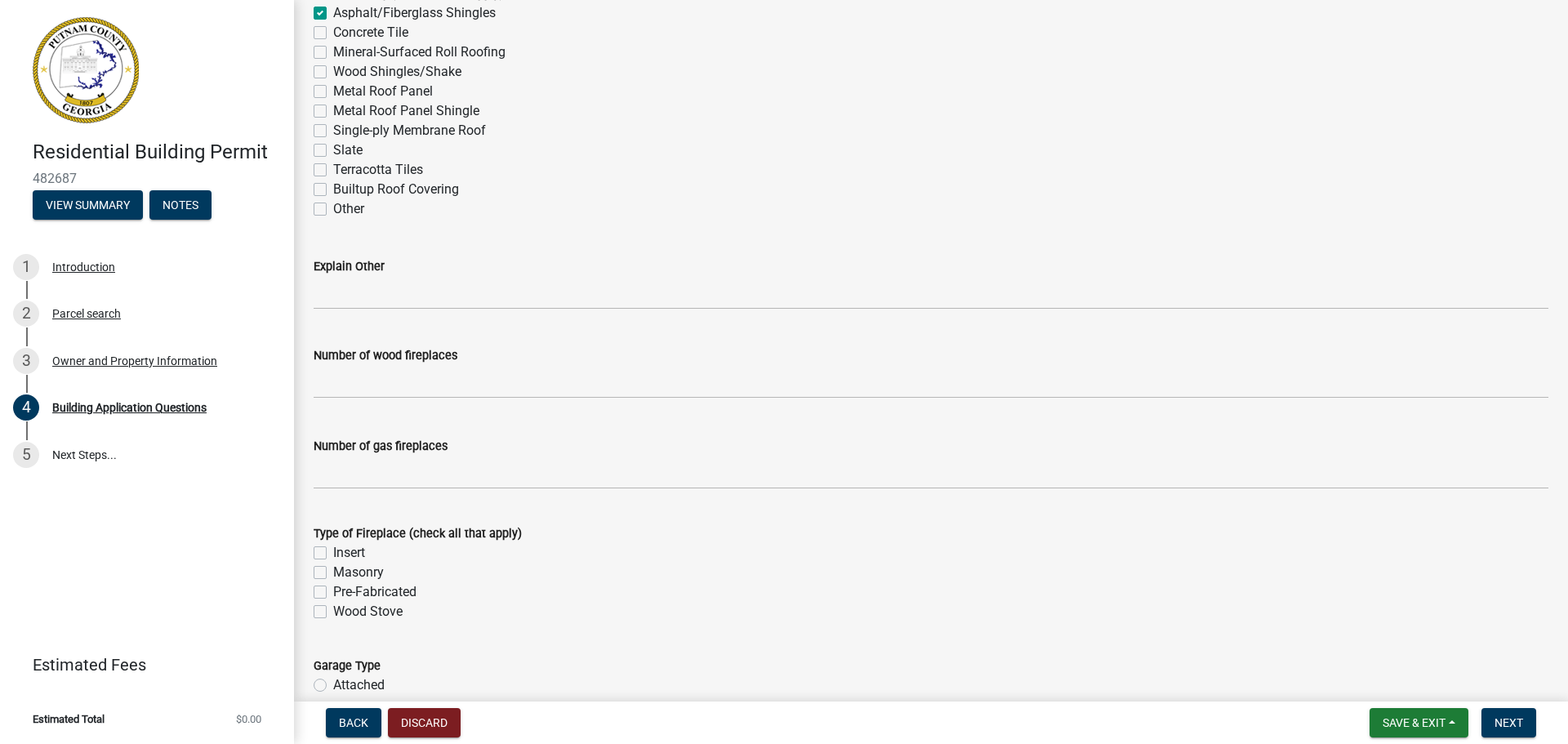
scroll to position [4328, 0]
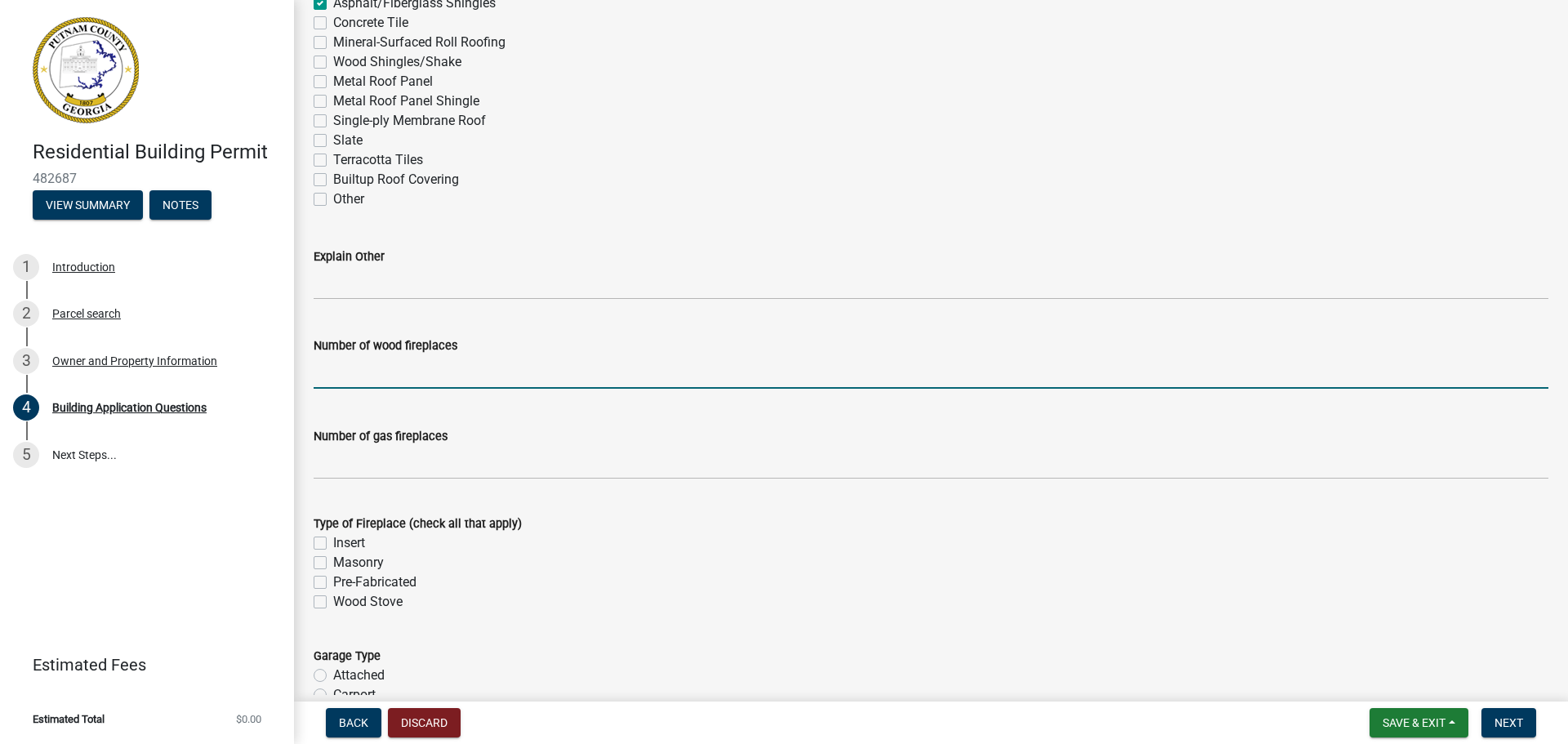
click at [339, 379] on input "text" at bounding box center [930, 372] width 1235 height 34
type input "0"
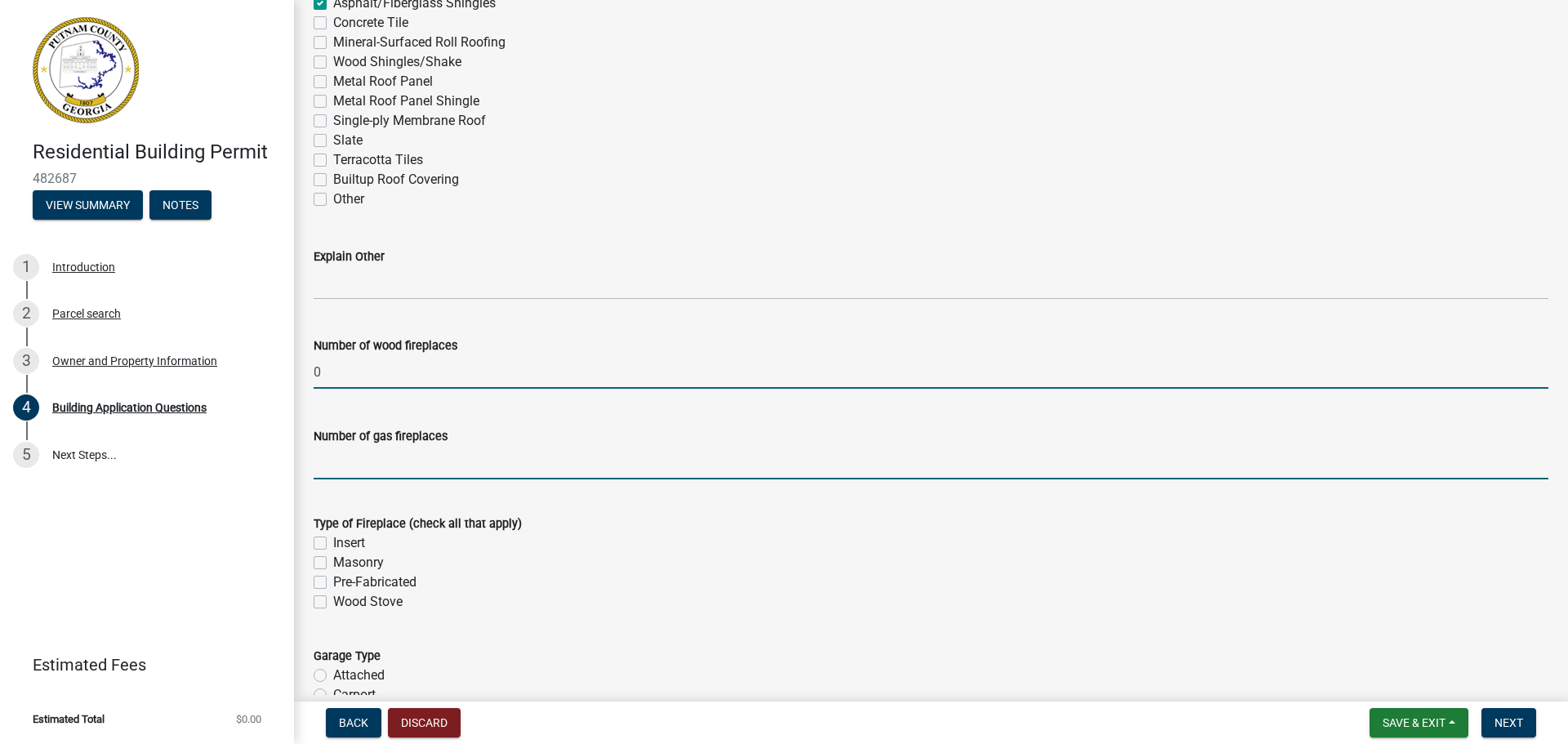
click at [342, 477] on input "text" at bounding box center [930, 463] width 1235 height 34
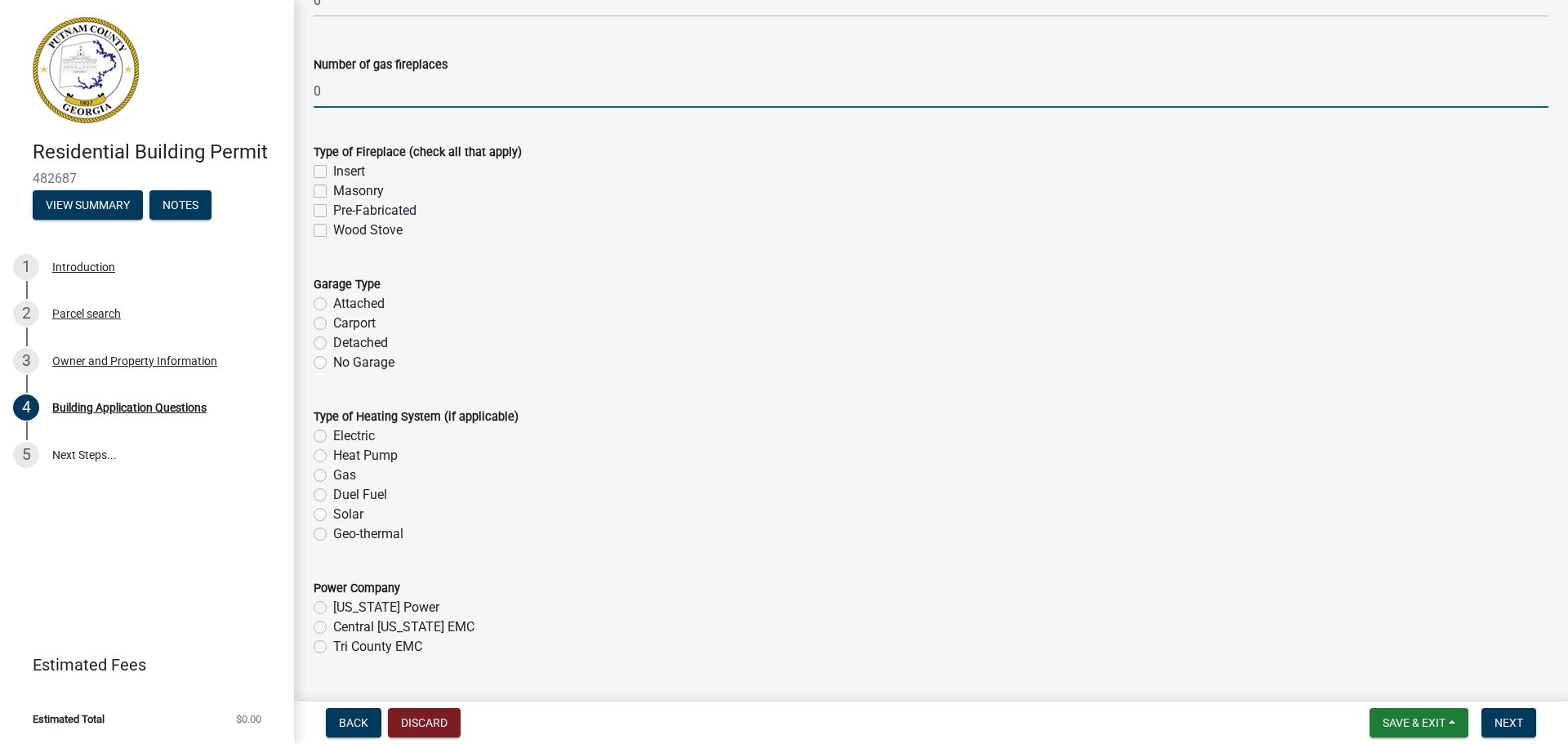
scroll to position [4738, 0]
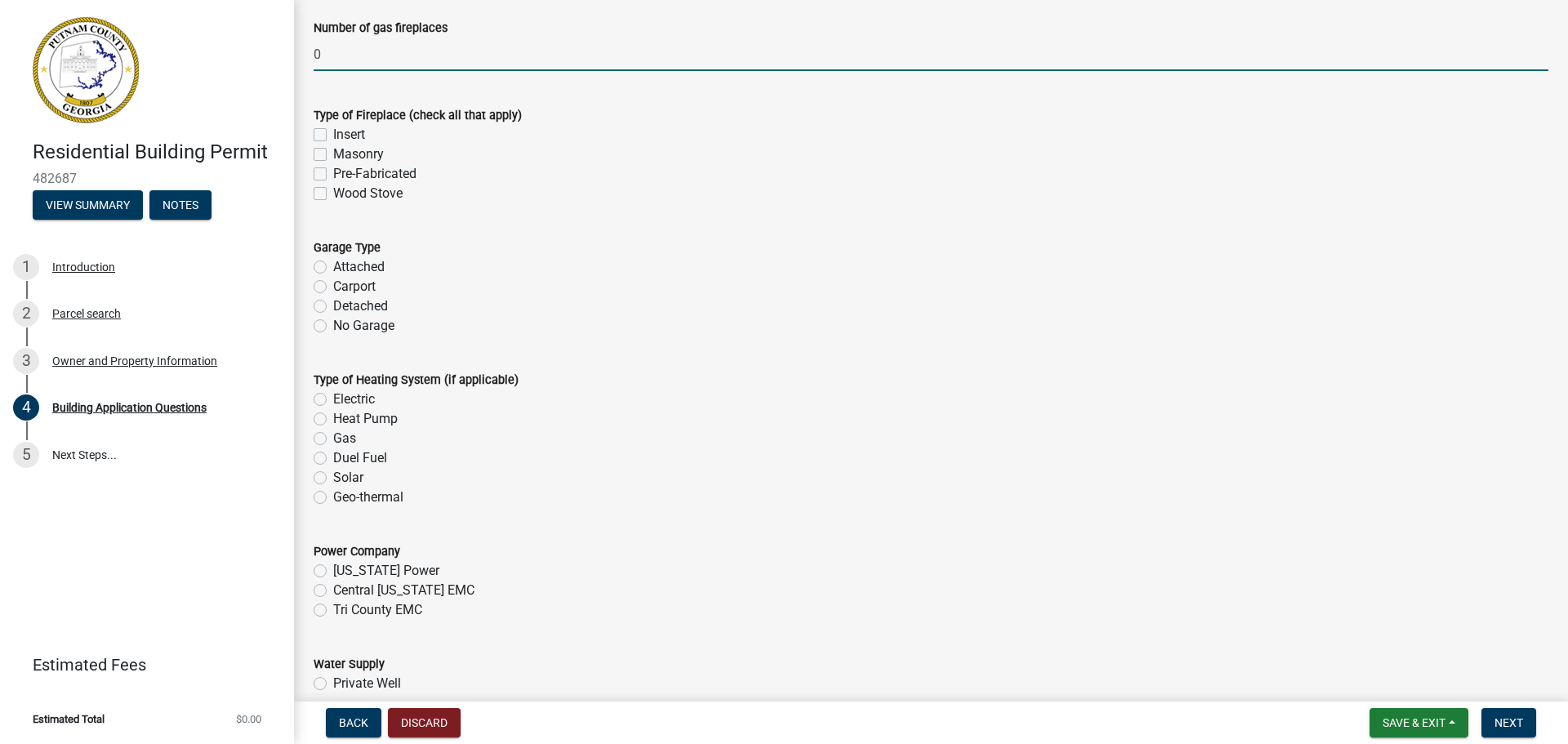
type input "0"
click at [333, 327] on label "No Garage" at bounding box center [363, 325] width 61 height 20
click at [333, 327] on input "No Garage" at bounding box center [338, 321] width 10 height 10
radio input "true"
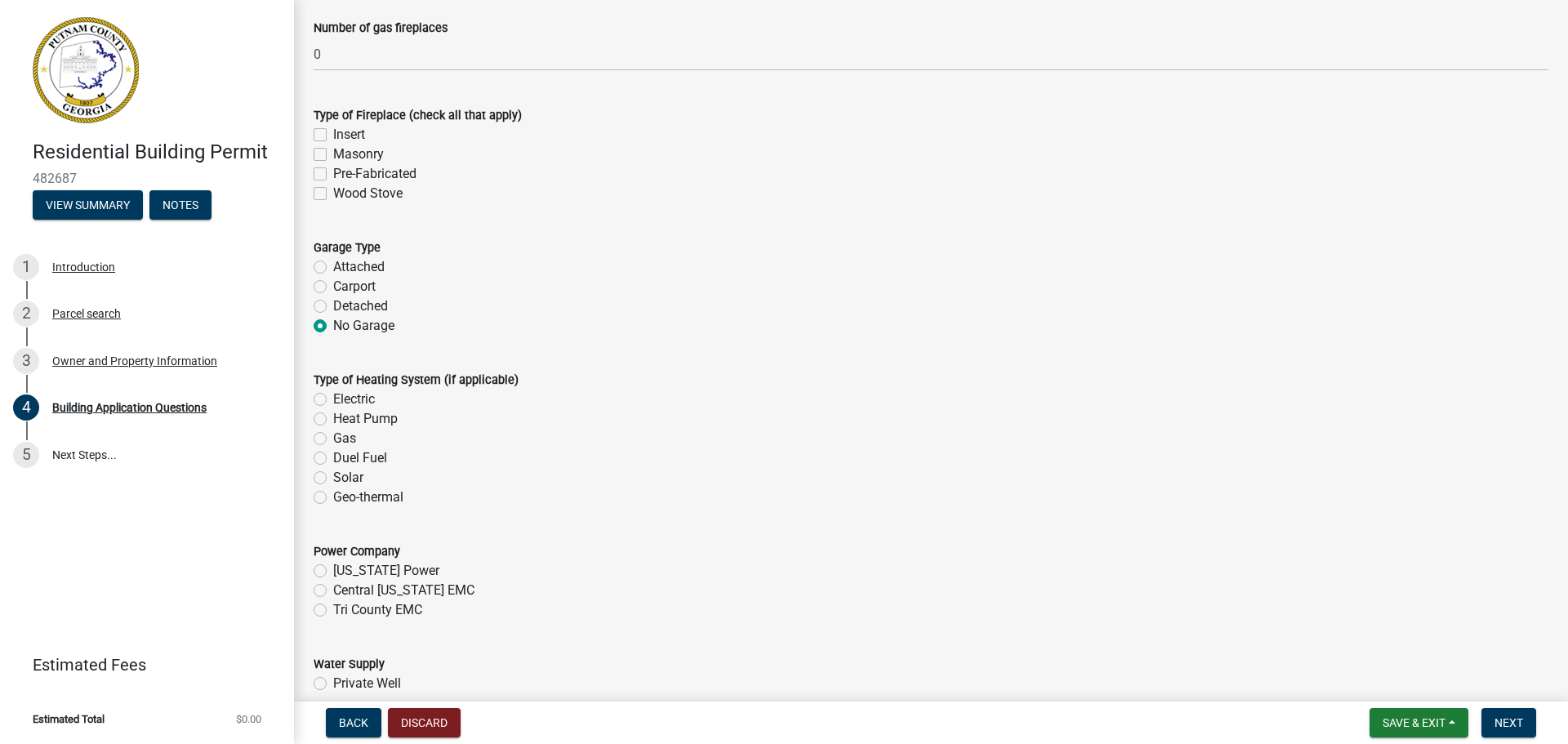
click at [333, 402] on label "Electric" at bounding box center [354, 399] width 41 height 20
click at [333, 400] on input "Electric" at bounding box center [338, 394] width 10 height 10
radio input "true"
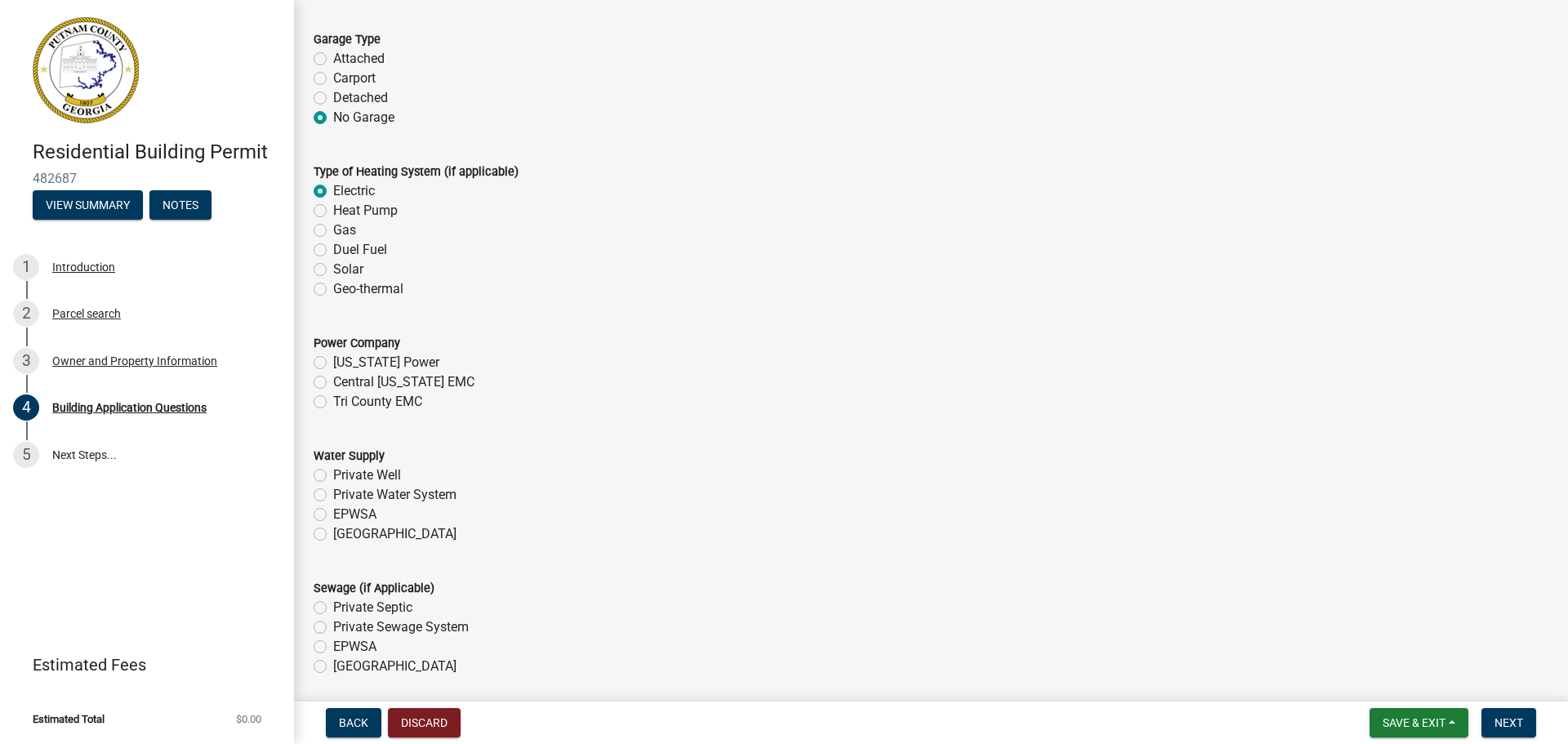
scroll to position [4983, 0]
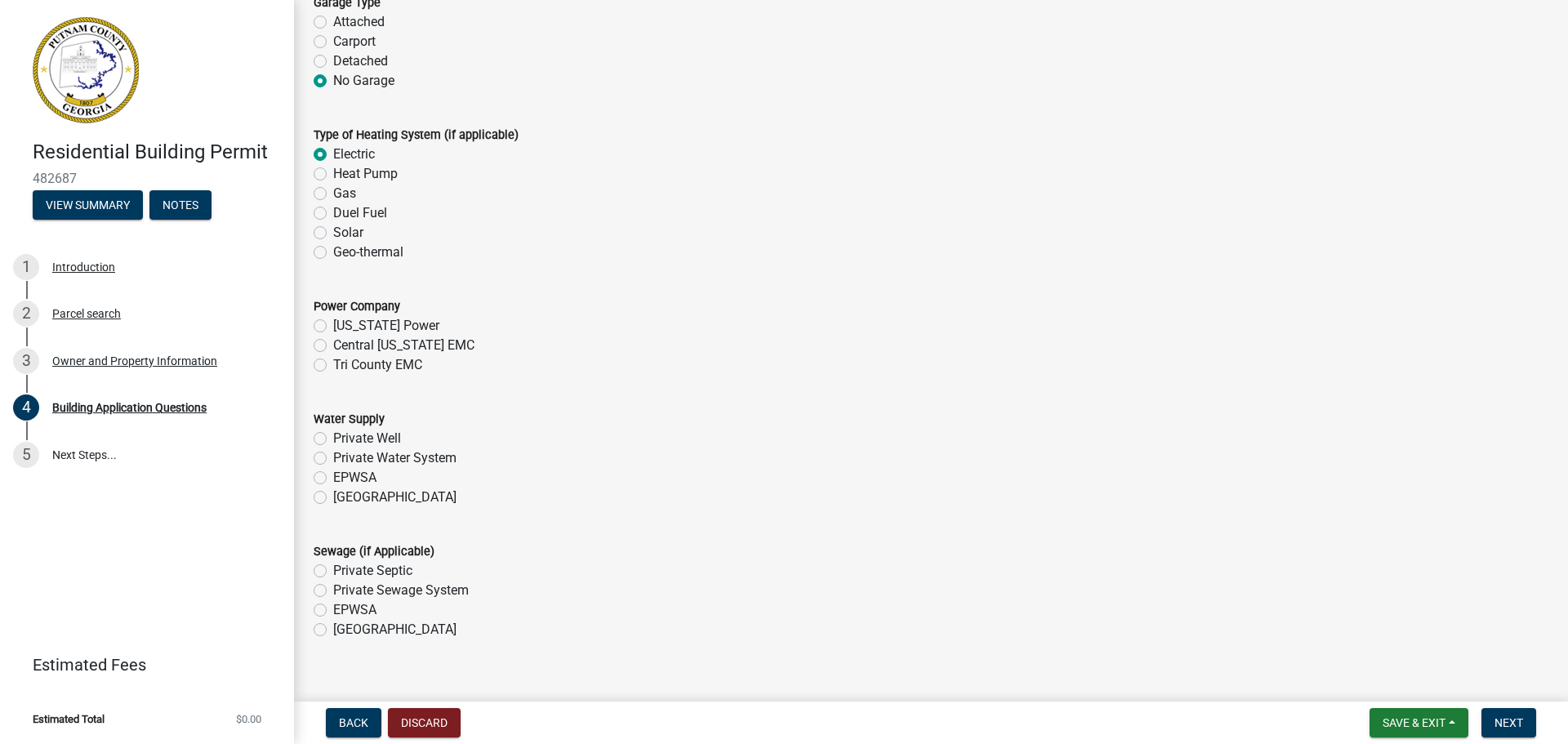
click at [333, 368] on label "Tri County EMC" at bounding box center [377, 365] width 89 height 20
click at [333, 366] on input "Tri County EMC" at bounding box center [338, 361] width 10 height 10
radio input "true"
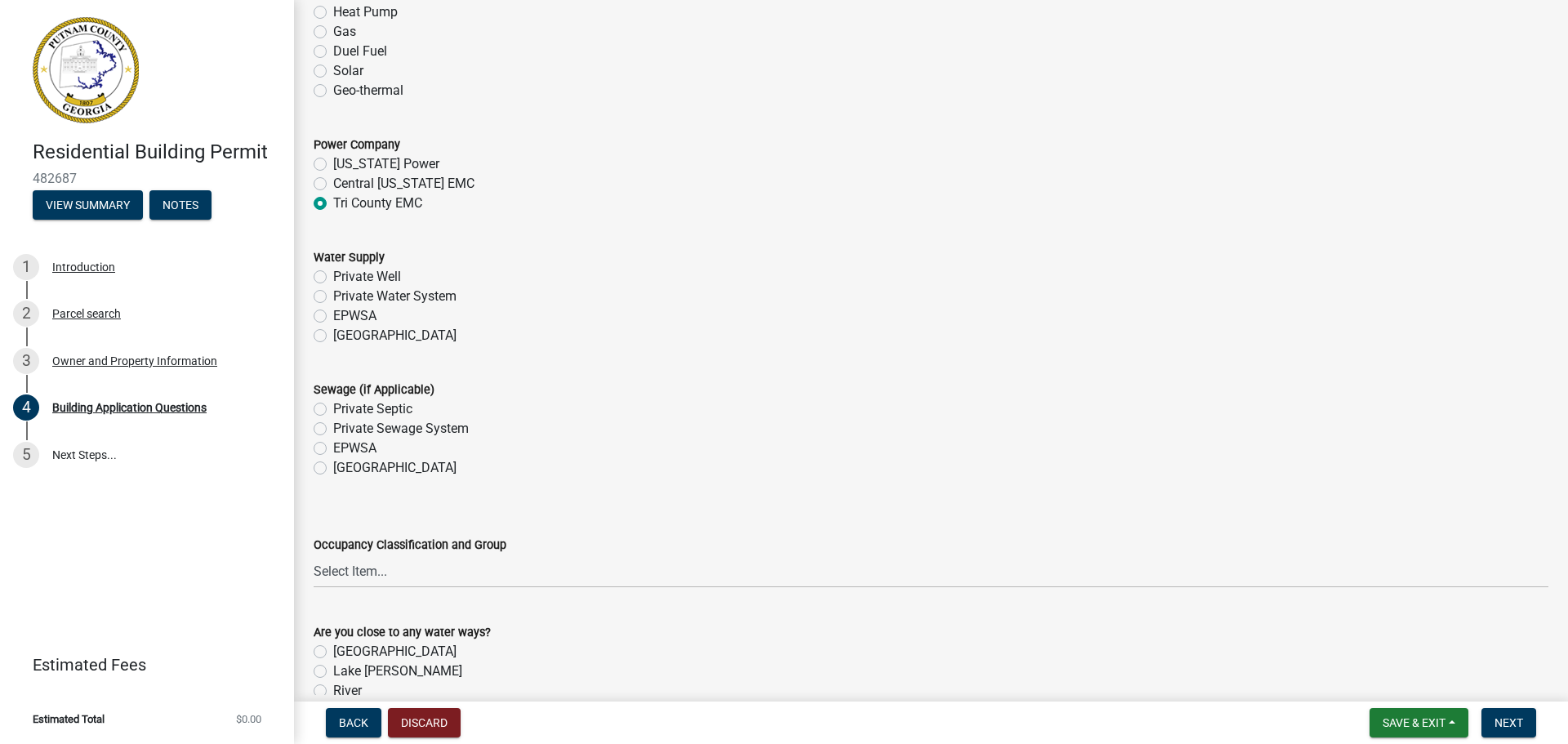
scroll to position [5146, 0]
click at [333, 271] on label "Private Well" at bounding box center [367, 275] width 68 height 20
click at [333, 271] on input "Private Well" at bounding box center [338, 271] width 10 height 10
radio input "true"
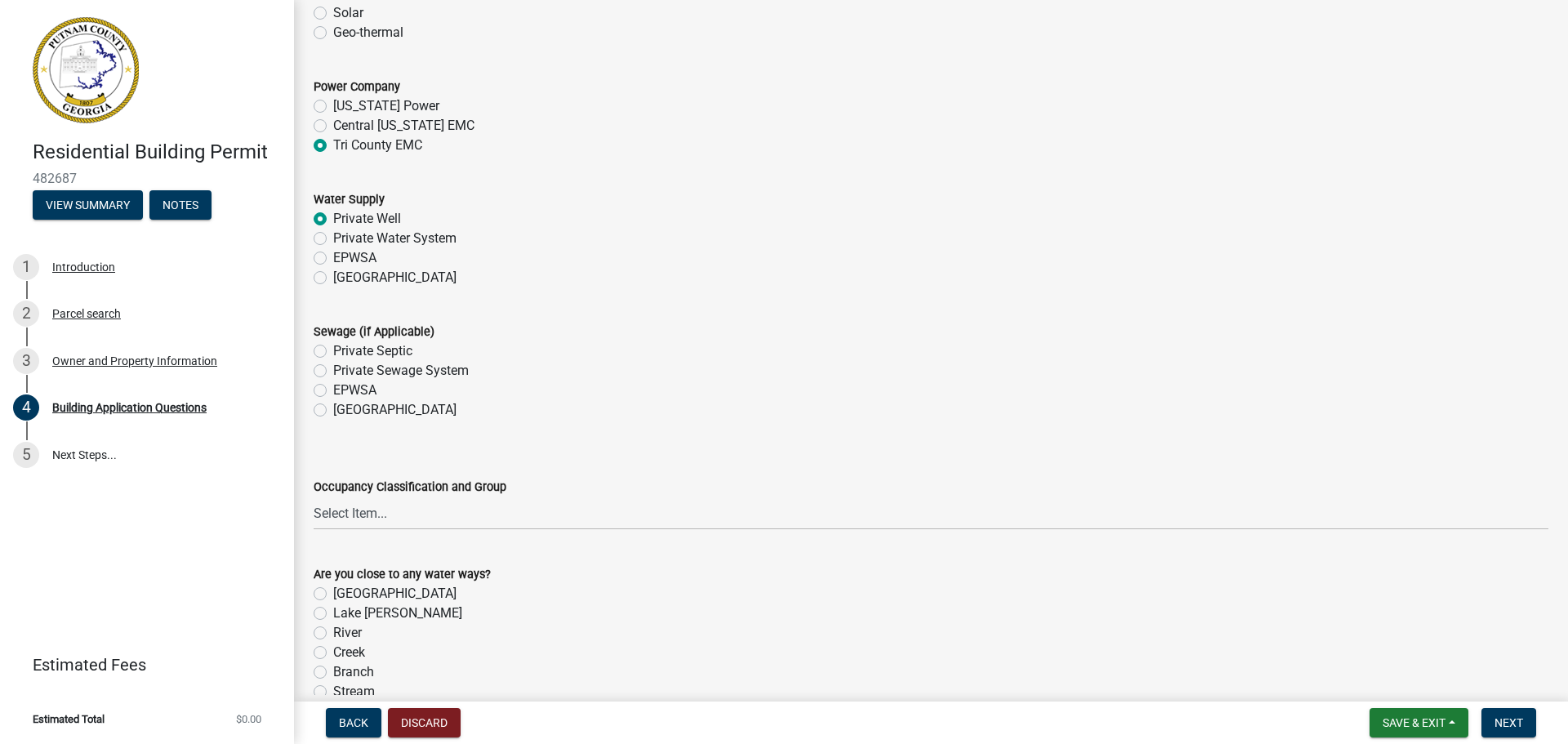
scroll to position [5309, 0]
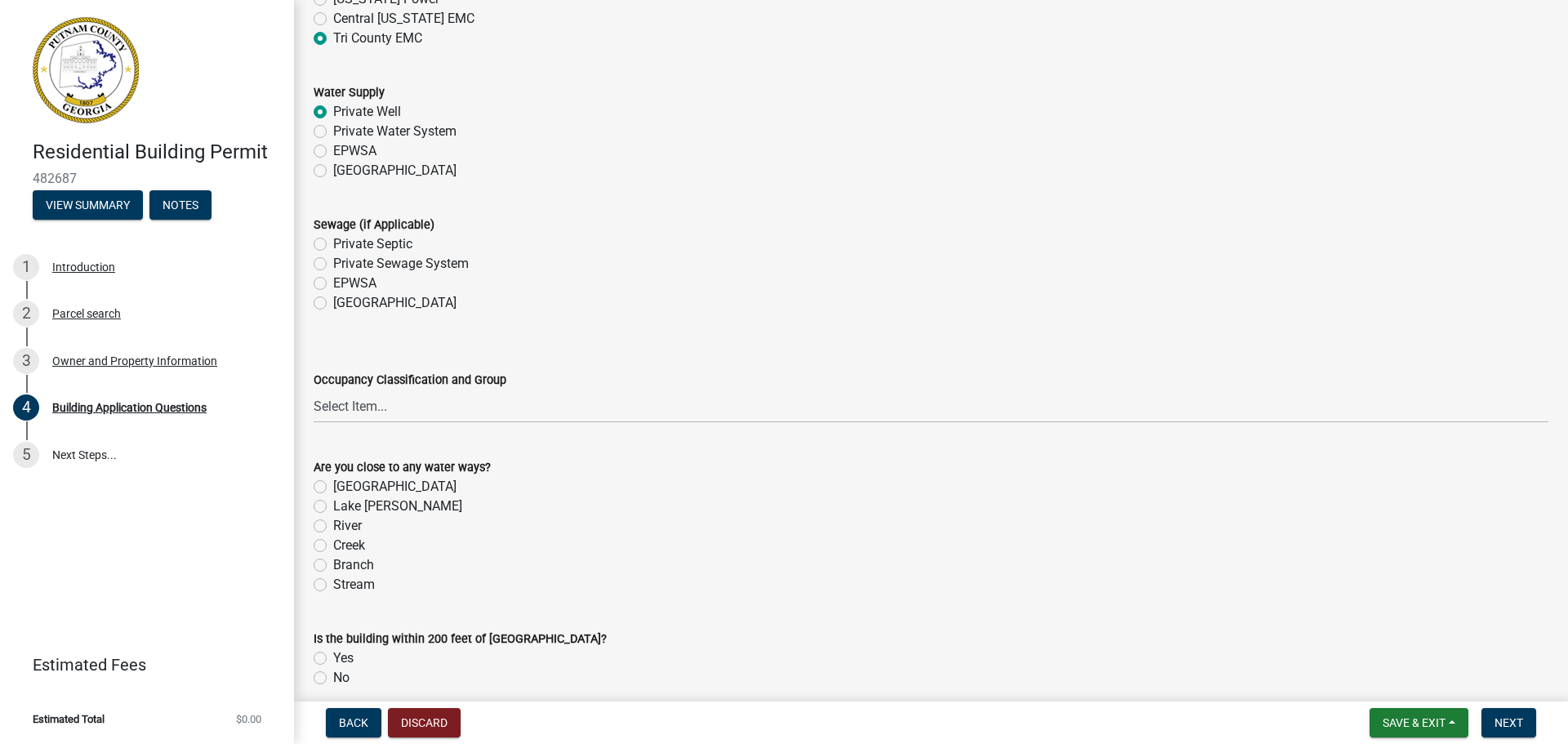
click at [333, 243] on label "Private Septic" at bounding box center [373, 244] width 79 height 20
click at [333, 243] on input "Private Septic" at bounding box center [338, 240] width 10 height 10
radio input "true"
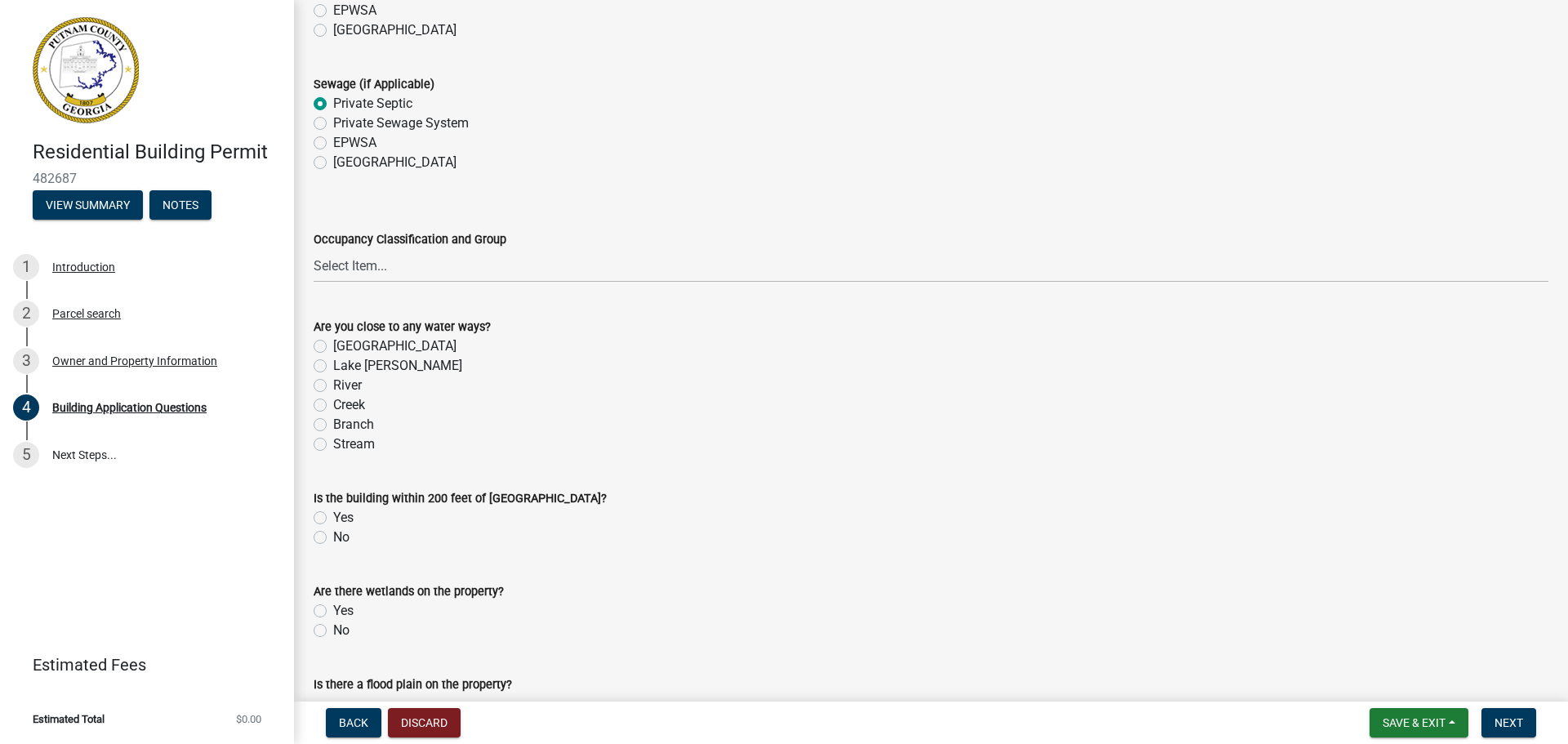
scroll to position [5472, 0]
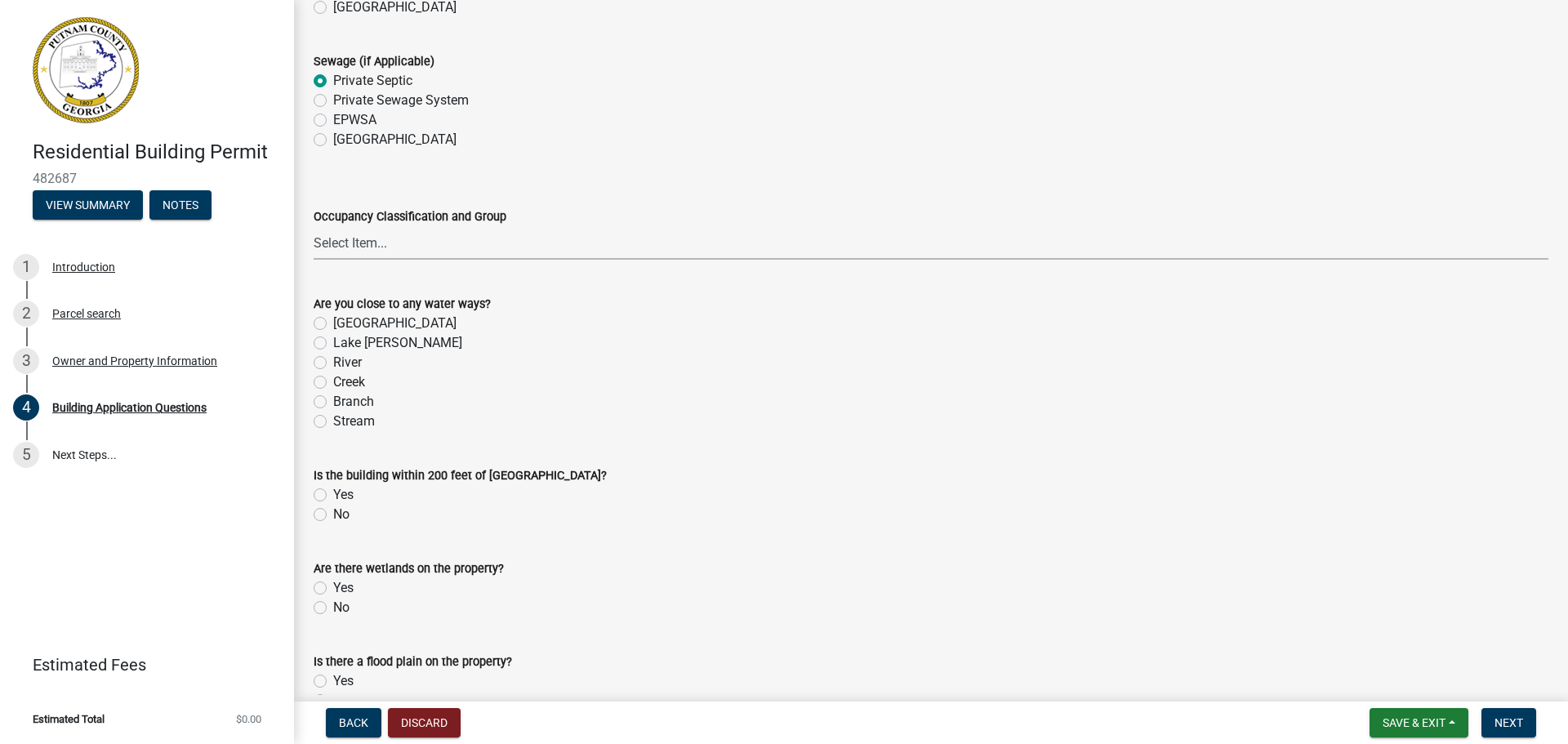
click at [388, 243] on select "Select Item... A-1 A-2 A-3 A-4 A-5 B M E F-1 F-2 R-1 R-2 R-3 R-4 H-1 H-2 H-4 H-…" at bounding box center [930, 243] width 1235 height 34
click at [313, 227] on select "Select Item... A-1 A-2 A-3 A-4 A-5 B M E F-1 F-2 R-1 R-2 R-3 R-4 H-1 H-2 H-4 H-…" at bounding box center [930, 243] width 1235 height 34
select select "87d9f851-9371-4848-9409-bcd2442fbd26"
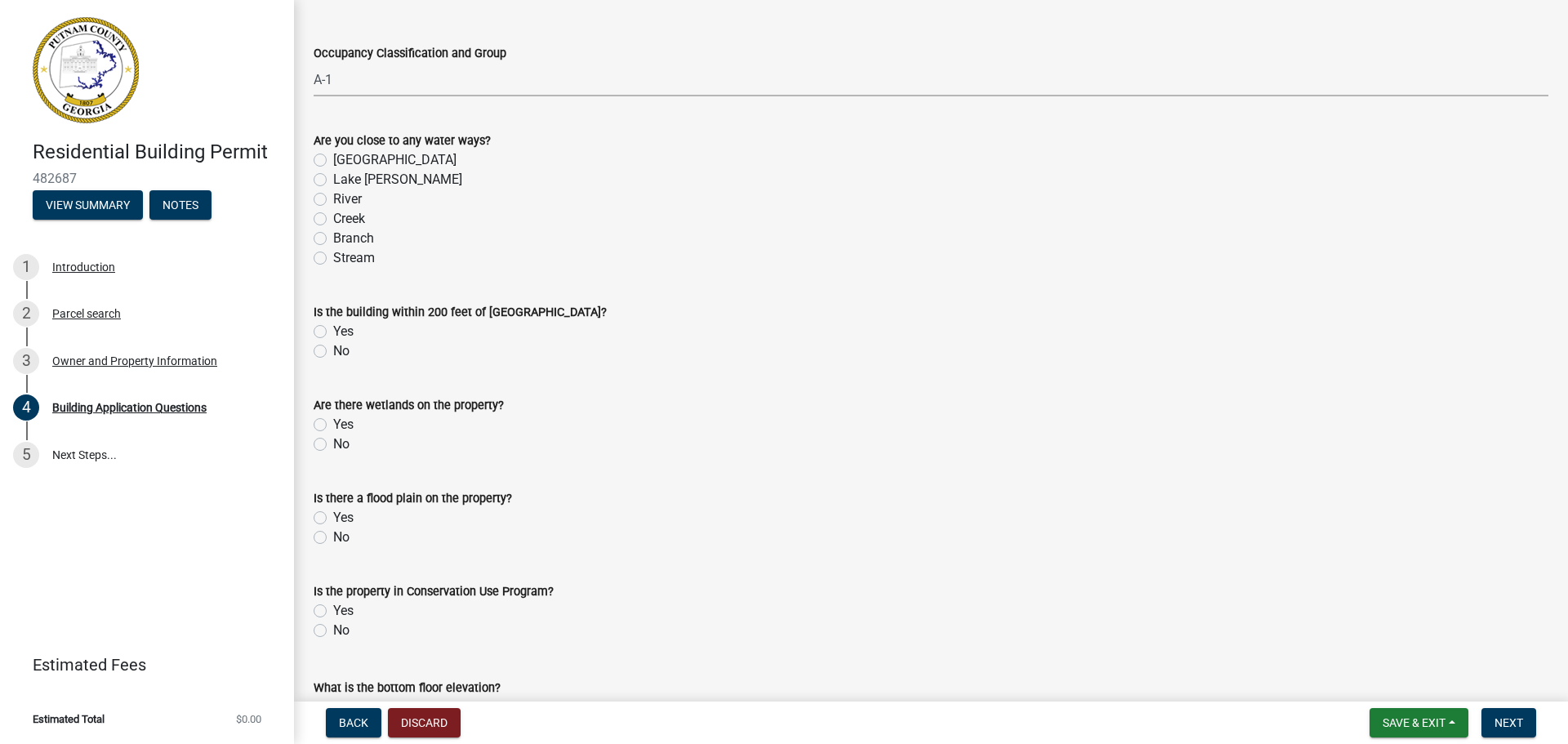
scroll to position [5717, 0]
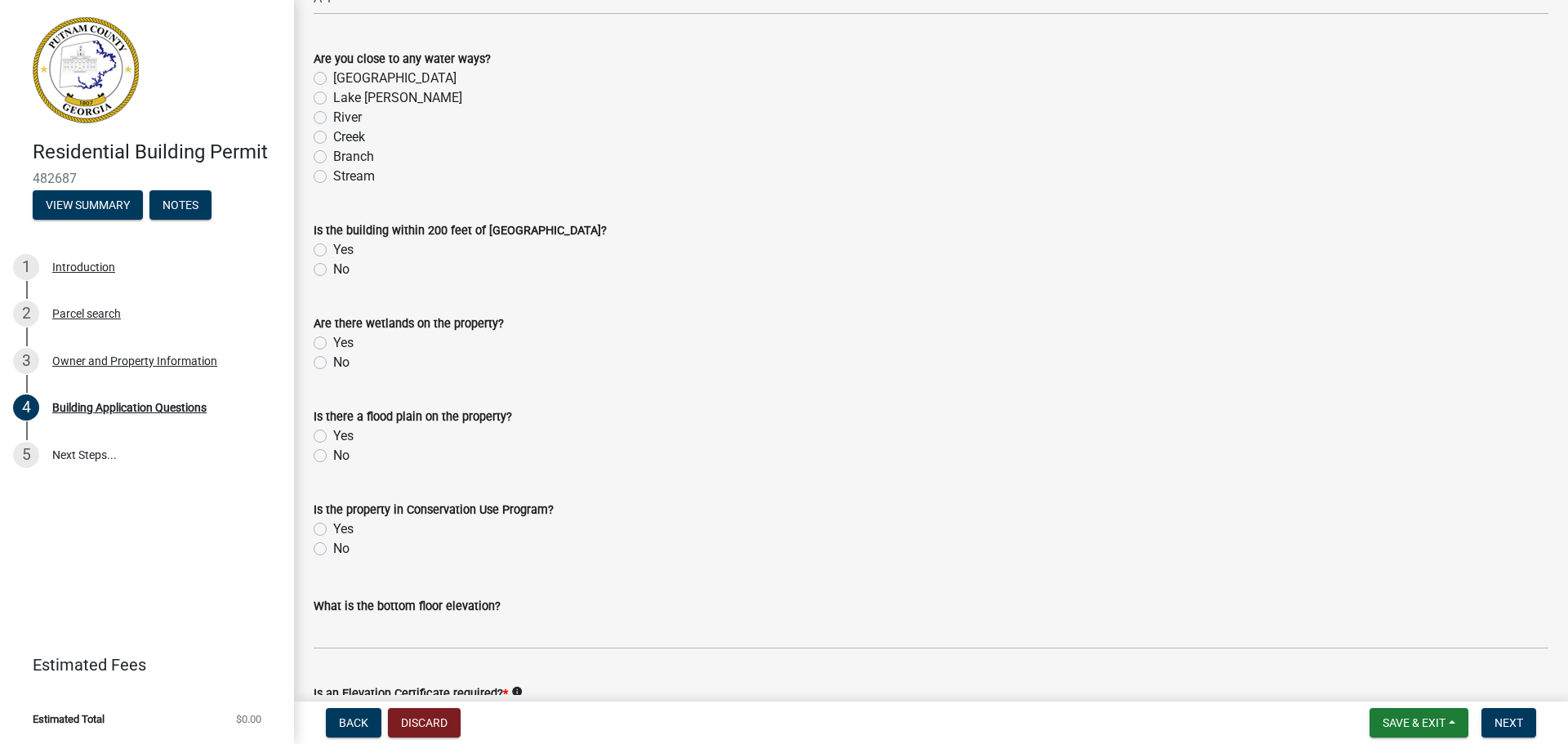
click at [333, 268] on label "No" at bounding box center [341, 269] width 16 height 20
click at [333, 268] on input "No" at bounding box center [338, 265] width 10 height 10
radio input "true"
click at [333, 362] on label "No" at bounding box center [341, 363] width 16 height 20
click at [333, 362] on input "No" at bounding box center [338, 358] width 10 height 10
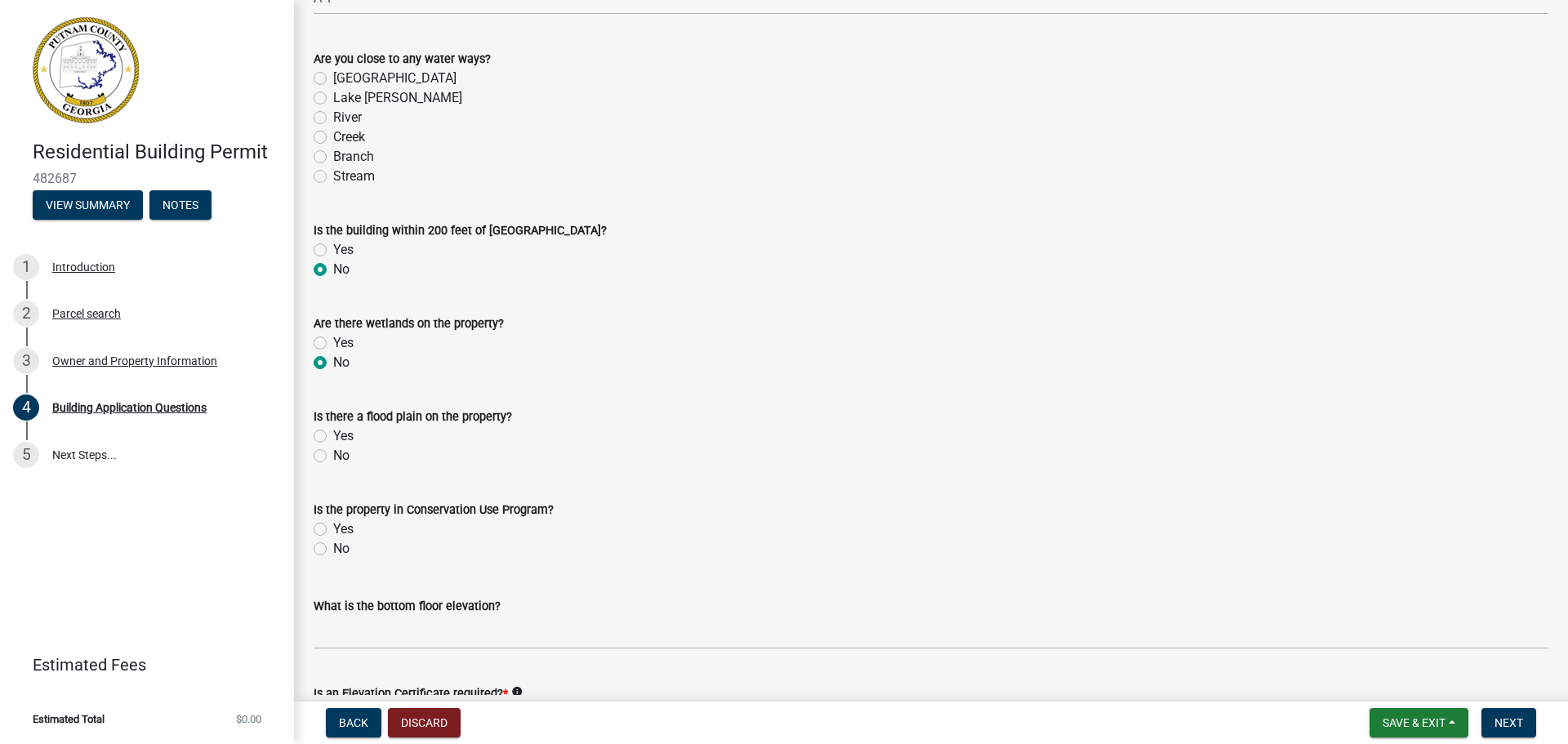
radio input "true"
click at [327, 455] on div "No" at bounding box center [930, 456] width 1235 height 20
click at [333, 456] on label "No" at bounding box center [341, 456] width 16 height 20
click at [333, 456] on input "No" at bounding box center [338, 451] width 10 height 10
radio input "true"
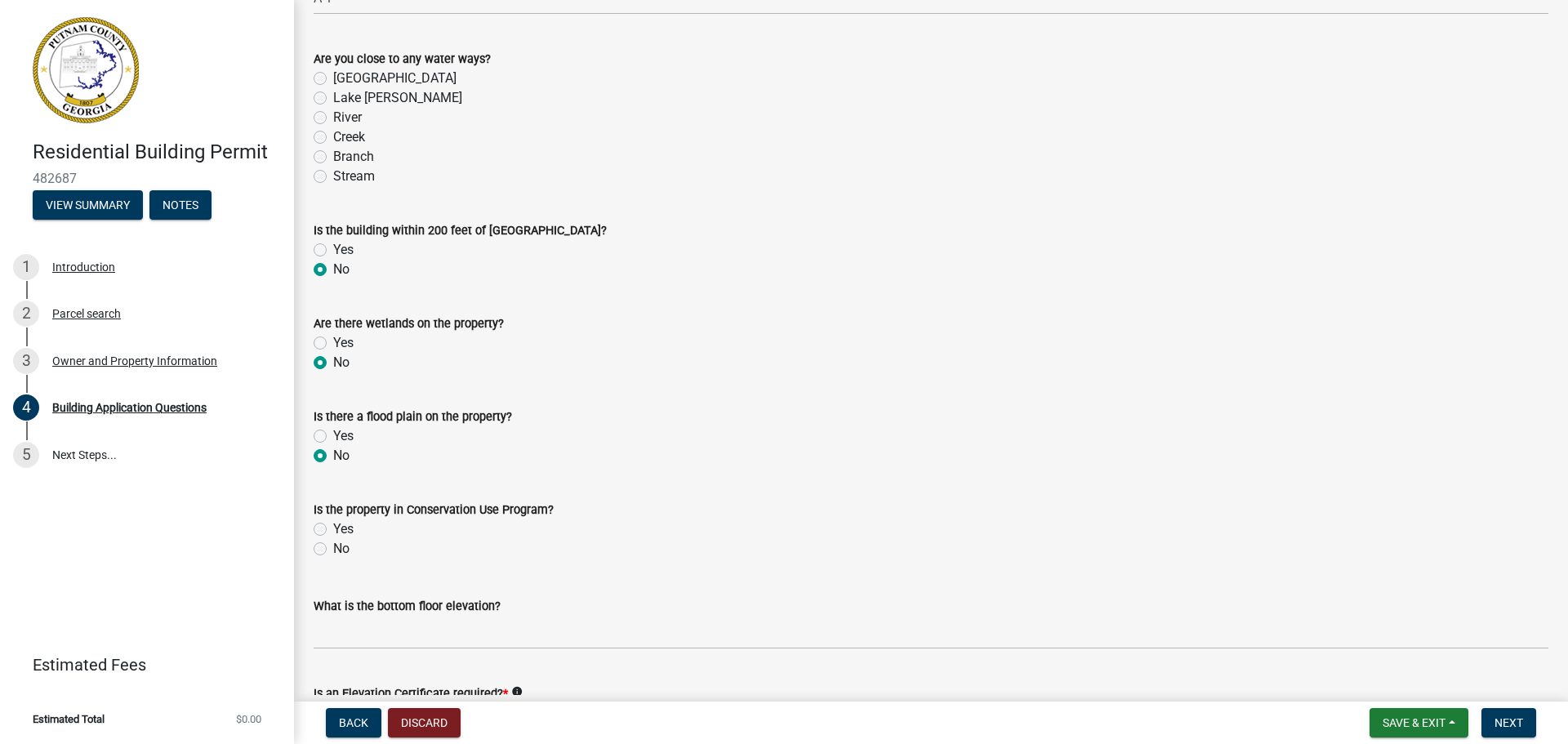
click at [333, 552] on label "No" at bounding box center [341, 549] width 16 height 20
click at [333, 550] on input "No" at bounding box center [338, 545] width 10 height 10
radio input "true"
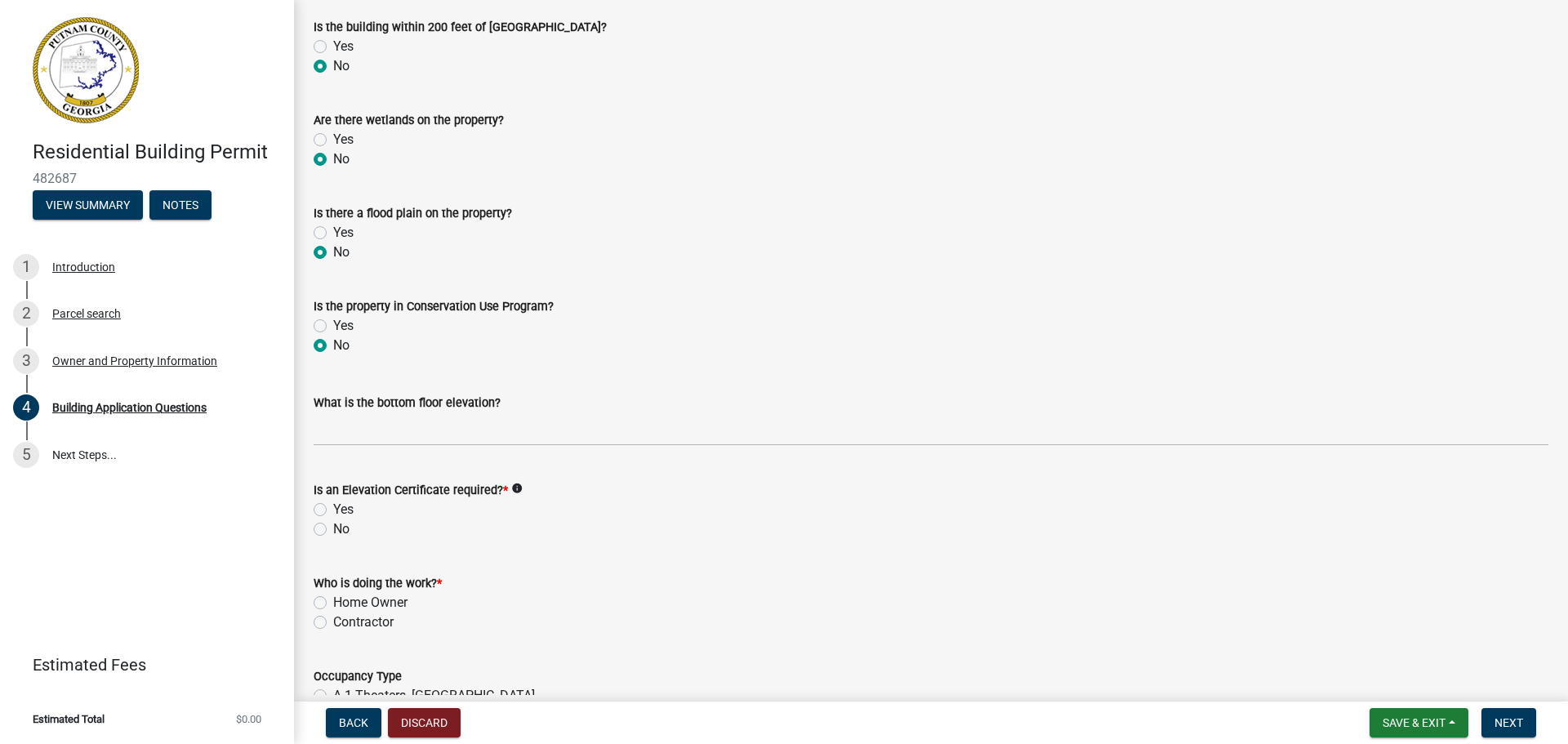
scroll to position [5962, 0]
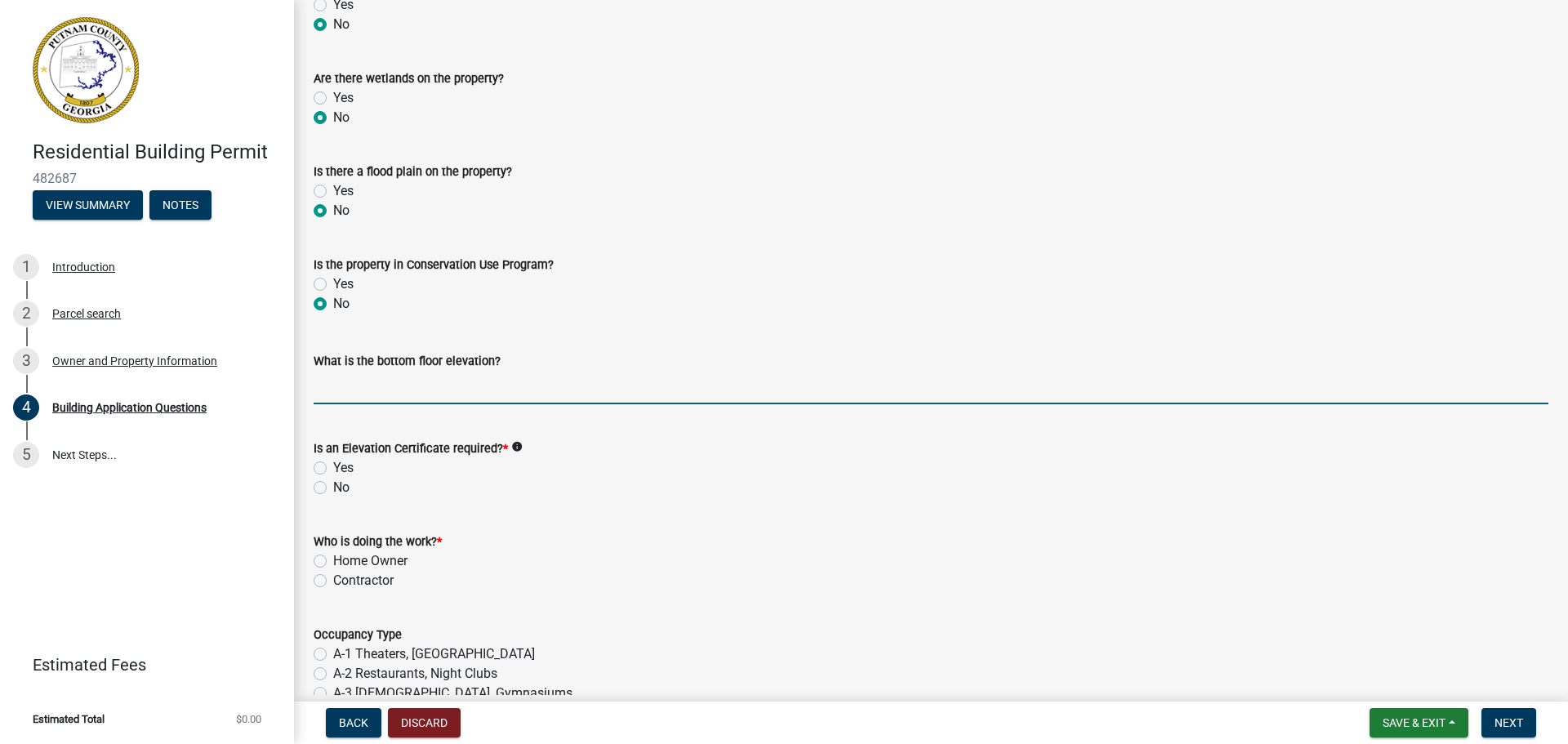
click at [343, 393] on input "text" at bounding box center [930, 388] width 1235 height 34
type input "6"
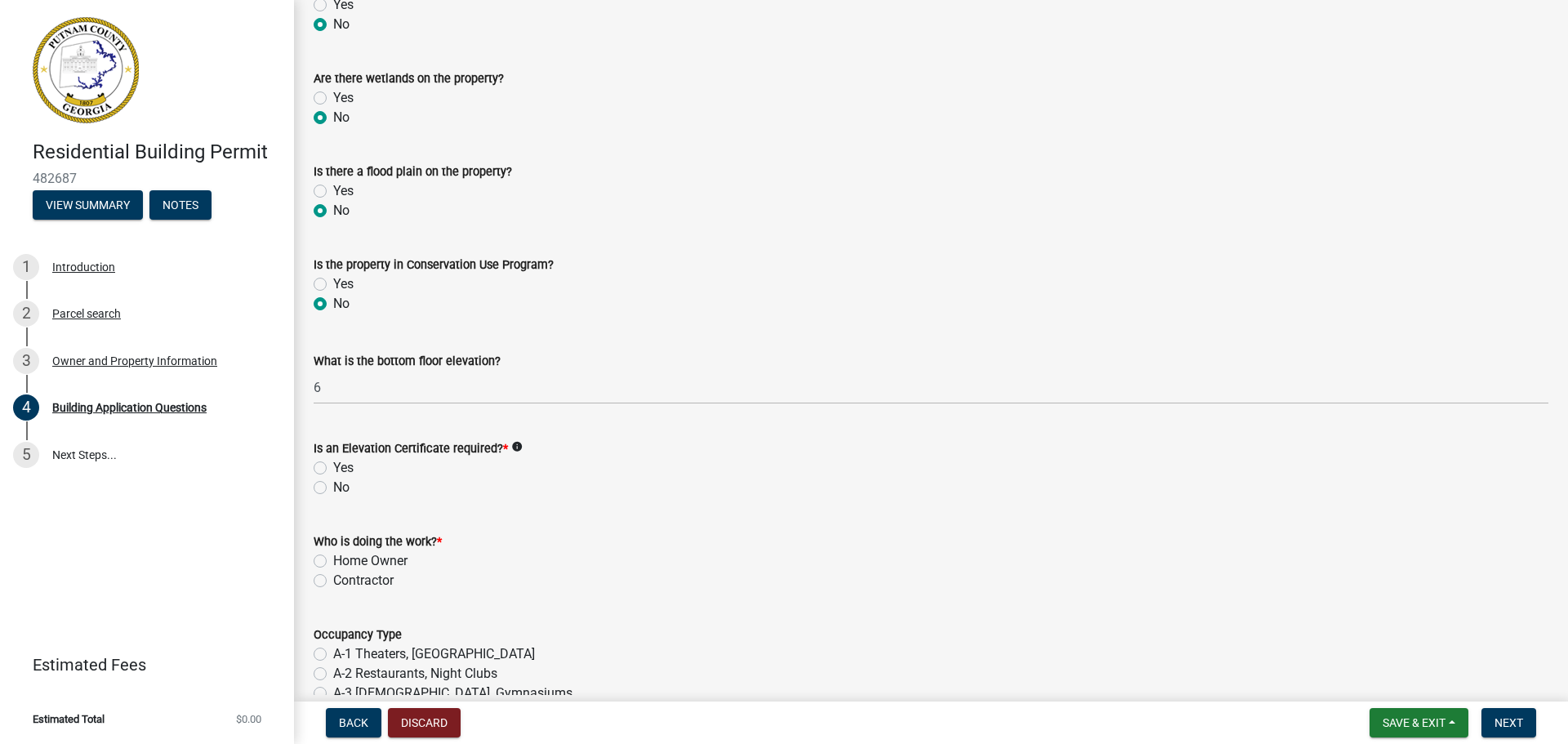
click at [333, 489] on label "No" at bounding box center [341, 488] width 16 height 20
click at [333, 489] on input "No" at bounding box center [338, 483] width 10 height 10
radio input "true"
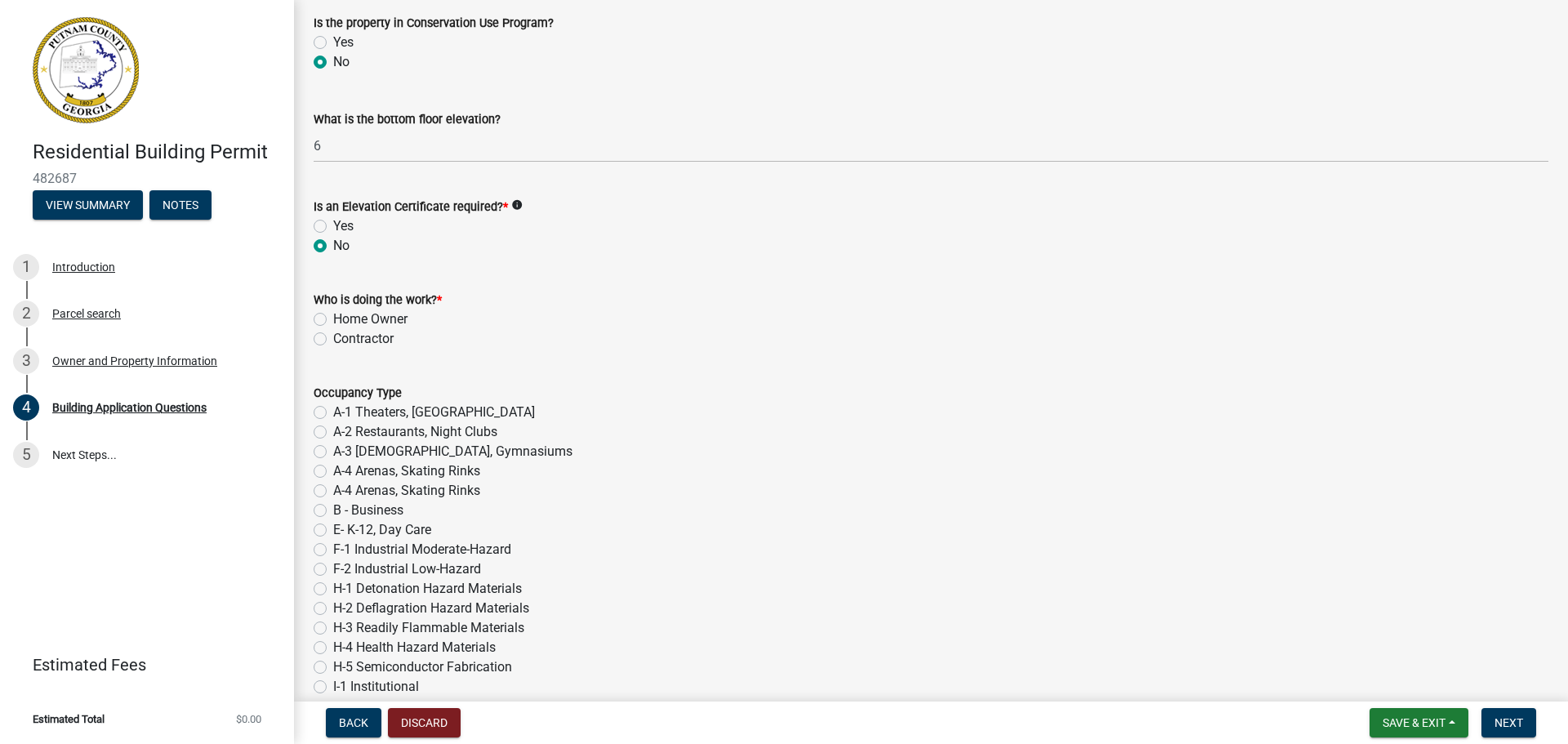
scroll to position [6207, 0]
click at [333, 317] on label "Home Owner" at bounding box center [370, 316] width 74 height 20
click at [333, 317] on input "Home Owner" at bounding box center [338, 312] width 10 height 10
radio input "true"
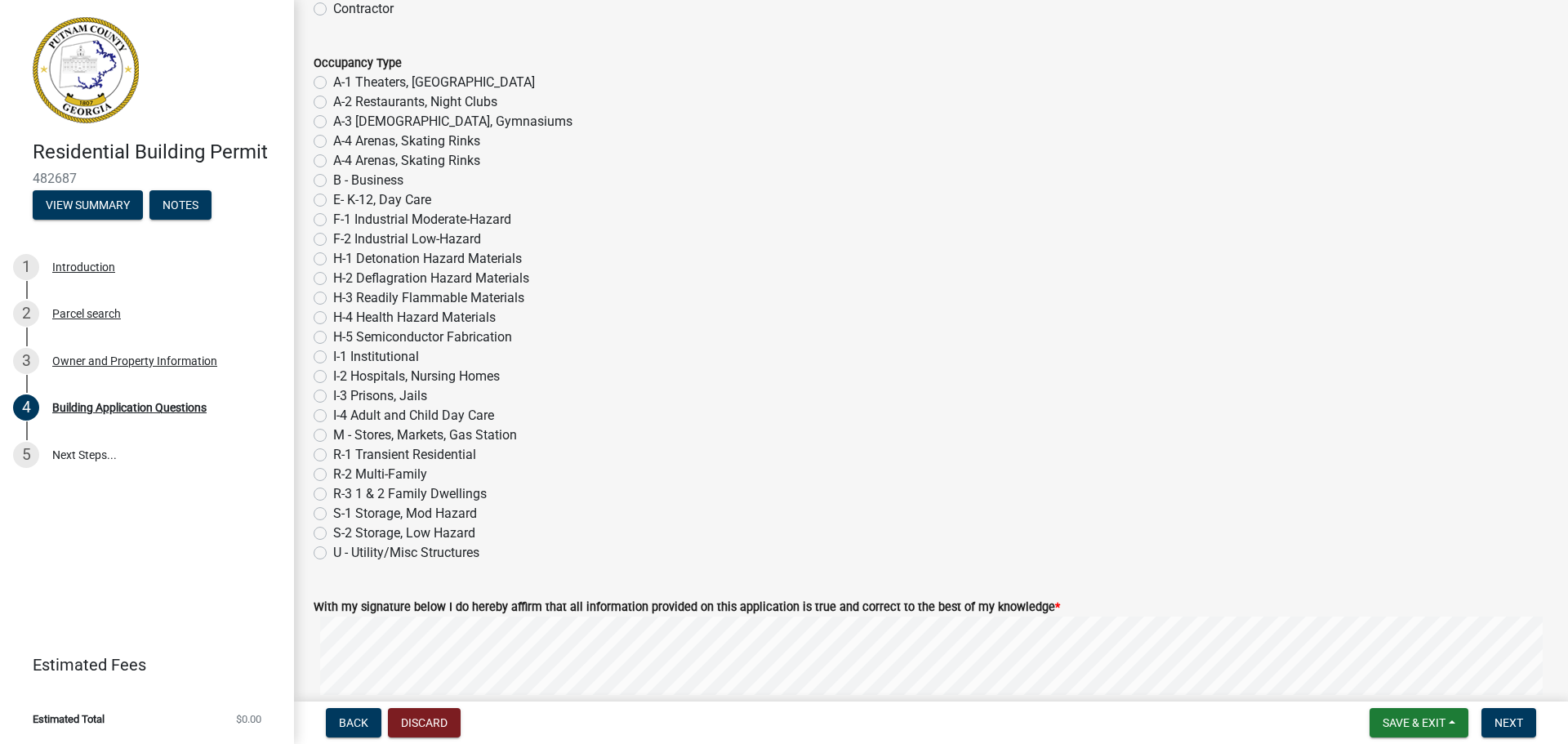
scroll to position [6453, 0]
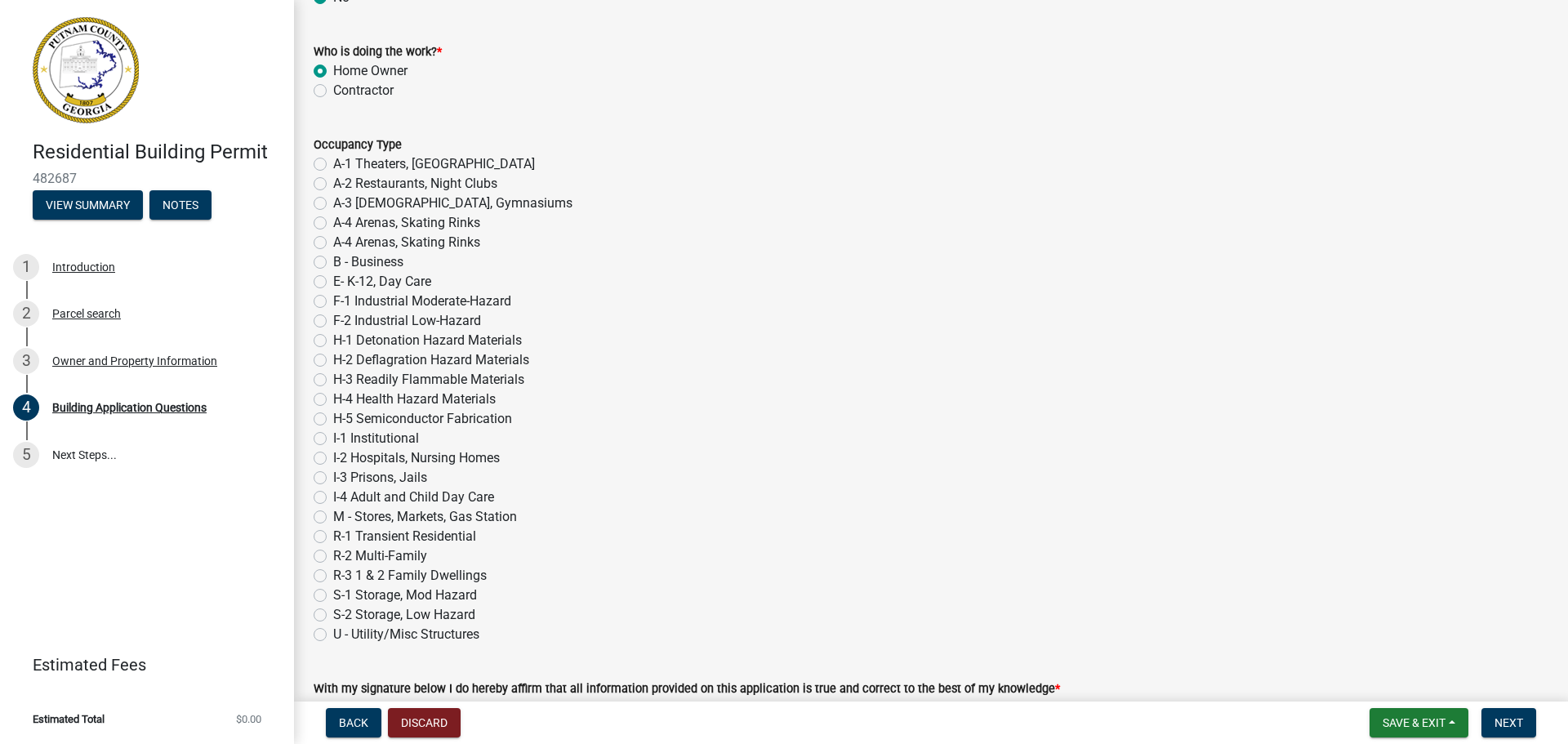
click at [333, 578] on label "R-3 1 & 2 Family Dwellings" at bounding box center [410, 576] width 154 height 20
click at [333, 577] on input "R-3 1 & 2 Family Dwellings" at bounding box center [338, 571] width 10 height 10
radio input "true"
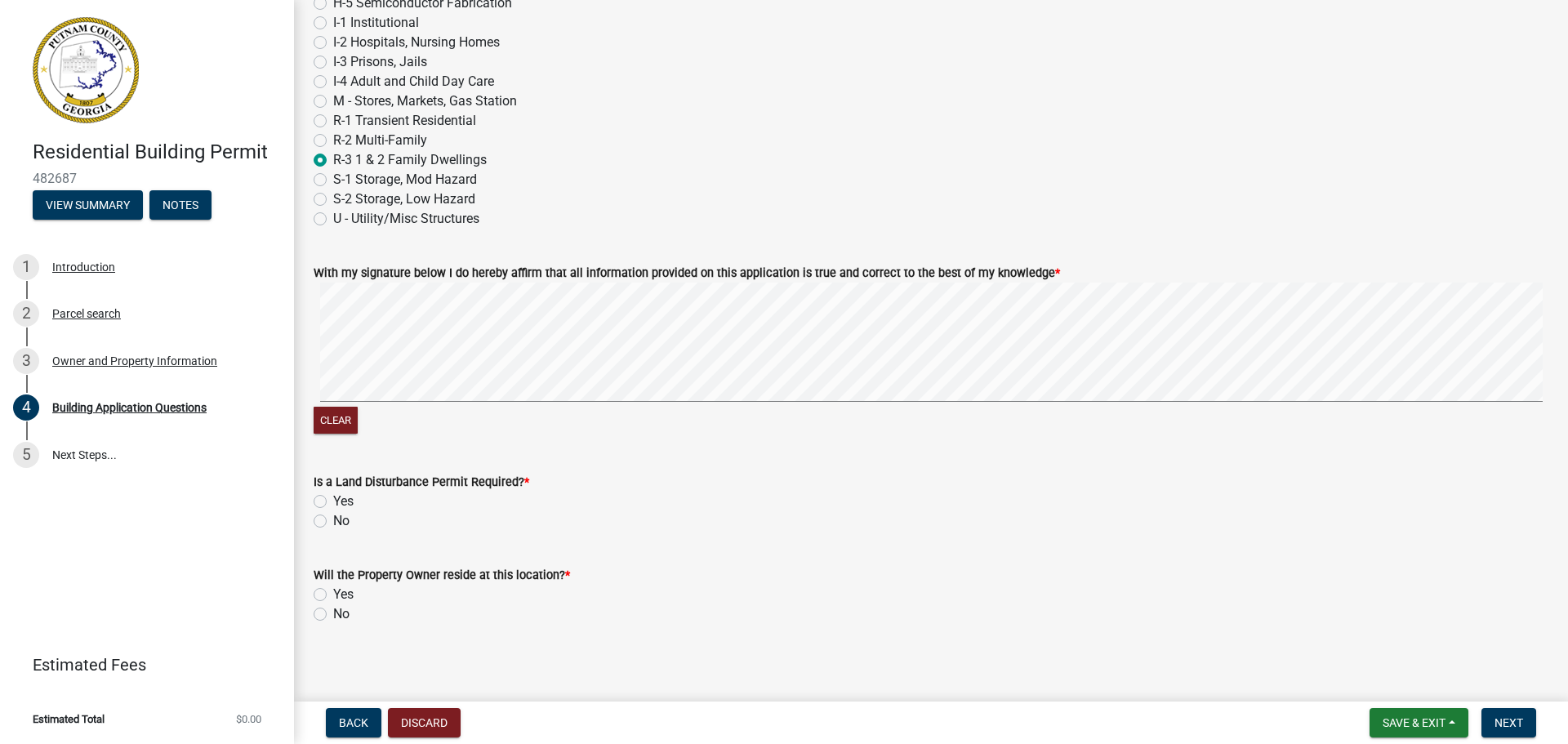
scroll to position [6876, 0]
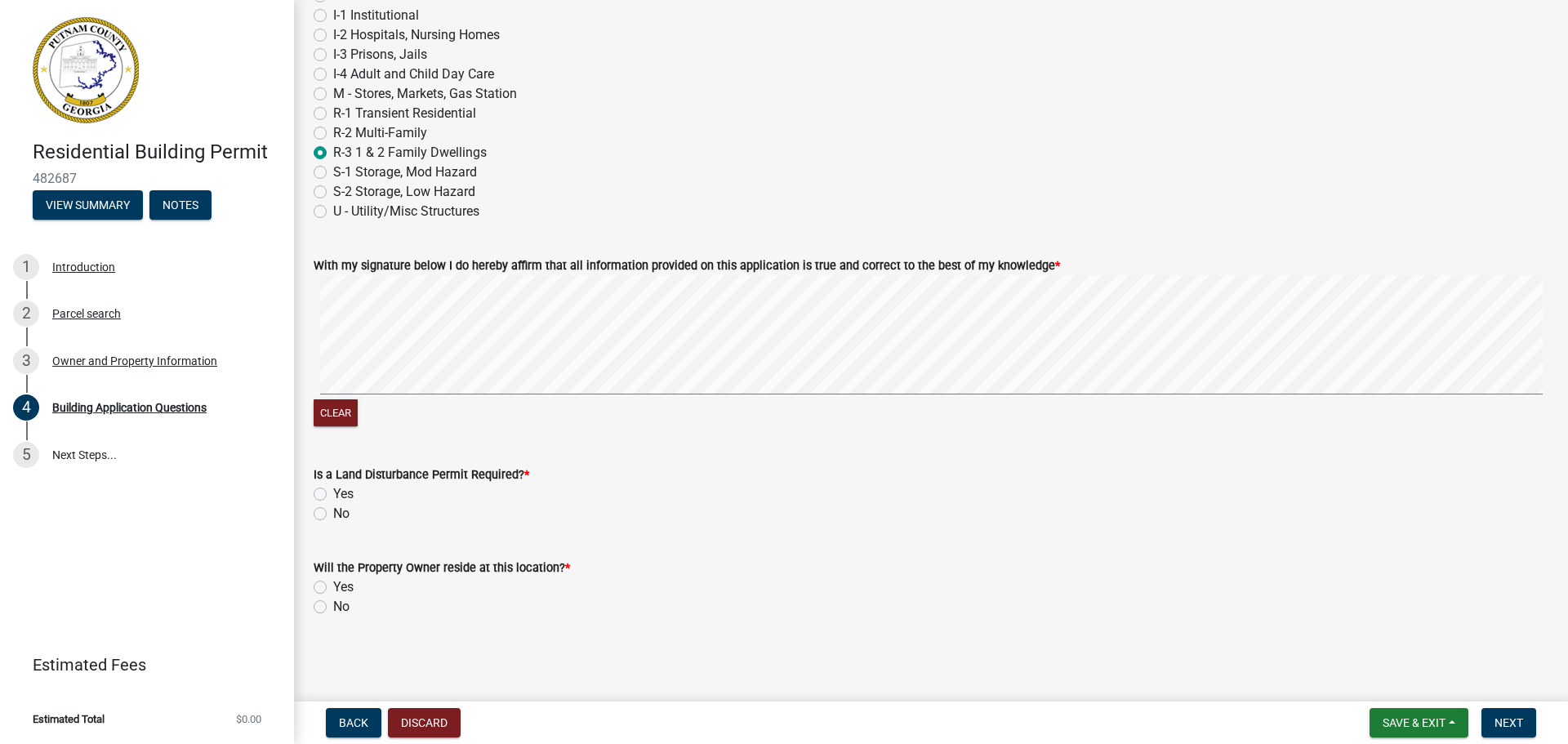
click at [333, 516] on label "No" at bounding box center [341, 514] width 16 height 20
click at [333, 514] on input "No" at bounding box center [338, 509] width 10 height 10
radio input "true"
drag, startPoint x: 317, startPoint y: 589, endPoint x: 324, endPoint y: 593, distance: 8.1
click at [333, 590] on label "Yes" at bounding box center [343, 587] width 21 height 20
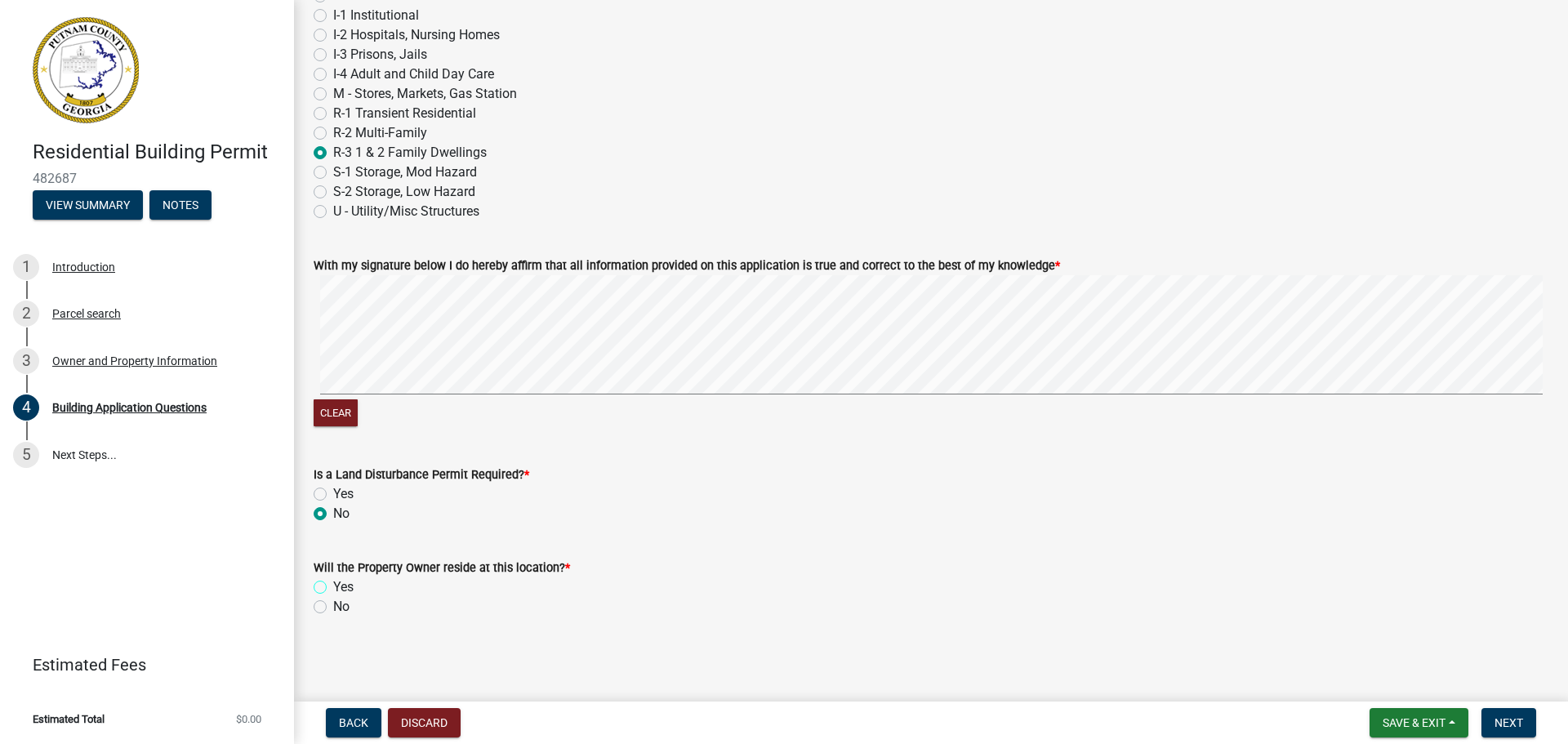
click at [333, 588] on input "Yes" at bounding box center [338, 583] width 10 height 10
radio input "true"
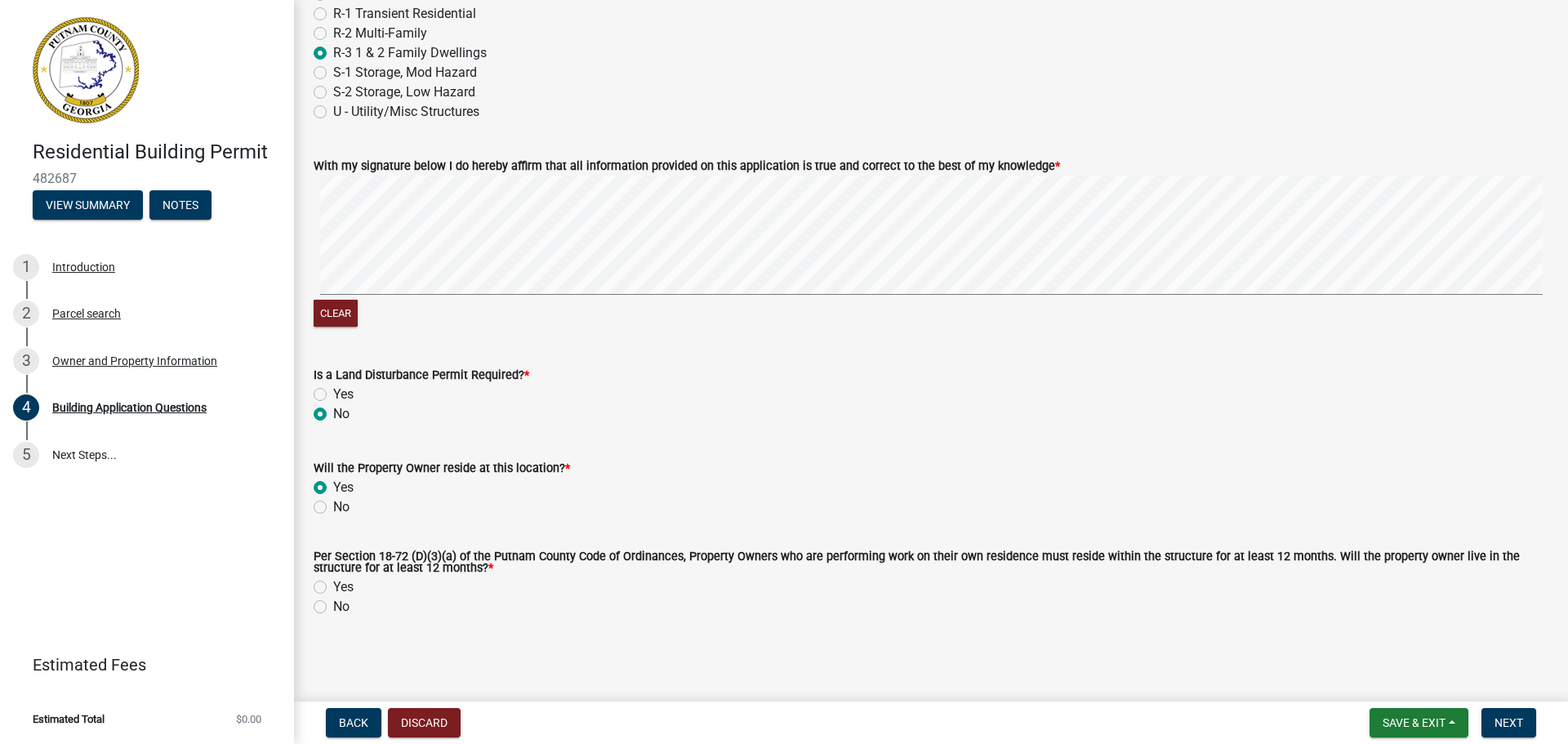
scroll to position [6977, 0]
click at [333, 586] on label "Yes" at bounding box center [343, 587] width 21 height 20
click at [333, 586] on input "Yes" at bounding box center [338, 583] width 10 height 10
radio input "true"
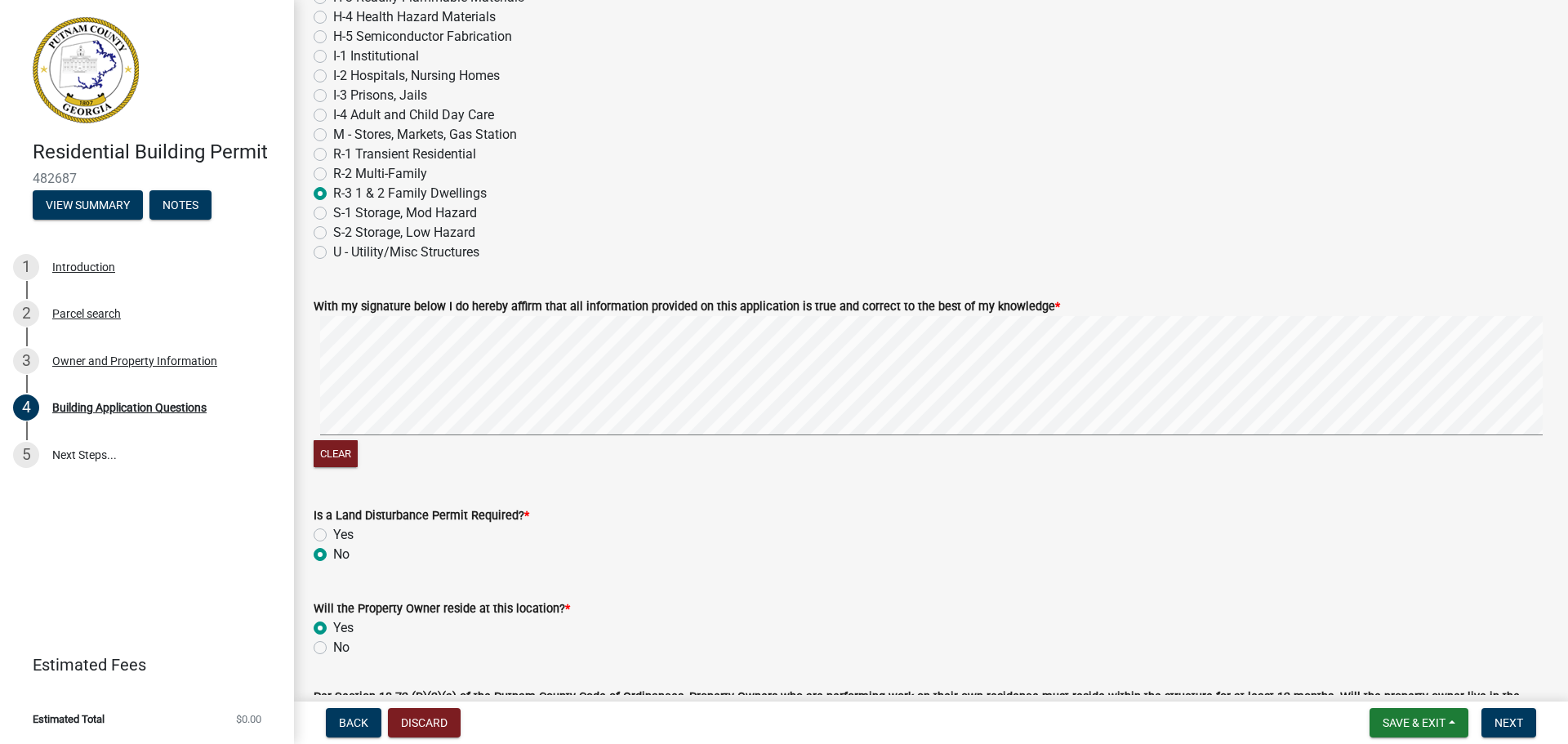
scroll to position [6650, 0]
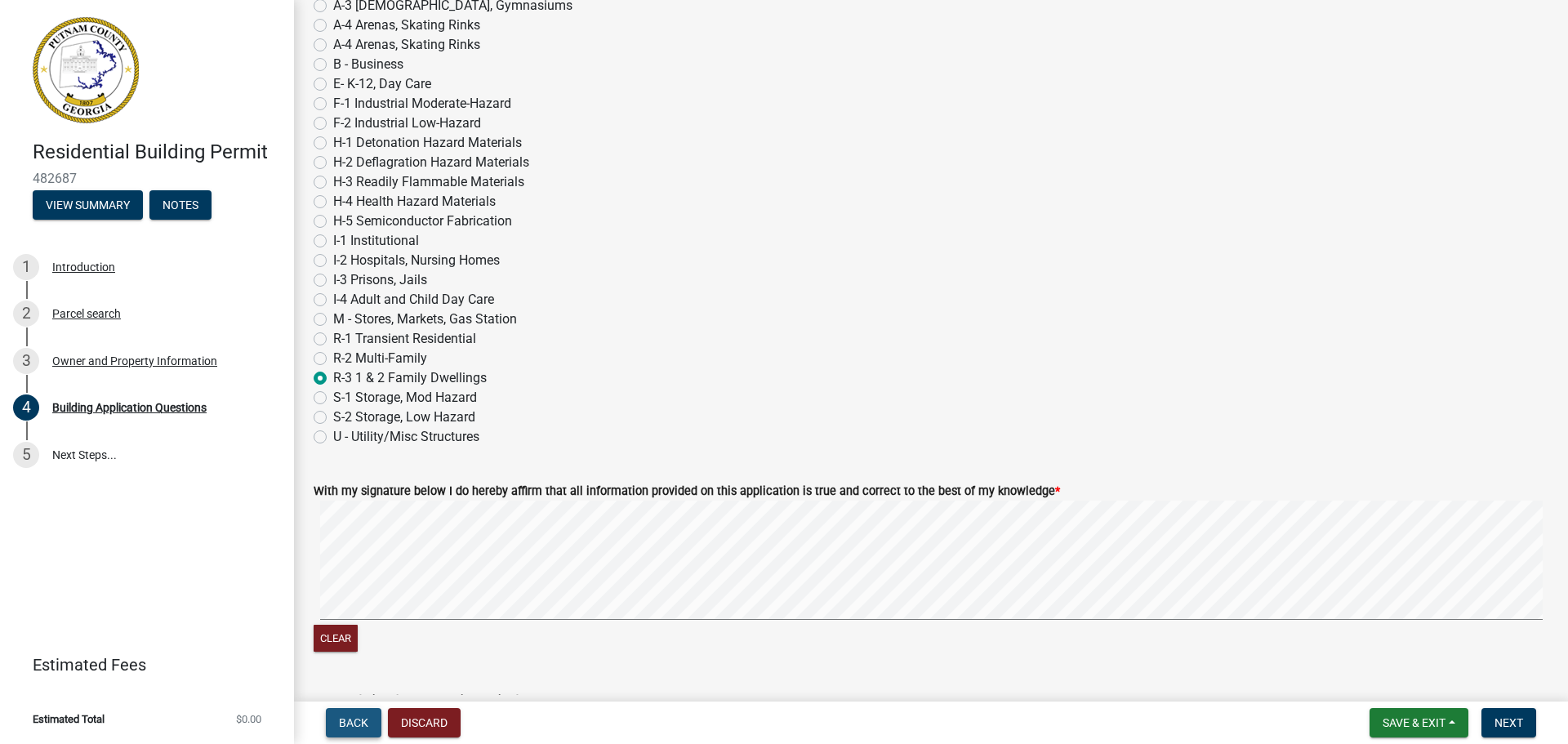
click at [352, 726] on span "Back" at bounding box center [354, 722] width 29 height 13
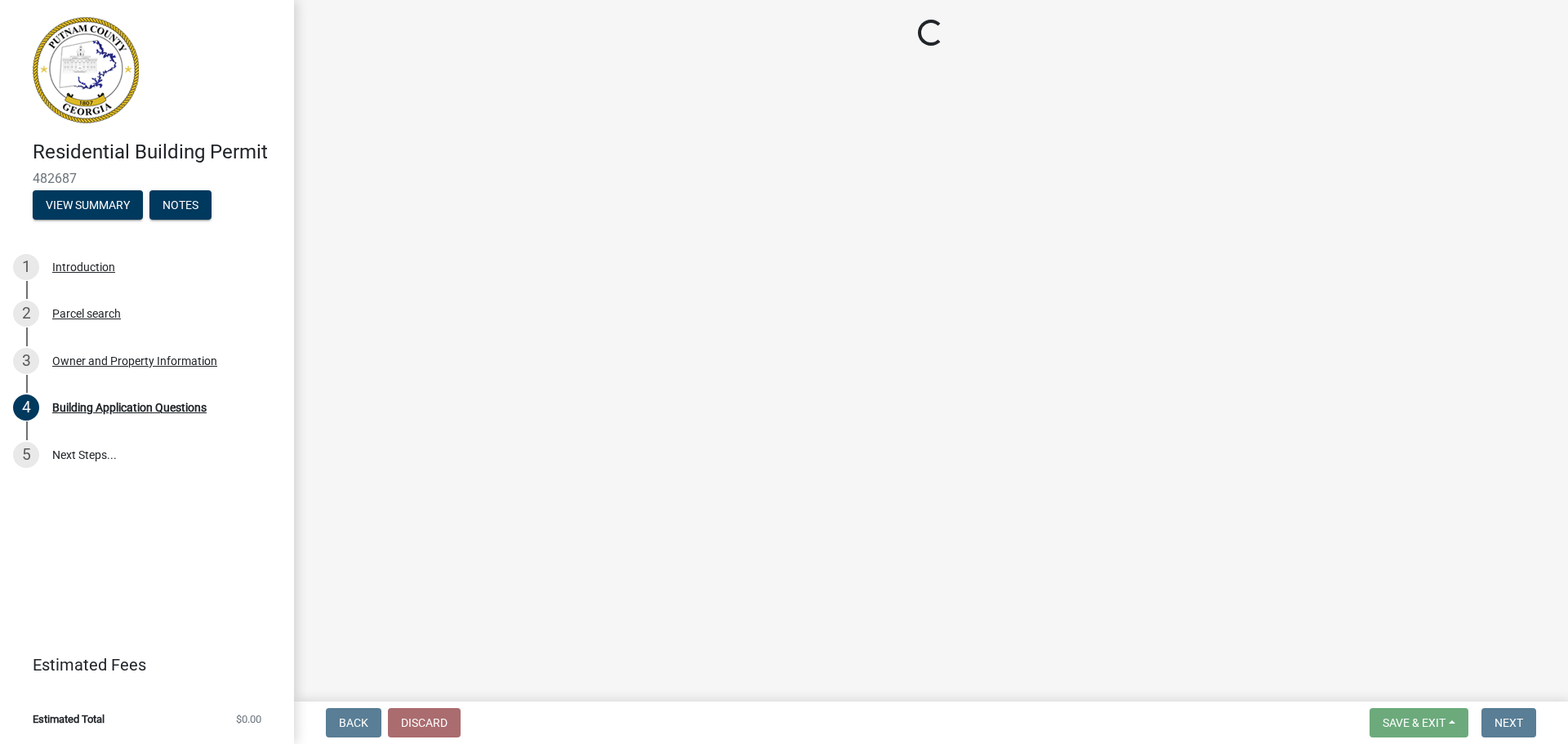
select select "a4366e26-0f82-401b-a682-956e4112ff86"
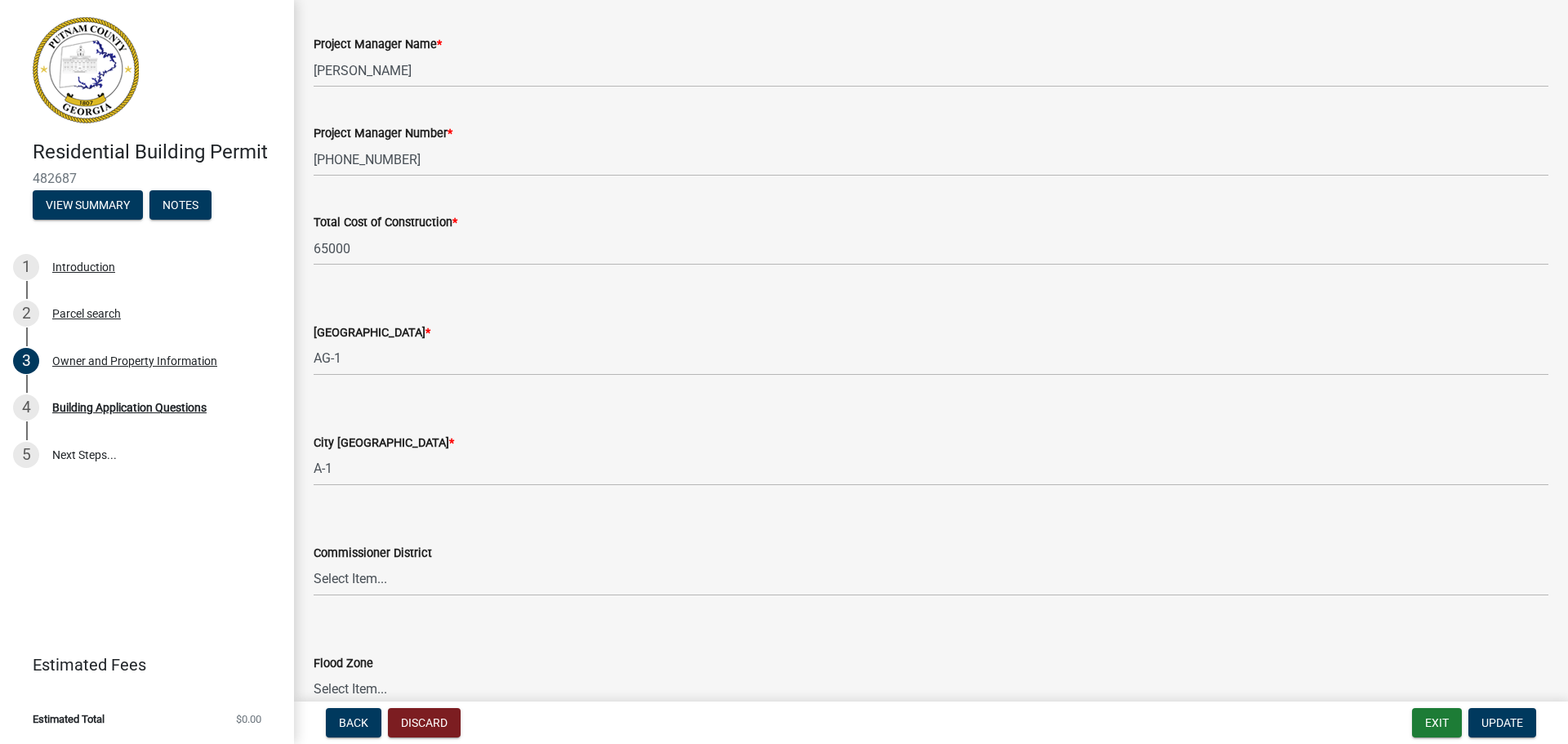
scroll to position [2675, 0]
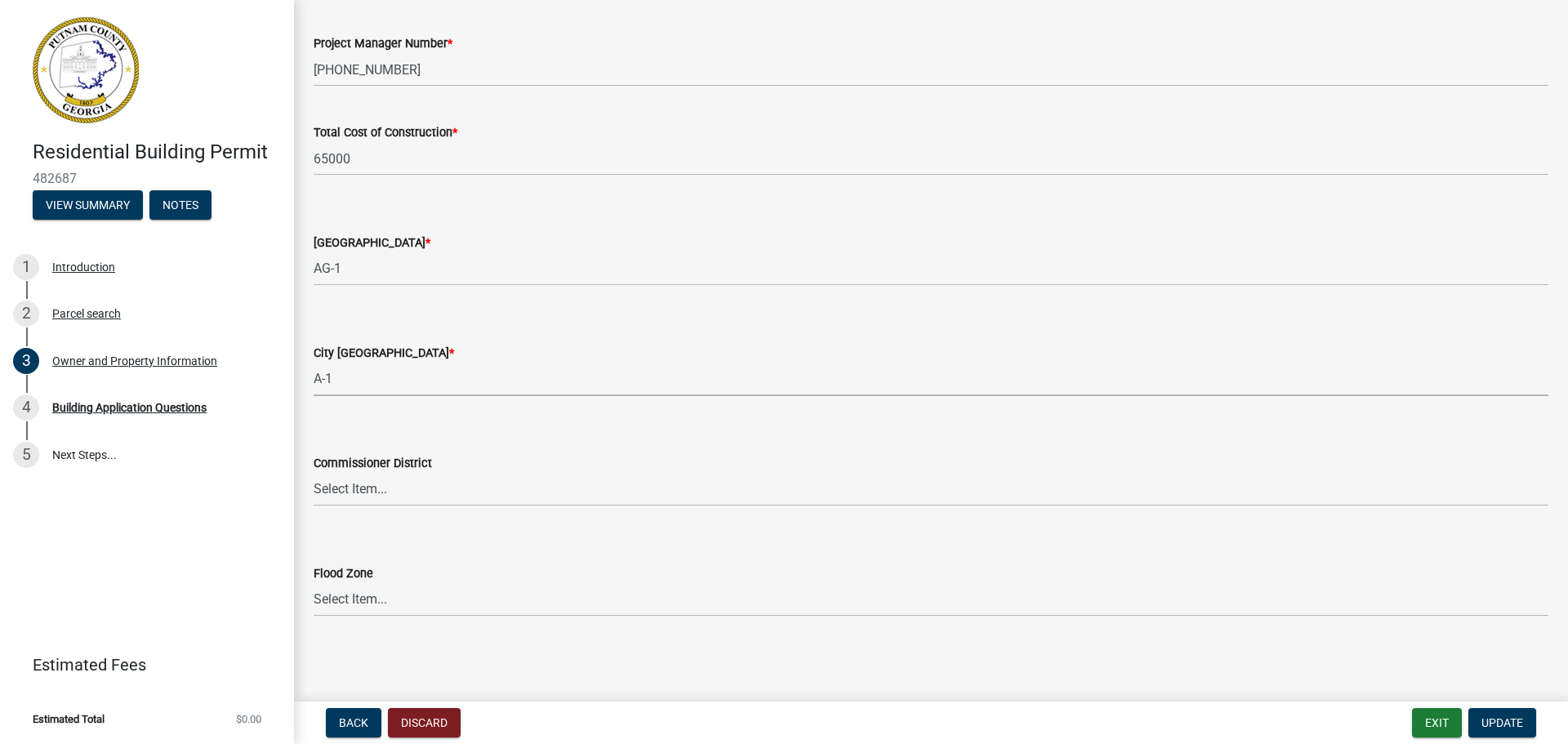
click at [333, 379] on select "Select Item... A-1 A-2 R-1 R-2 R-3 R-4 MHP C-1 C-2 I-1 I-2 DB FH H-P N/A" at bounding box center [930, 379] width 1235 height 34
click at [313, 363] on select "Select Item... A-1 A-2 R-1 R-2 R-3 R-4 MHP C-1 C-2 I-1 I-2 DB FH H-P N/A" at bounding box center [930, 379] width 1235 height 34
select select "baca39b5-529a-4592-b8f9-0b9bae35b1c2"
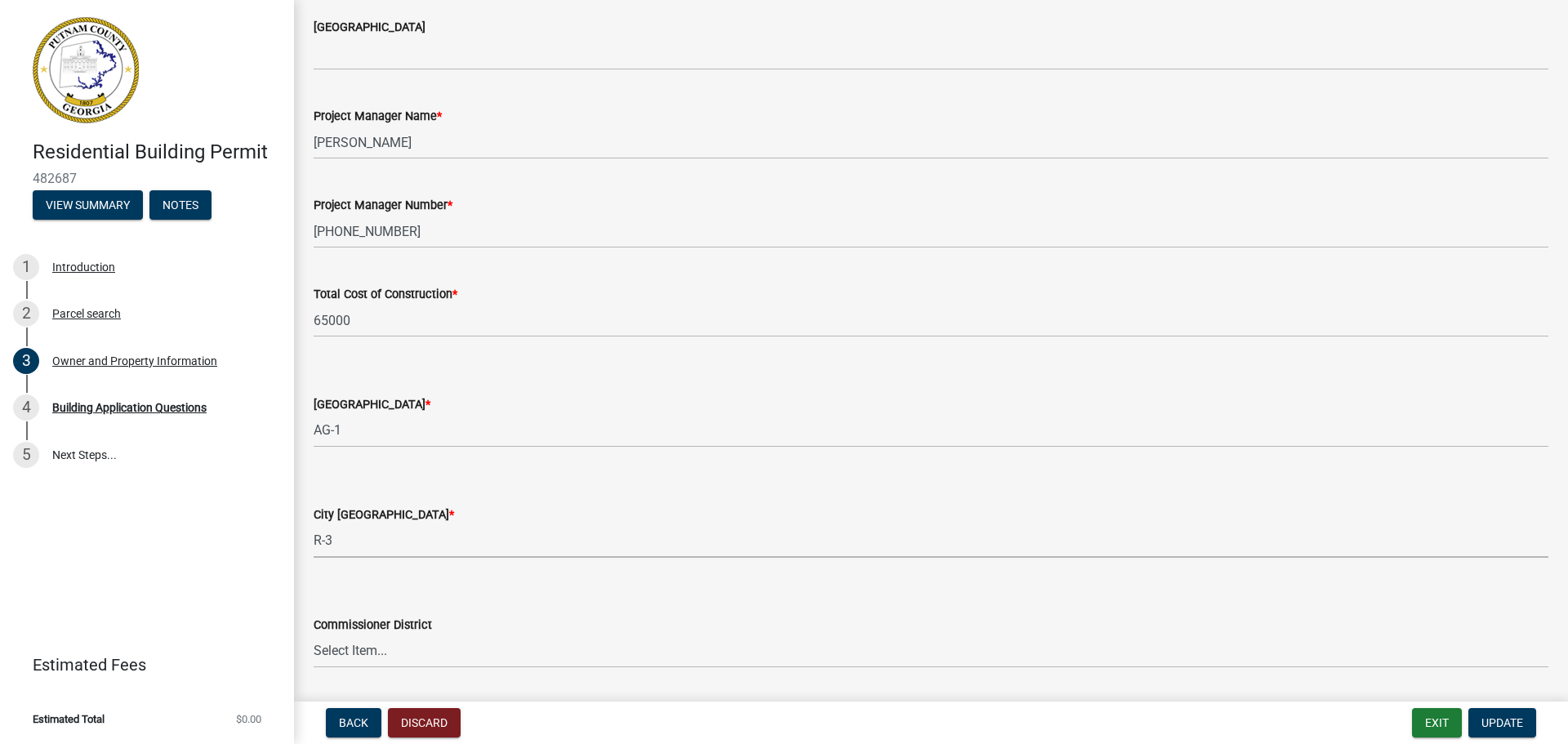
scroll to position [2594, 0]
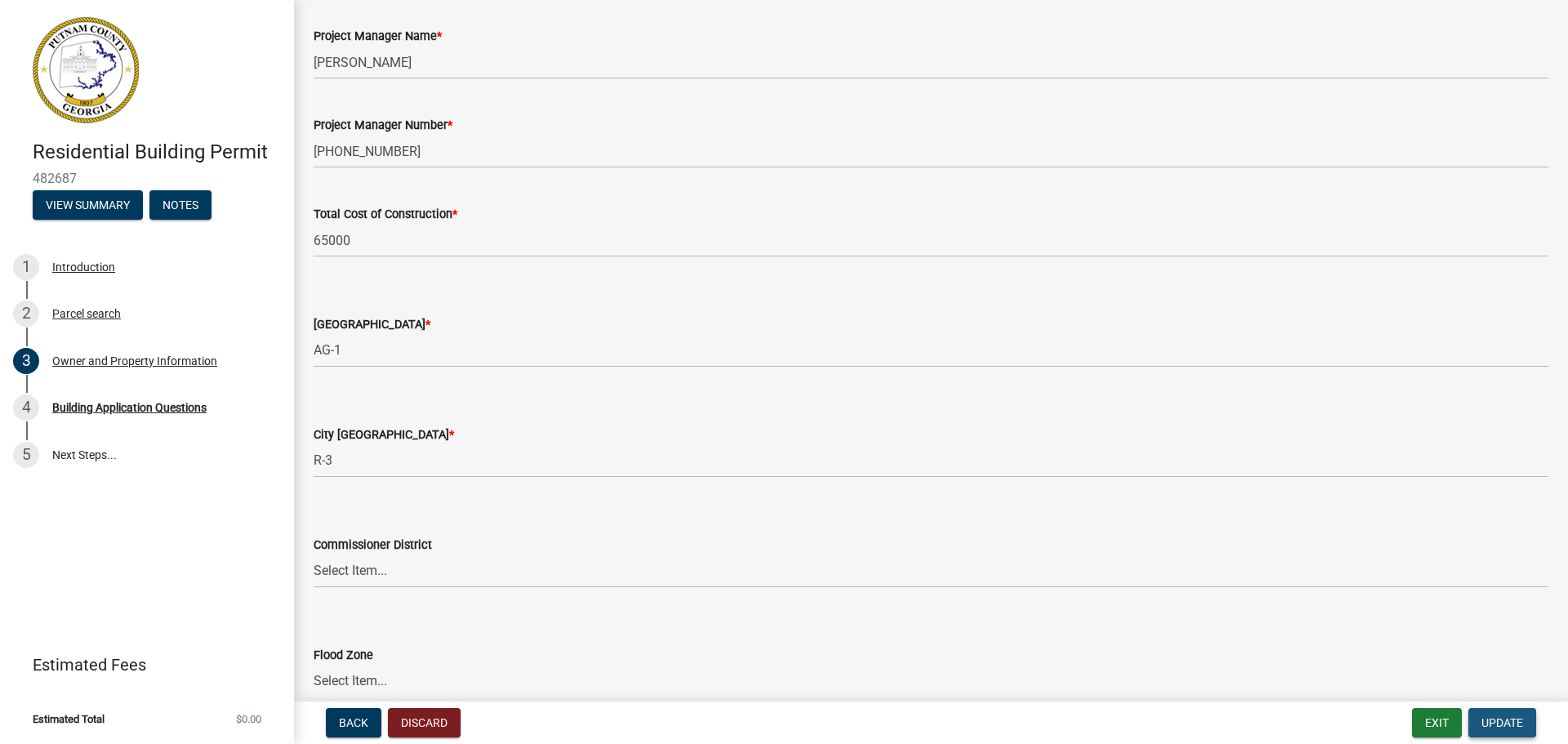
click at [1488, 720] on span "Update" at bounding box center [1502, 722] width 41 height 13
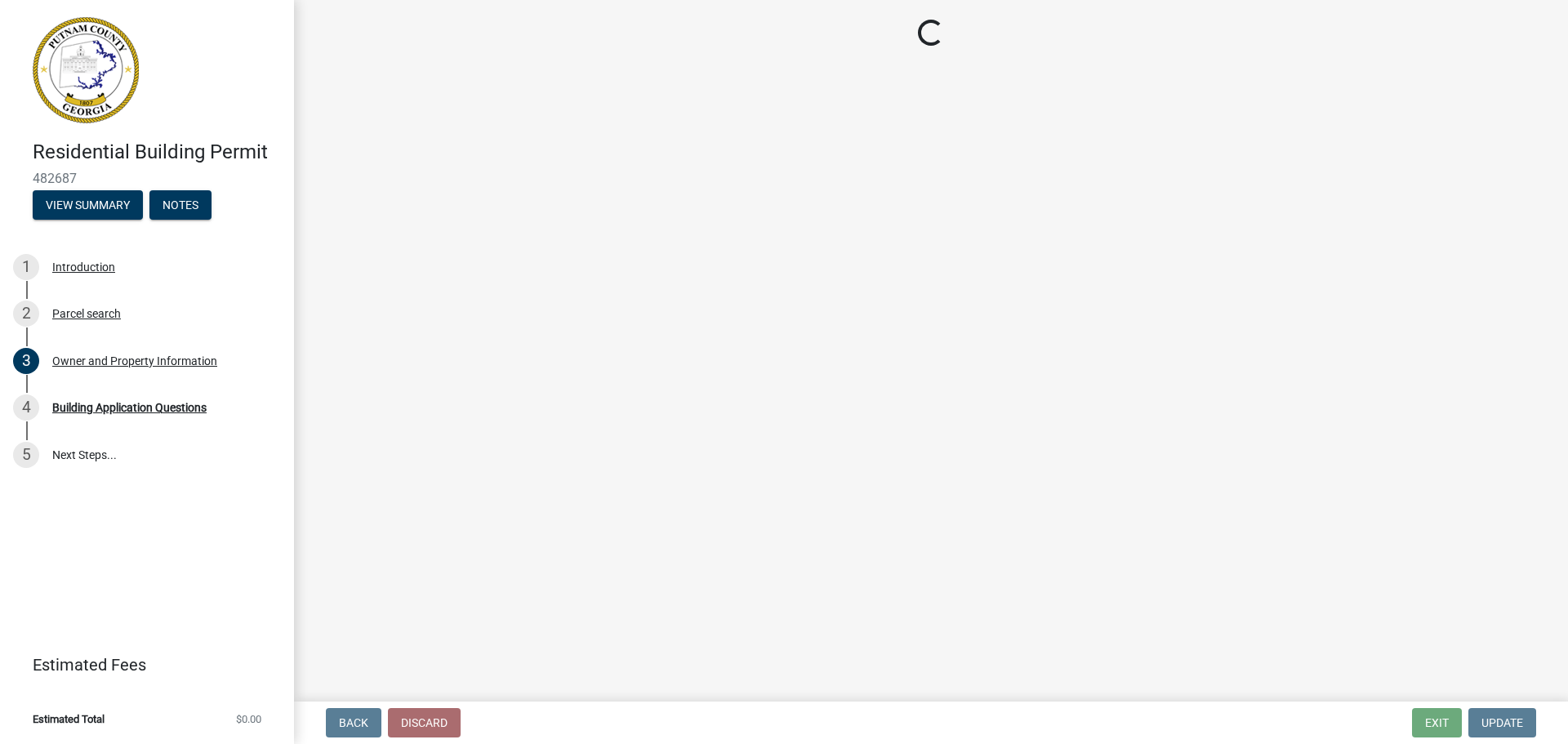
select select "87d9f851-9371-4848-9409-bcd2442fbd26"
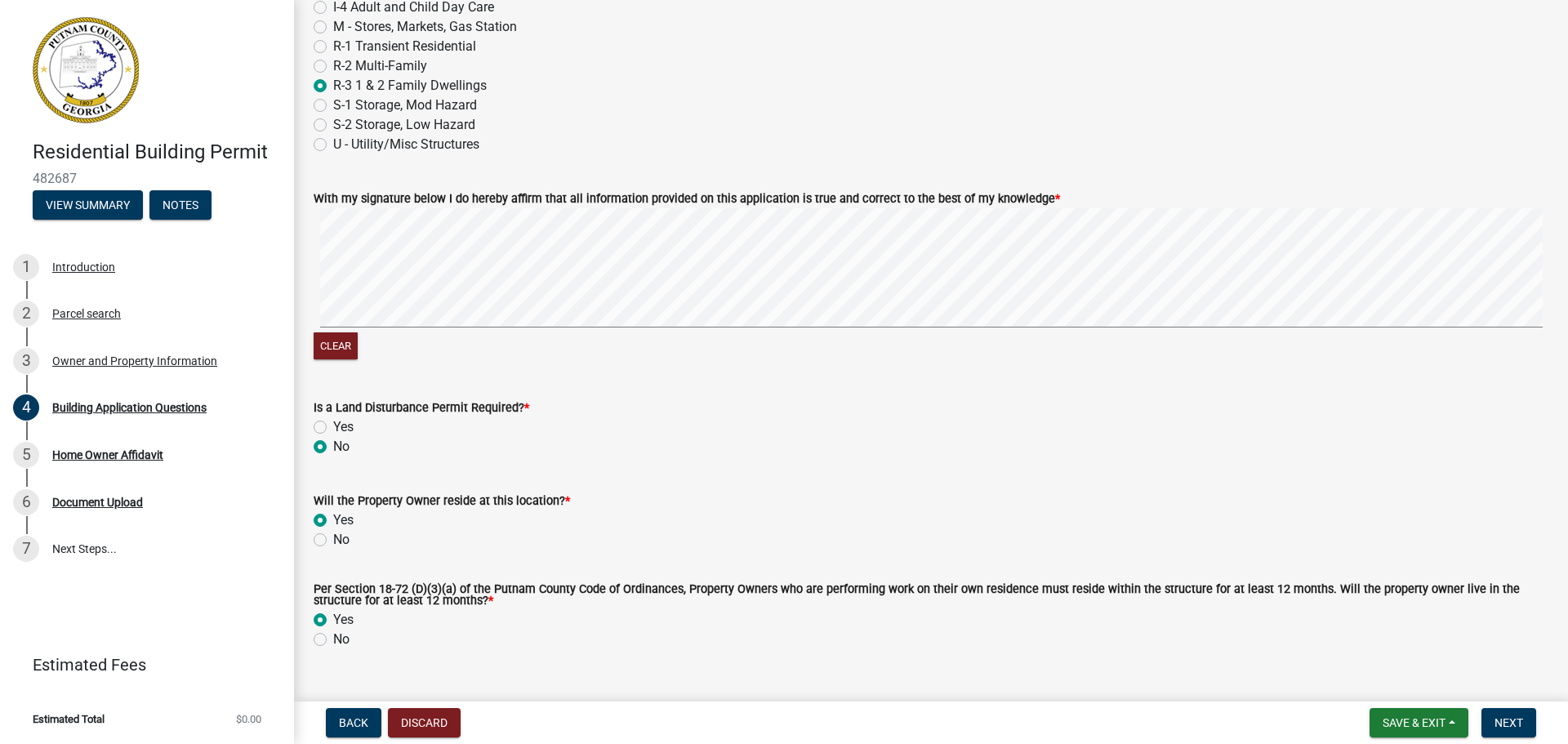
scroll to position [6977, 0]
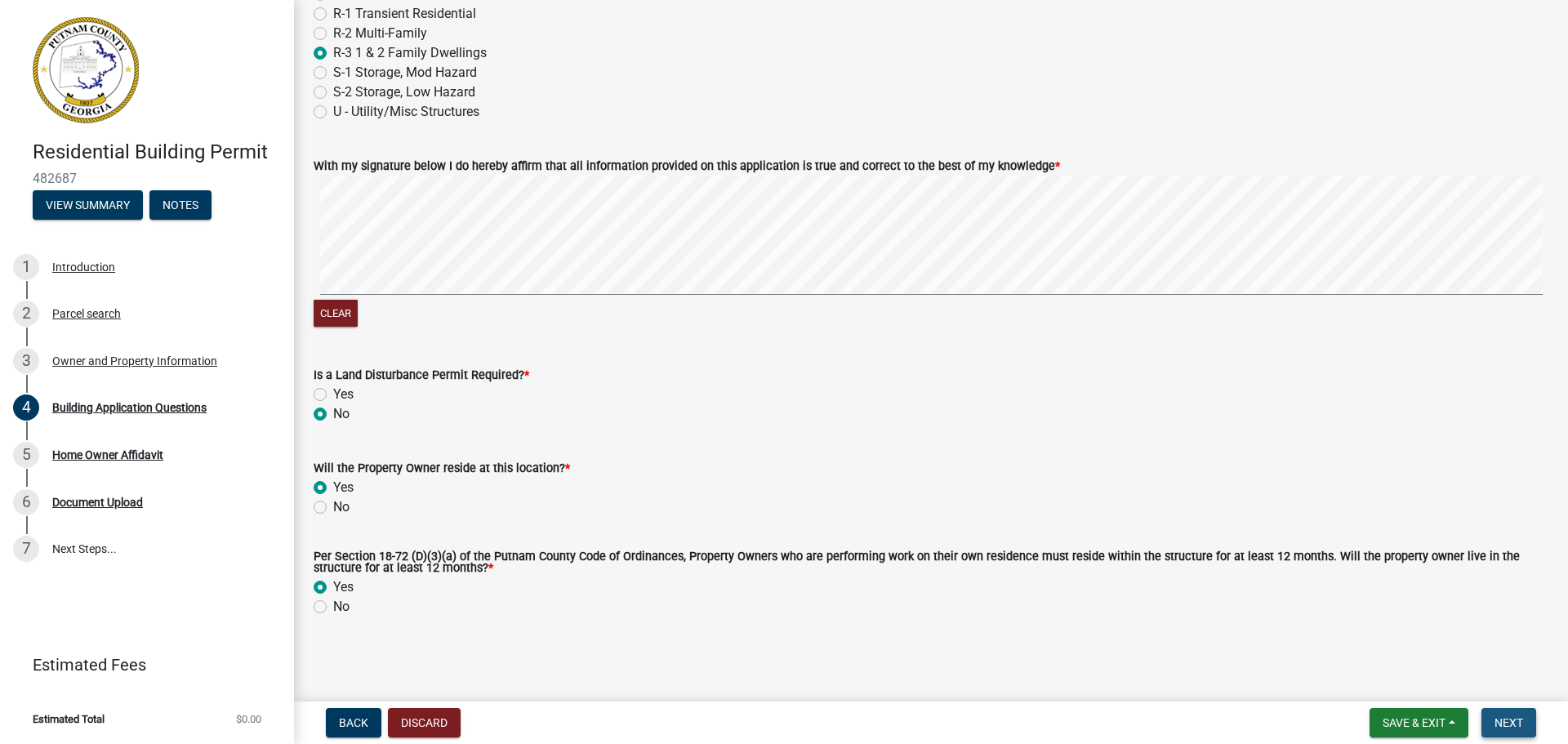
click at [1509, 722] on span "Next" at bounding box center [1508, 722] width 28 height 13
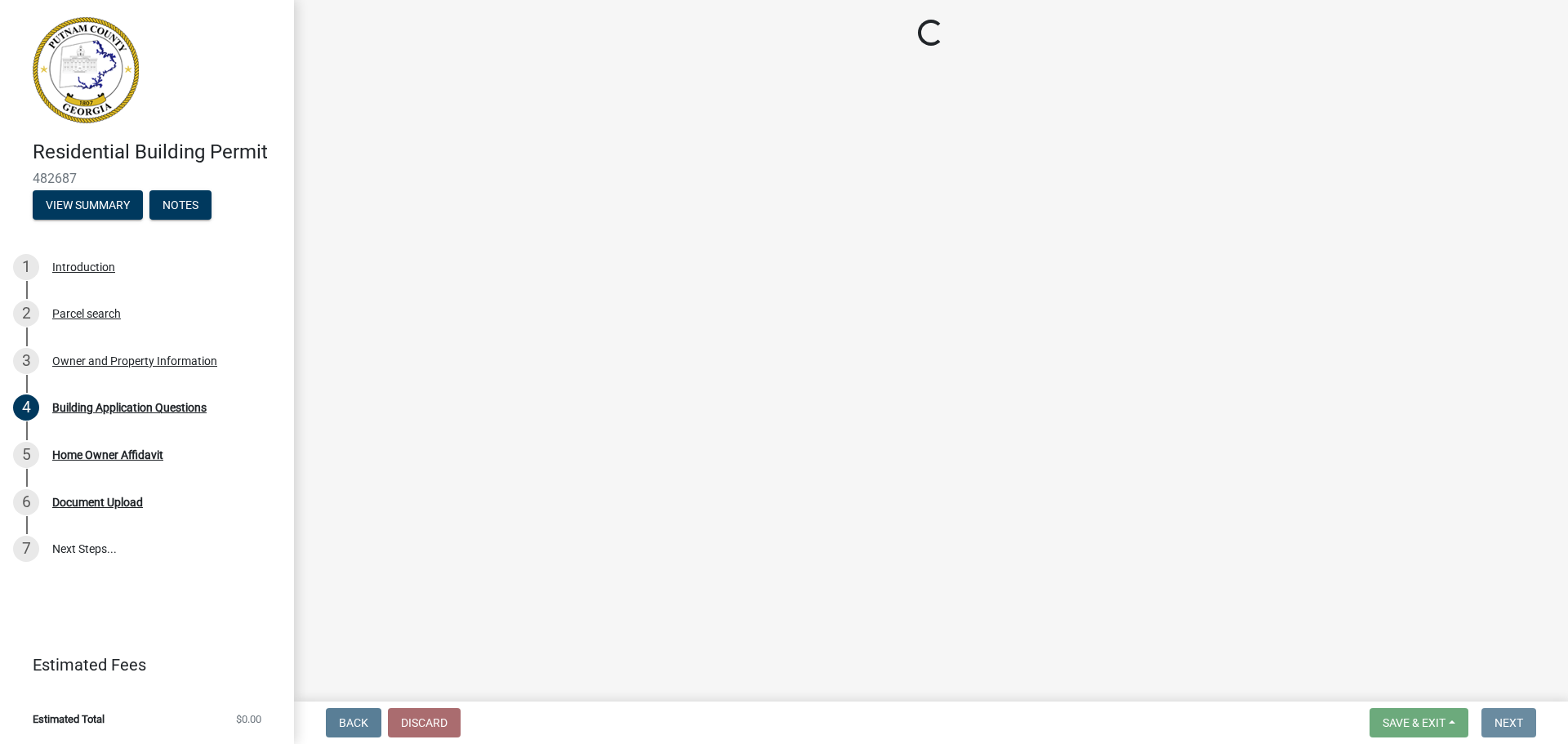
scroll to position [0, 0]
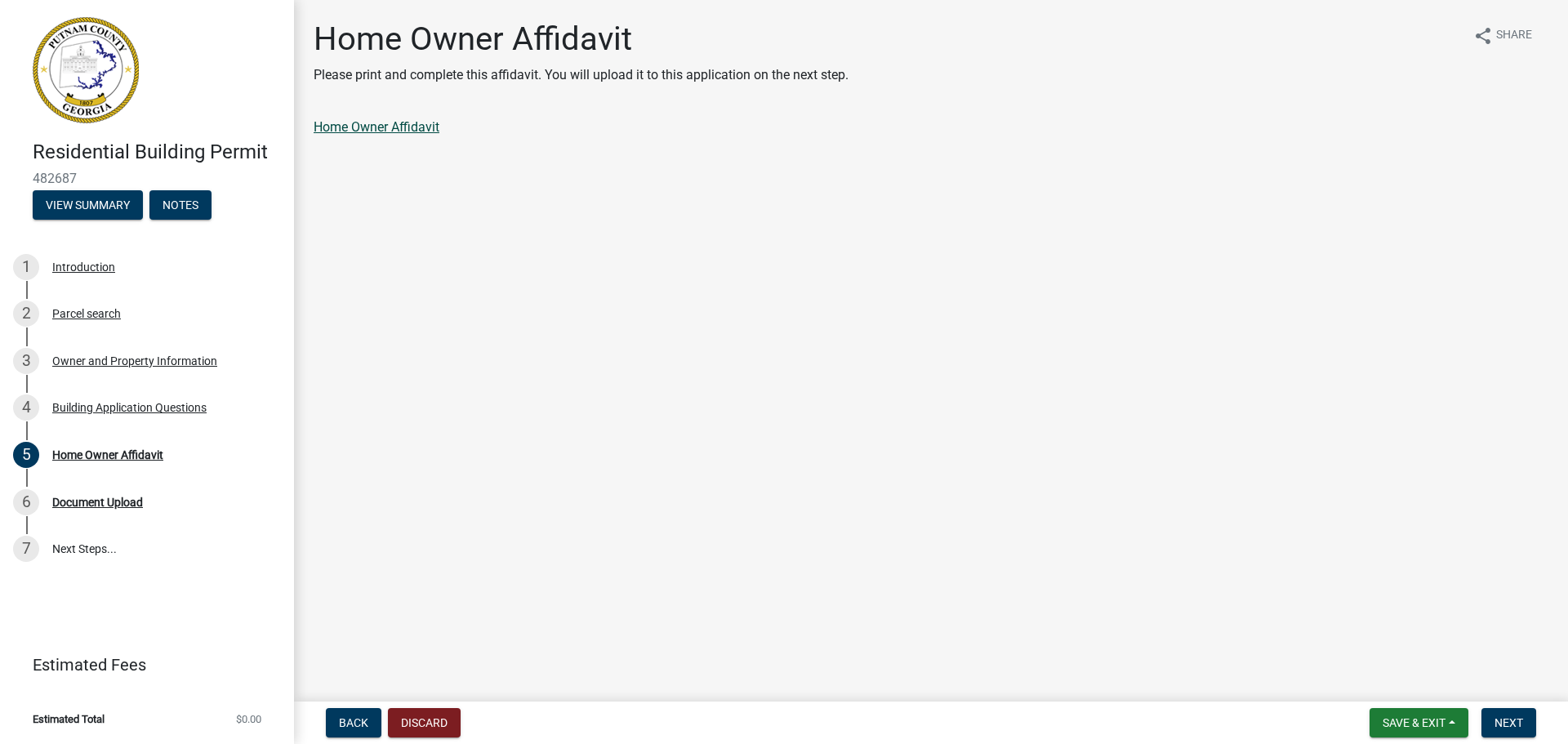
click at [388, 129] on link "Home Owner Affidavit" at bounding box center [376, 127] width 126 height 16
click at [1510, 728] on span "Next" at bounding box center [1508, 722] width 28 height 13
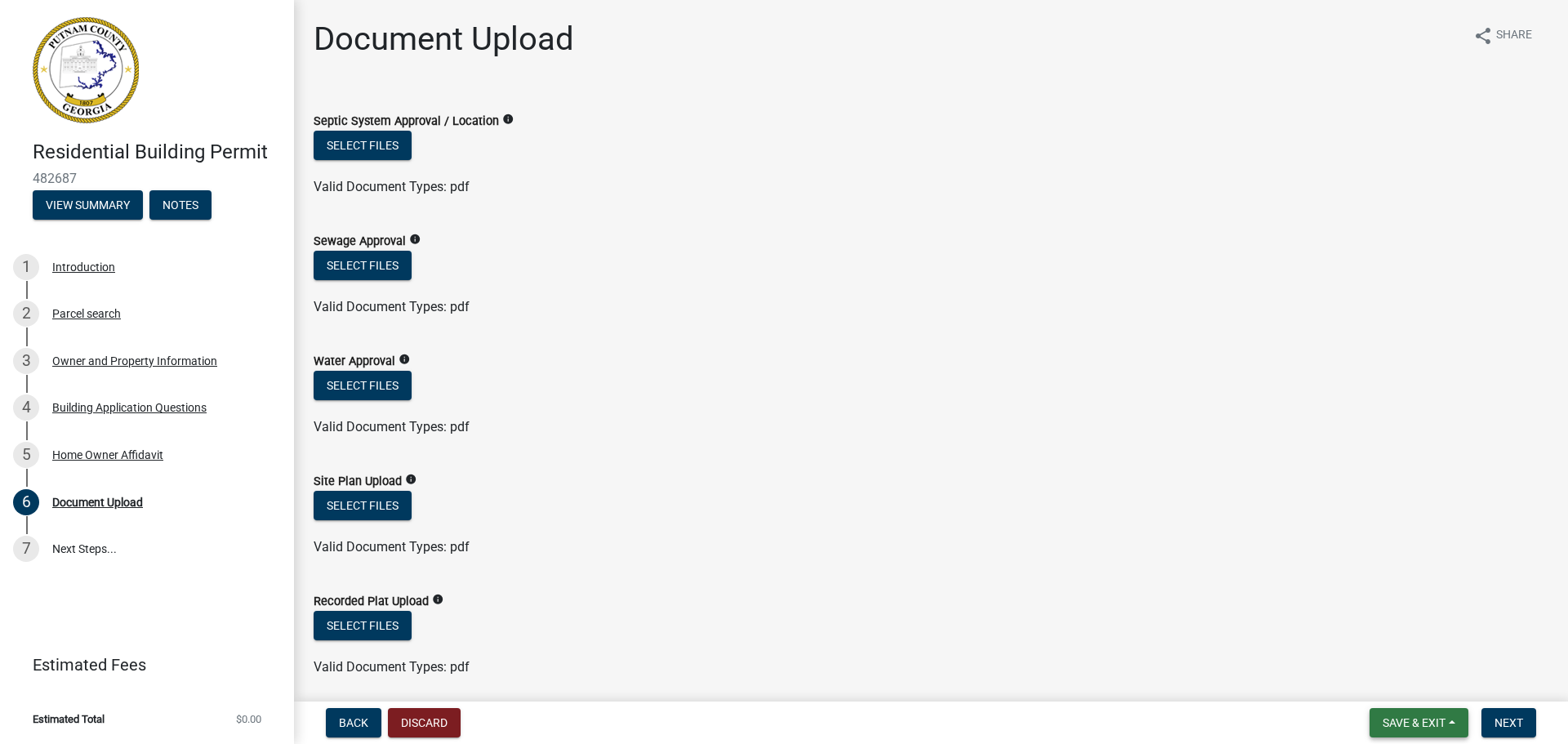
click at [1420, 727] on span "Save & Exit" at bounding box center [1414, 722] width 63 height 13
click at [1396, 678] on button "Save & Exit" at bounding box center [1402, 680] width 130 height 39
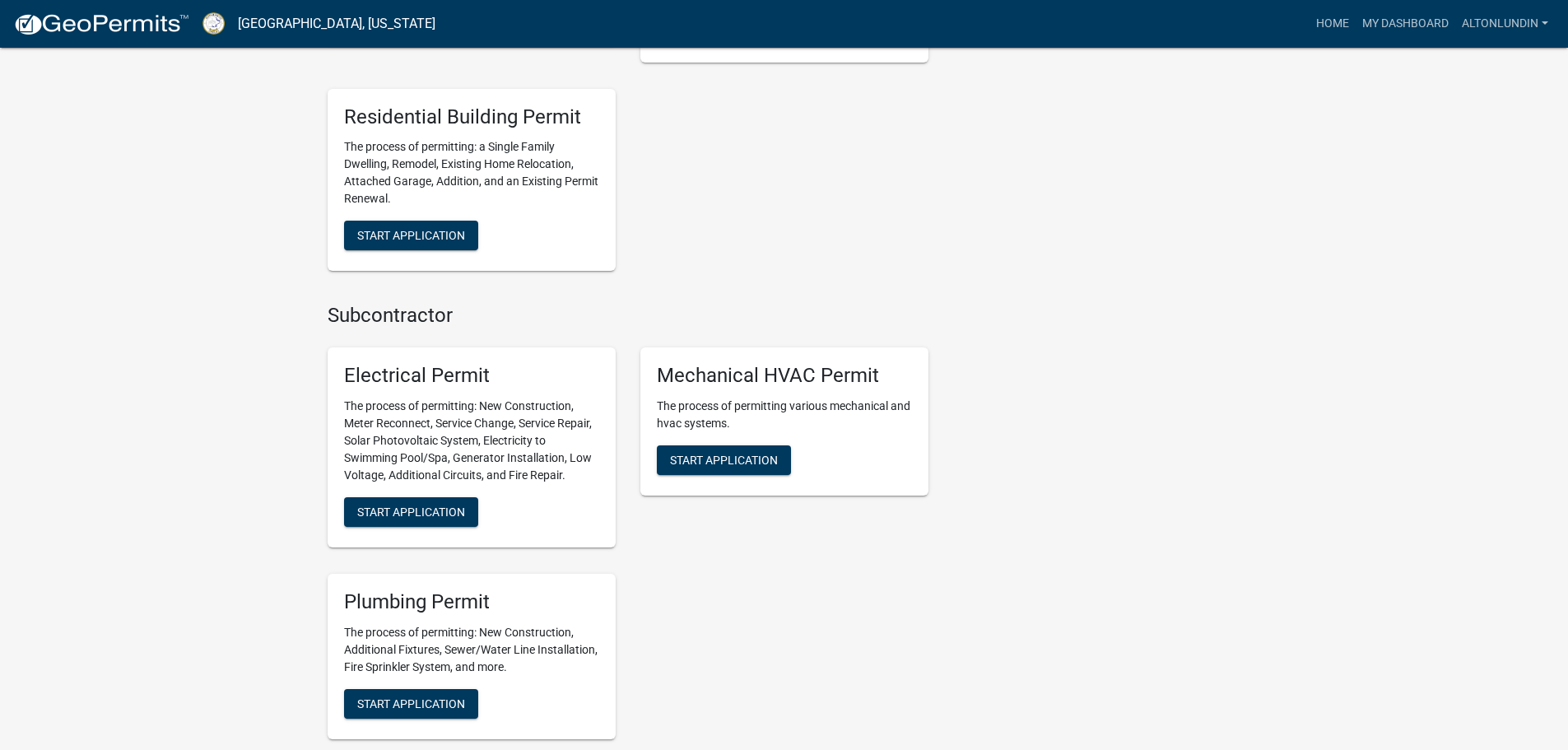
scroll to position [624, 0]
